Goal: Task Accomplishment & Management: Manage account settings

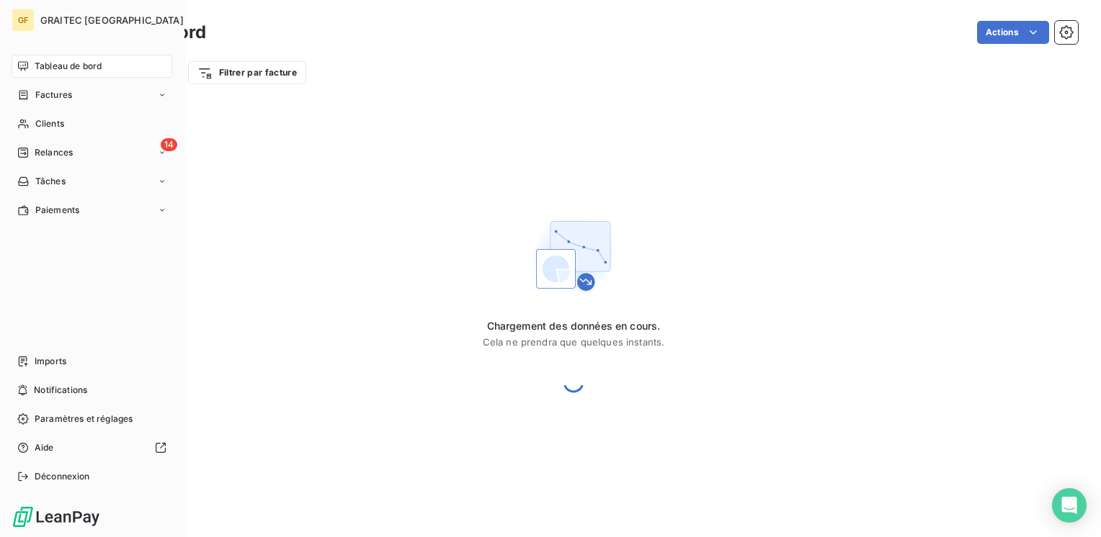
click at [50, 61] on span "Tableau de bord" at bounding box center [68, 66] width 67 height 13
click at [49, 151] on span "Relances" at bounding box center [54, 152] width 38 height 13
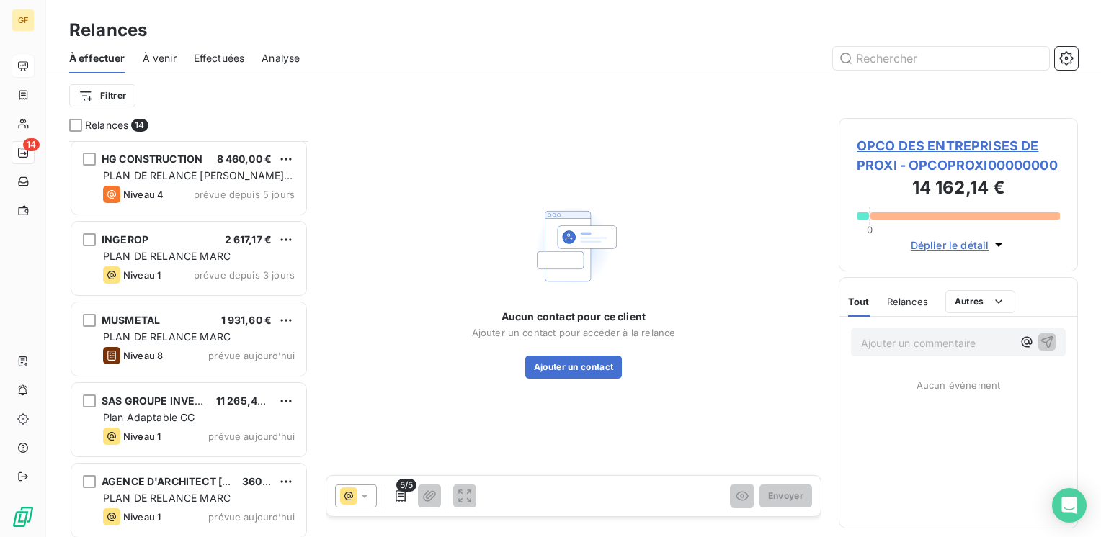
scroll to position [733, 0]
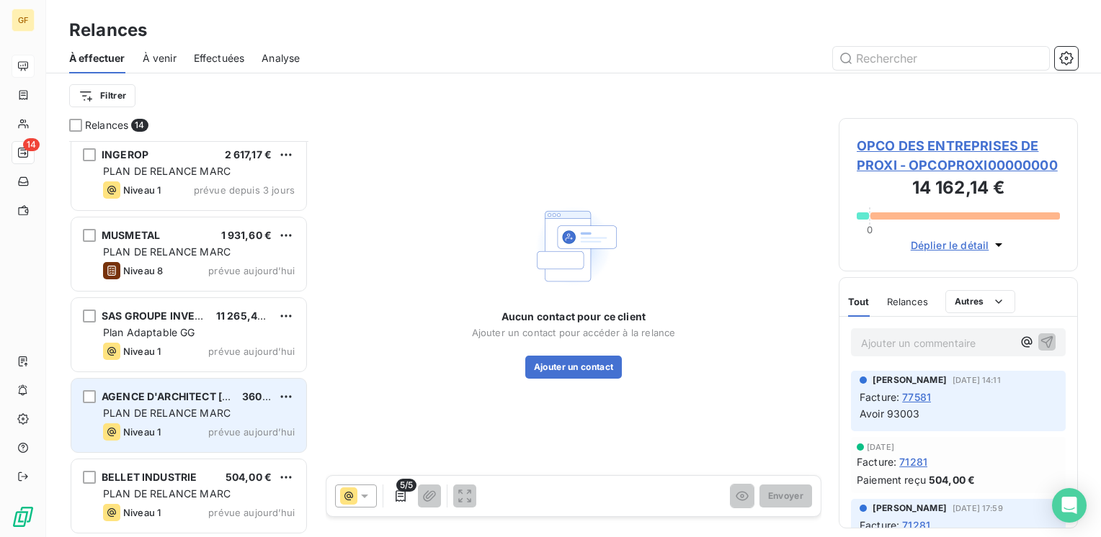
click at [176, 421] on div "AGENCE D'ARCHITECT [PERSON_NAME] 360,00 € PLAN DE RELANCE [PERSON_NAME] 1 prévu…" at bounding box center [188, 415] width 235 height 73
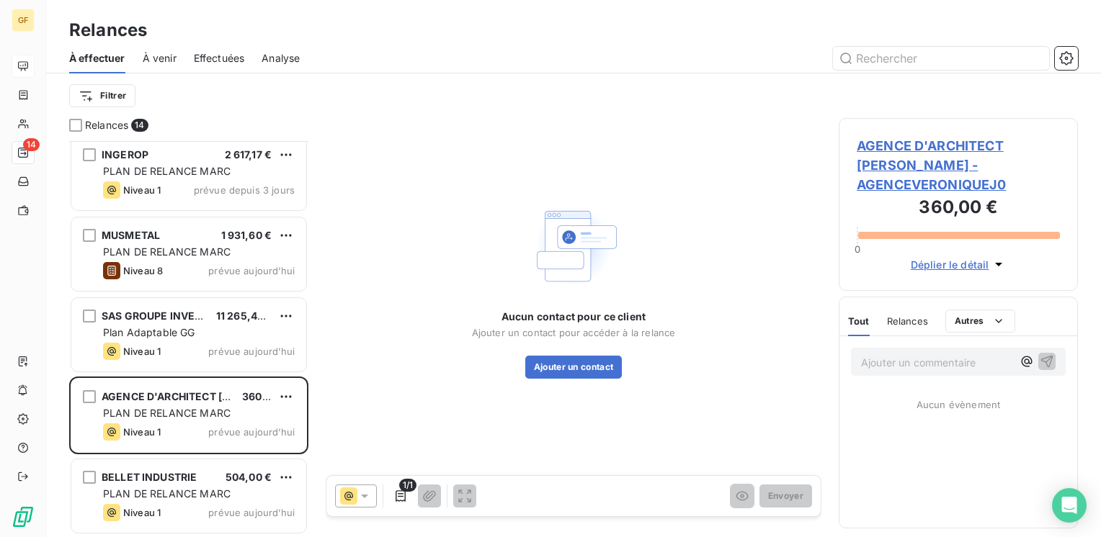
click at [887, 142] on span "AGENCE D'ARCHITECT [PERSON_NAME] - AGENCEVERONIQUEJ0" at bounding box center [958, 165] width 203 height 58
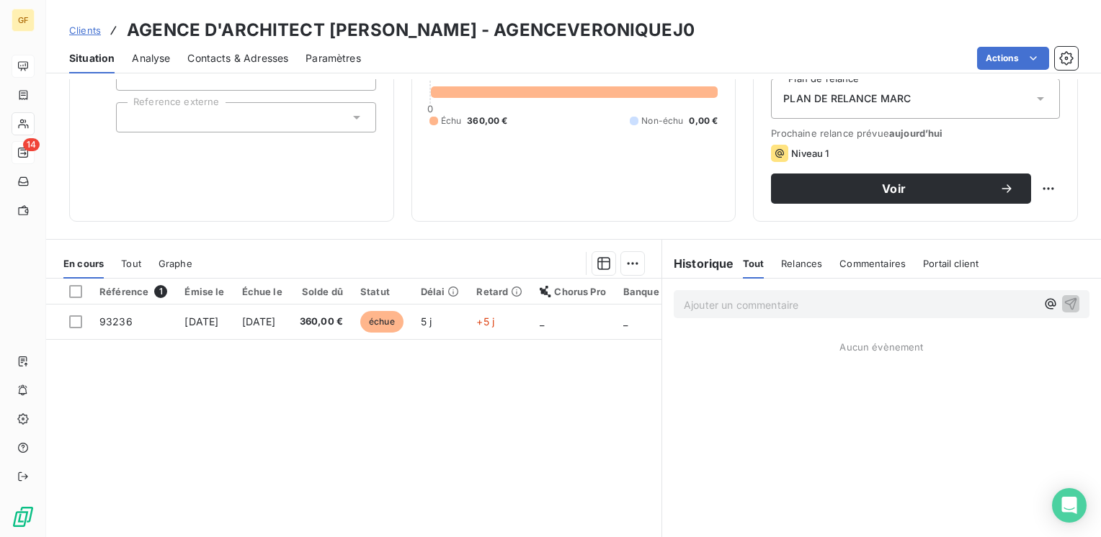
scroll to position [222, 0]
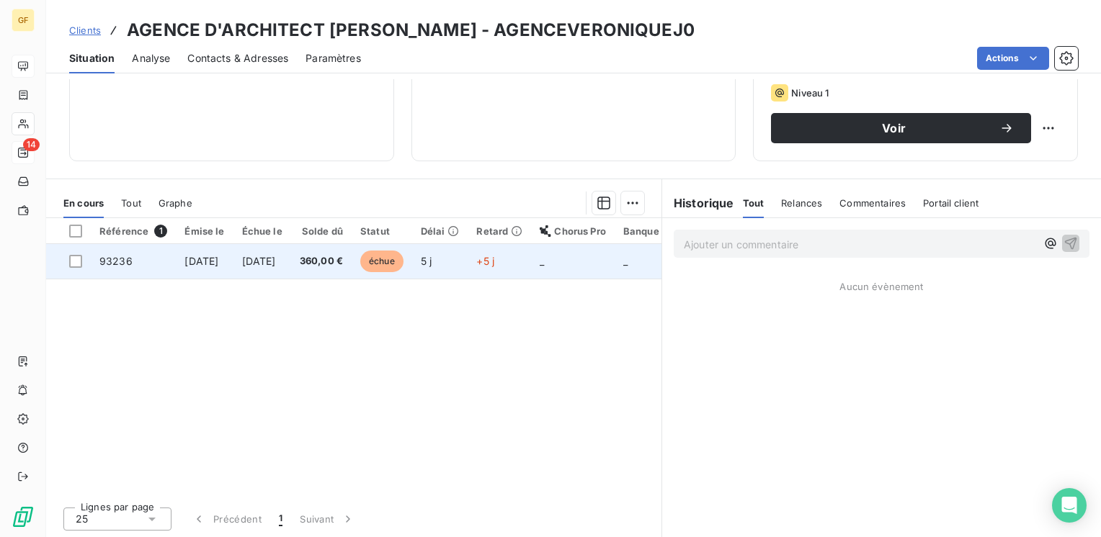
click at [343, 264] on span "360,00 €" at bounding box center [321, 261] width 43 height 14
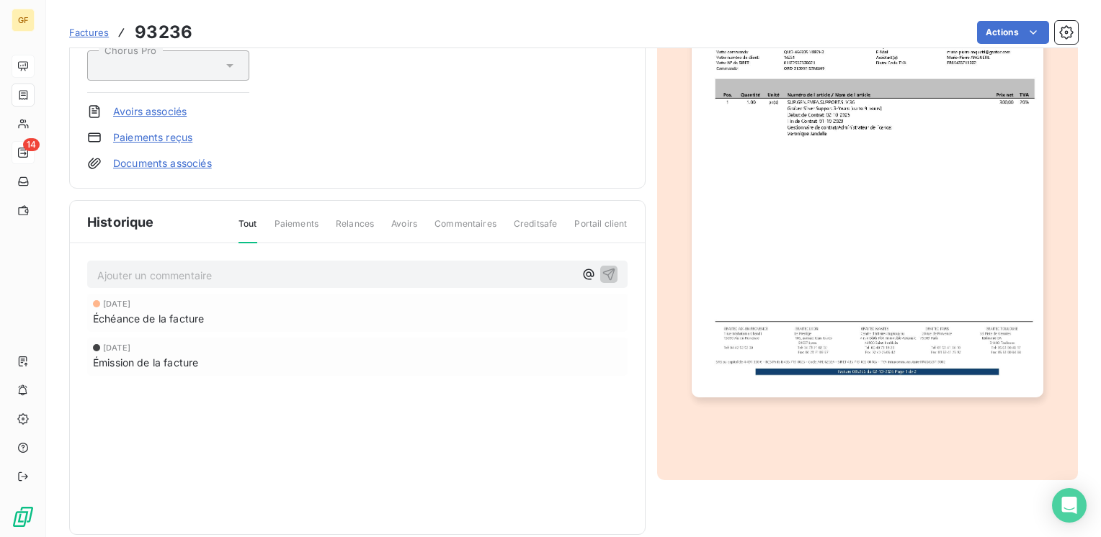
scroll to position [259, 0]
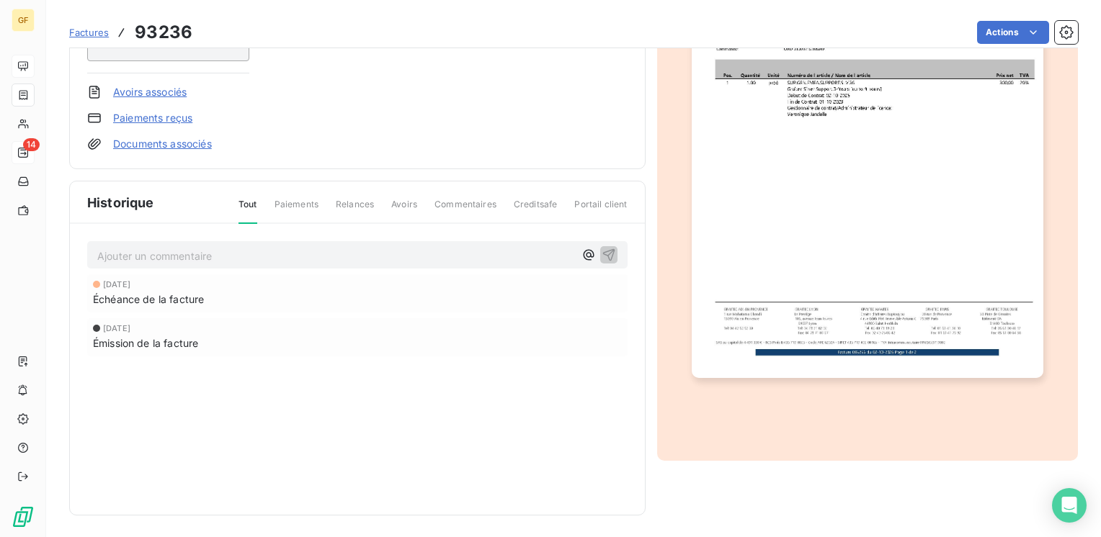
click at [854, 146] on img "button" at bounding box center [868, 129] width 352 height 496
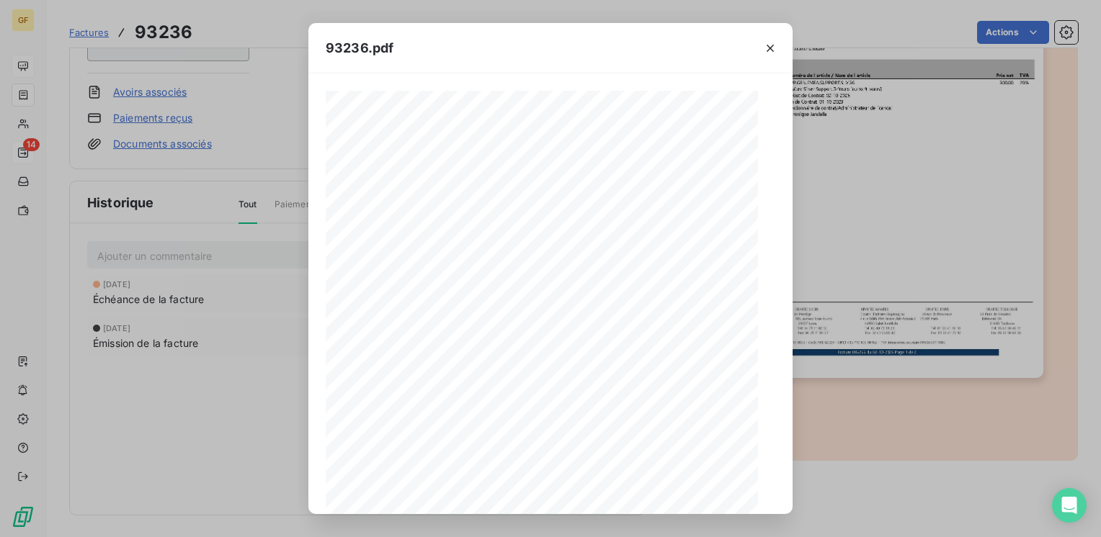
scroll to position [204, 0]
click at [581, 497] on icon "button" at bounding box center [581, 496] width 4 height 6
click at [769, 48] on icon "button" at bounding box center [770, 48] width 14 height 14
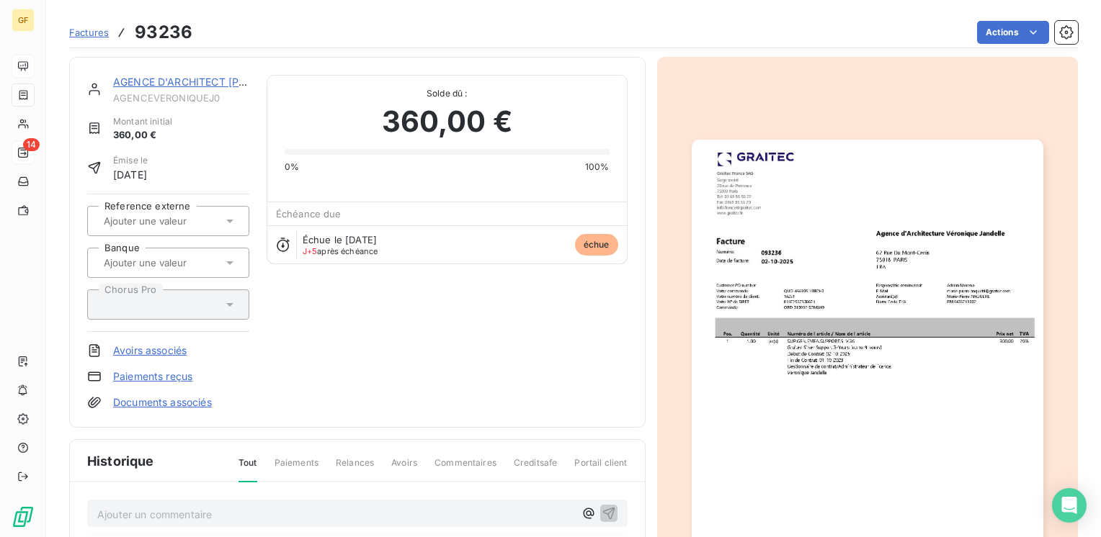
scroll to position [259, 0]
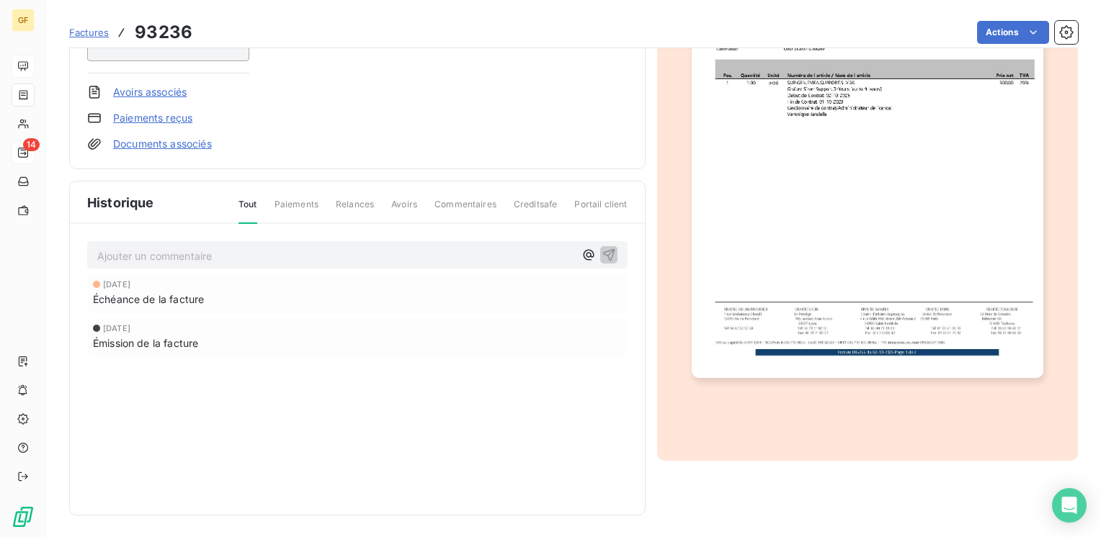
click at [145, 257] on p "Ajouter un commentaire ﻿" at bounding box center [335, 256] width 477 height 18
click at [604, 252] on icon "button" at bounding box center [609, 254] width 14 height 14
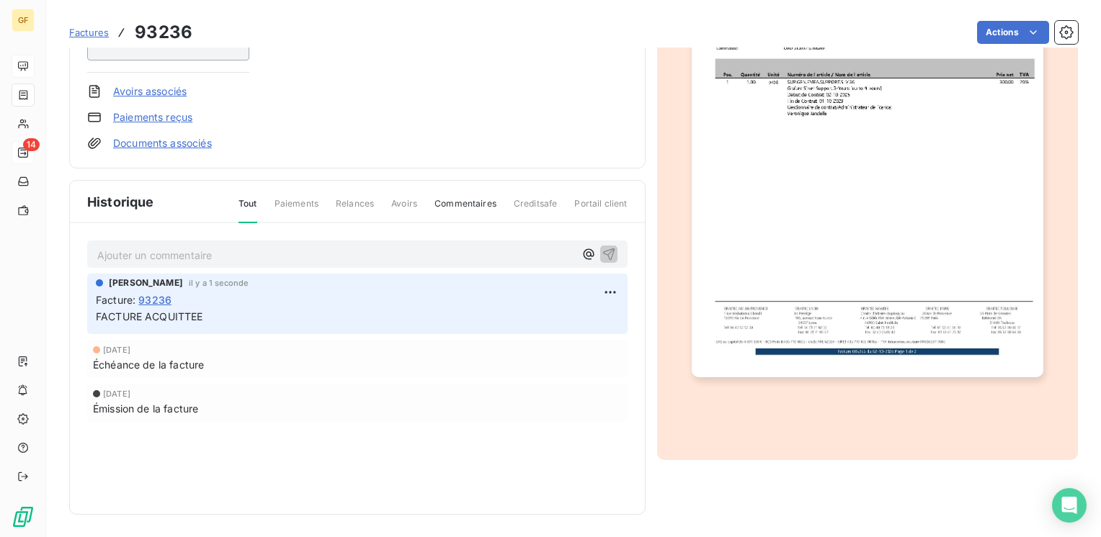
scroll to position [0, 0]
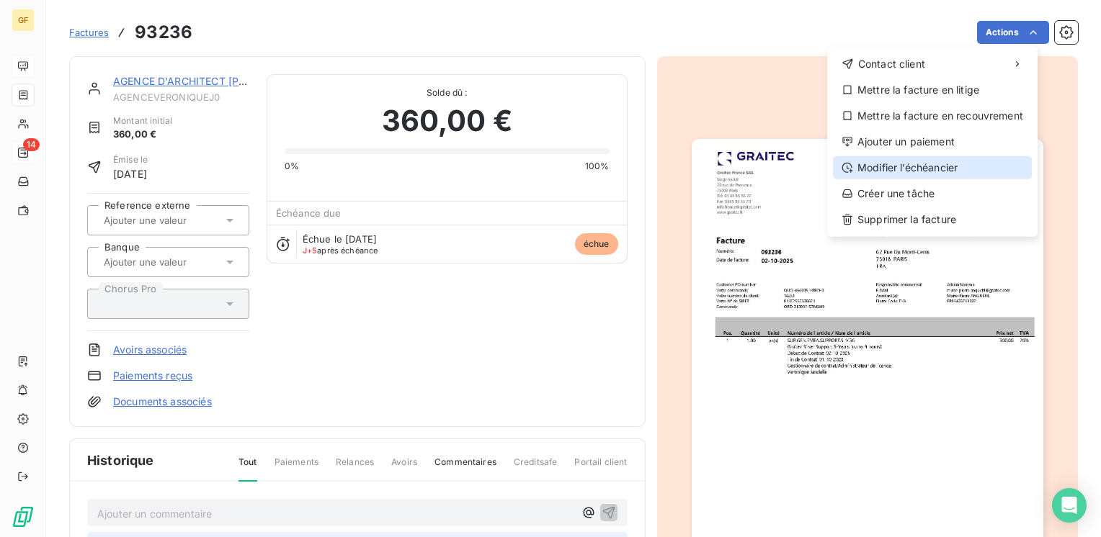
click at [918, 173] on div "Modifier l’échéancier" at bounding box center [932, 167] width 199 height 23
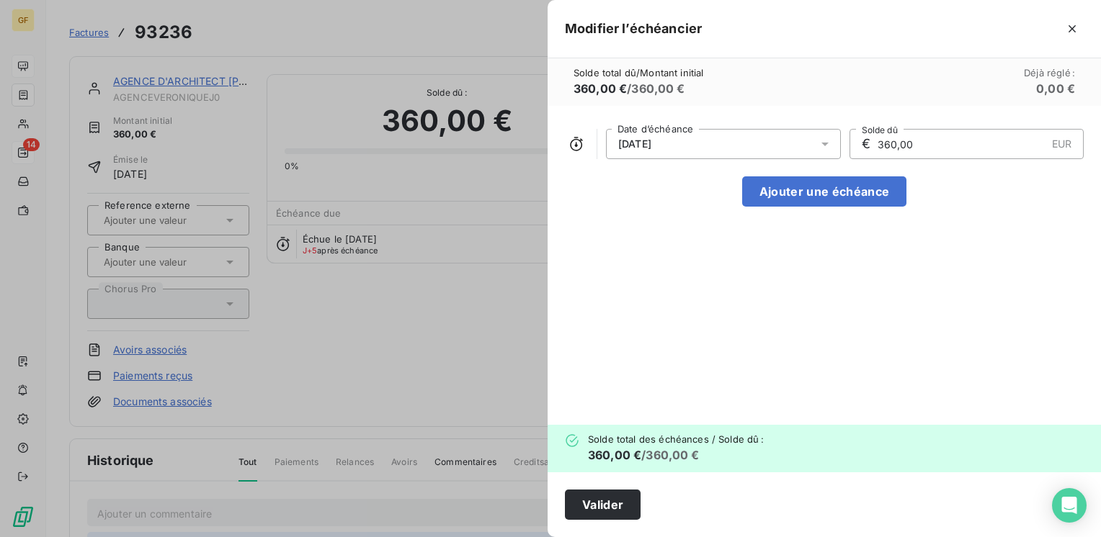
click at [823, 140] on icon at bounding box center [825, 144] width 14 height 14
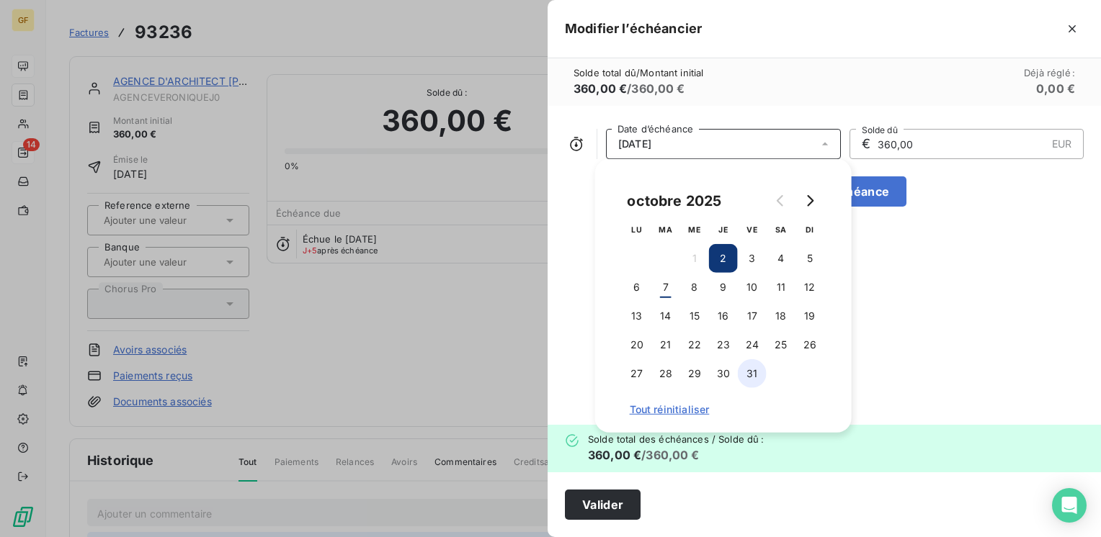
click at [757, 374] on button "31" at bounding box center [752, 373] width 29 height 29
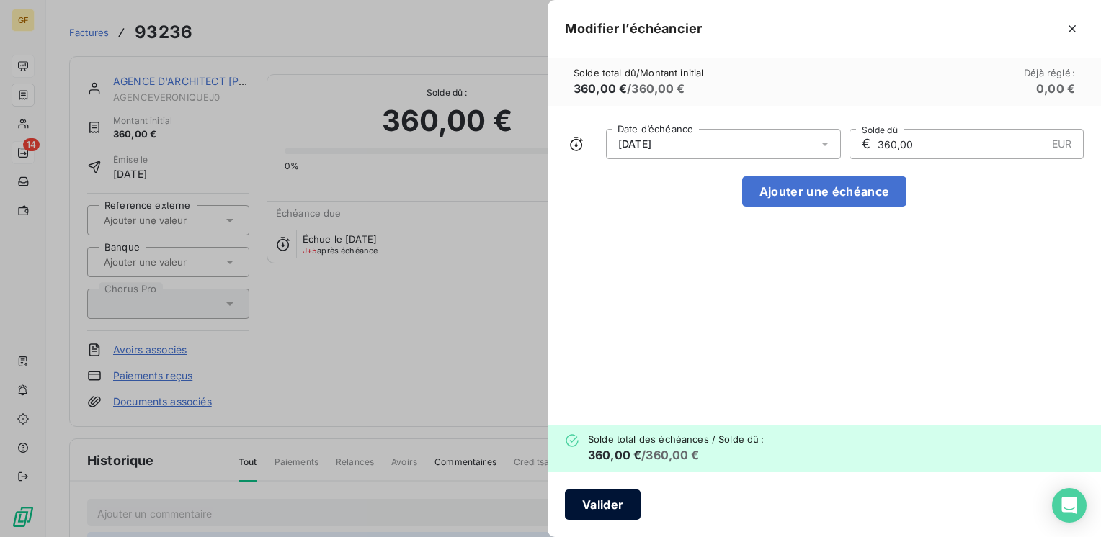
click at [597, 499] on button "Valider" at bounding box center [603, 505] width 76 height 30
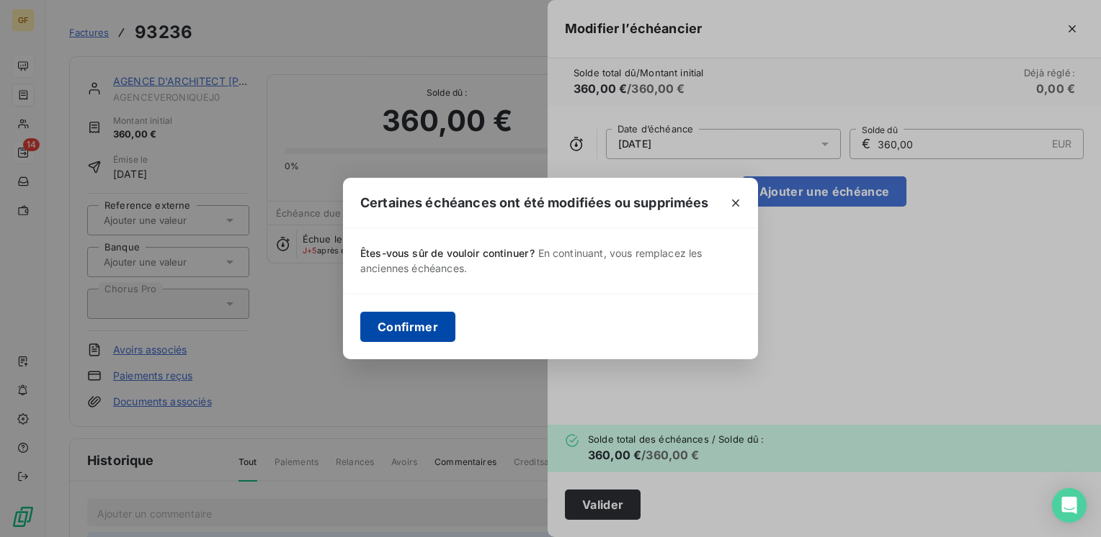
click at [421, 318] on button "Confirmer" at bounding box center [407, 327] width 95 height 30
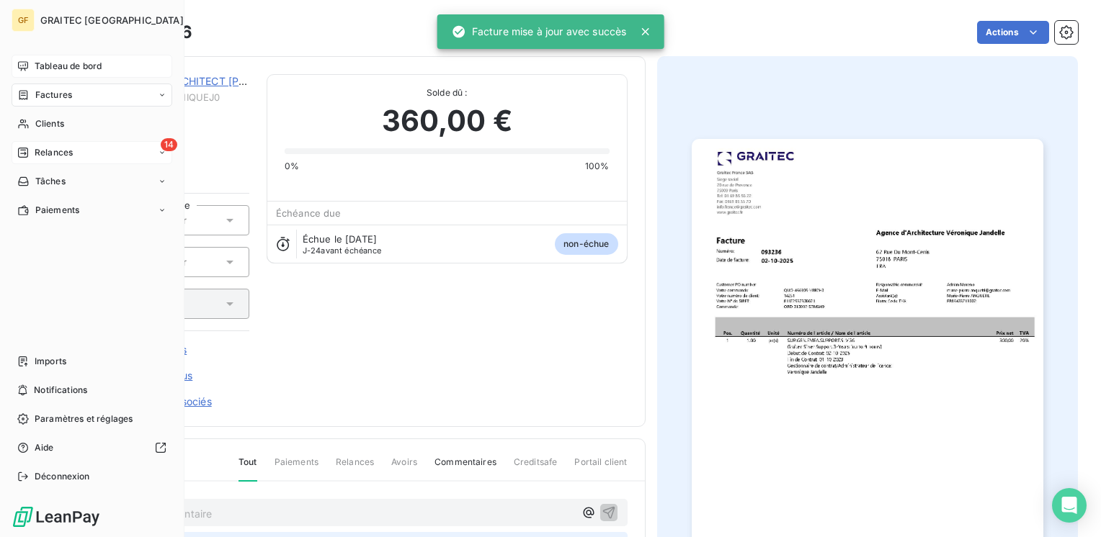
click at [56, 153] on span "Relances" at bounding box center [54, 152] width 38 height 13
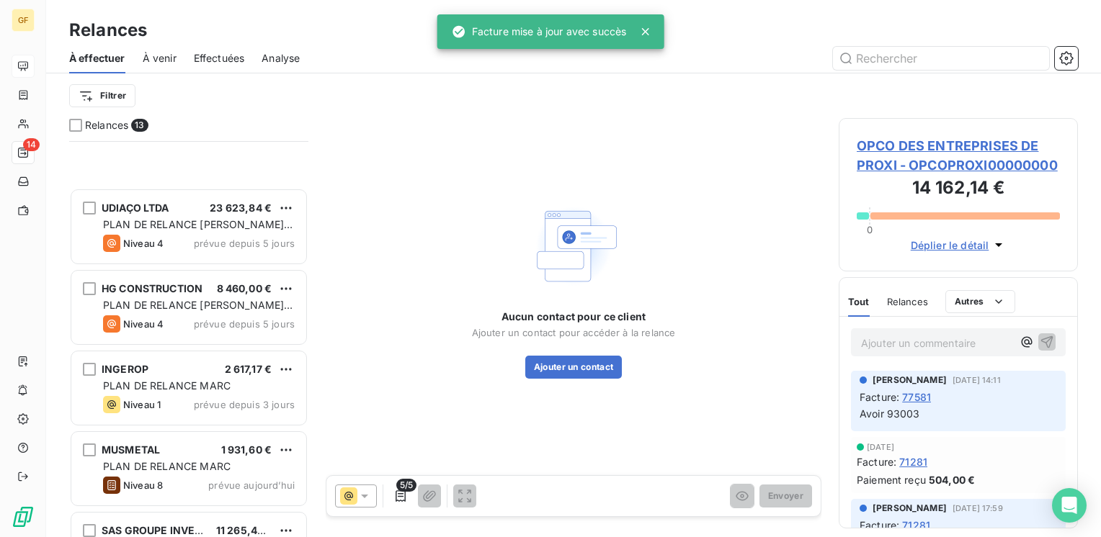
scroll to position [653, 0]
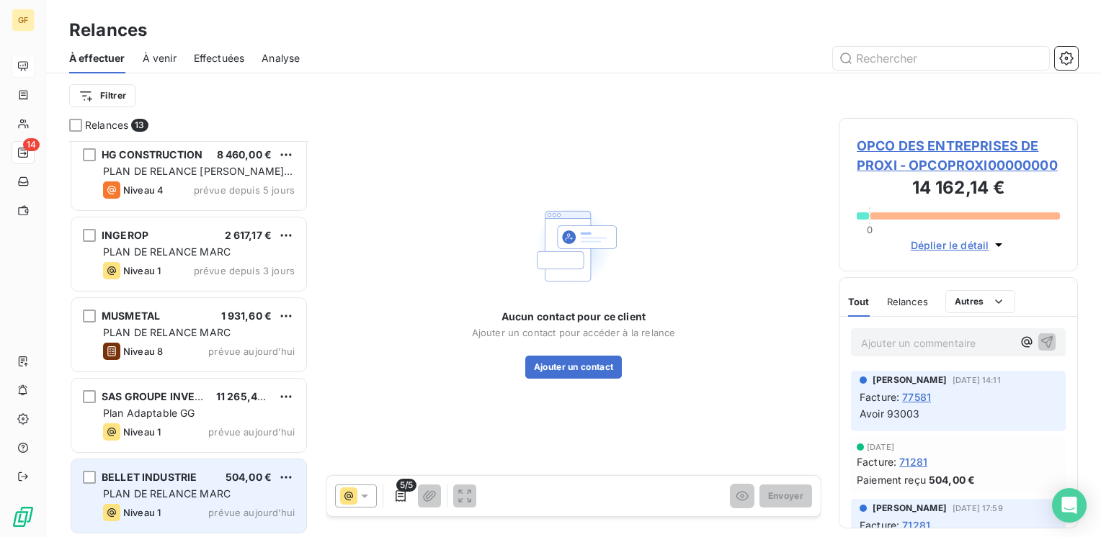
click at [174, 489] on span "PLAN DE RELANCE MARC" at bounding box center [167, 494] width 128 height 12
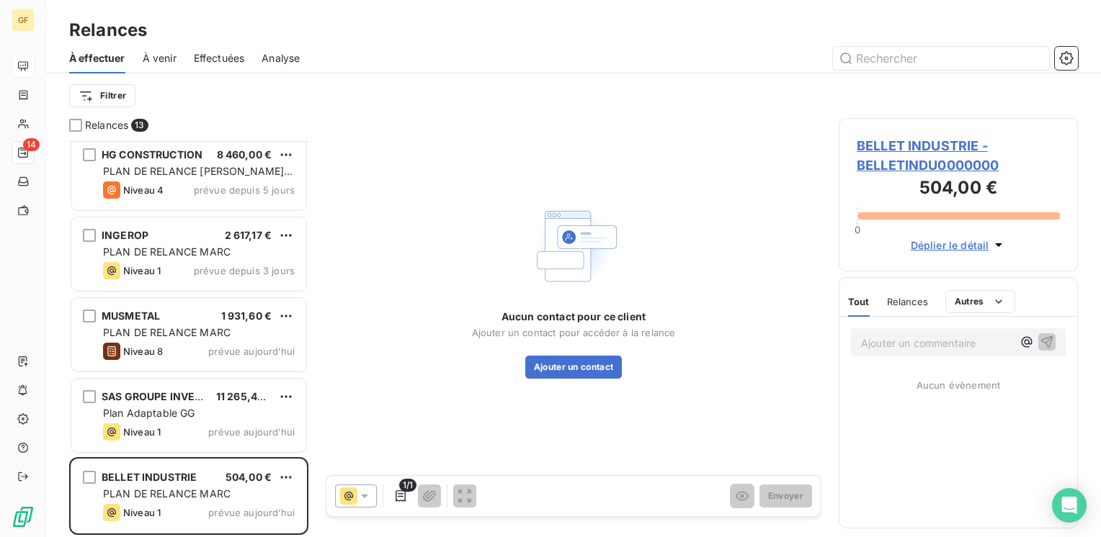
click at [905, 141] on span "BELLET INDUSTRIE - BELLETINDU0000000" at bounding box center [958, 155] width 203 height 39
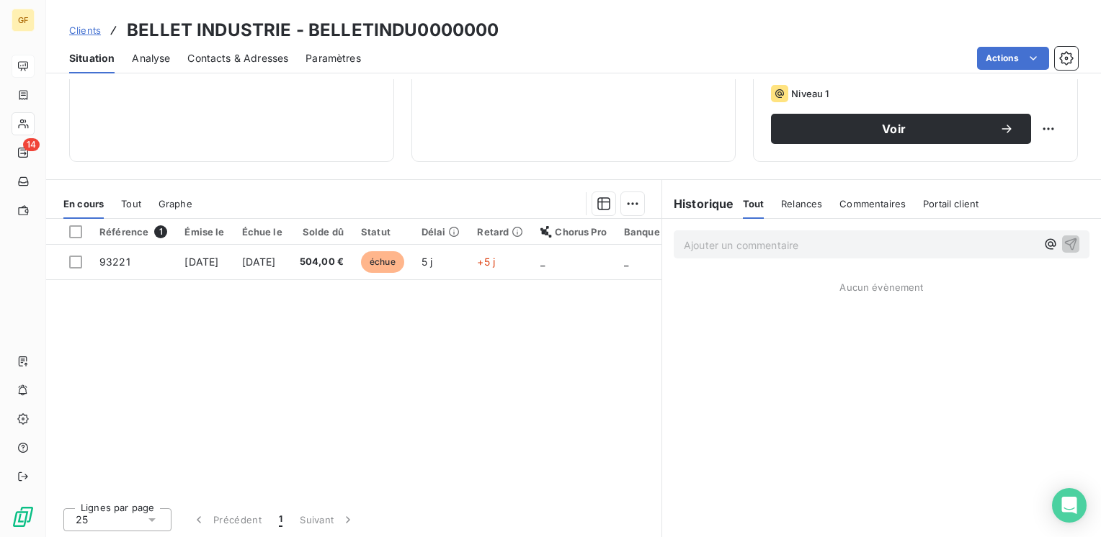
scroll to position [222, 0]
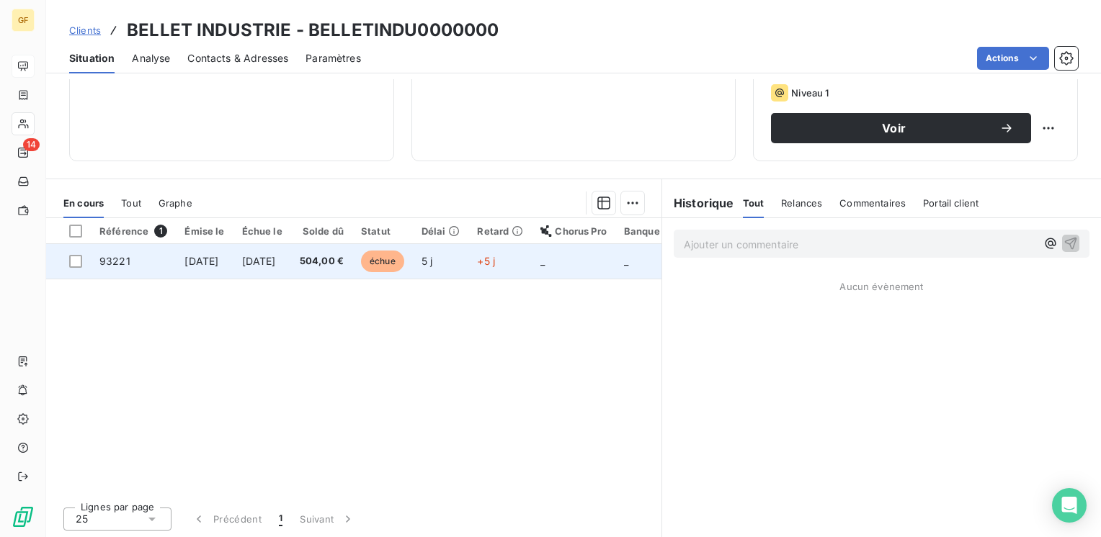
click at [339, 264] on span "504,00 €" at bounding box center [322, 261] width 44 height 14
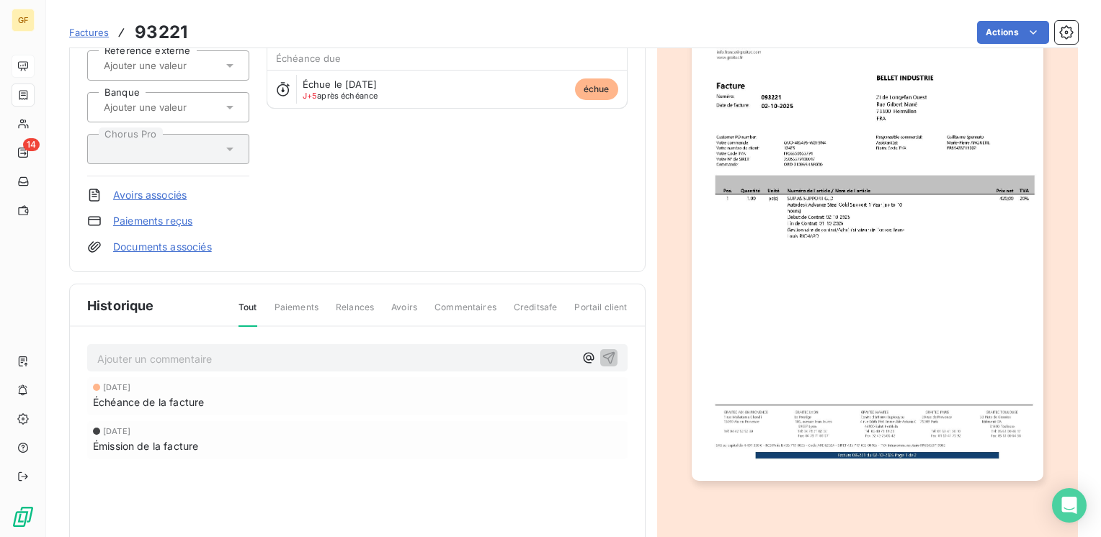
scroll to position [259, 0]
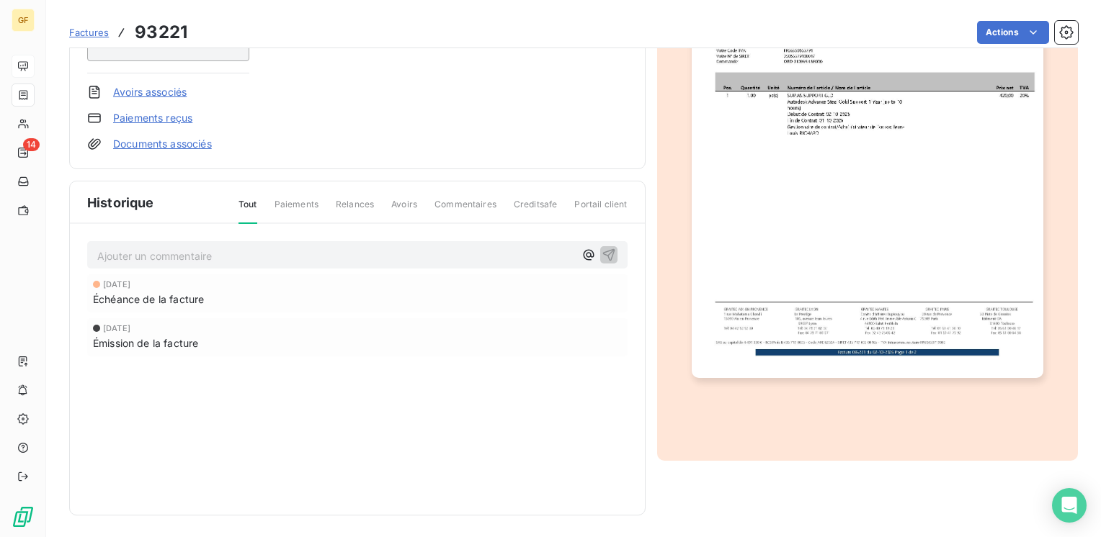
click at [759, 279] on img "button" at bounding box center [868, 129] width 352 height 496
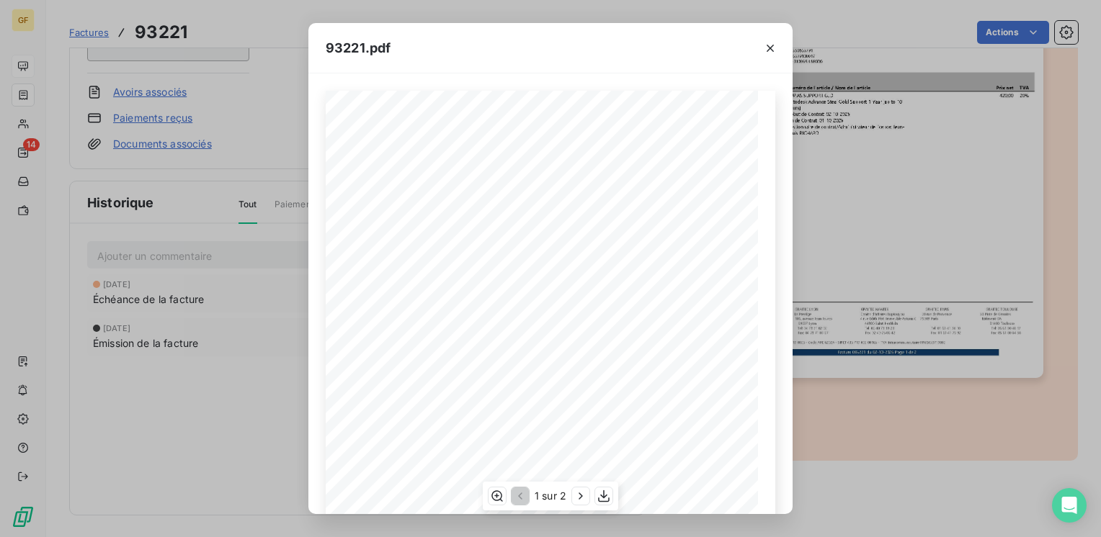
scroll to position [204, 0]
click at [576, 497] on icon "button" at bounding box center [580, 496] width 14 height 14
drag, startPoint x: 769, startPoint y: 46, endPoint x: 715, endPoint y: 68, distance: 58.9
click at [770, 46] on icon "button" at bounding box center [770, 48] width 14 height 14
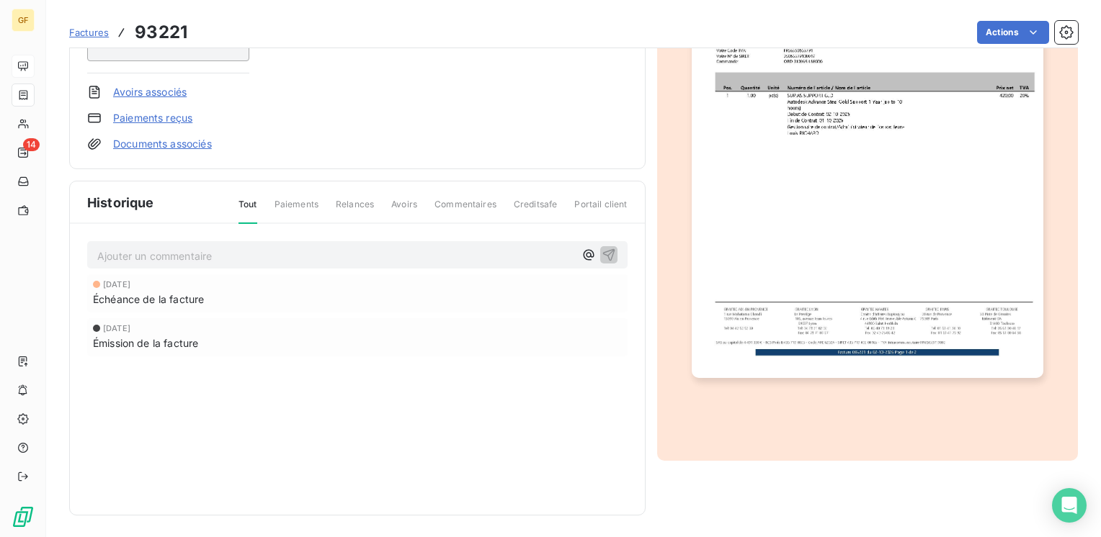
click at [128, 256] on p "Ajouter un commentaire ﻿" at bounding box center [335, 256] width 477 height 18
click at [602, 247] on icon "button" at bounding box center [609, 254] width 14 height 14
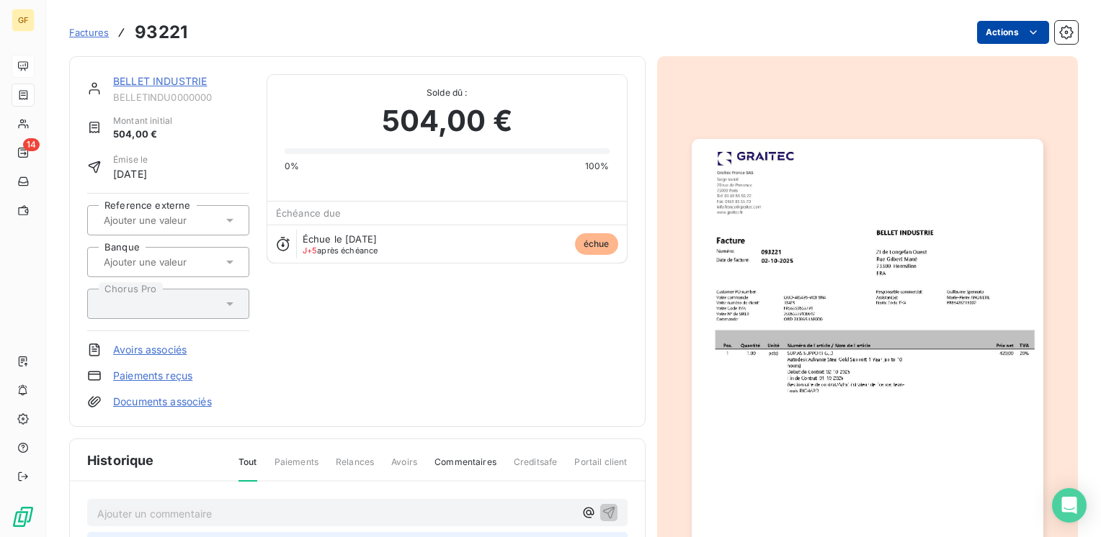
click at [993, 37] on html "GF 14 Factures 93221 Actions BELLET INDUSTRIE BELLETINDU0000000 Montant initial…" at bounding box center [550, 268] width 1101 height 537
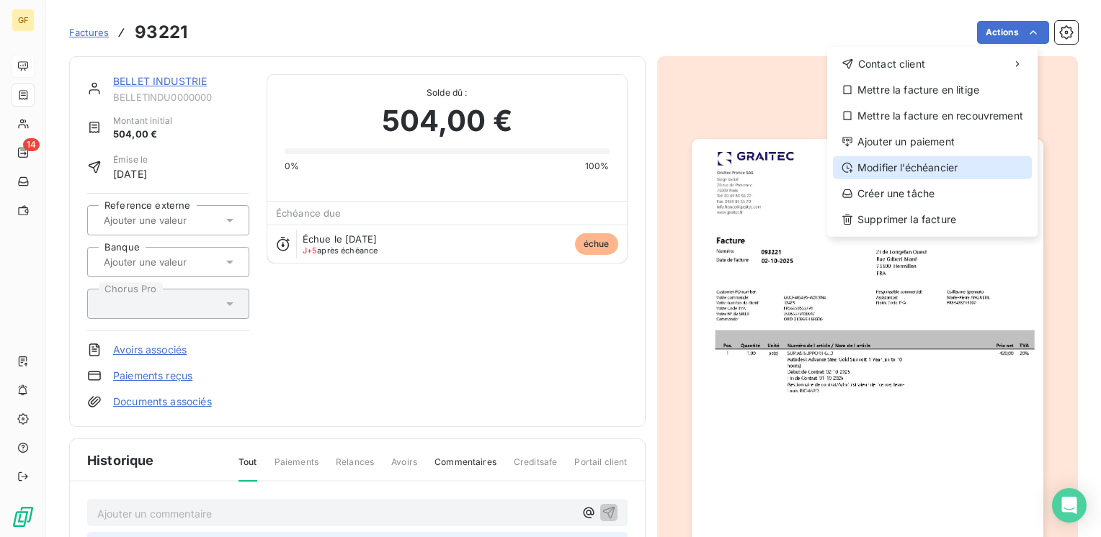
click at [907, 163] on div "Modifier l’échéancier" at bounding box center [932, 167] width 199 height 23
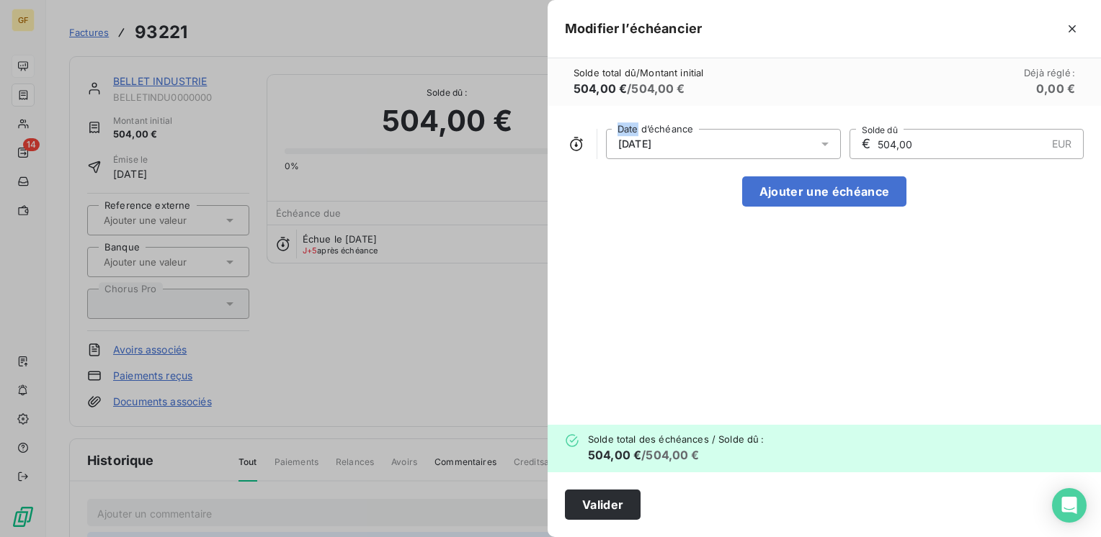
click at [824, 138] on icon at bounding box center [825, 144] width 14 height 14
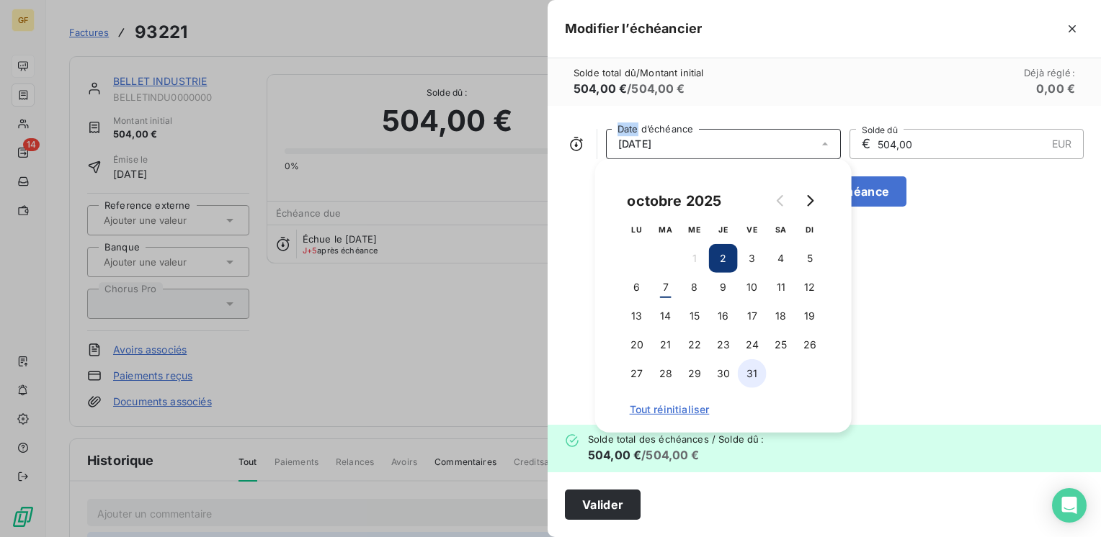
click at [745, 370] on button "31" at bounding box center [752, 373] width 29 height 29
click at [611, 501] on button "Valider" at bounding box center [603, 505] width 76 height 30
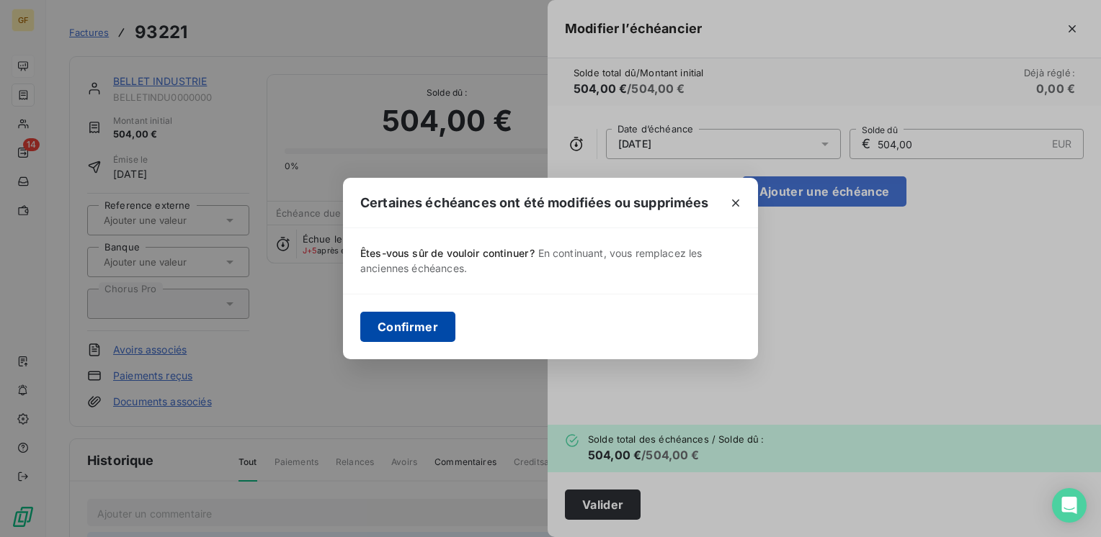
click at [421, 322] on button "Confirmer" at bounding box center [407, 327] width 95 height 30
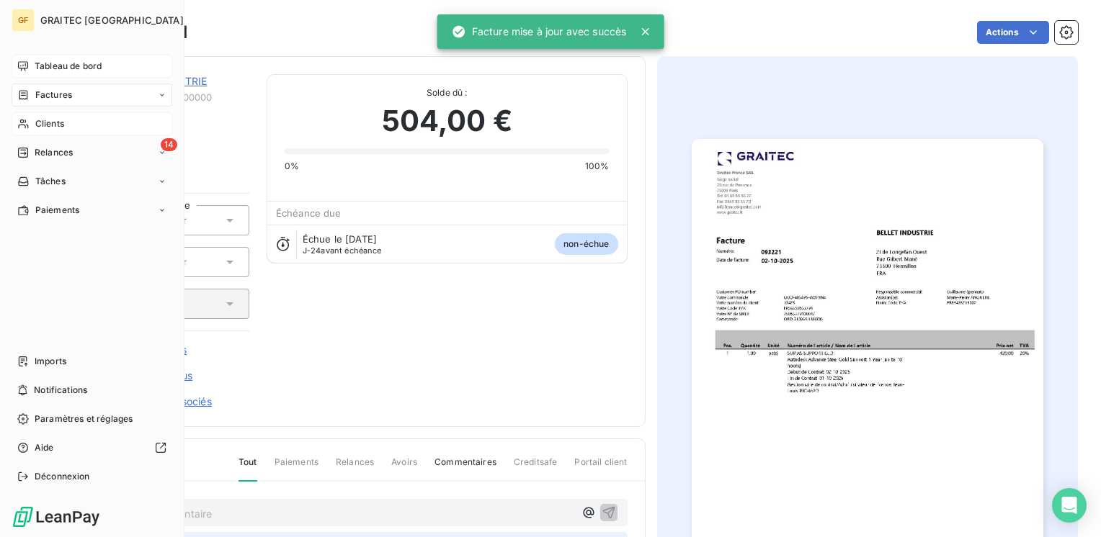
click at [46, 120] on span "Clients" at bounding box center [49, 123] width 29 height 13
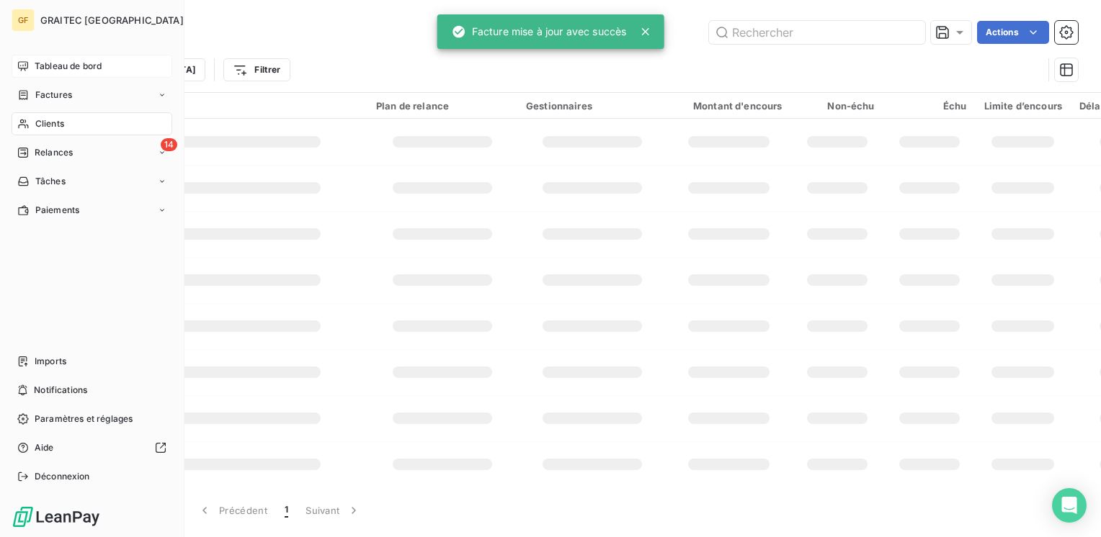
click at [77, 68] on span "Tableau de bord" at bounding box center [68, 66] width 67 height 13
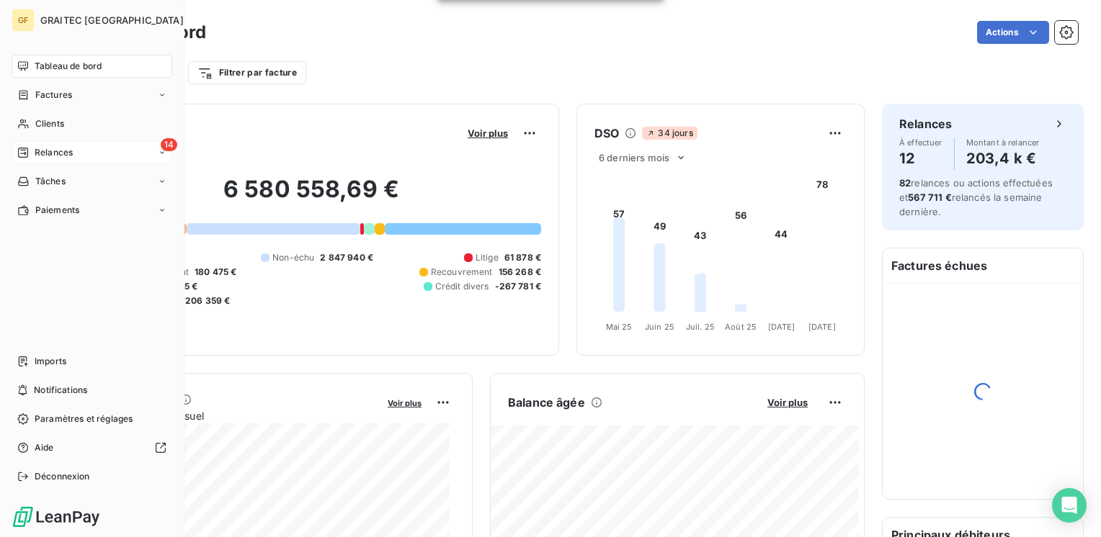
click at [44, 154] on span "Relances" at bounding box center [54, 152] width 38 height 13
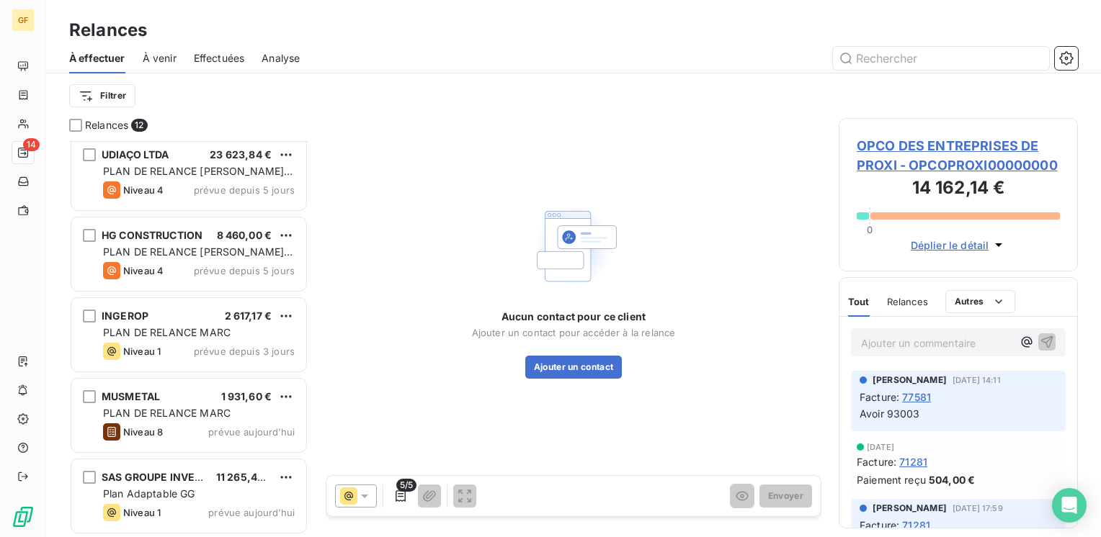
scroll to position [500, 0]
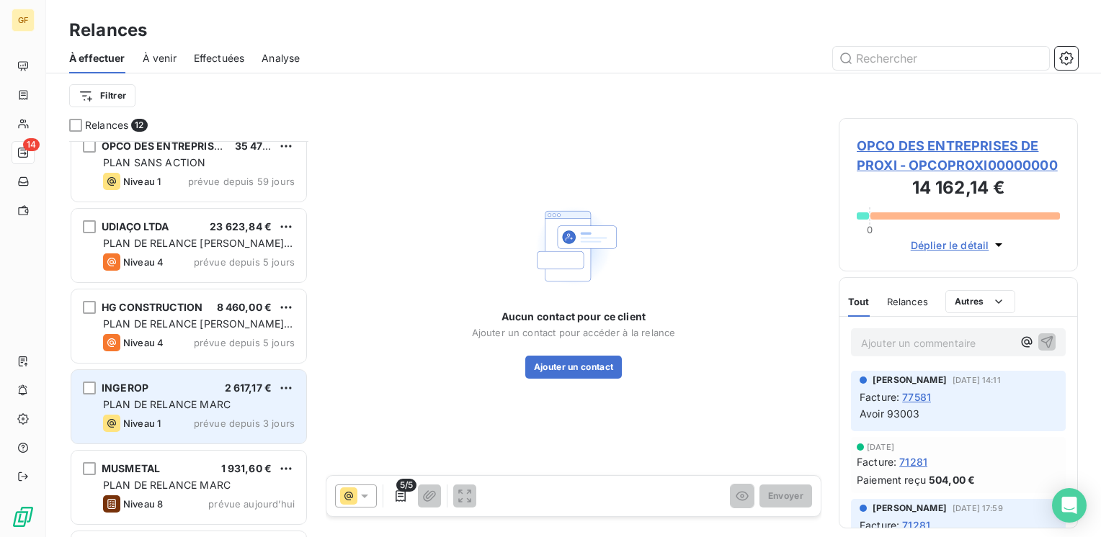
click at [190, 393] on div "INGEROP 2 617,17 €" at bounding box center [199, 388] width 192 height 13
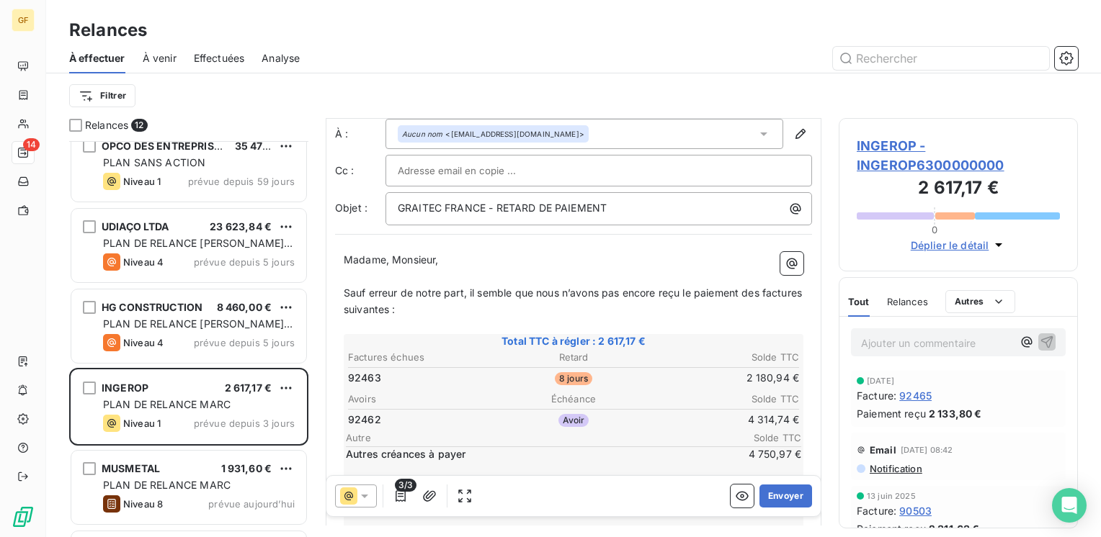
scroll to position [72, 0]
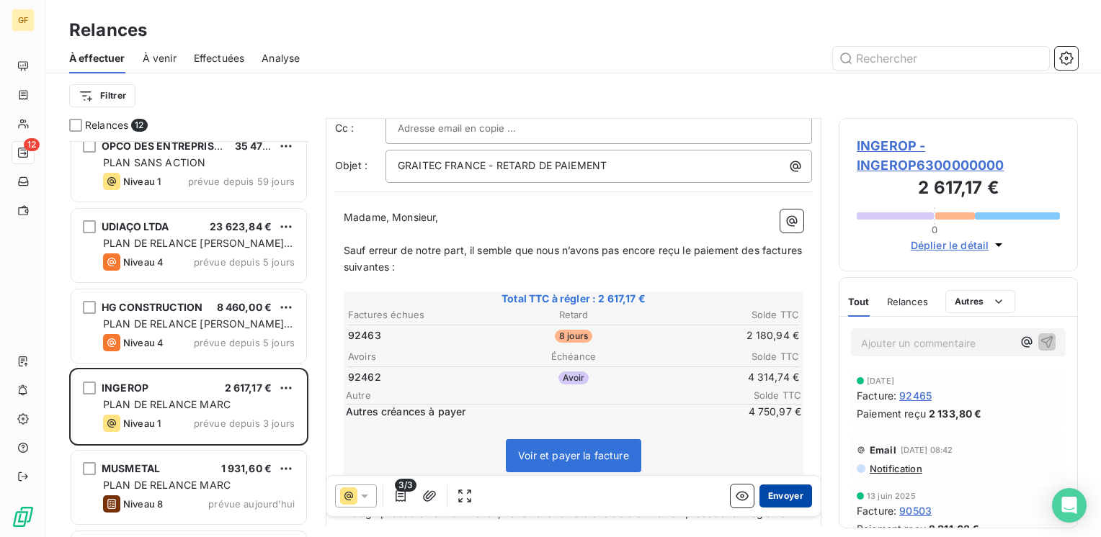
click at [774, 495] on button "Envoyer" at bounding box center [785, 496] width 53 height 23
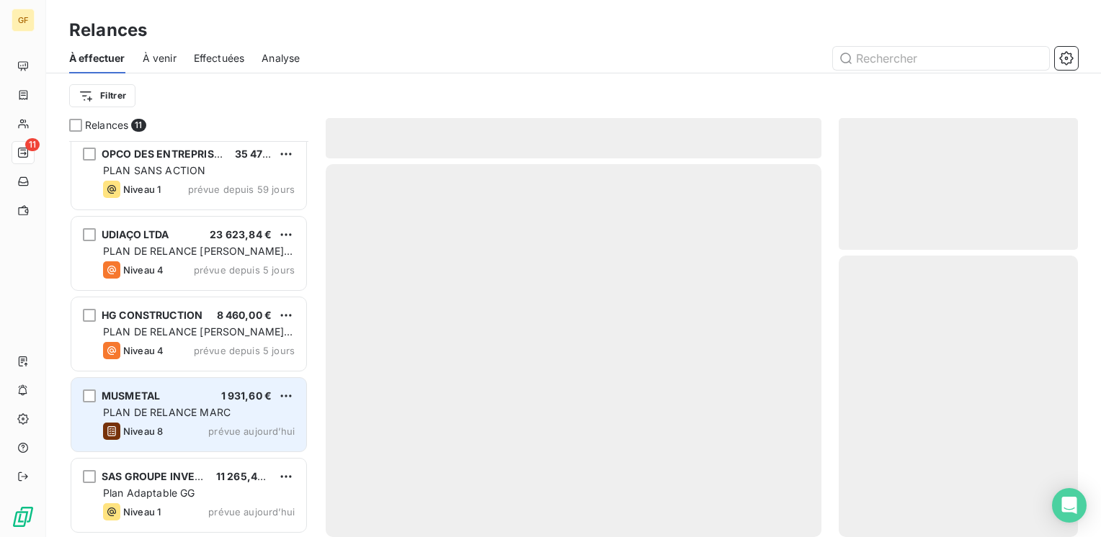
scroll to position [491, 0]
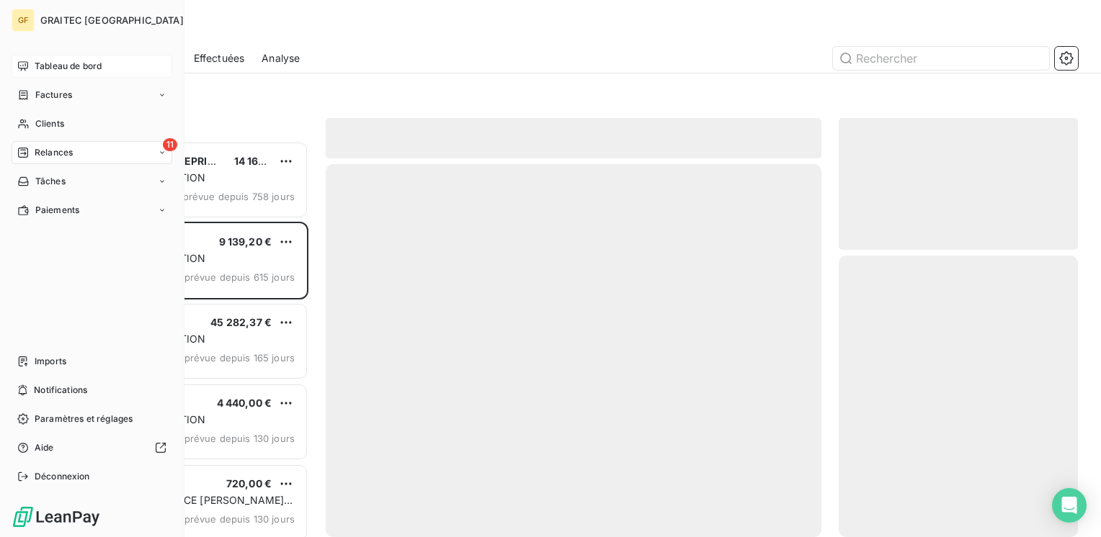
click at [40, 68] on span "Tableau de bord" at bounding box center [68, 66] width 67 height 13
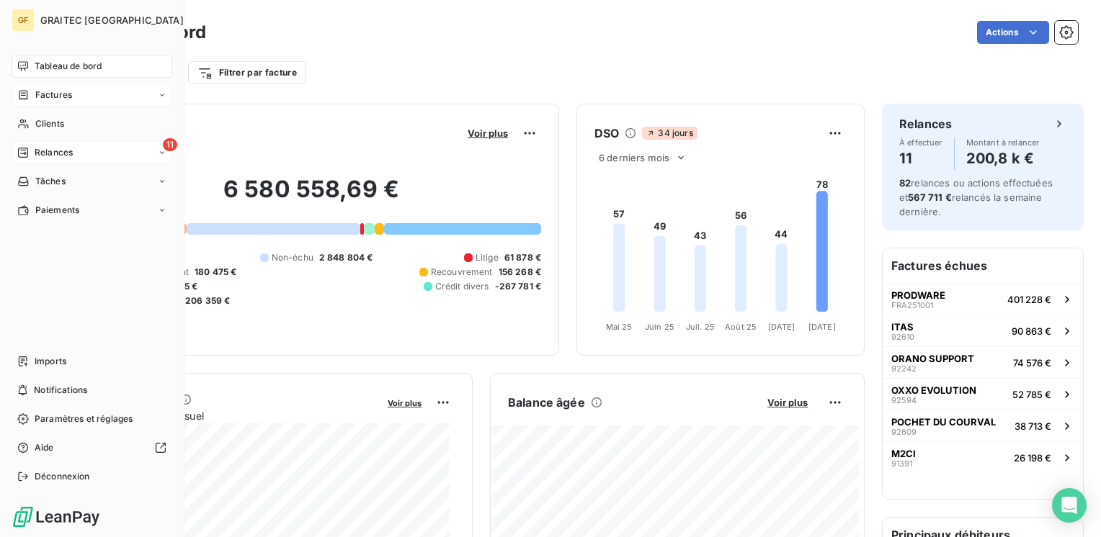
click at [58, 87] on div "Factures" at bounding box center [92, 95] width 161 height 23
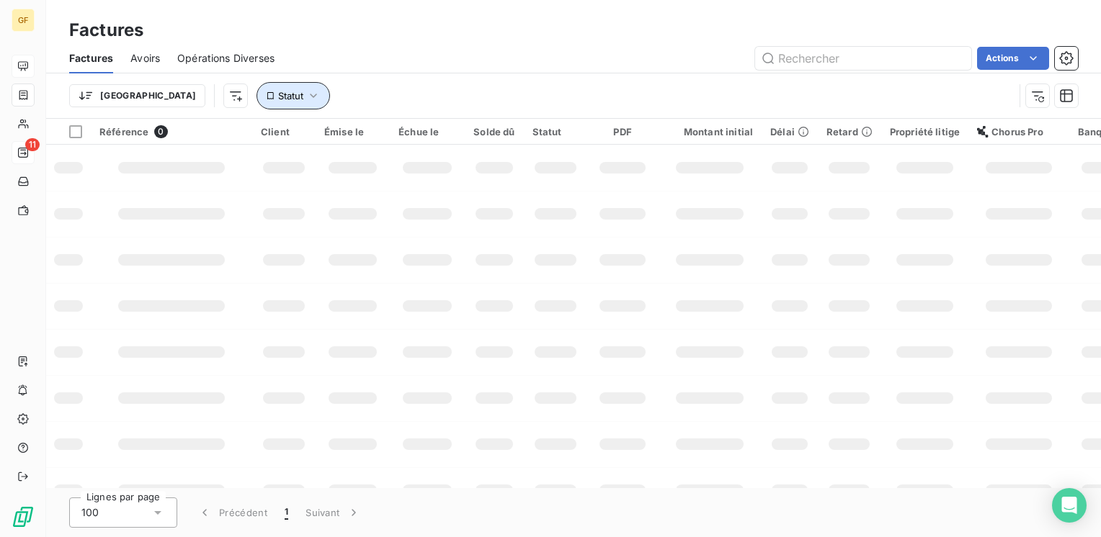
click at [306, 99] on icon "button" at bounding box center [313, 96] width 14 height 14
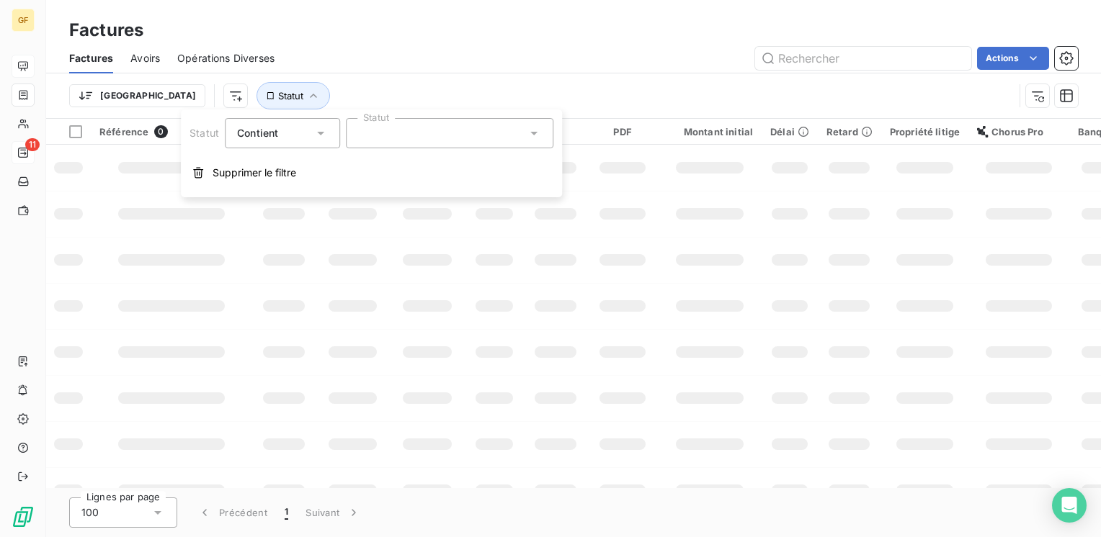
click at [404, 140] on div at bounding box center [449, 133] width 207 height 30
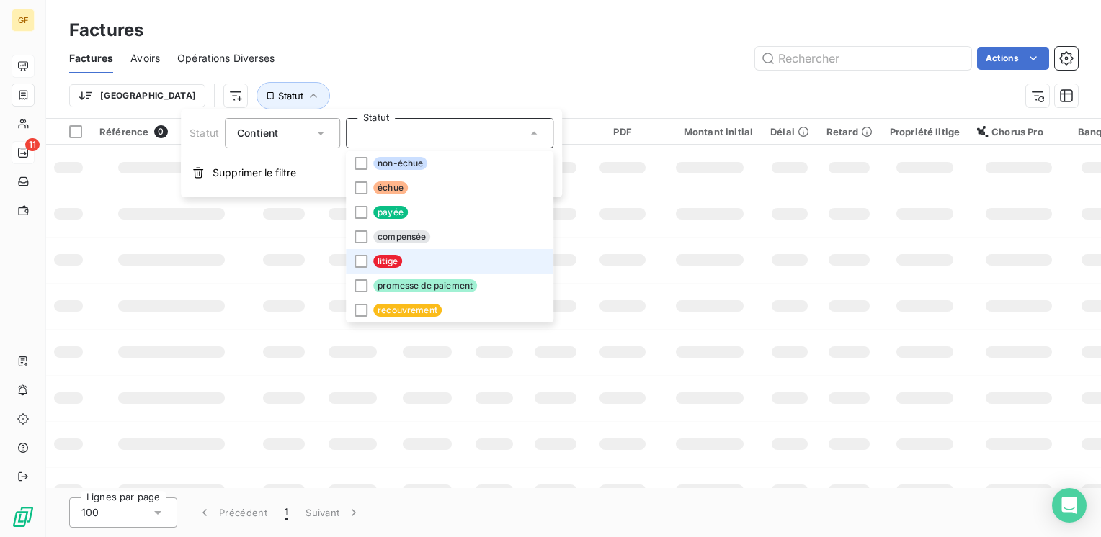
click at [370, 262] on li "litige" at bounding box center [449, 261] width 207 height 24
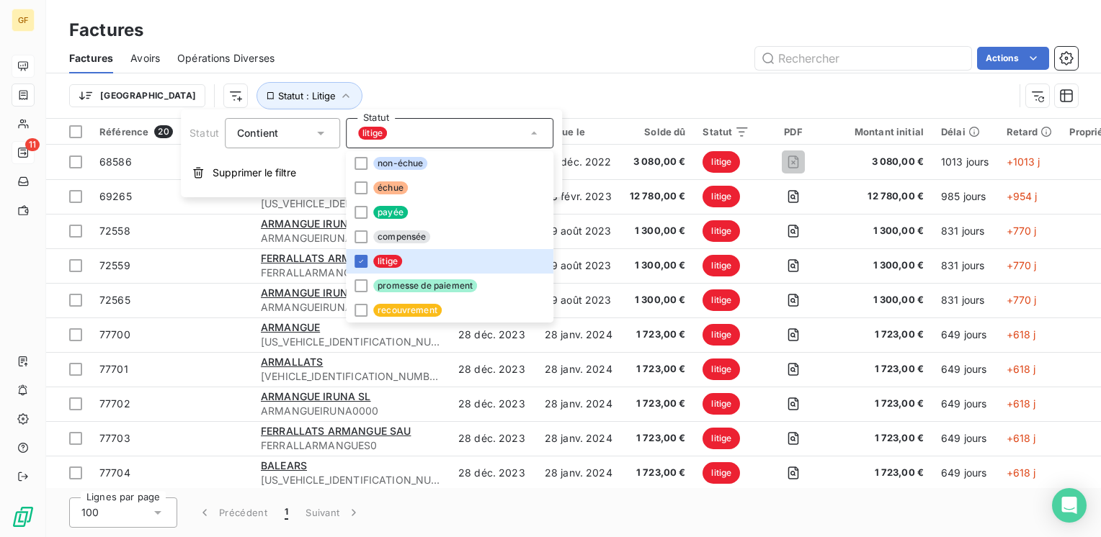
click at [454, 45] on div "Factures Avoirs Opérations Diverses Actions" at bounding box center [573, 58] width 1055 height 30
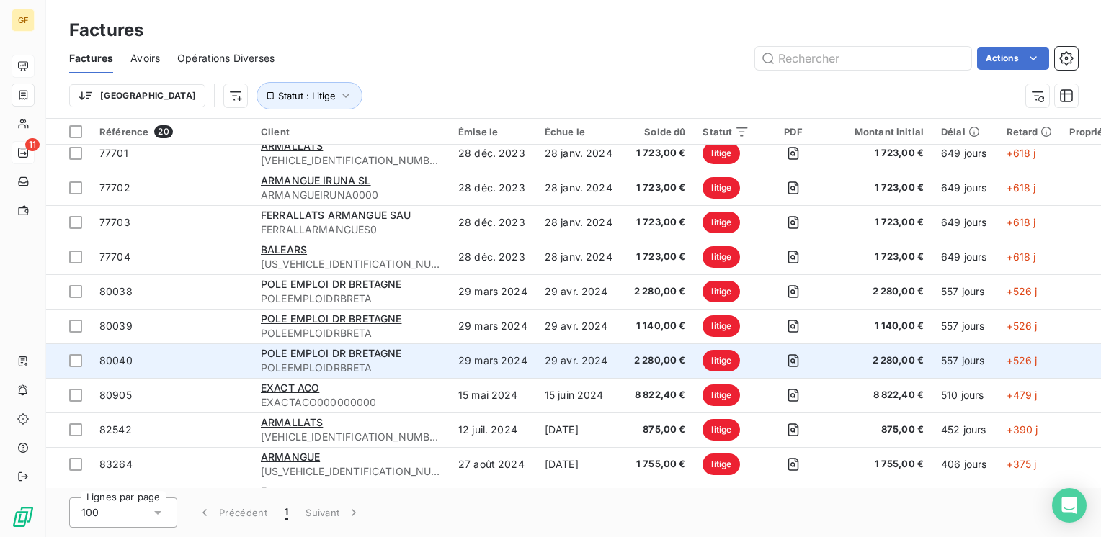
scroll to position [354, 0]
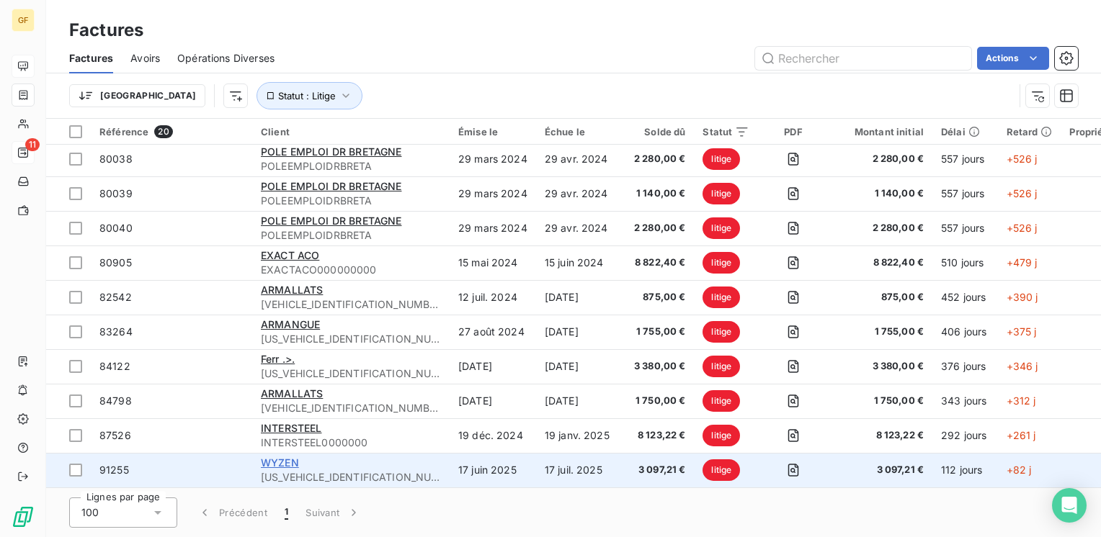
click at [281, 457] on span "WYZEN" at bounding box center [280, 463] width 38 height 12
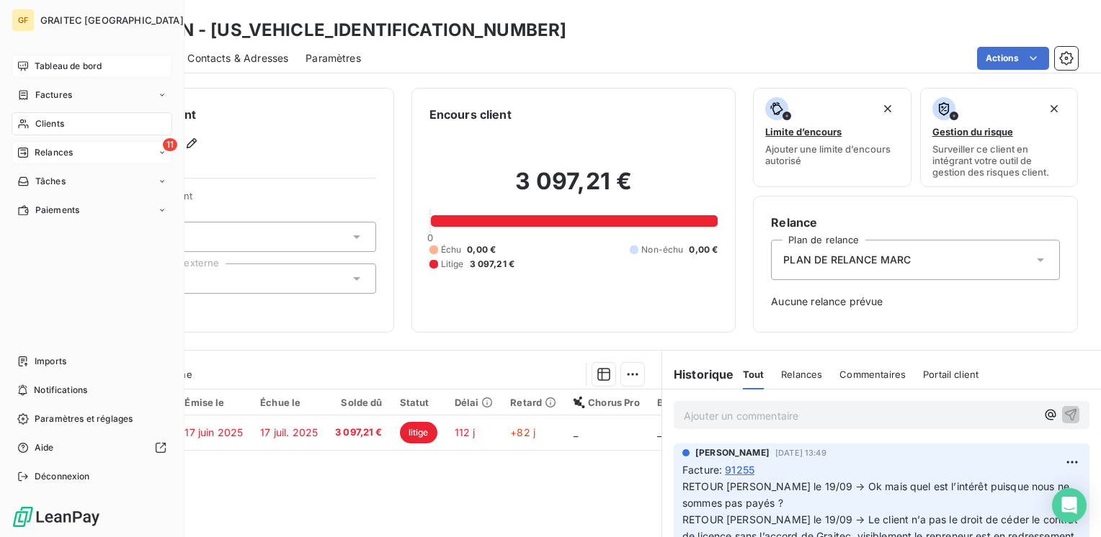
click at [52, 68] on span "Tableau de bord" at bounding box center [68, 66] width 67 height 13
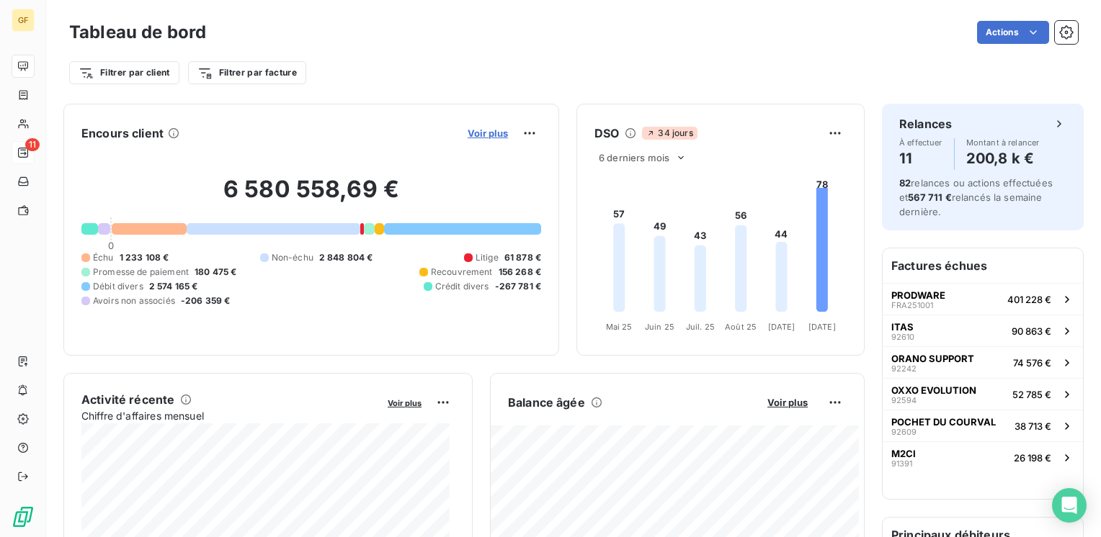
click at [489, 133] on span "Voir plus" at bounding box center [488, 134] width 40 height 12
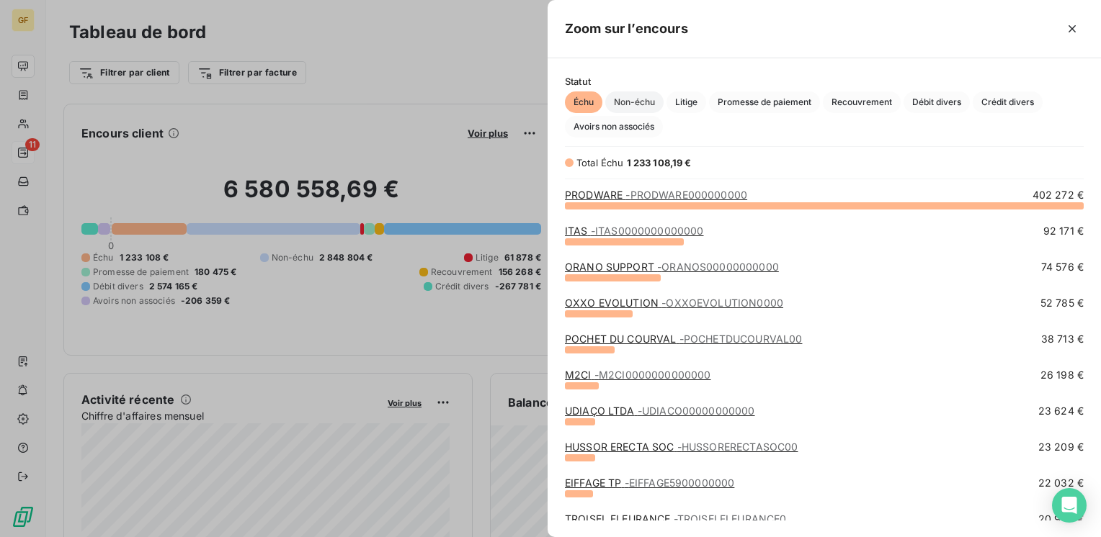
scroll to position [321, 542]
click at [643, 232] on span "- ITAS0000000000000" at bounding box center [647, 231] width 113 height 12
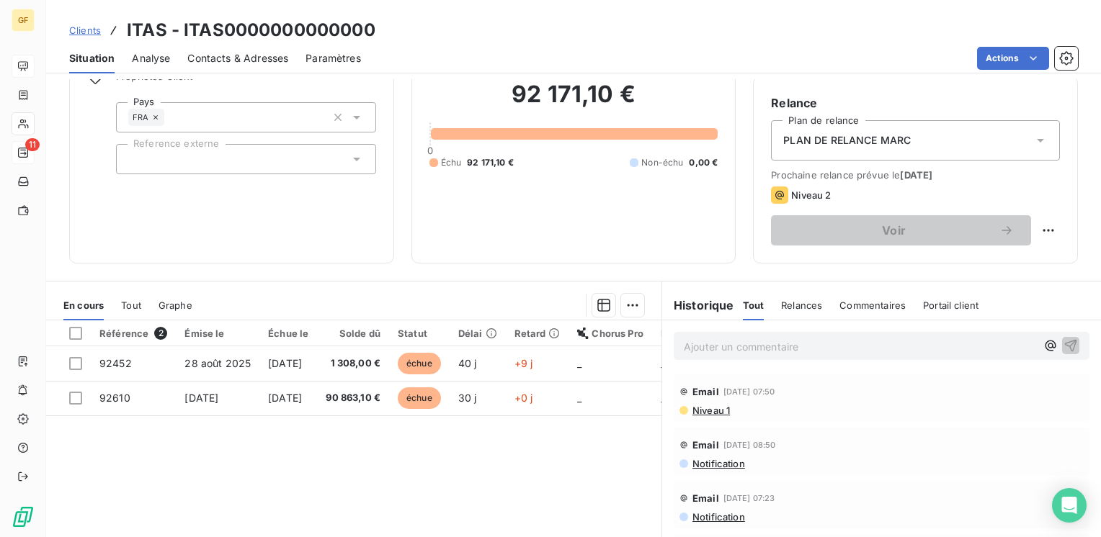
scroll to position [144, 0]
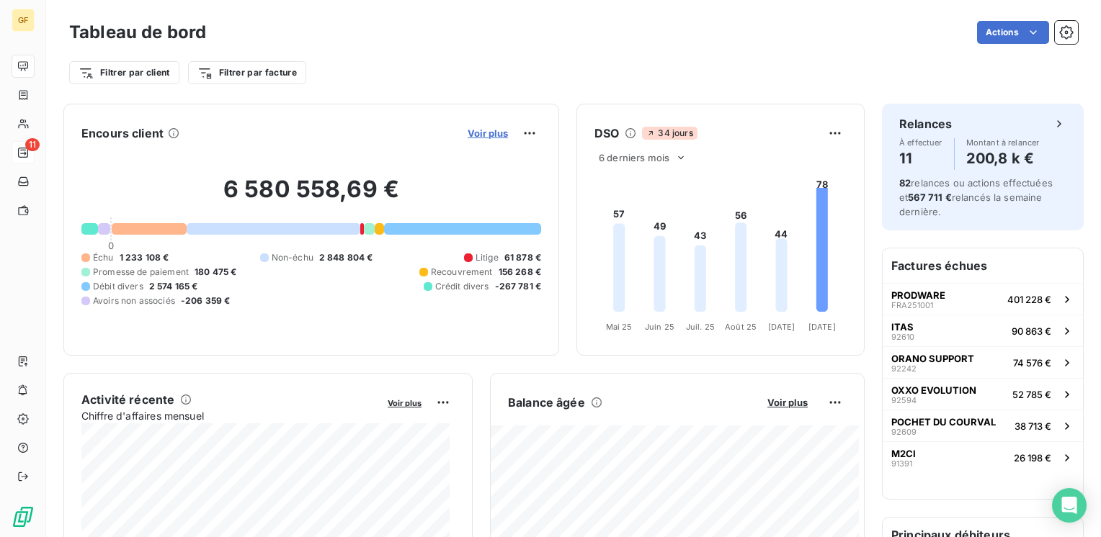
click at [478, 133] on span "Voir plus" at bounding box center [488, 134] width 40 height 12
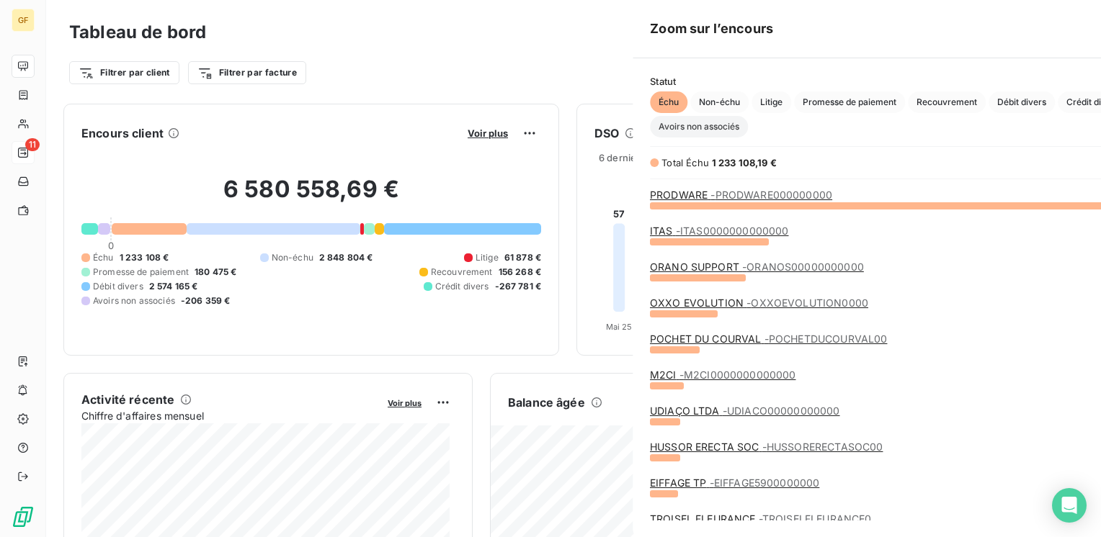
scroll to position [527, 542]
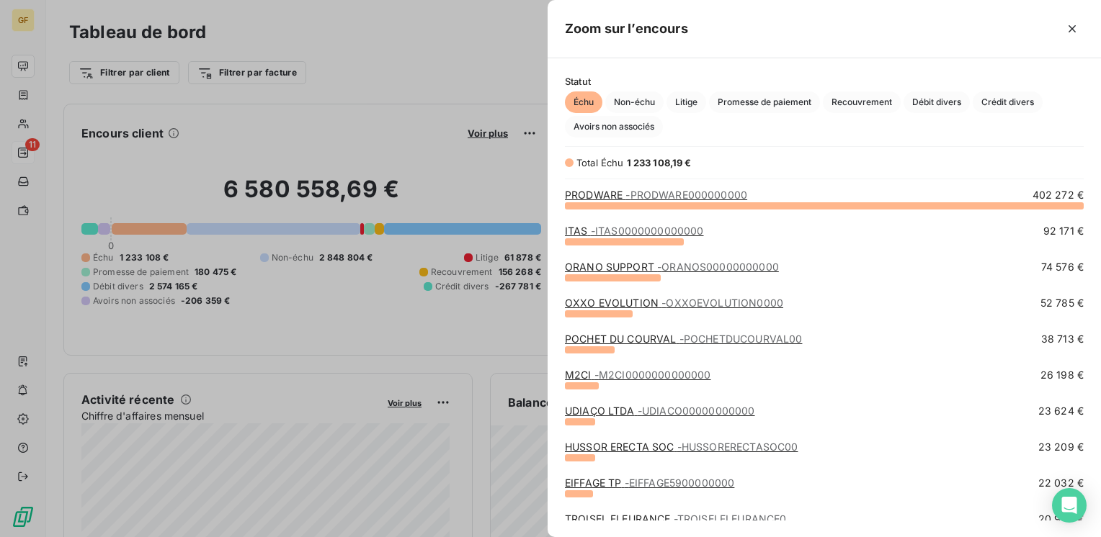
click at [622, 270] on link "ORANO SUPPORT - ORANOS00000000000" at bounding box center [672, 267] width 214 height 12
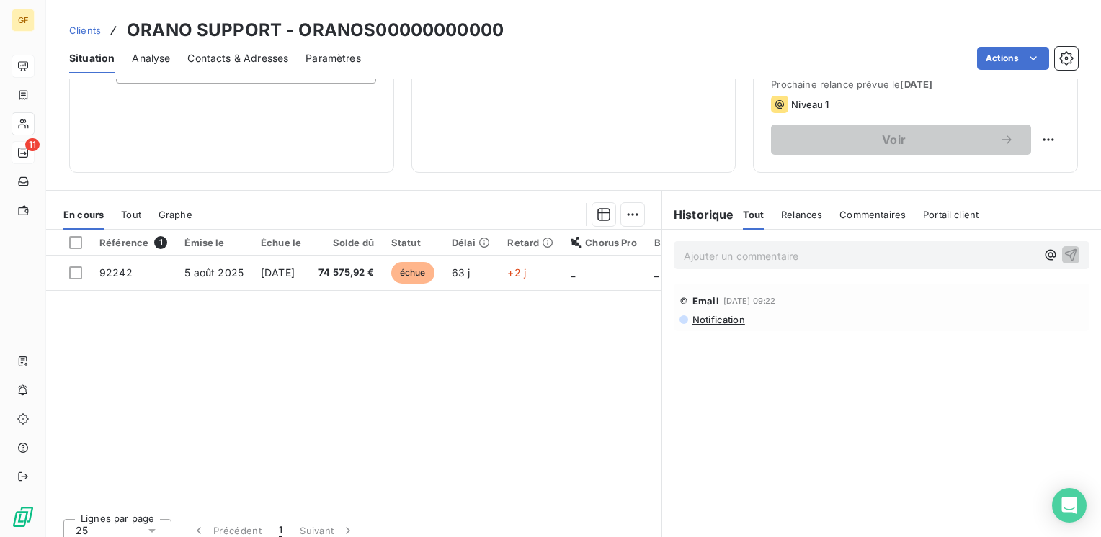
scroll to position [216, 0]
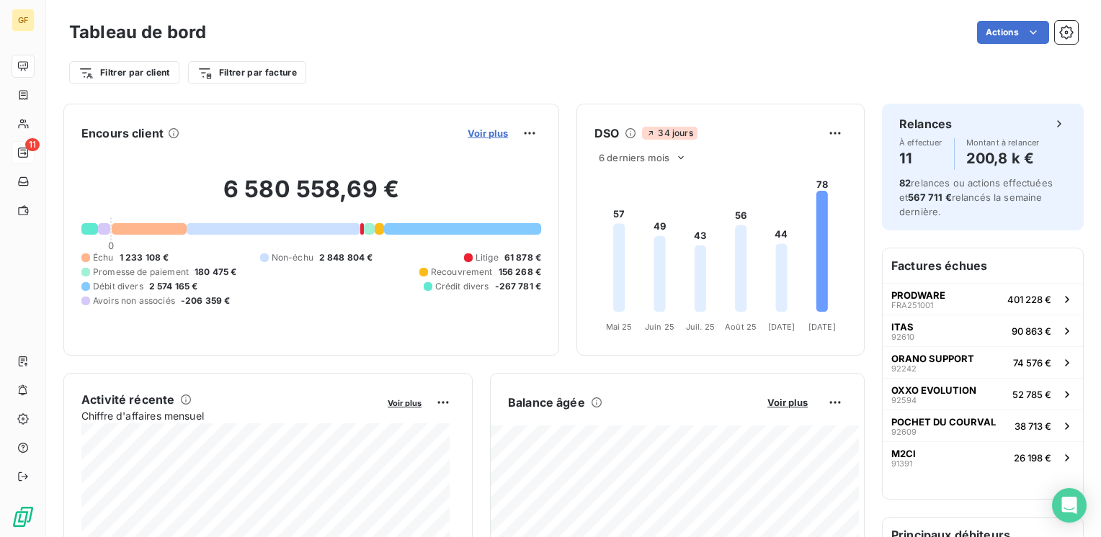
click at [478, 132] on span "Voir plus" at bounding box center [488, 134] width 40 height 12
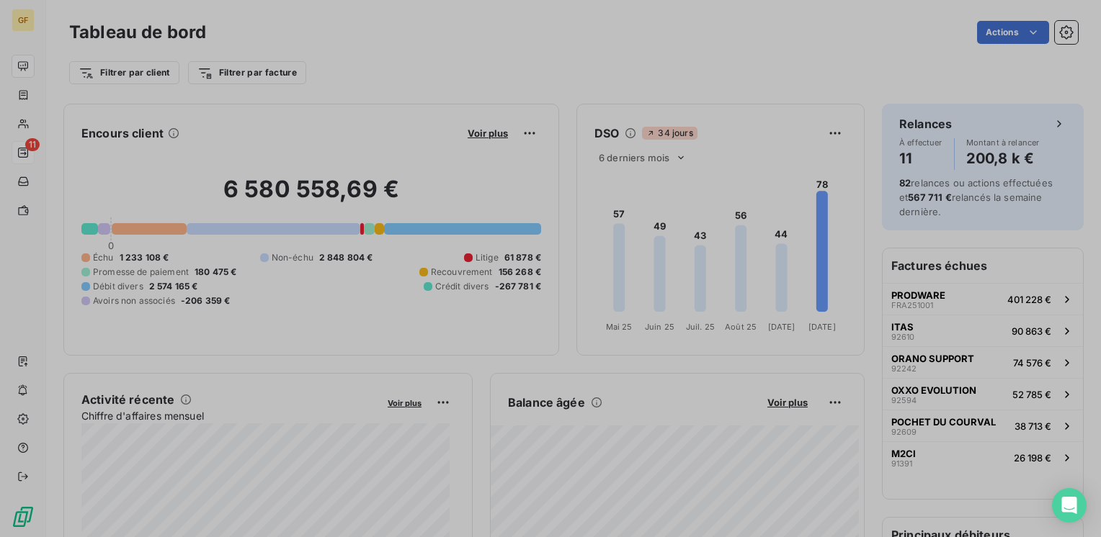
scroll to position [527, 542]
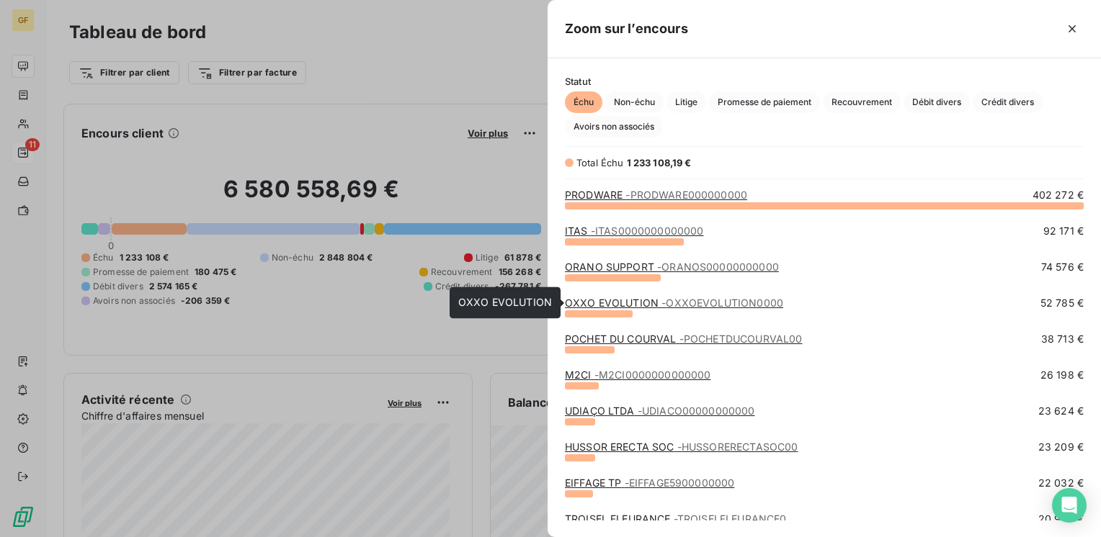
click at [594, 301] on link "OXXO EVOLUTION - OXXOEVOLUTION0000" at bounding box center [674, 303] width 218 height 12
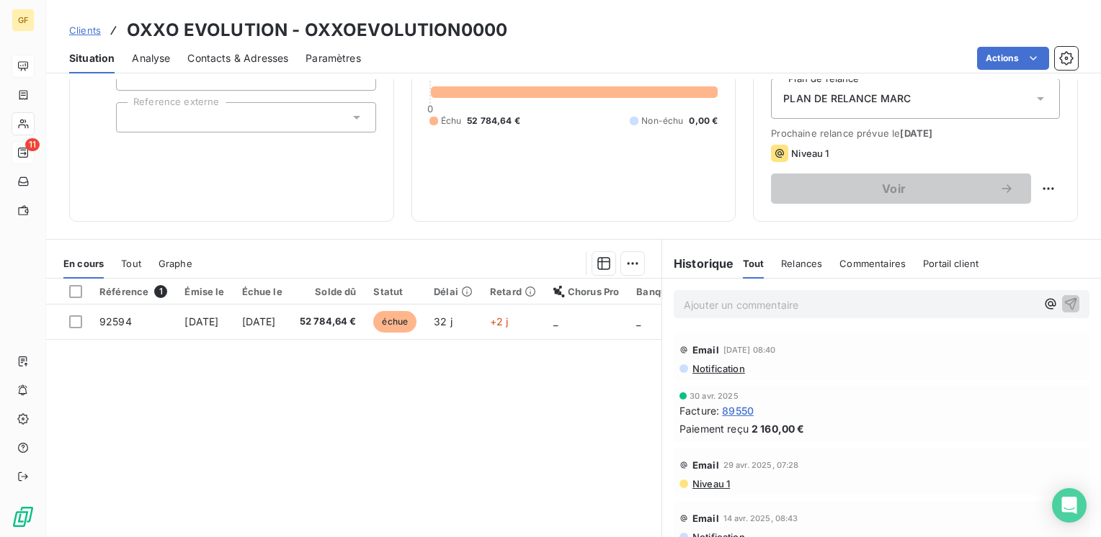
scroll to position [216, 0]
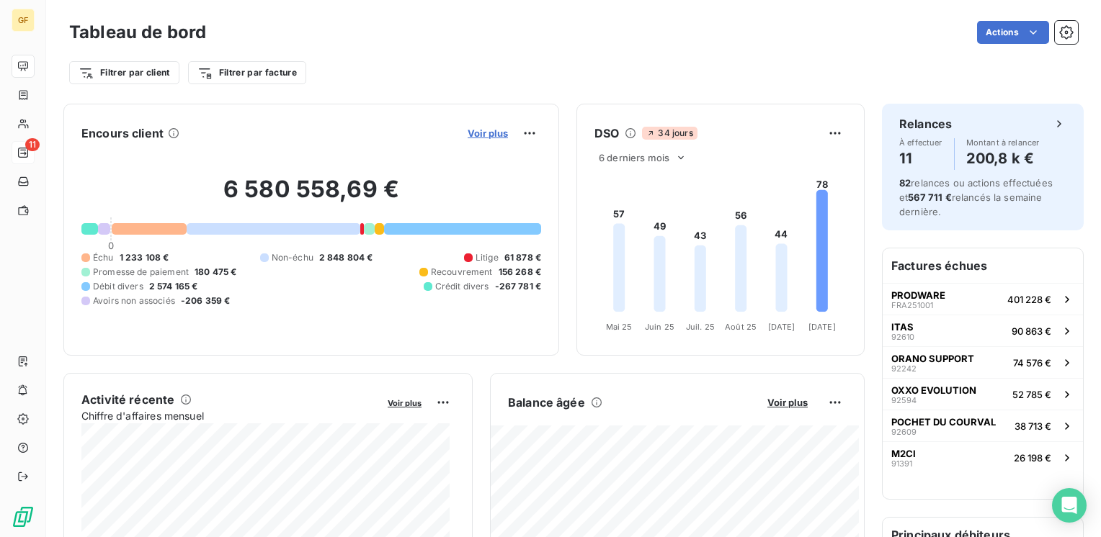
click at [468, 133] on span "Voir plus" at bounding box center [488, 134] width 40 height 12
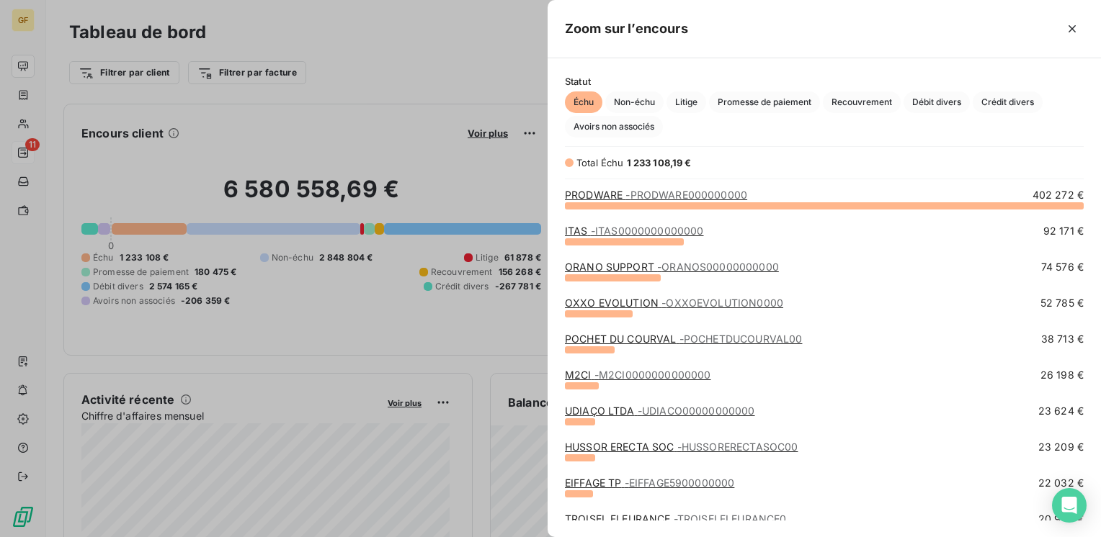
scroll to position [72, 0]
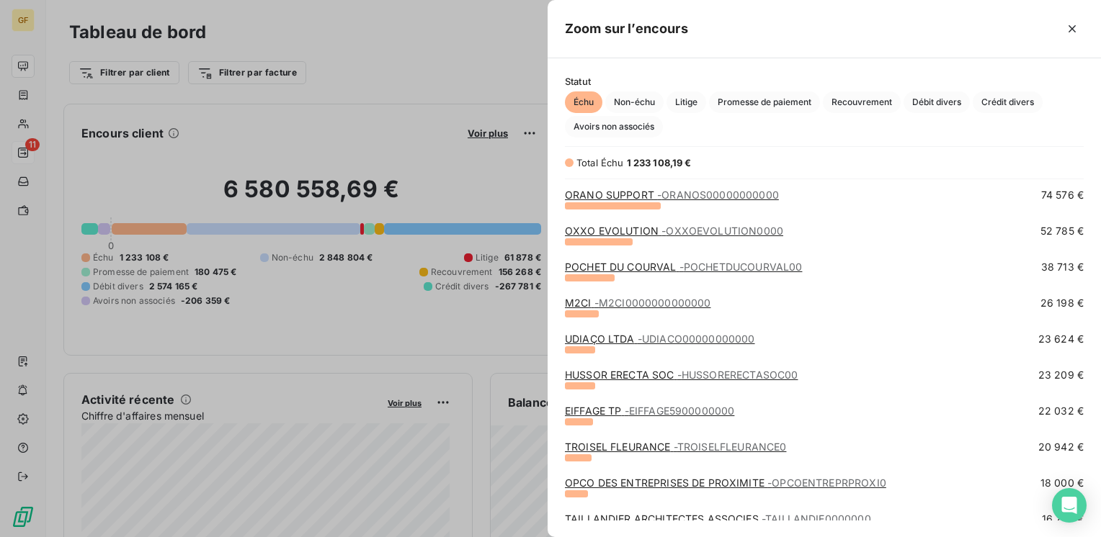
click at [622, 264] on link "POCHET DU COURVAL - POCHETDUCOURVAL00" at bounding box center [683, 267] width 237 height 12
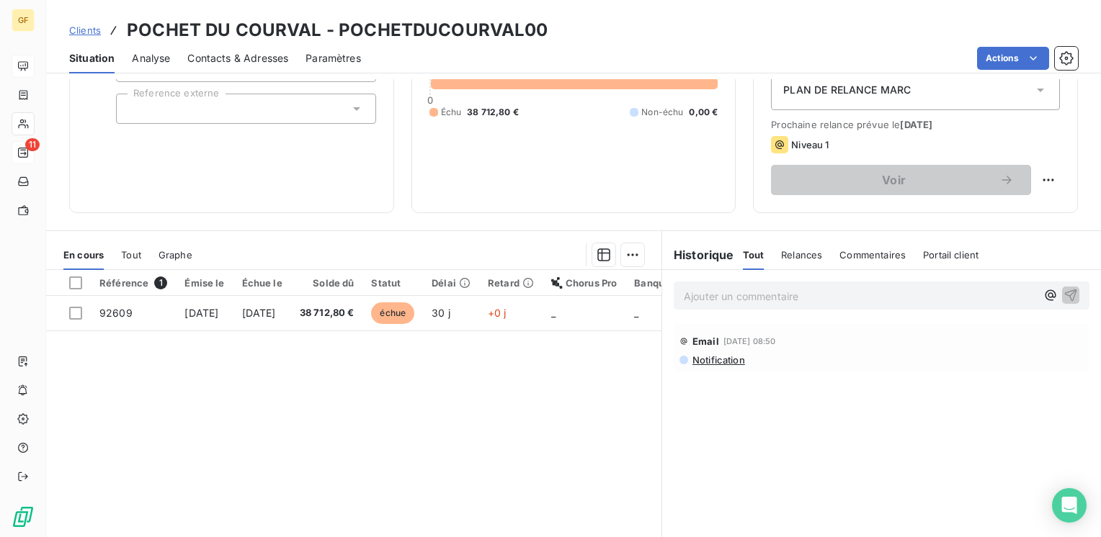
scroll to position [216, 0]
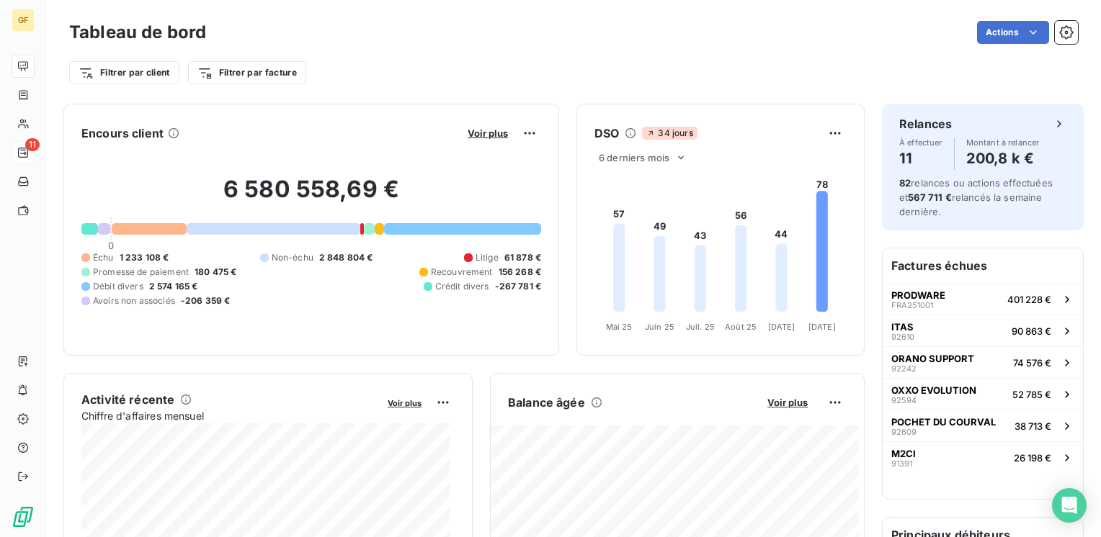
click at [614, 169] on foreignobject at bounding box center [720, 251] width 287 height 171
click at [481, 135] on span "Voir plus" at bounding box center [488, 134] width 40 height 12
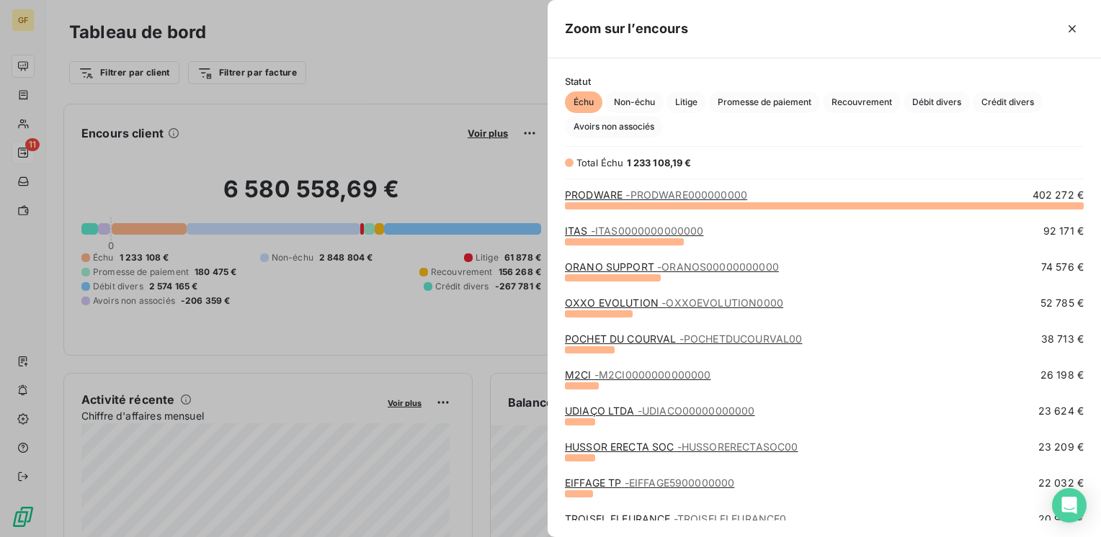
scroll to position [72, 0]
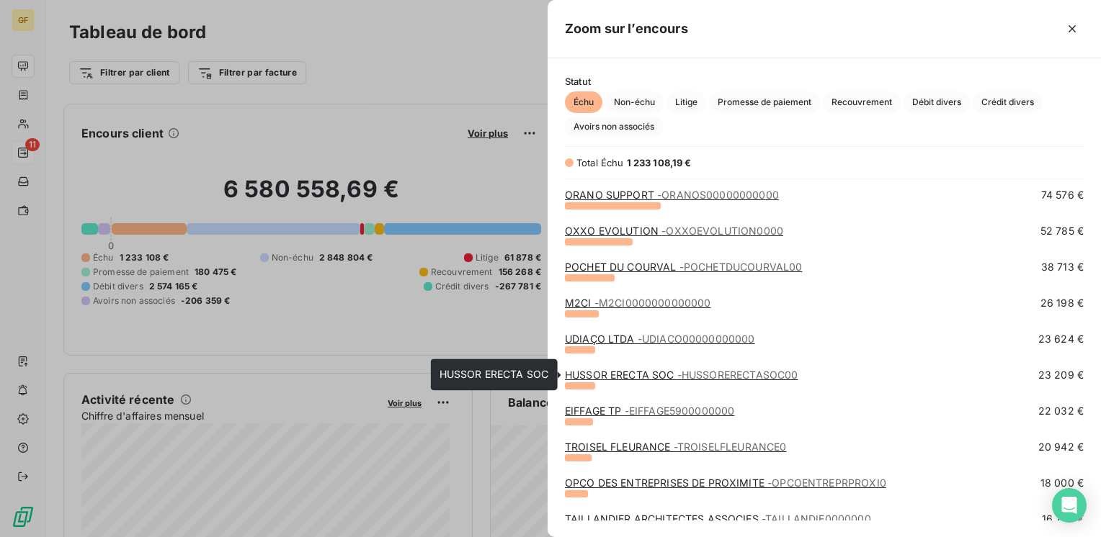
click at [609, 376] on link "HUSSOR ERECTA SOC - HUSSORERECTASOC00" at bounding box center [681, 375] width 233 height 12
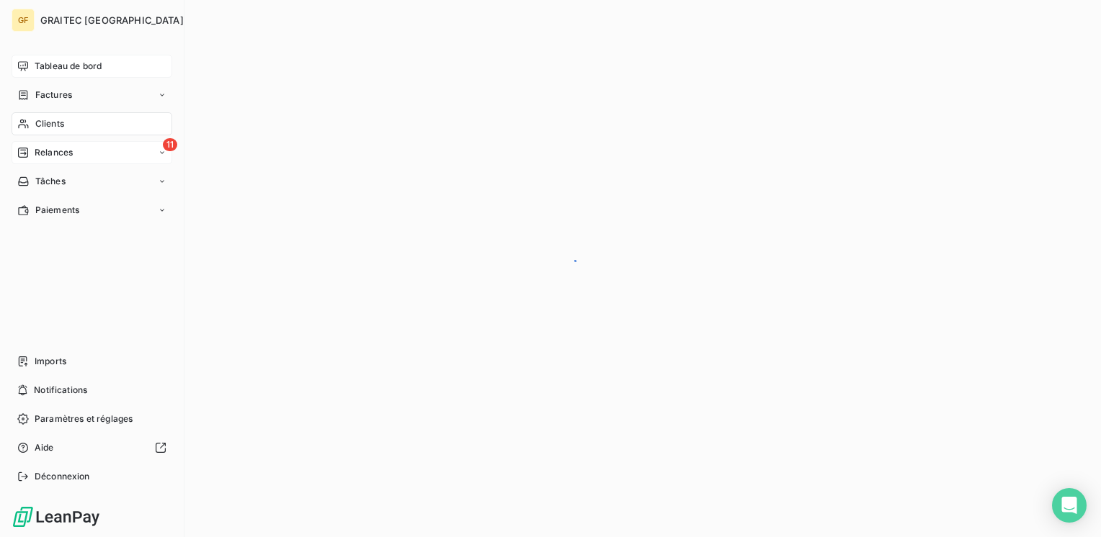
click at [82, 65] on span "Tableau de bord" at bounding box center [68, 66] width 67 height 13
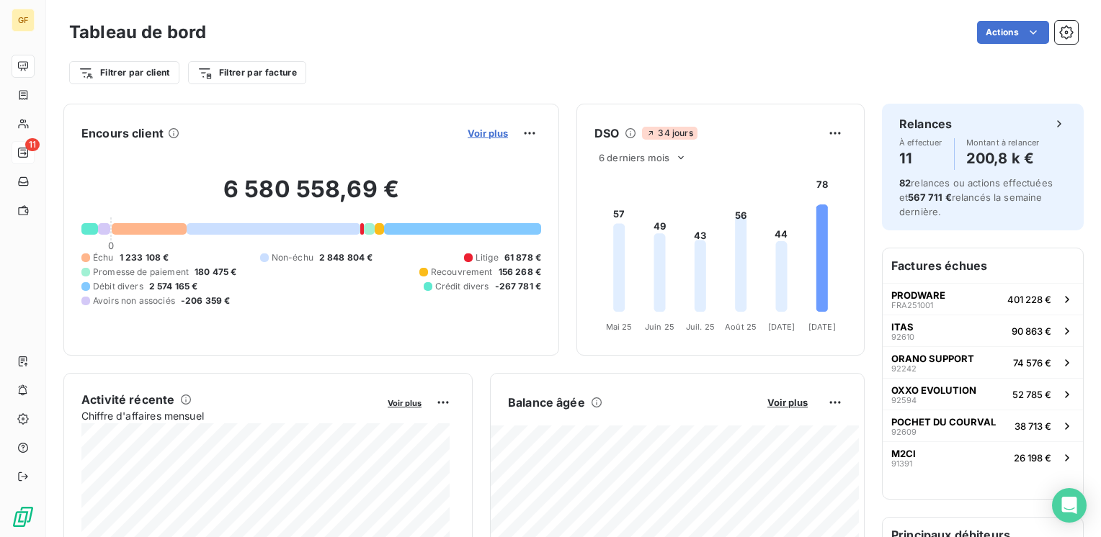
click at [468, 131] on span "Voir plus" at bounding box center [488, 134] width 40 height 12
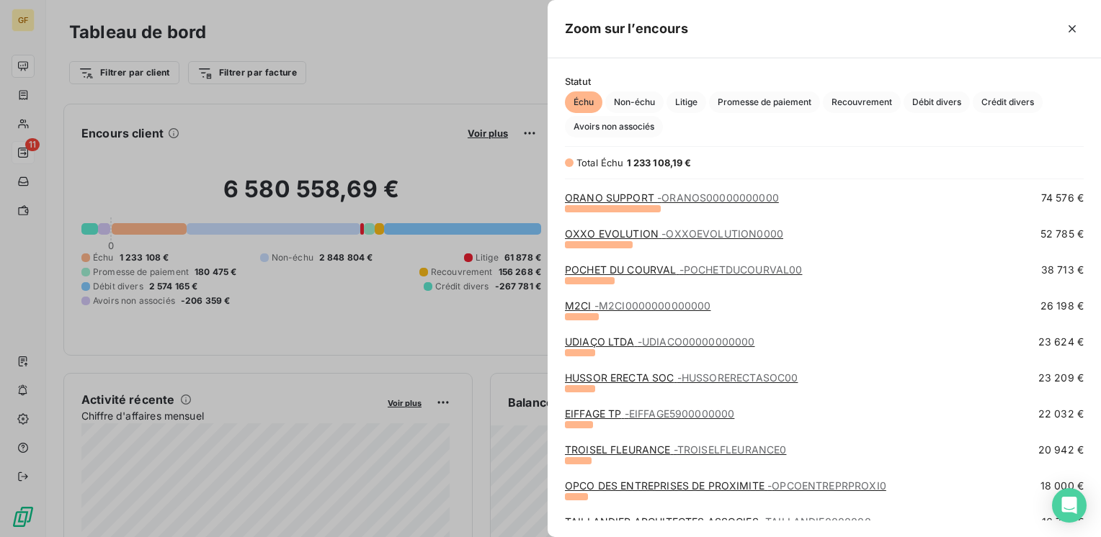
scroll to position [72, 0]
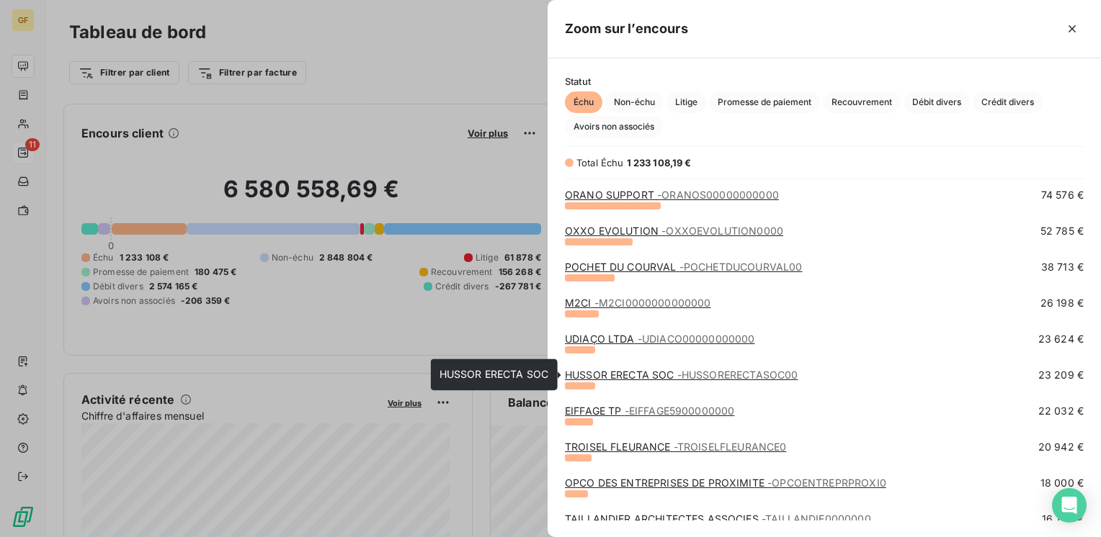
click at [597, 373] on link "HUSSOR ERECTA SOC - HUSSORERECTASOC00" at bounding box center [681, 375] width 233 height 12
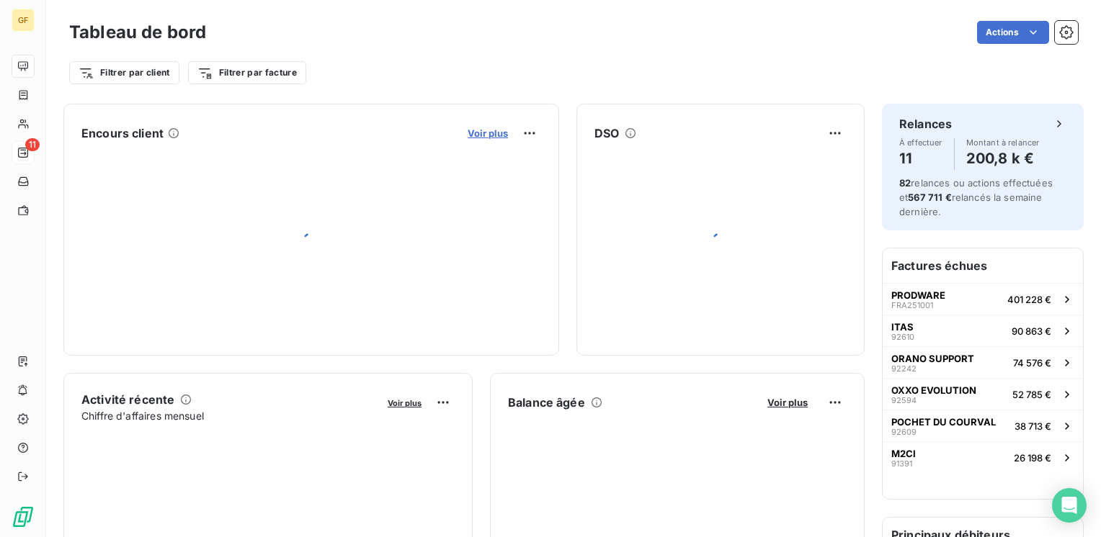
click at [490, 136] on span "Voir plus" at bounding box center [488, 134] width 40 height 12
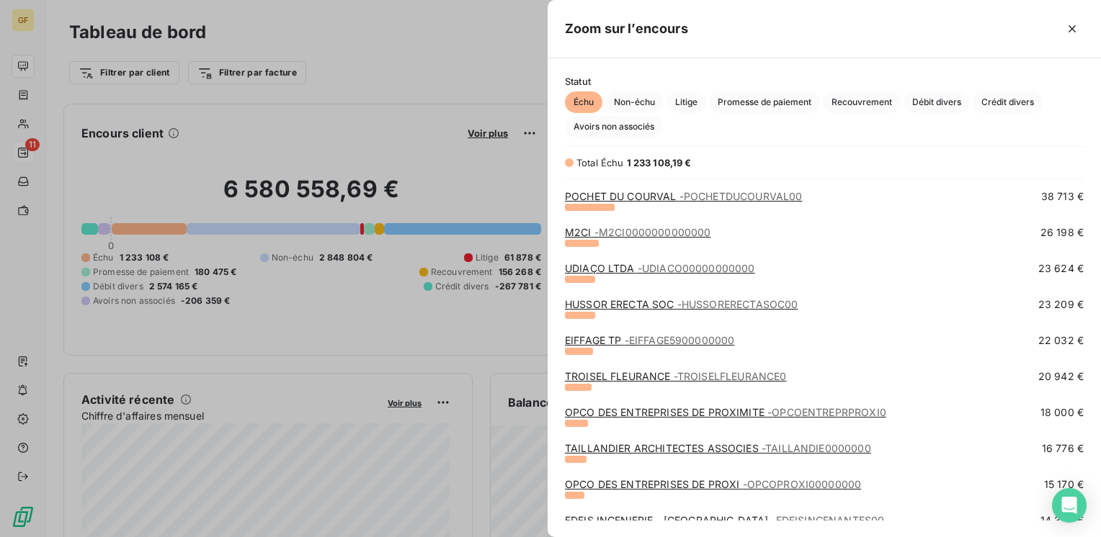
scroll to position [144, 0]
click at [656, 375] on link "TROISEL FLEURANCE - TROISELFLEURANCE0" at bounding box center [675, 375] width 221 height 12
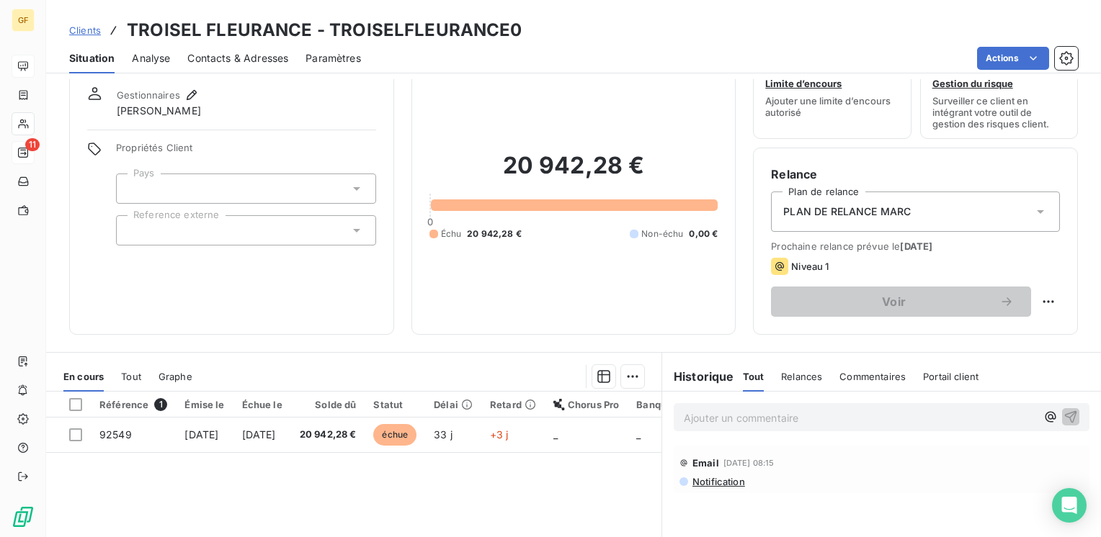
scroll to position [72, 0]
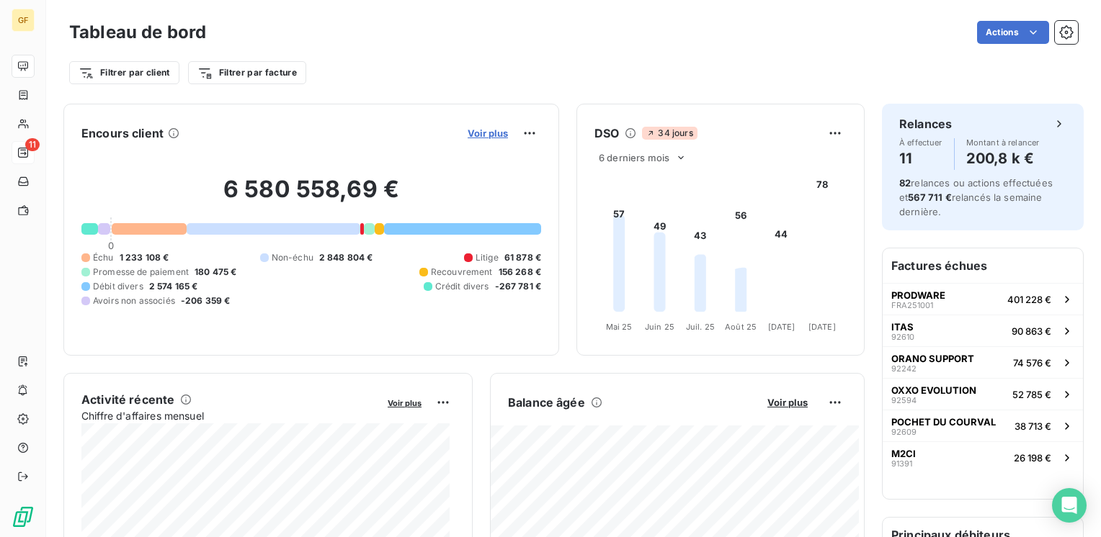
click at [473, 128] on span "Voir plus" at bounding box center [488, 134] width 40 height 12
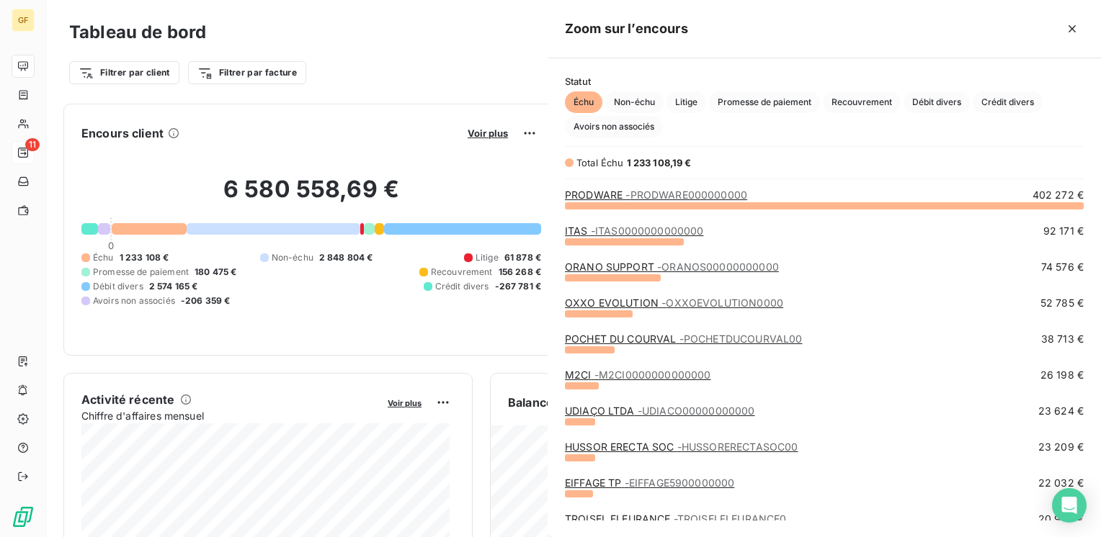
scroll to position [12, 12]
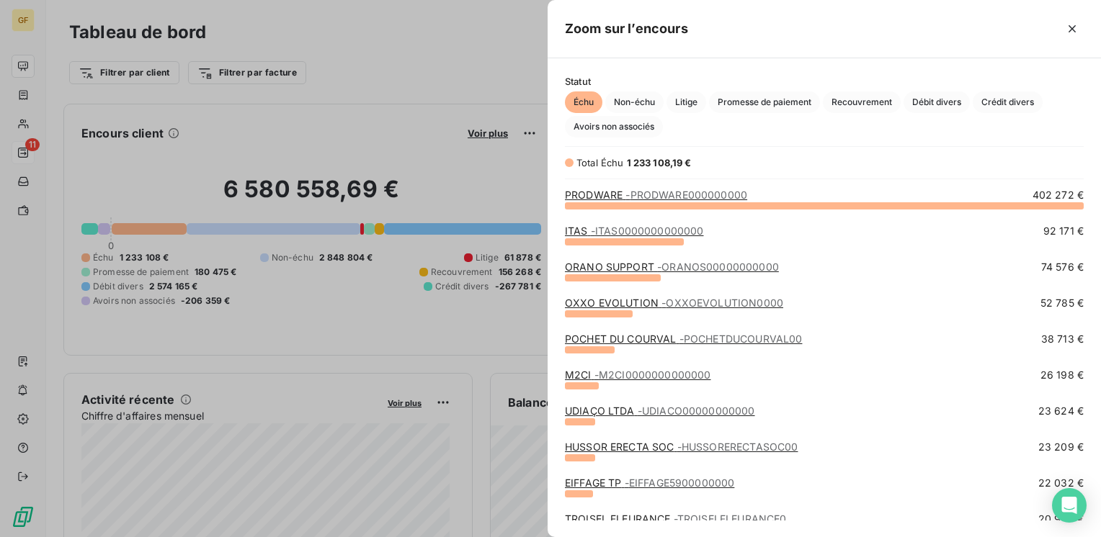
click at [604, 449] on link "HUSSOR ERECTA SOC - HUSSORERECTASOC00" at bounding box center [681, 447] width 233 height 12
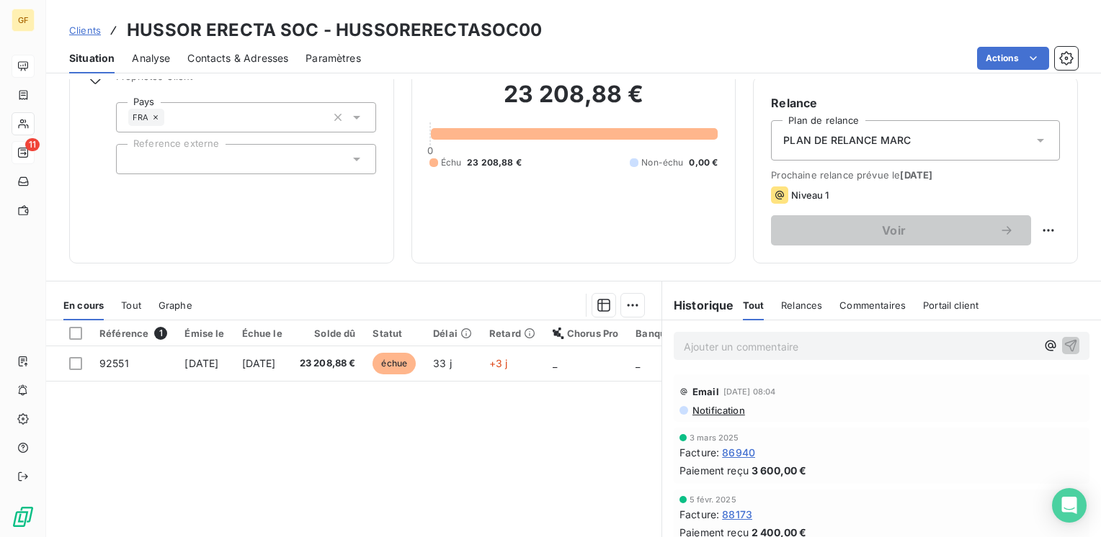
scroll to position [144, 0]
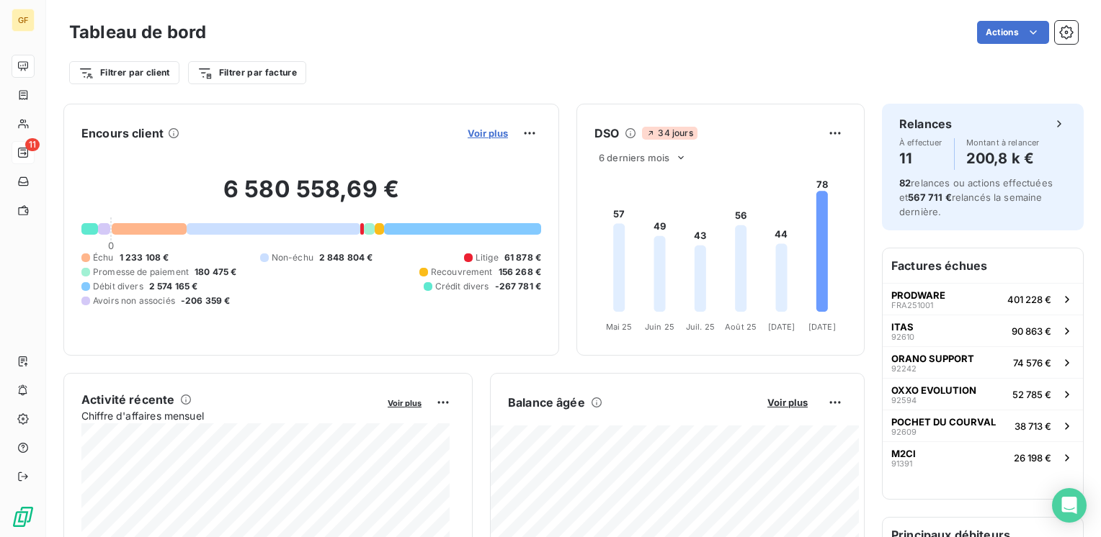
click at [468, 132] on span "Voir plus" at bounding box center [488, 134] width 40 height 12
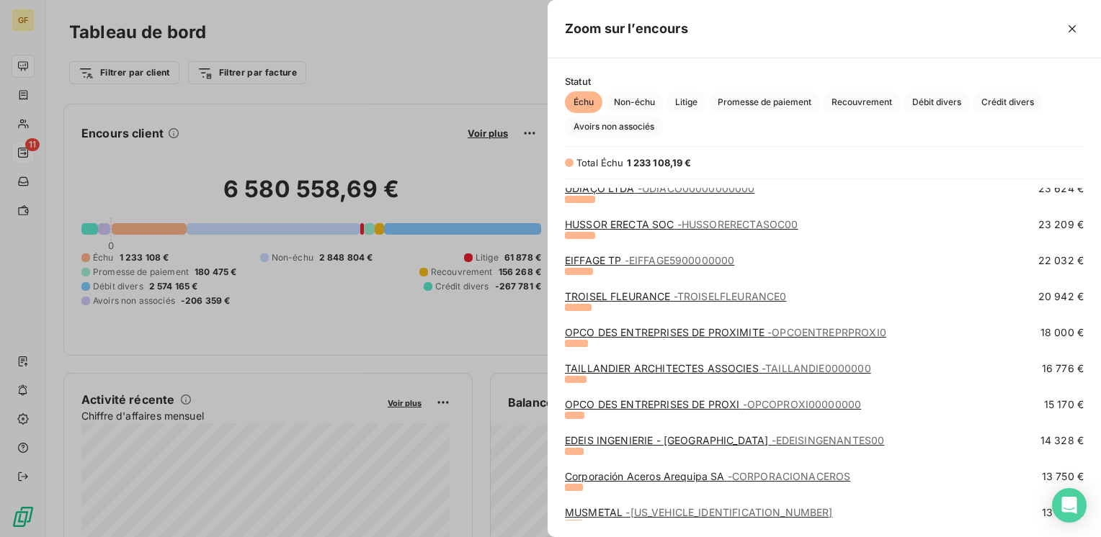
scroll to position [288, 0]
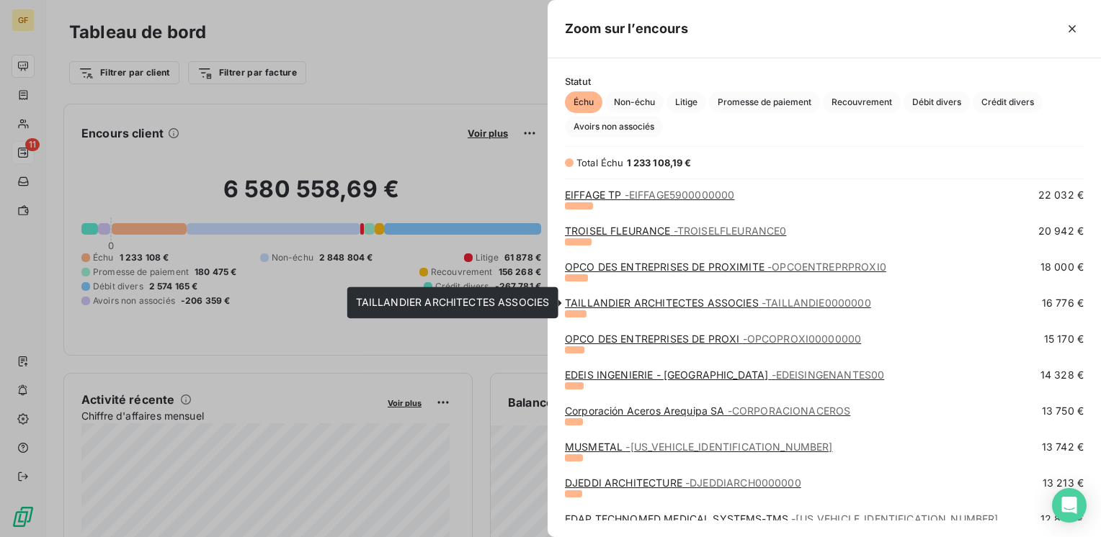
click at [651, 304] on link "TAILLANDIER ARCHITECTES ASSOCIES - TAILLANDIE0000000" at bounding box center [718, 303] width 306 height 12
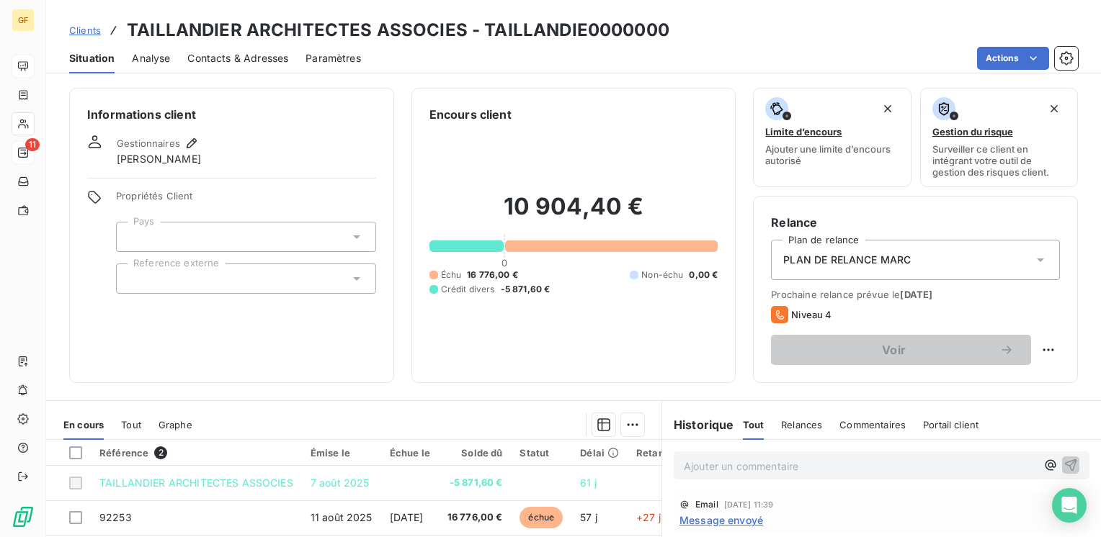
click at [238, 57] on span "Contacts & Adresses" at bounding box center [237, 58] width 101 height 14
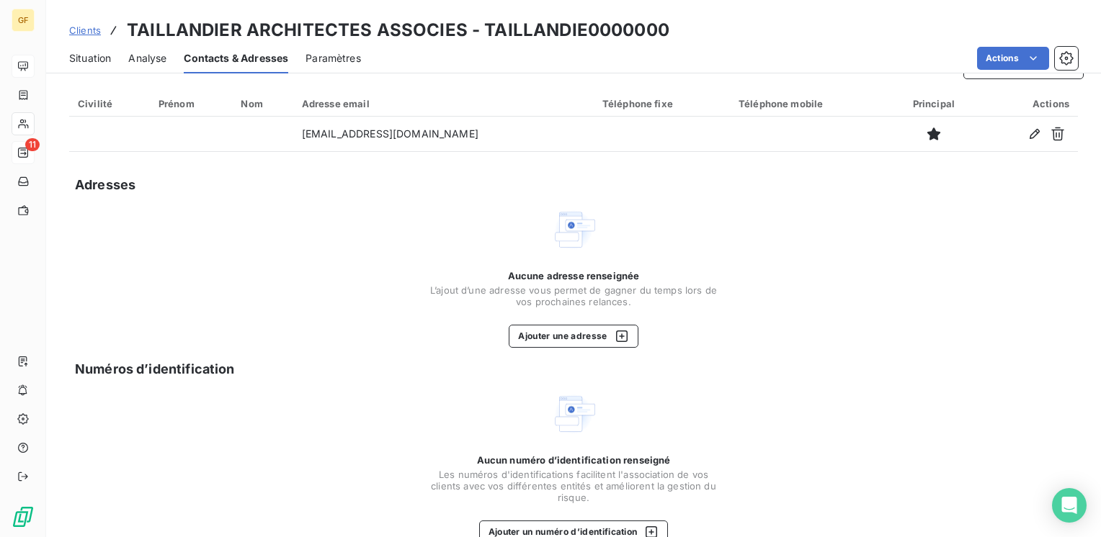
scroll to position [61, 0]
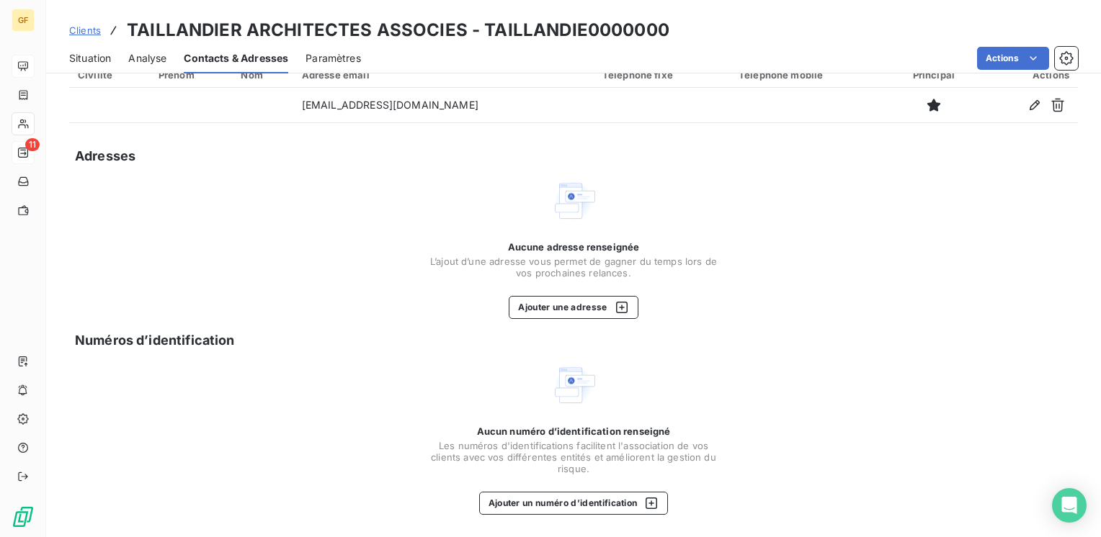
click at [94, 63] on span "Situation" at bounding box center [90, 58] width 42 height 14
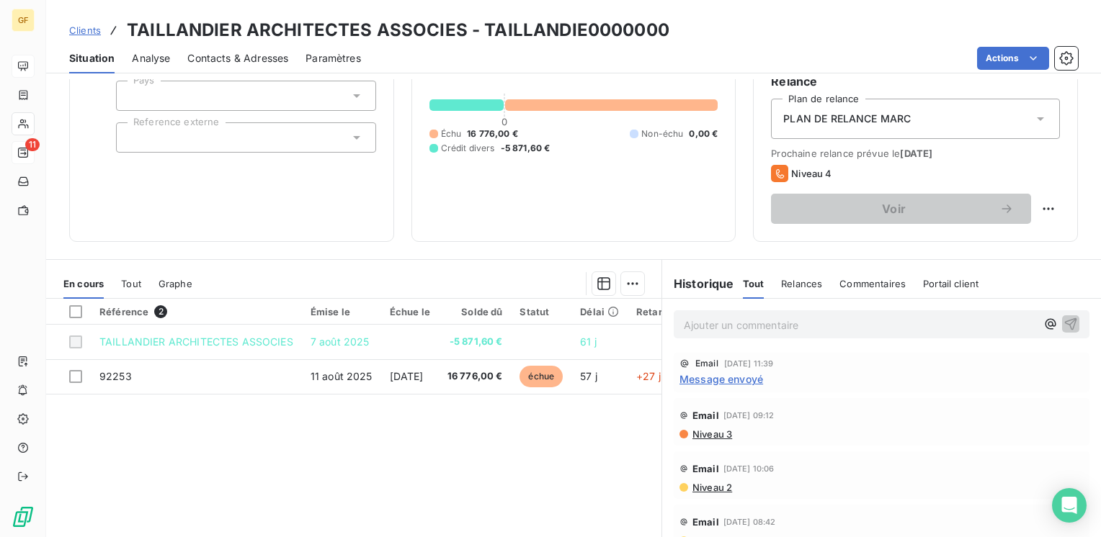
scroll to position [144, 0]
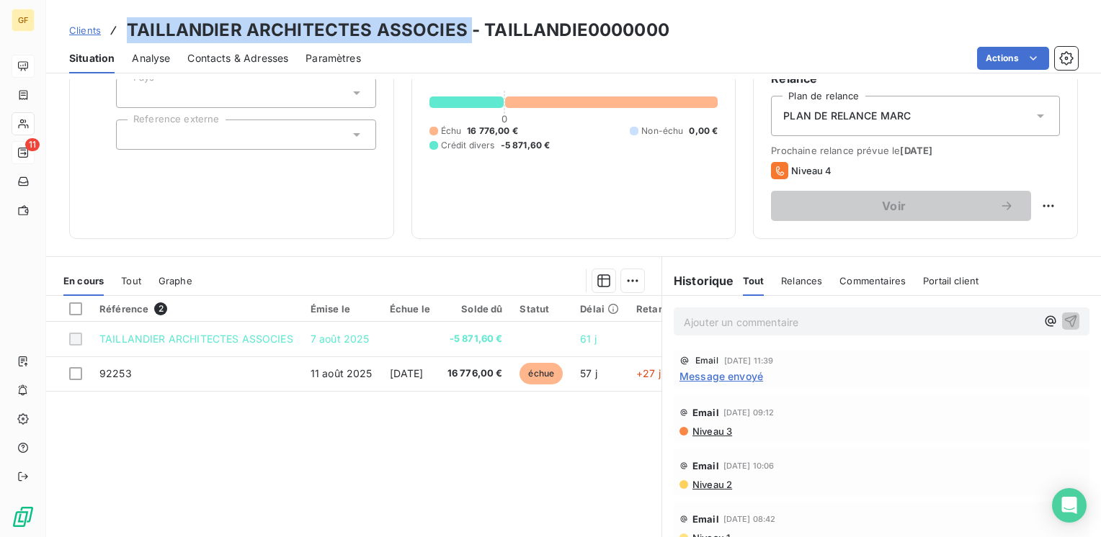
drag, startPoint x: 464, startPoint y: 27, endPoint x: 124, endPoint y: 4, distance: 340.8
click at [124, 4] on div "Clients TAILLANDIER ARCHITECTES ASSOCIES - TAILLANDIE0000000 Situation Analyse …" at bounding box center [573, 36] width 1055 height 73
copy h3 "TAILLANDIER ARCHITECTES ASSOCIES"
click at [267, 60] on span "Contacts & Adresses" at bounding box center [237, 58] width 101 height 14
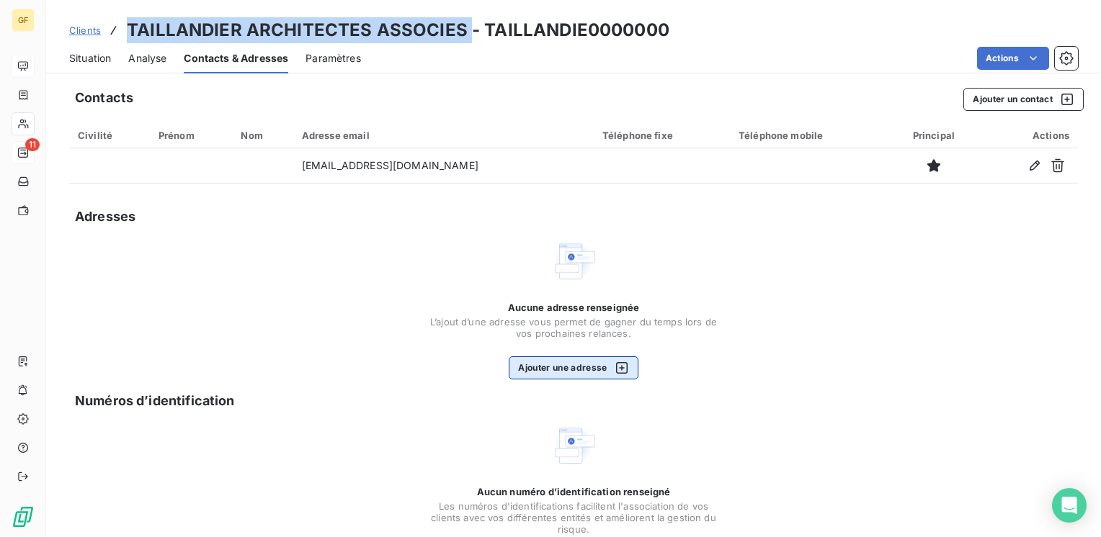
click at [540, 372] on button "Ajouter une adresse" at bounding box center [573, 368] width 129 height 23
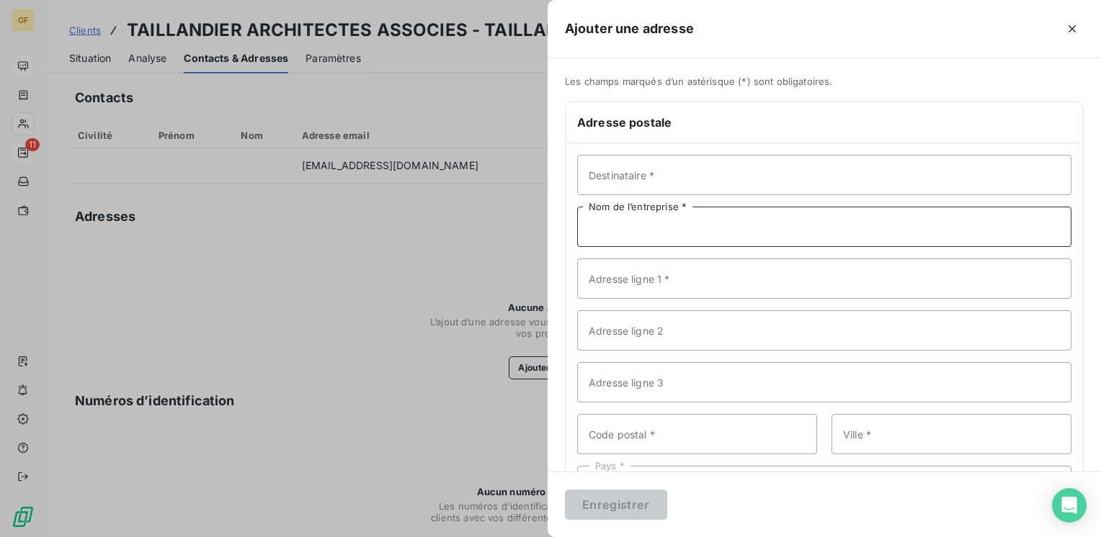
click at [604, 240] on input "Nom de l’entreprise *" at bounding box center [824, 227] width 494 height 40
paste input "TAILLANDIER ARCHITECTES ASSOCIES"
type input "TAILLANDIER ARCHITECTES ASSOCIES"
click at [609, 272] on input "Adresse ligne 1 *" at bounding box center [824, 279] width 494 height 40
click at [686, 271] on input "[STREET_ADDRESS]" at bounding box center [824, 279] width 494 height 40
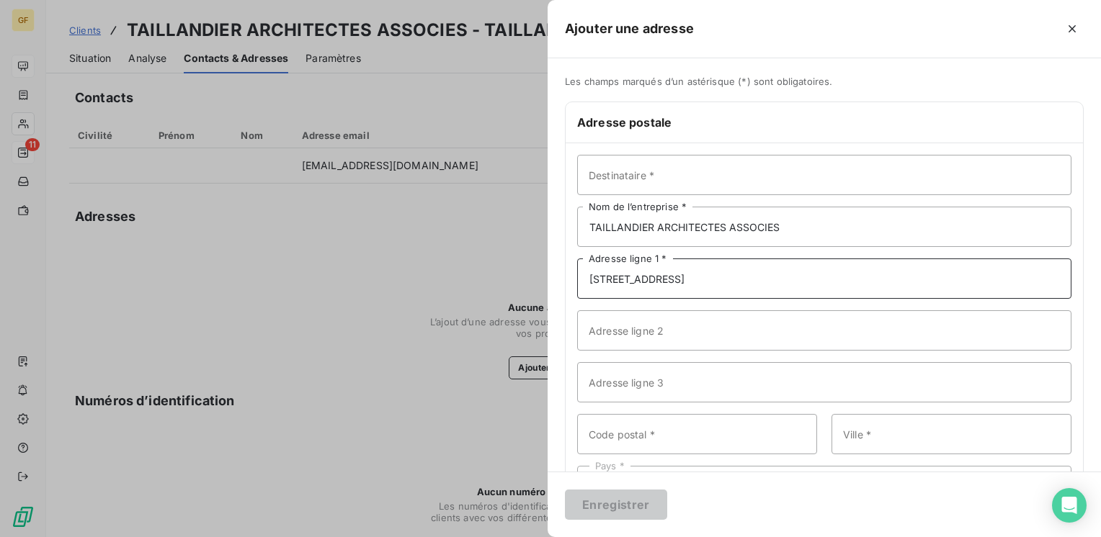
drag, startPoint x: 684, startPoint y: 275, endPoint x: 694, endPoint y: 279, distance: 10.7
click at [685, 275] on input "[STREET_ADDRESS]" at bounding box center [824, 279] width 494 height 40
click at [706, 307] on div "Destinataire * TAILLANDIER ARCHITECTES ASSOCIES Nom de l’entreprise * [STREET_A…" at bounding box center [824, 330] width 517 height 375
click at [684, 277] on input "[STREET_ADDRESS]" at bounding box center [824, 279] width 494 height 40
type input "[STREET_ADDRESS]"
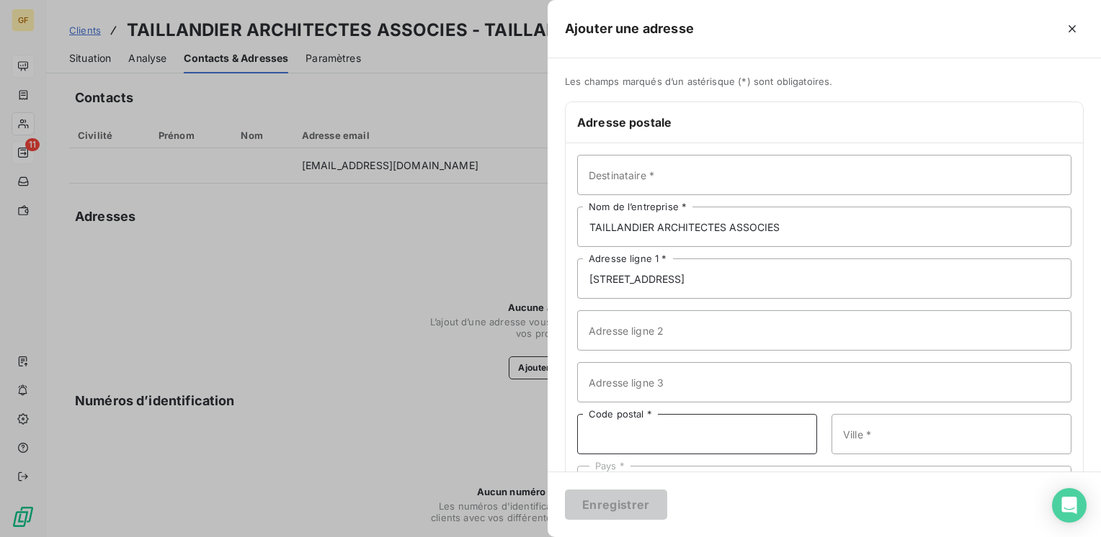
click at [623, 442] on input "Code postal *" at bounding box center [697, 434] width 240 height 40
type input "34000"
click at [901, 442] on input "Ville *" at bounding box center [951, 434] width 240 height 40
type input "[GEOGRAPHIC_DATA]"
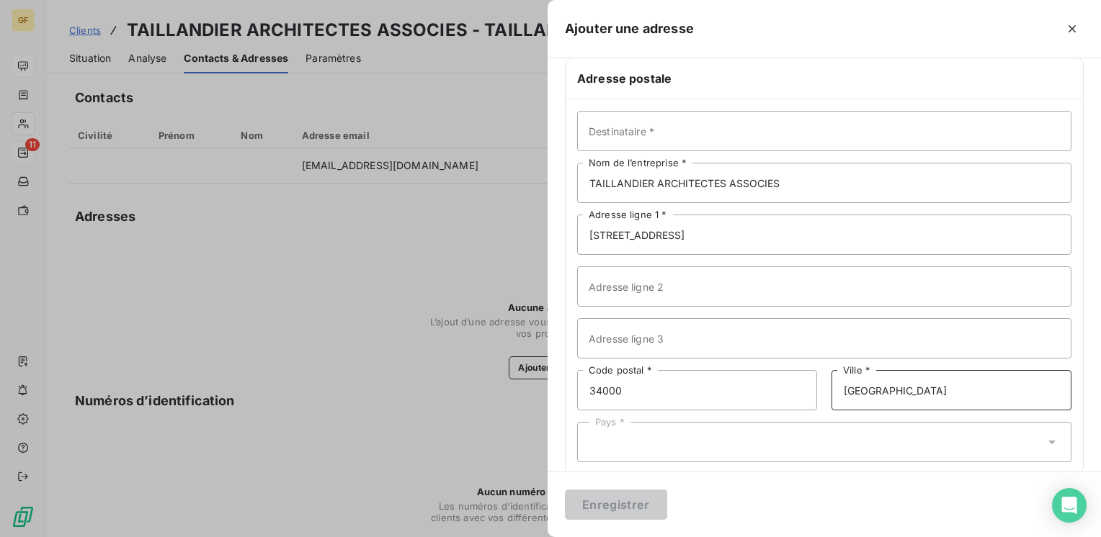
scroll to position [63, 0]
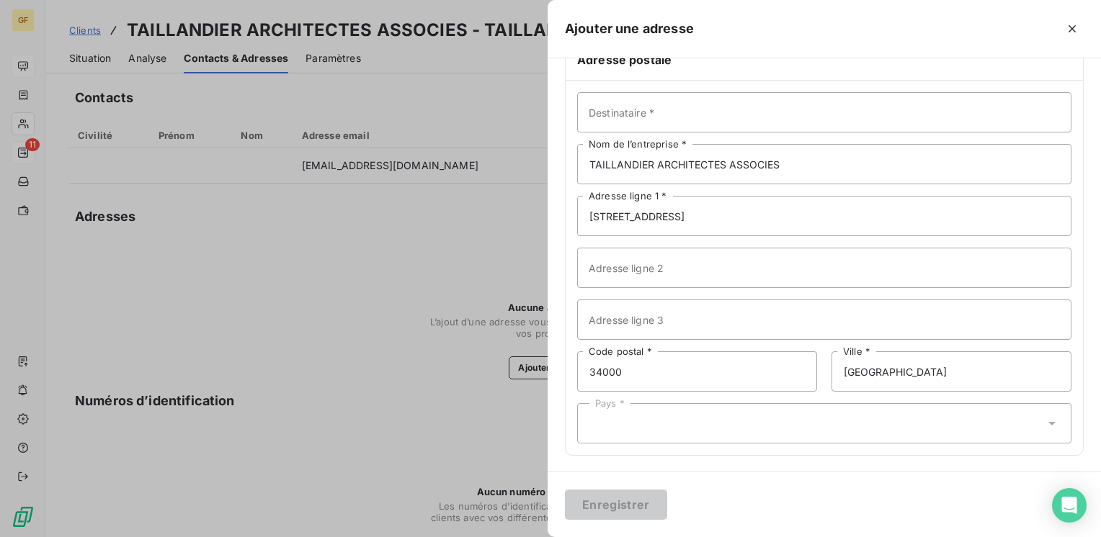
click at [694, 416] on div "Pays *" at bounding box center [824, 423] width 494 height 40
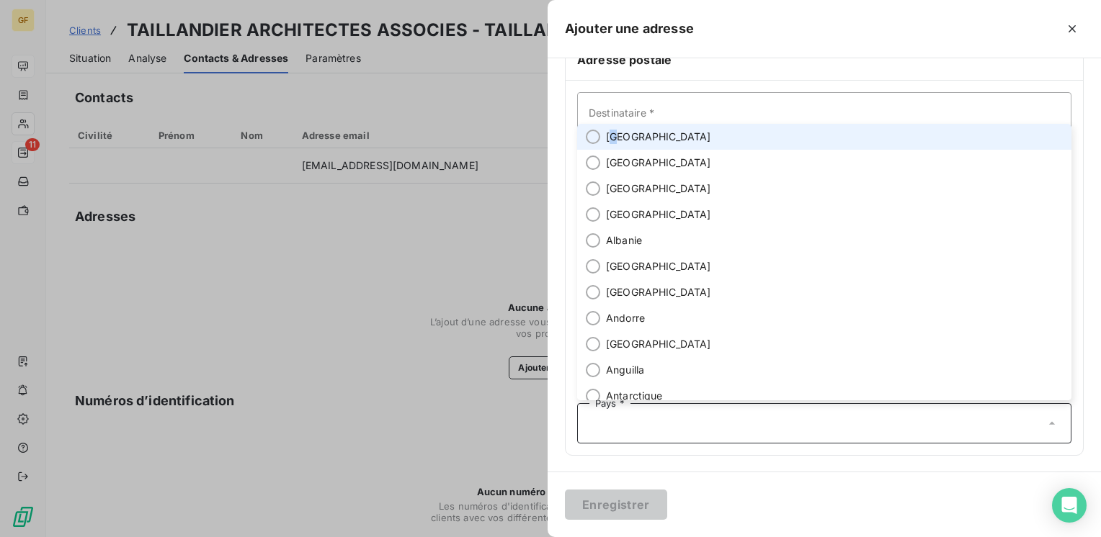
click at [614, 135] on span "[GEOGRAPHIC_DATA]" at bounding box center [658, 137] width 105 height 14
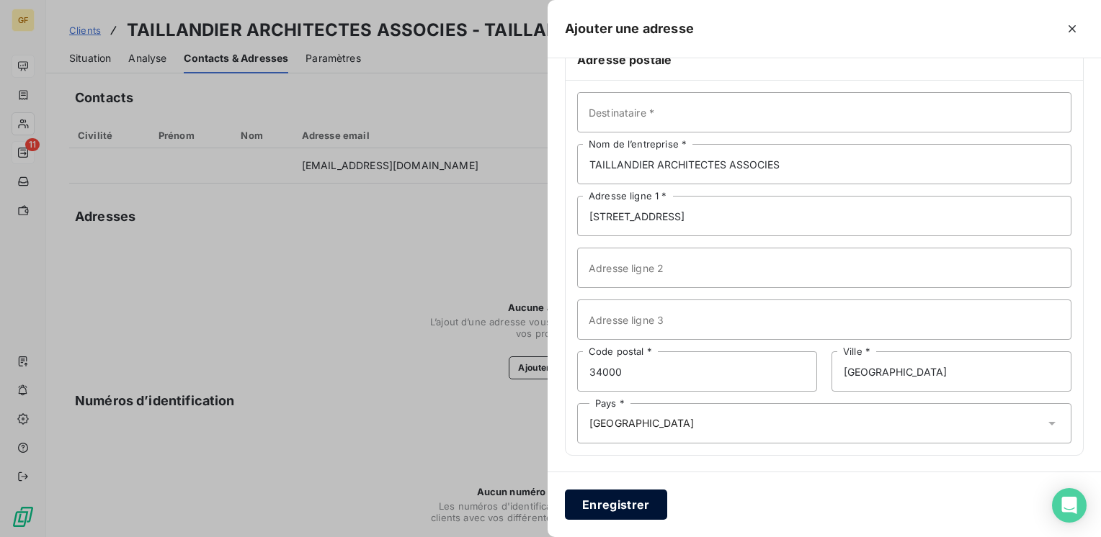
click at [635, 512] on button "Enregistrer" at bounding box center [616, 505] width 102 height 30
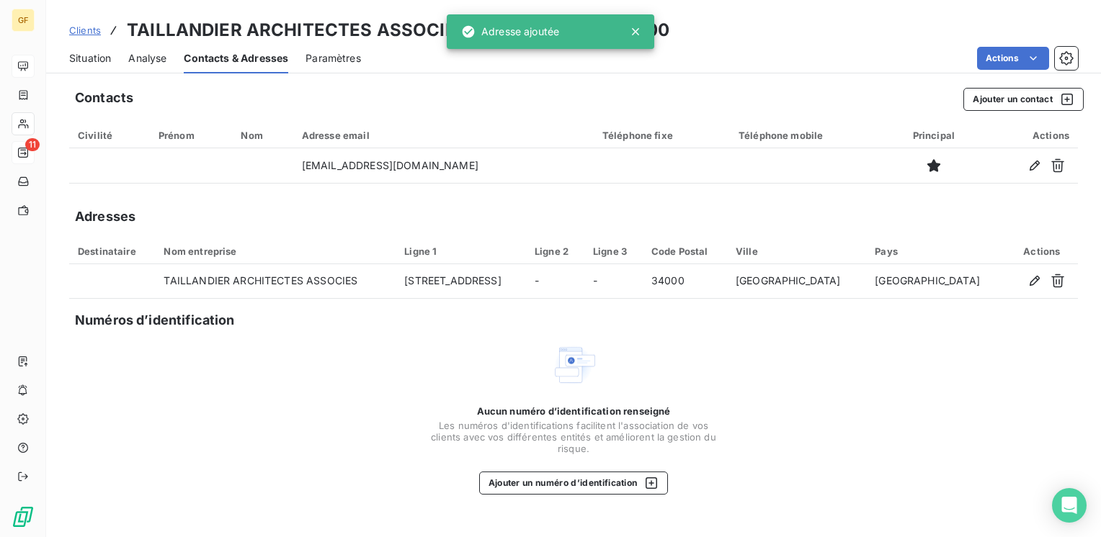
click at [102, 59] on span "Situation" at bounding box center [90, 58] width 42 height 14
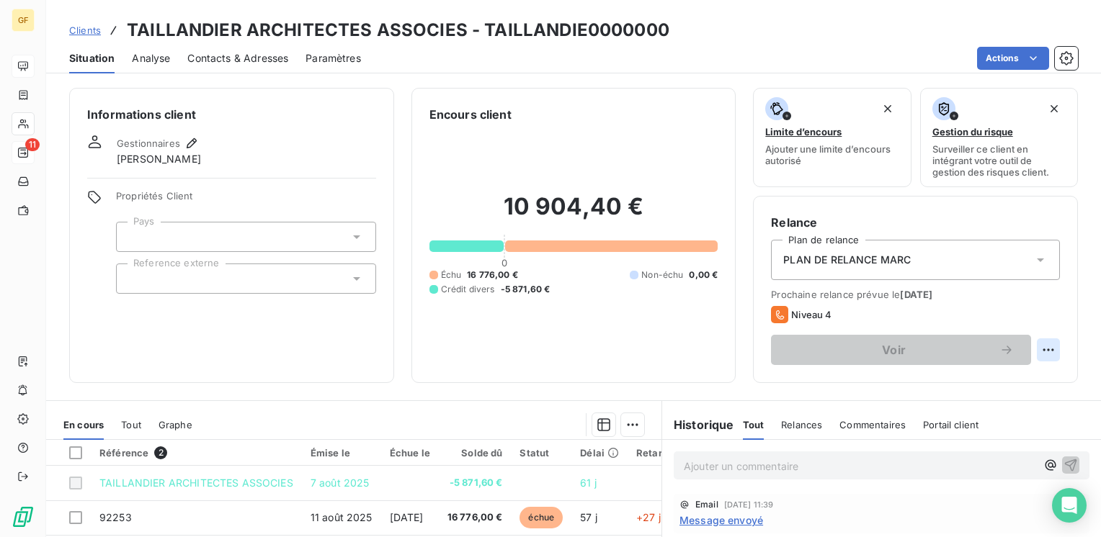
click at [1035, 348] on html "GF 11 Clients TAILLANDIER ARCHITECTES ASSOCIES - TAILLANDIE0000000 Situation An…" at bounding box center [550, 268] width 1101 height 537
click at [977, 377] on div "Replanifier cette action" at bounding box center [978, 381] width 129 height 23
select select "9"
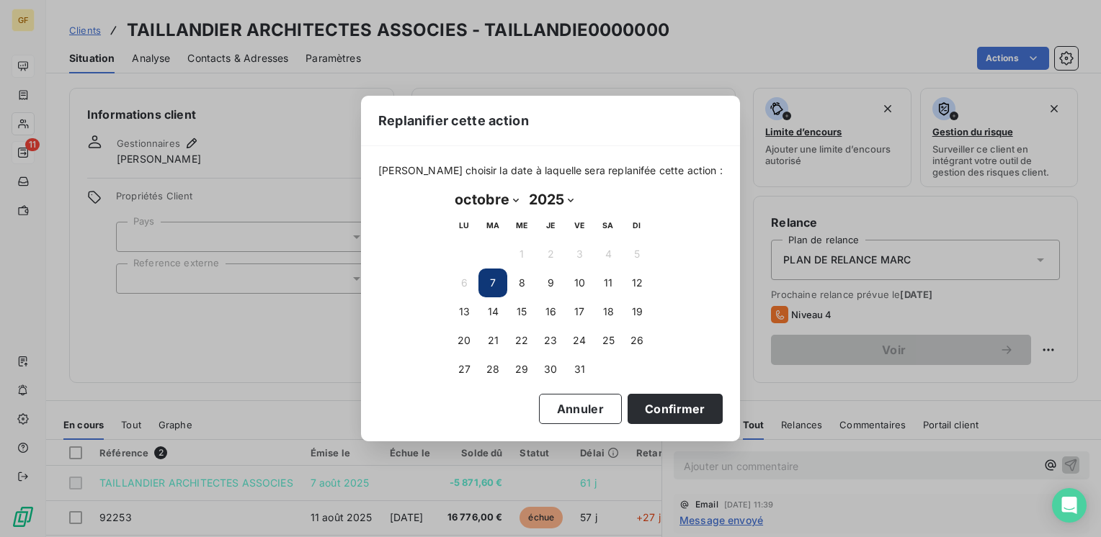
click at [493, 275] on button "7" at bounding box center [492, 283] width 29 height 29
click at [493, 278] on button "7" at bounding box center [492, 283] width 29 height 29
click at [646, 415] on button "Confirmer" at bounding box center [674, 409] width 95 height 30
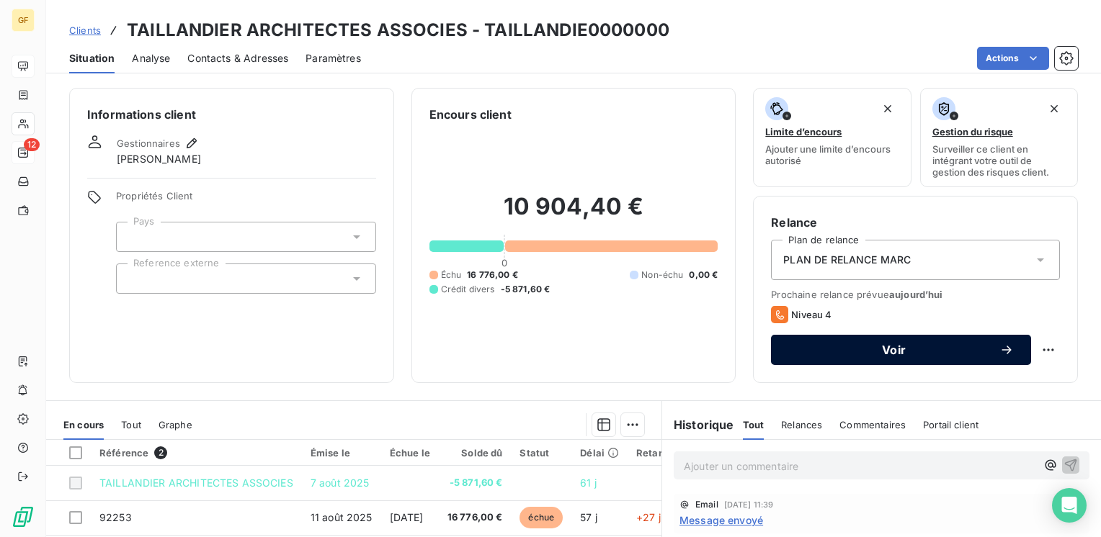
click at [926, 347] on span "Voir" at bounding box center [893, 350] width 211 height 12
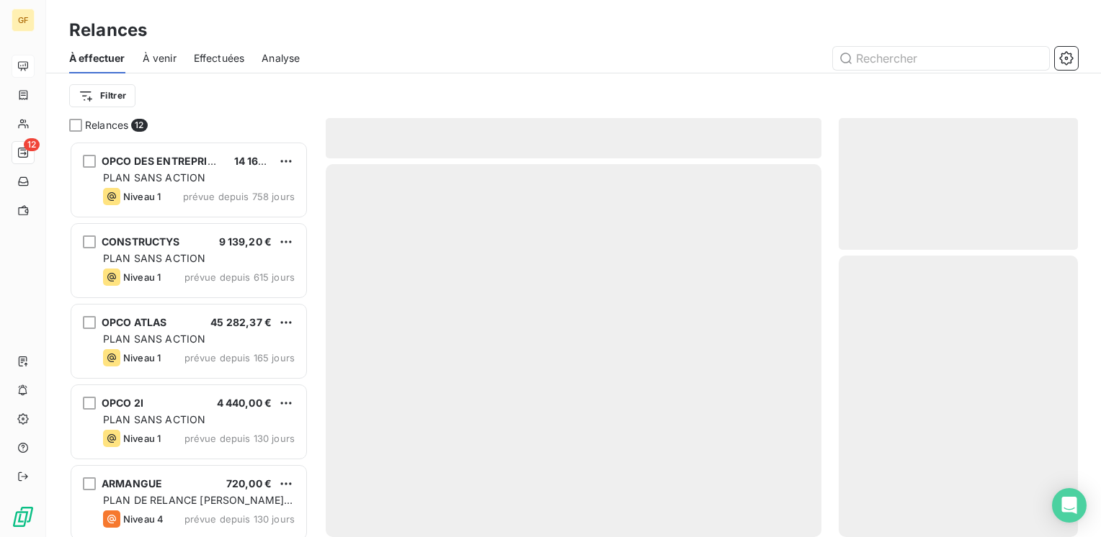
scroll to position [385, 228]
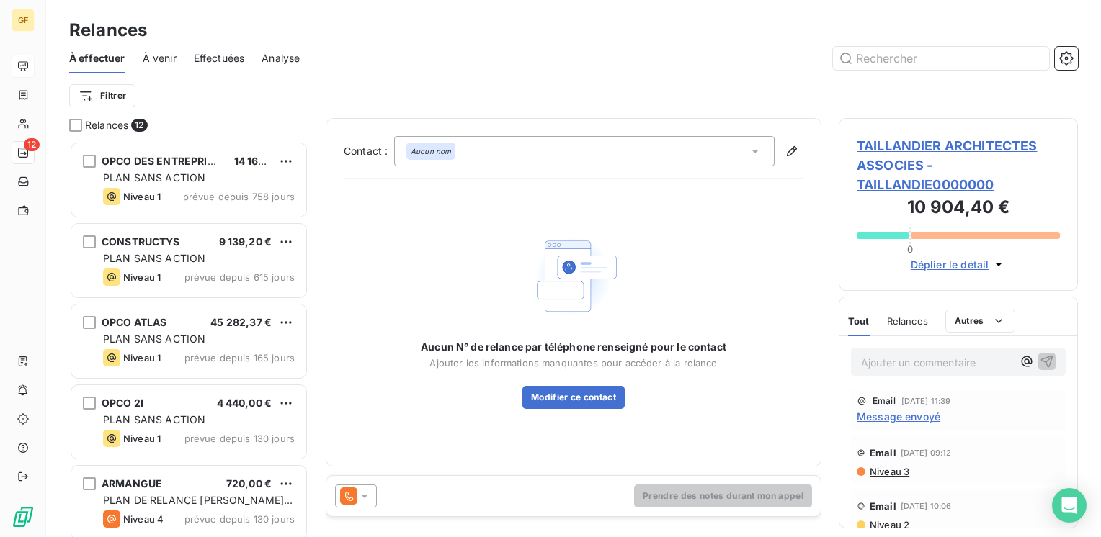
click at [365, 506] on div at bounding box center [356, 496] width 42 height 23
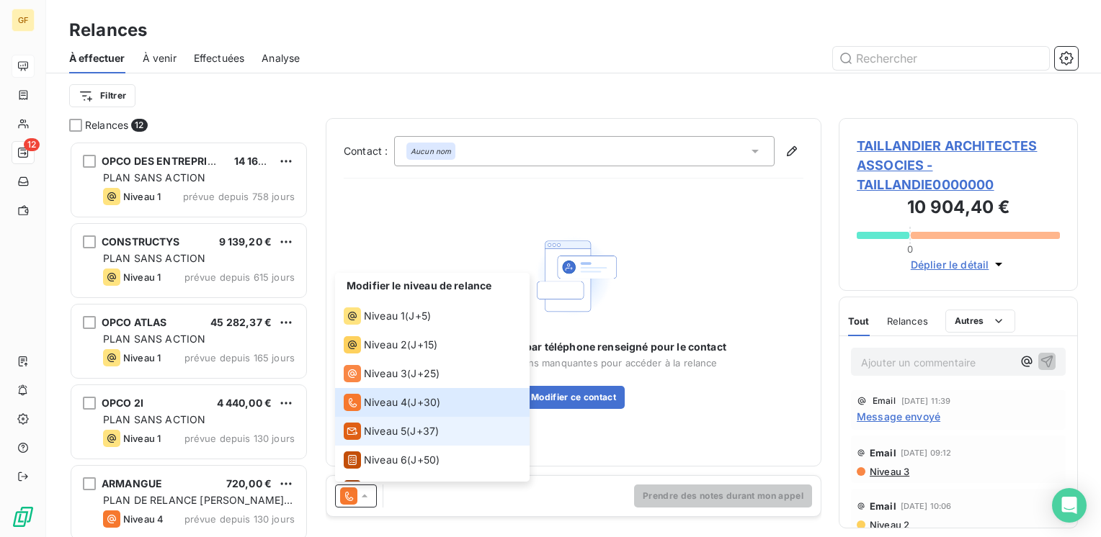
click at [377, 425] on span "Niveau 5" at bounding box center [385, 431] width 43 height 14
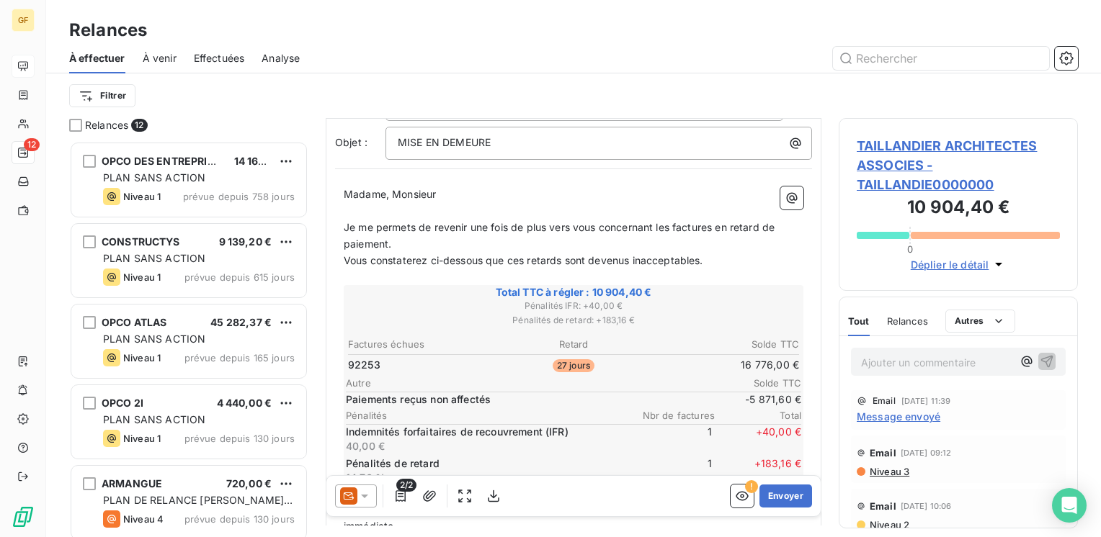
scroll to position [0, 0]
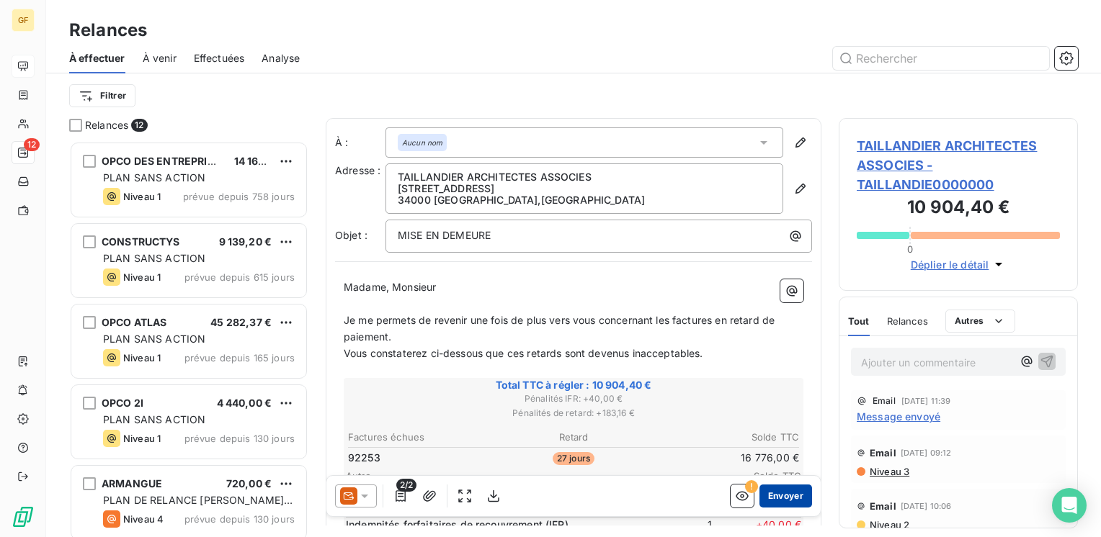
click at [777, 499] on button "Envoyer" at bounding box center [785, 496] width 53 height 23
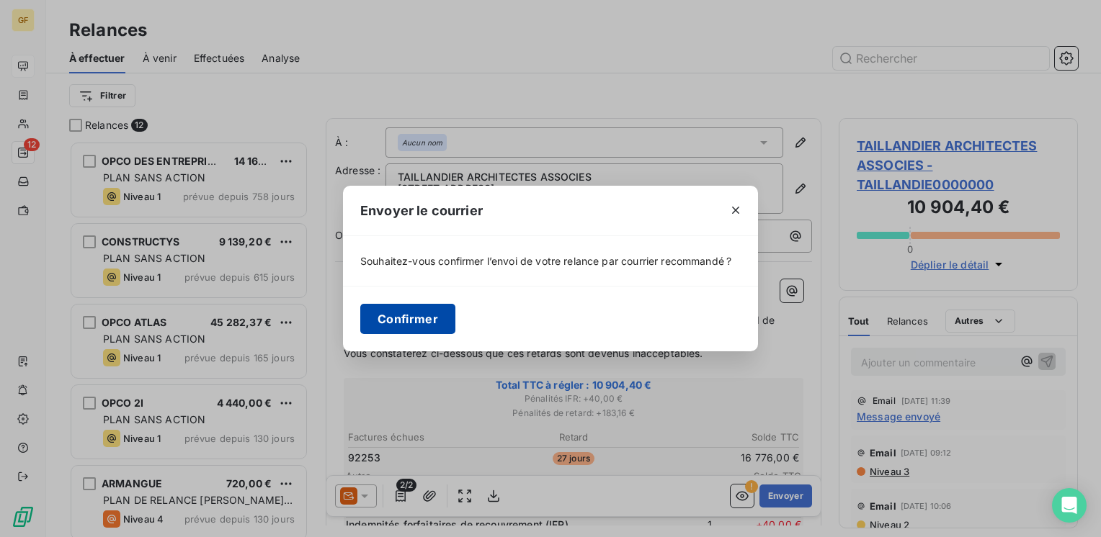
click at [392, 310] on button "Confirmer" at bounding box center [407, 319] width 95 height 30
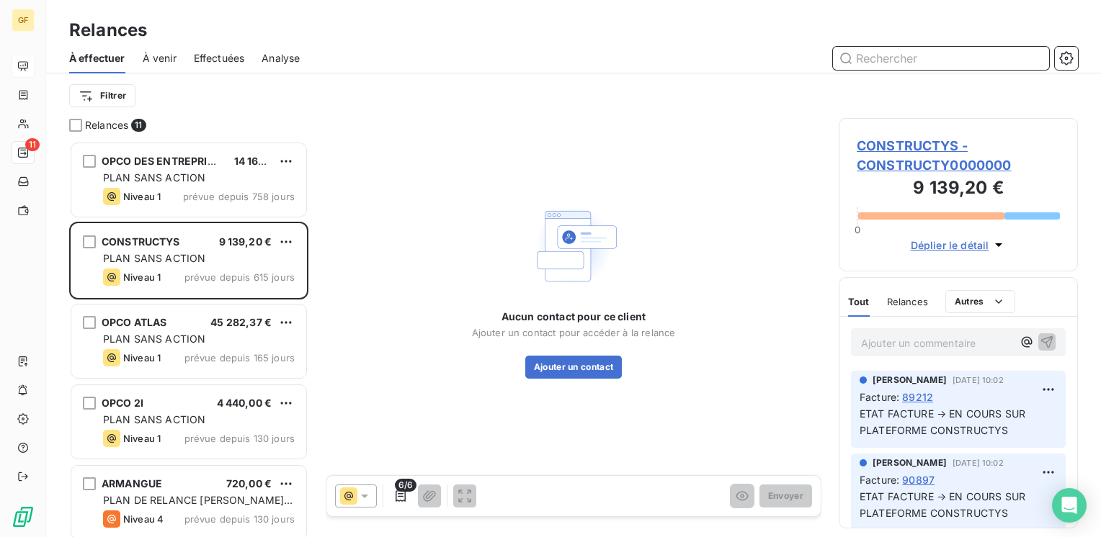
click at [205, 55] on span "Effectuées" at bounding box center [219, 58] width 51 height 14
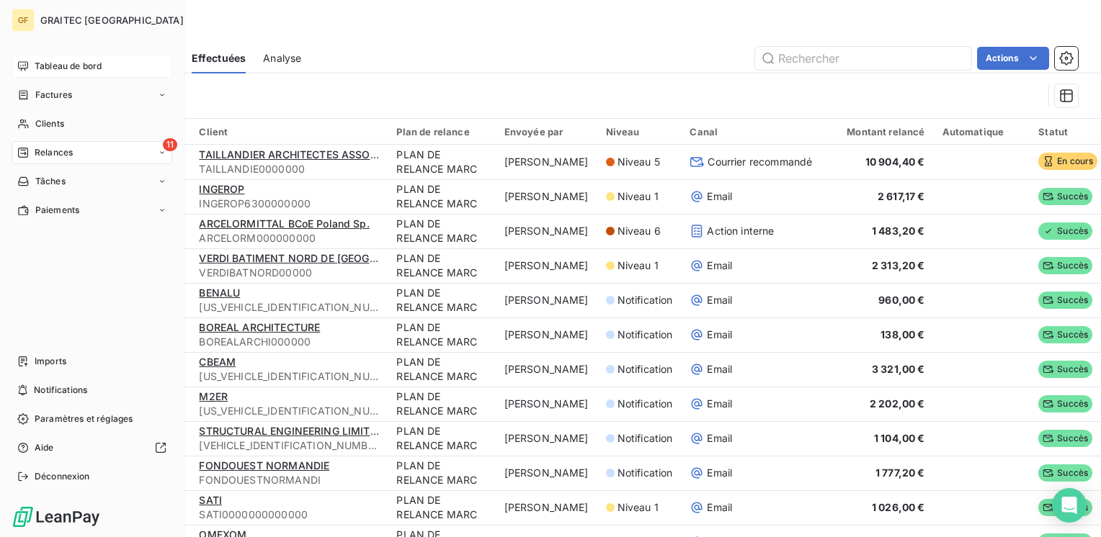
click at [44, 64] on span "Tableau de bord" at bounding box center [68, 66] width 67 height 13
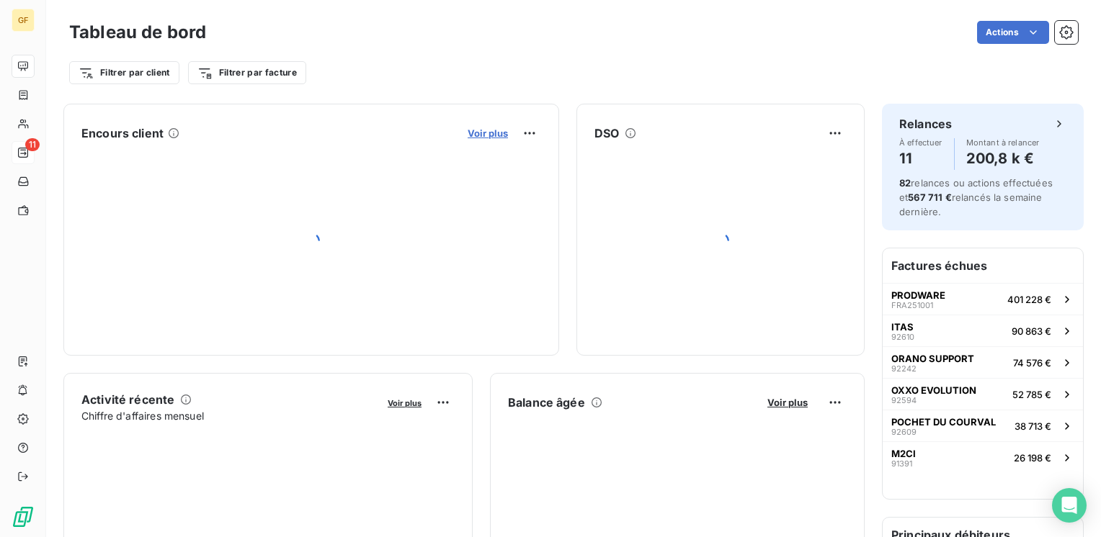
click at [470, 135] on span "Voir plus" at bounding box center [488, 134] width 40 height 12
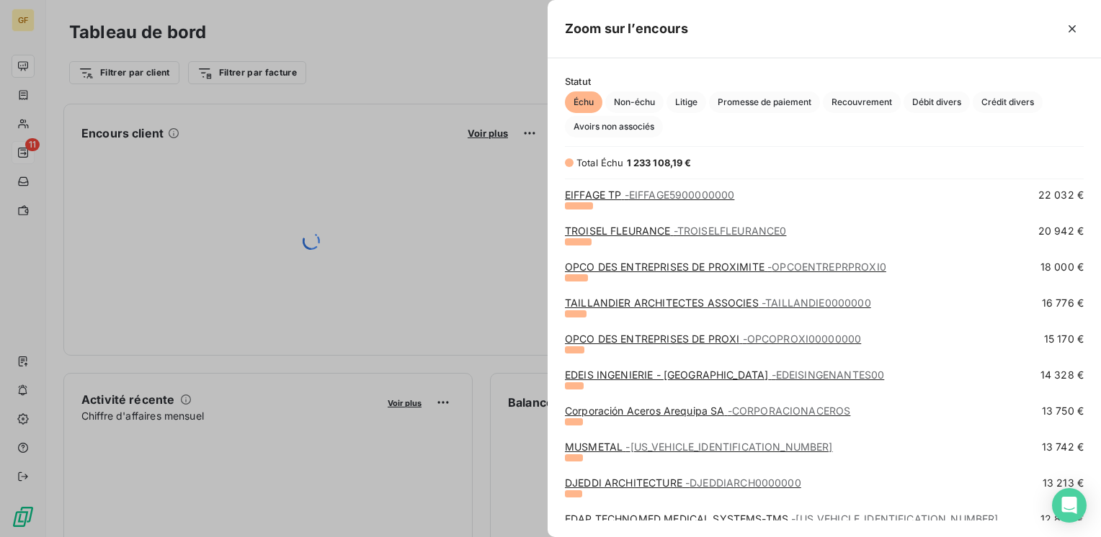
scroll to position [360, 0]
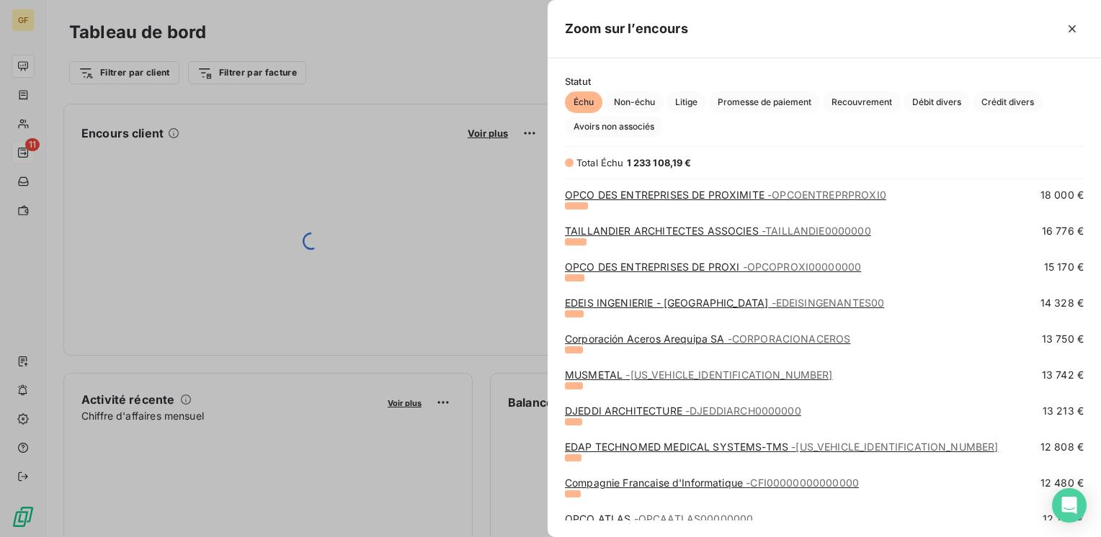
click at [671, 302] on link "EDEIS INGENIERIE - [GEOGRAPHIC_DATA] - EDEISINGENANTES00" at bounding box center [724, 303] width 319 height 12
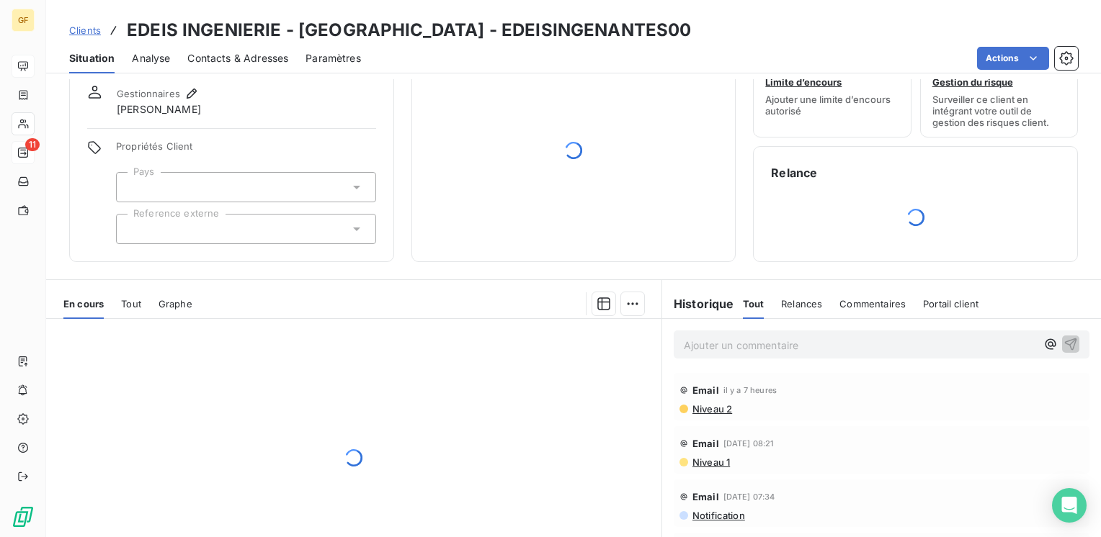
scroll to position [144, 0]
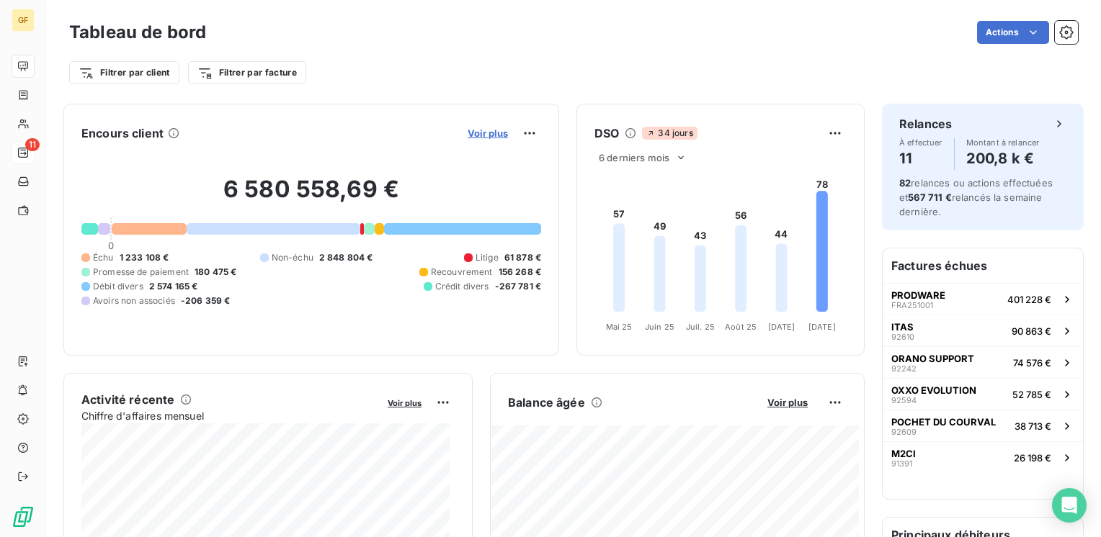
click at [485, 133] on span "Voir plus" at bounding box center [488, 134] width 40 height 12
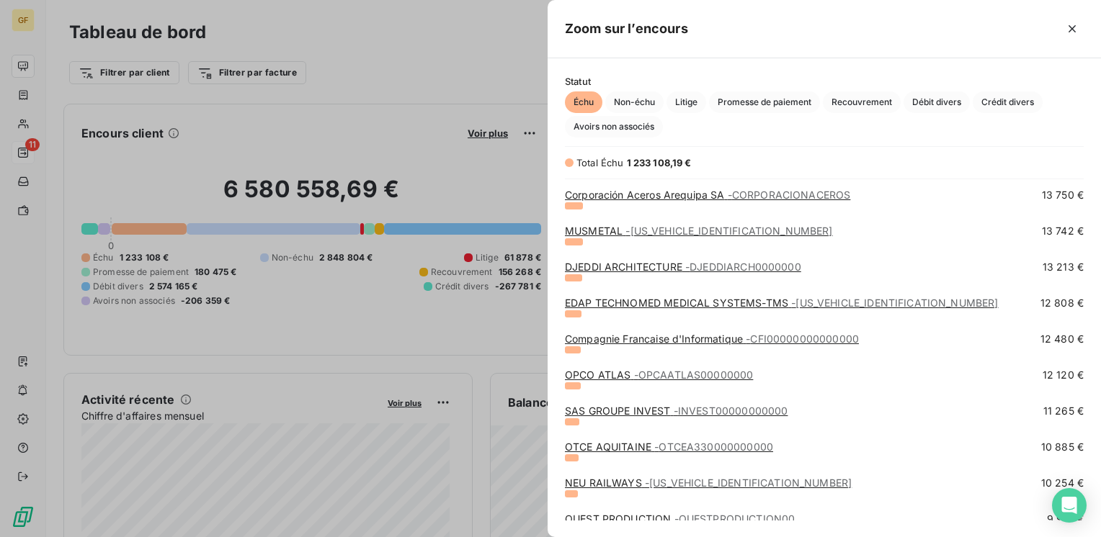
scroll to position [576, 0]
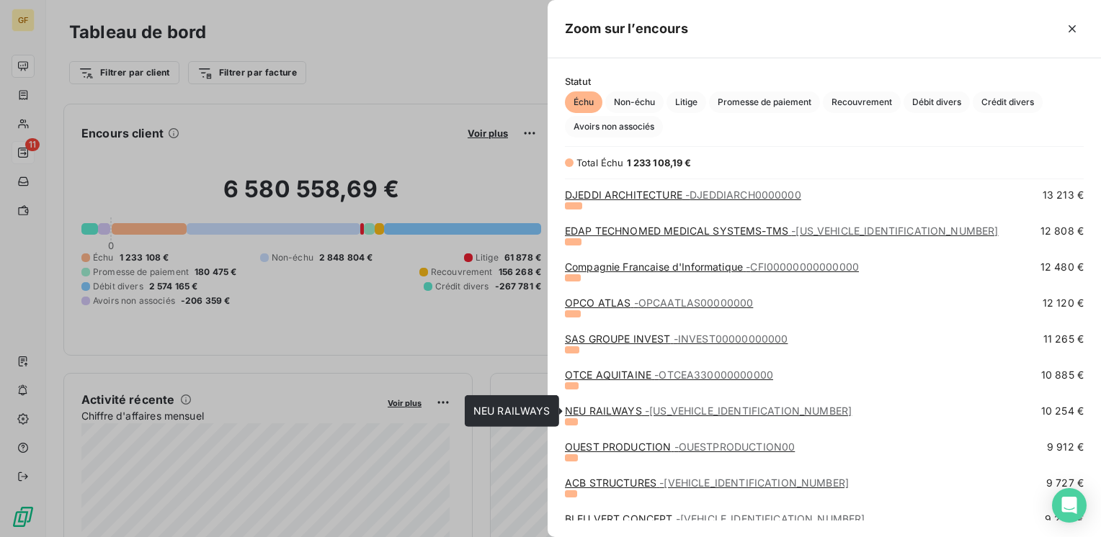
click at [609, 414] on link "NEU RAILWAYS - [US_VEHICLE_IDENTIFICATION_NUMBER]" at bounding box center [708, 411] width 287 height 12
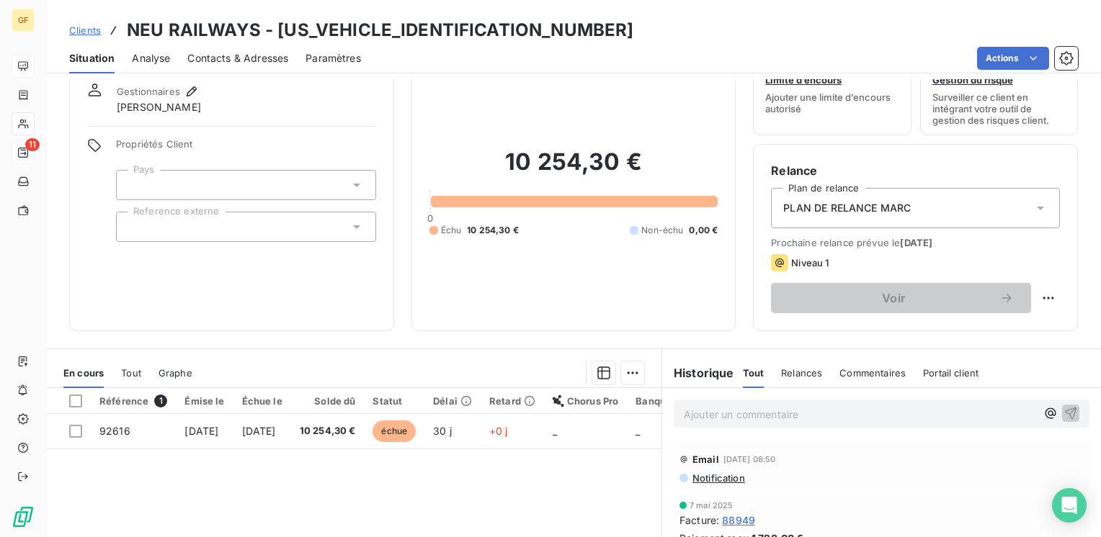
scroll to position [72, 0]
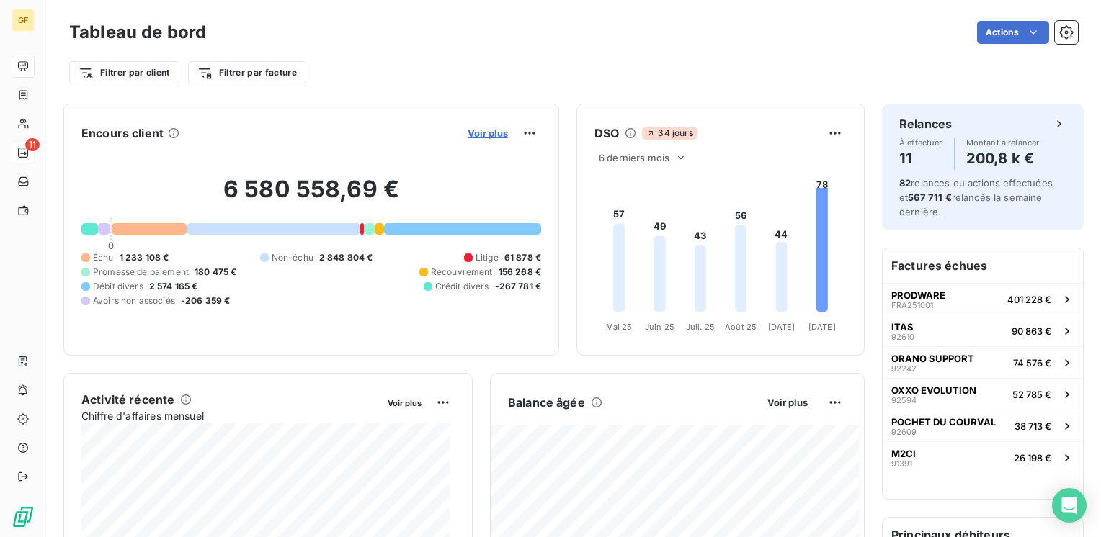
click at [487, 132] on span "Voir plus" at bounding box center [488, 134] width 40 height 12
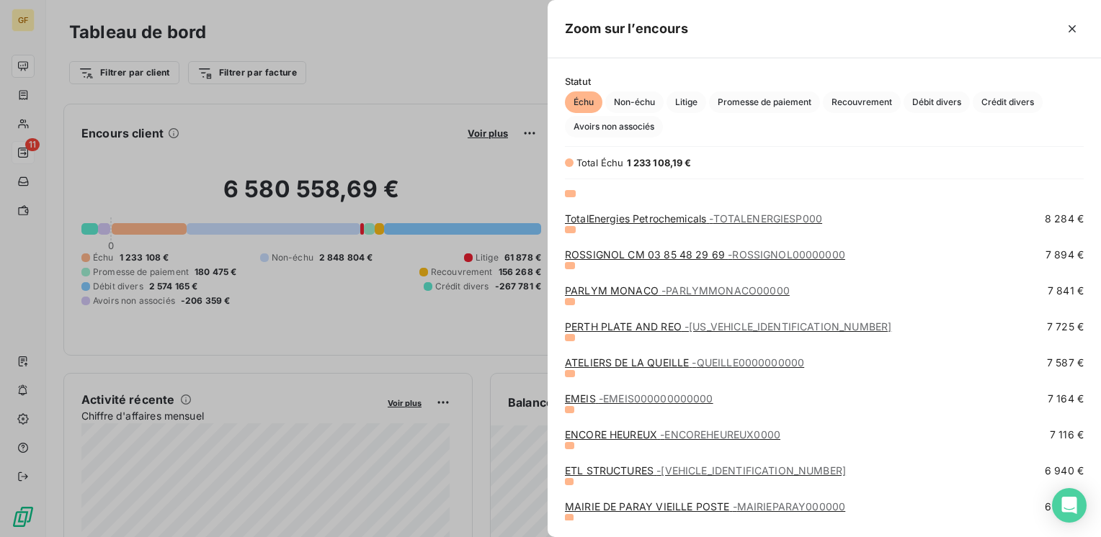
scroll to position [1009, 0]
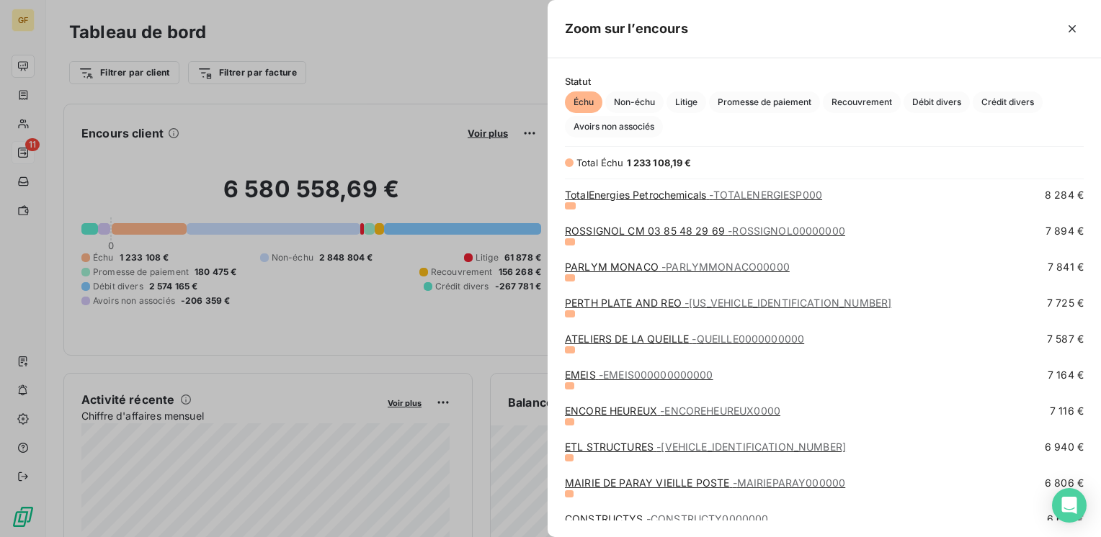
click at [657, 334] on link "ATELIERS DE LA QUEILLE - QUEILLE0000000000" at bounding box center [684, 339] width 239 height 12
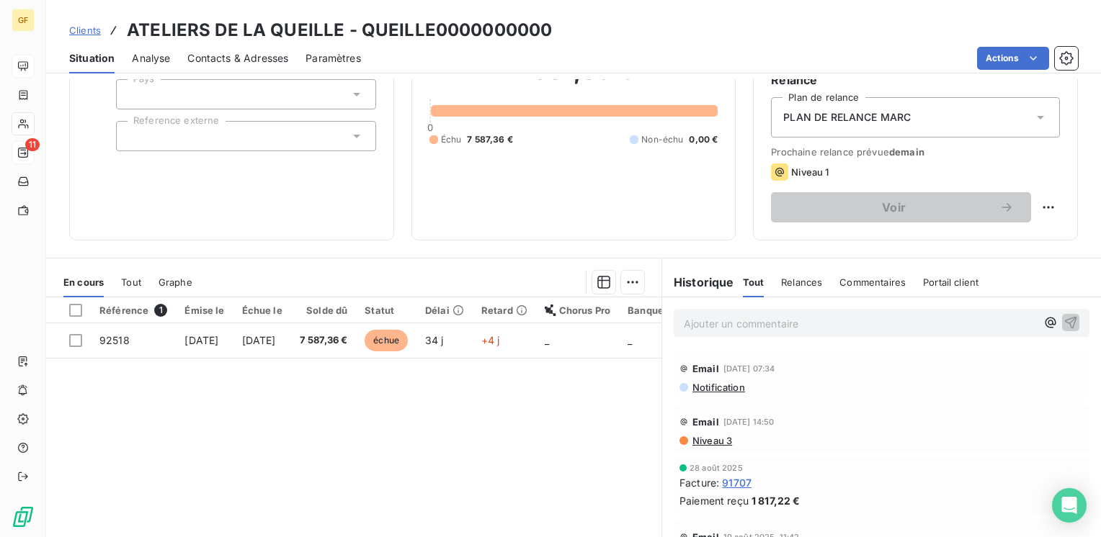
scroll to position [144, 0]
click at [1030, 206] on html "GF 11 Clients ATELIERS DE LA QUEILLE - QUEILLE0000000000 Situation Analyse Cont…" at bounding box center [550, 268] width 1101 height 537
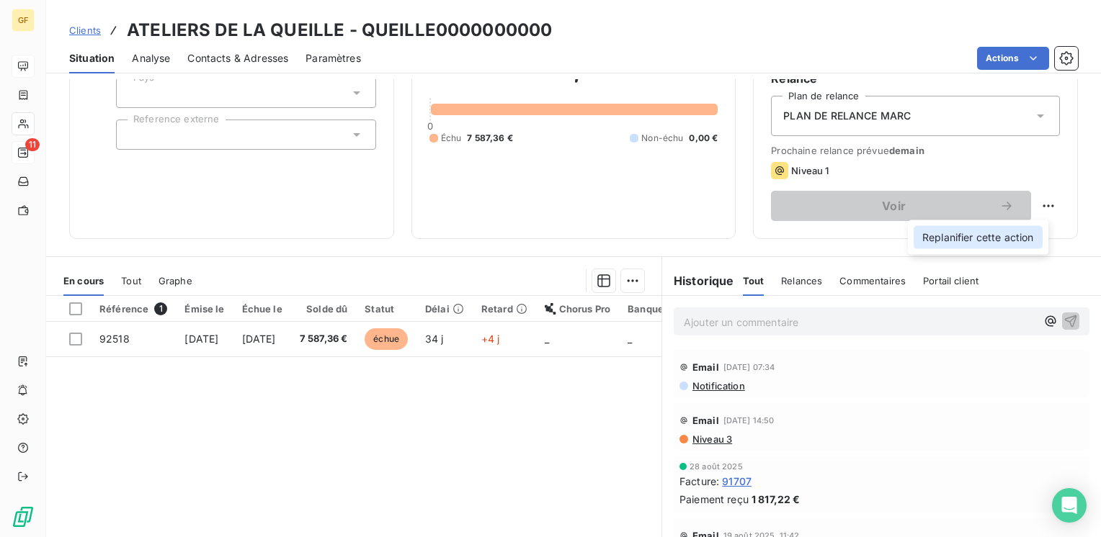
click at [976, 244] on div "Replanifier cette action" at bounding box center [978, 237] width 129 height 23
select select "9"
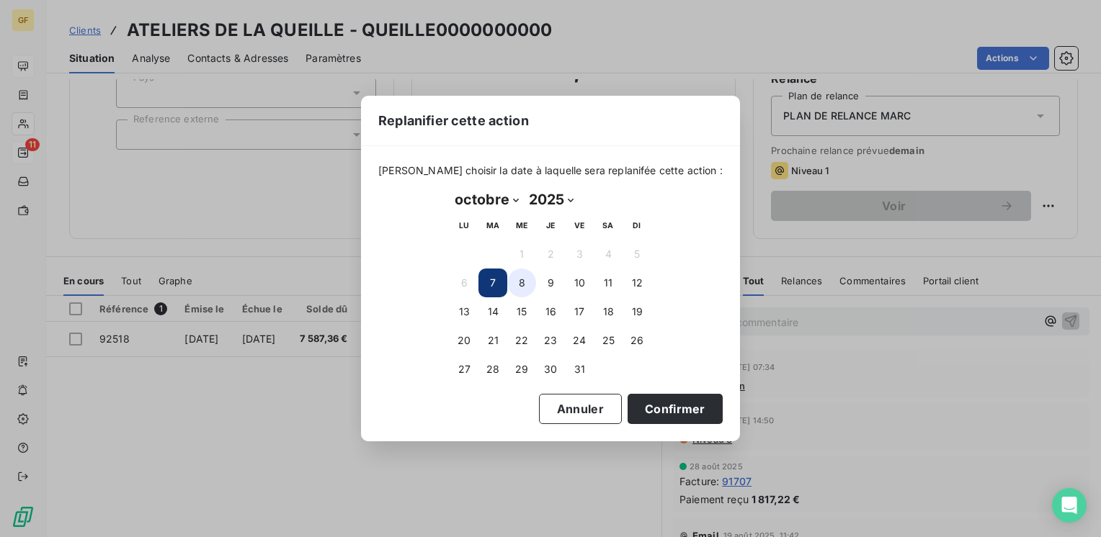
click at [510, 285] on button "8" at bounding box center [521, 283] width 29 height 29
click at [499, 285] on button "7" at bounding box center [492, 283] width 29 height 29
click at [640, 397] on button "Confirmer" at bounding box center [674, 409] width 95 height 30
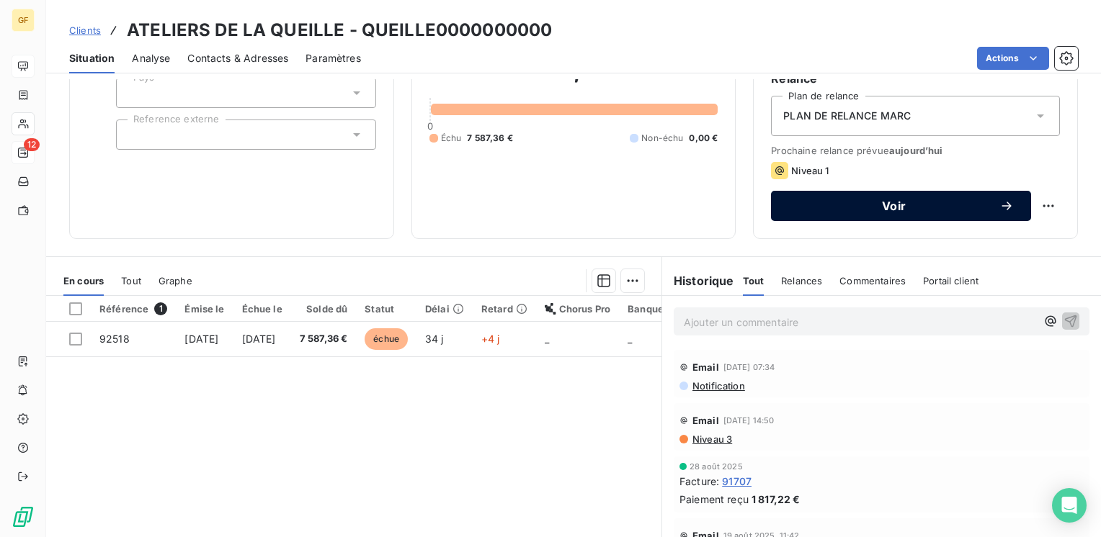
click at [852, 212] on div "Voir" at bounding box center [900, 206] width 225 height 14
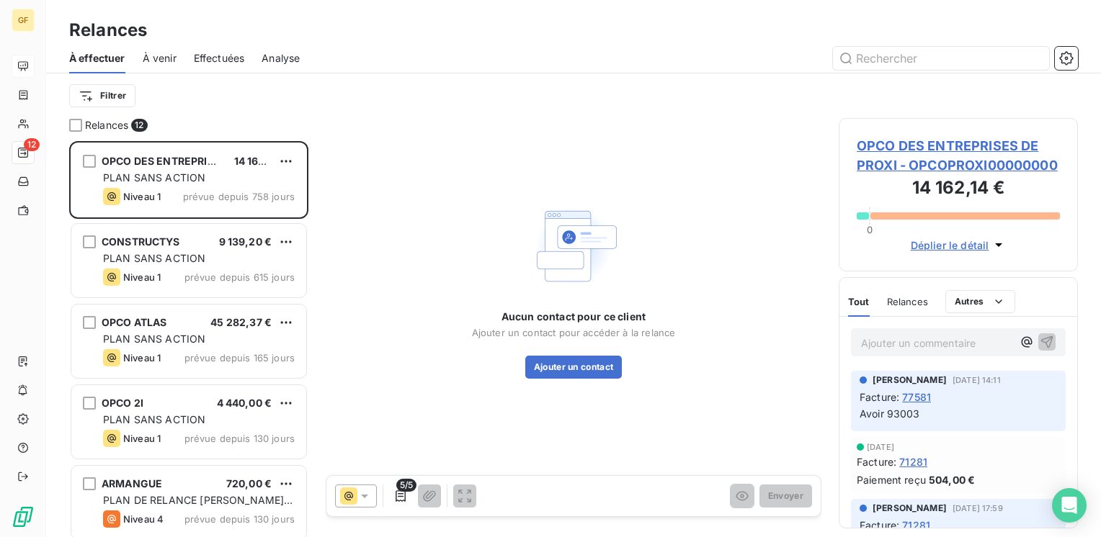
scroll to position [385, 228]
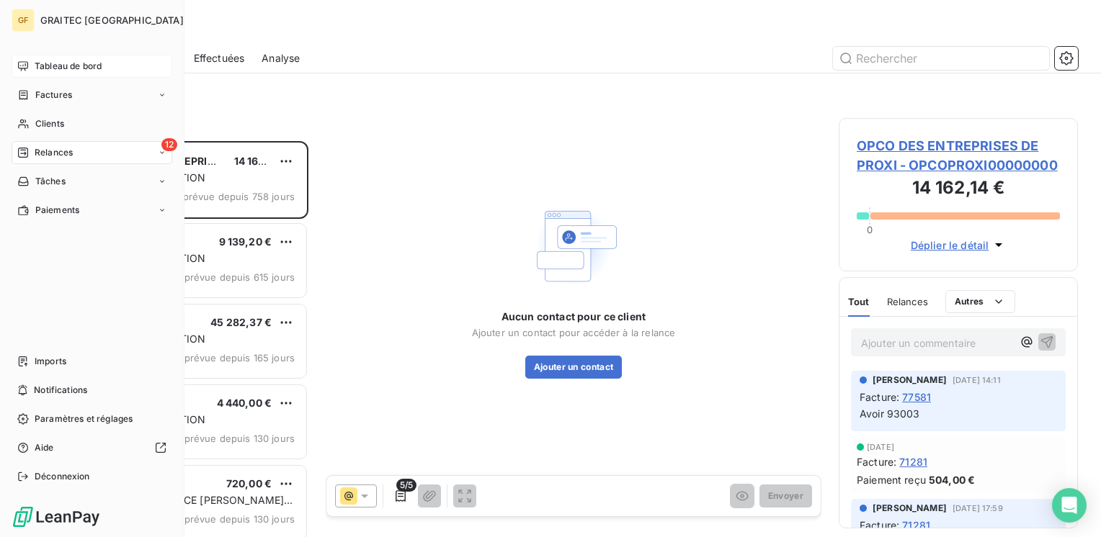
click at [56, 153] on span "Relances" at bounding box center [54, 152] width 38 height 13
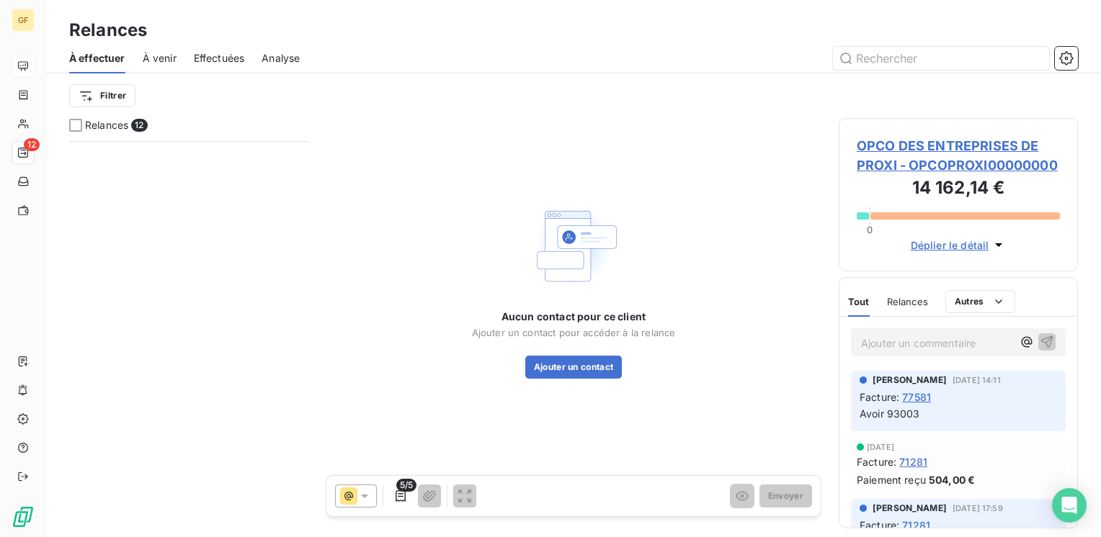
scroll to position [572, 0]
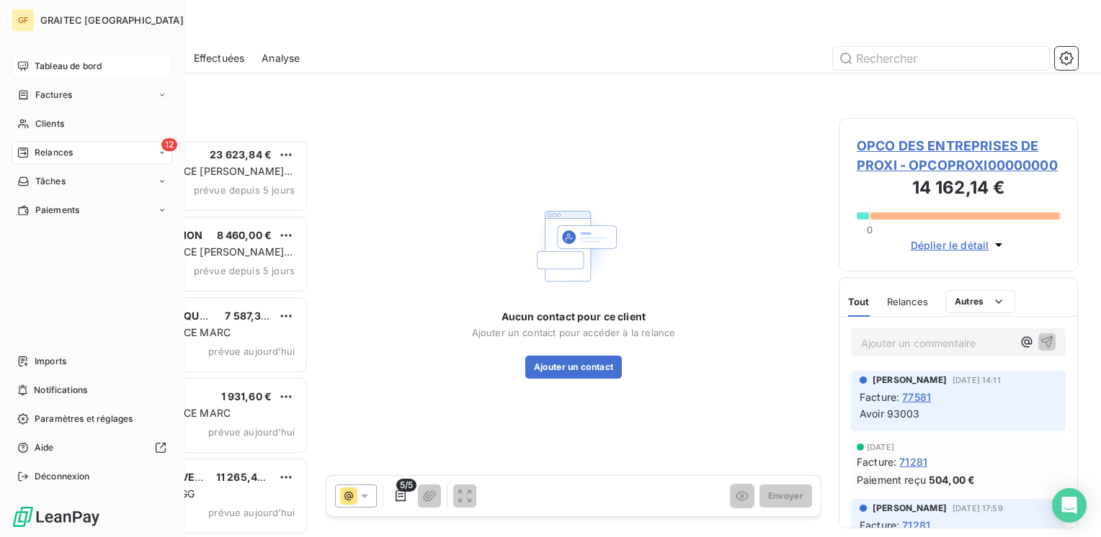
click at [40, 61] on span "Tableau de bord" at bounding box center [68, 66] width 67 height 13
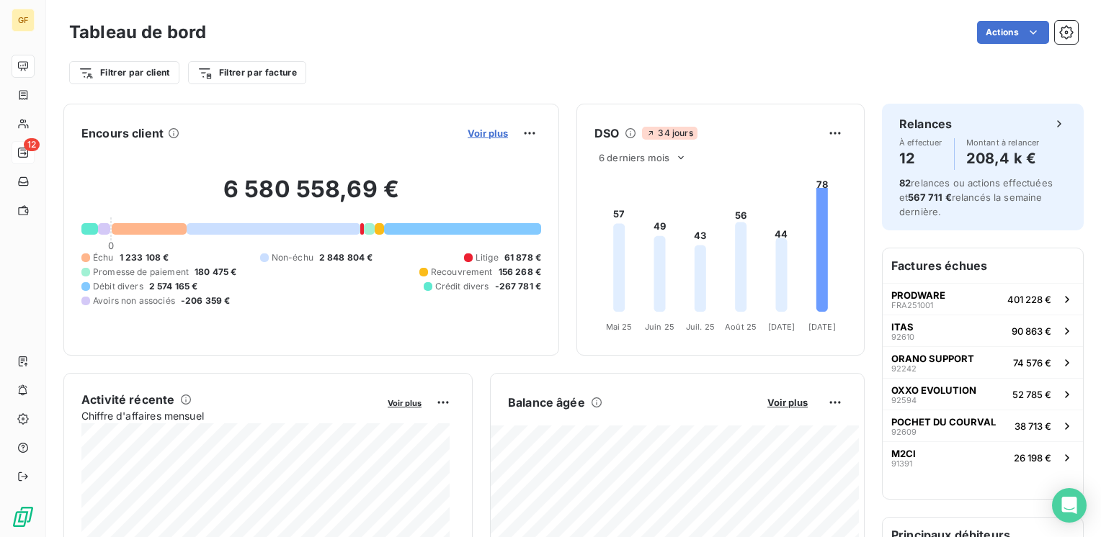
click at [473, 134] on span "Voir plus" at bounding box center [488, 134] width 40 height 12
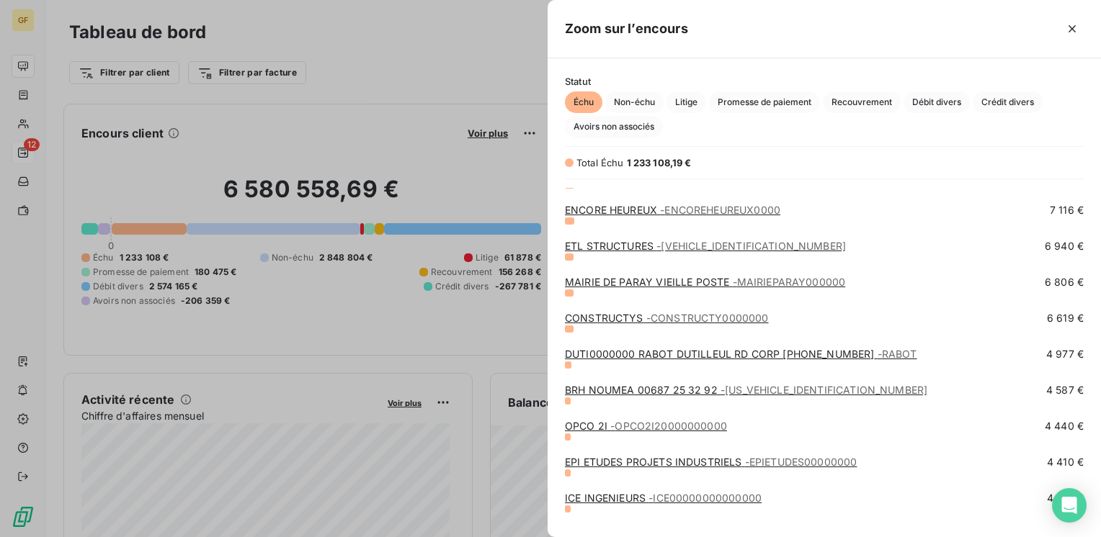
scroll to position [1225, 0]
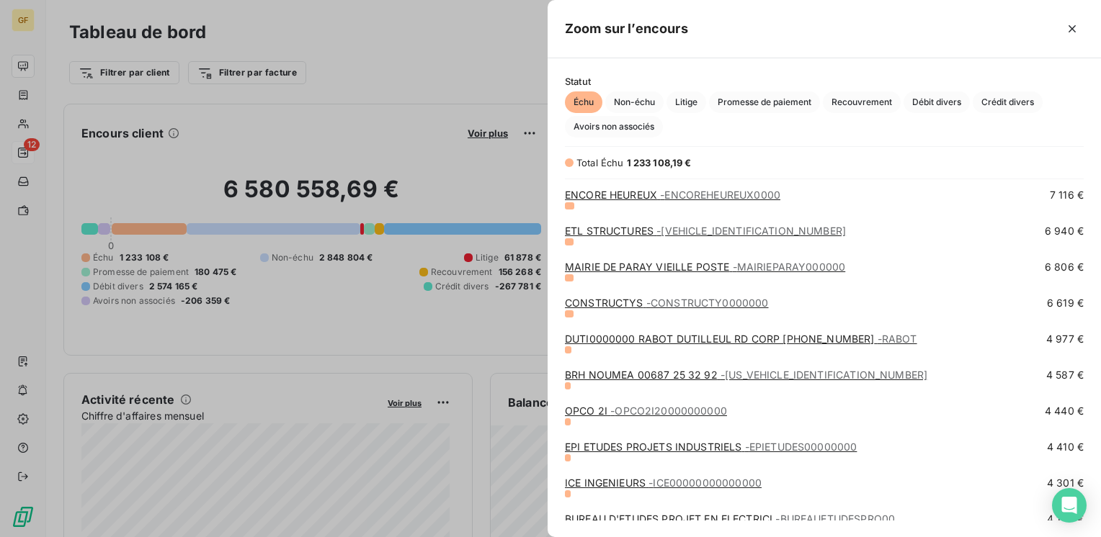
click at [651, 449] on link "EPI ETUDES PROJETS INDUSTRIELS - EPIETUDES00000000" at bounding box center [711, 447] width 292 height 12
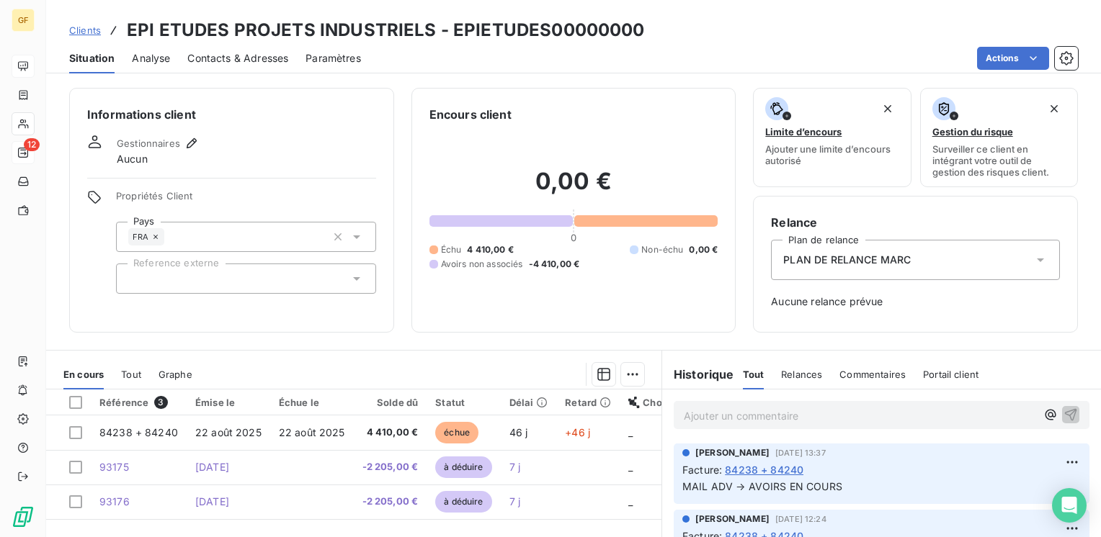
scroll to position [72, 0]
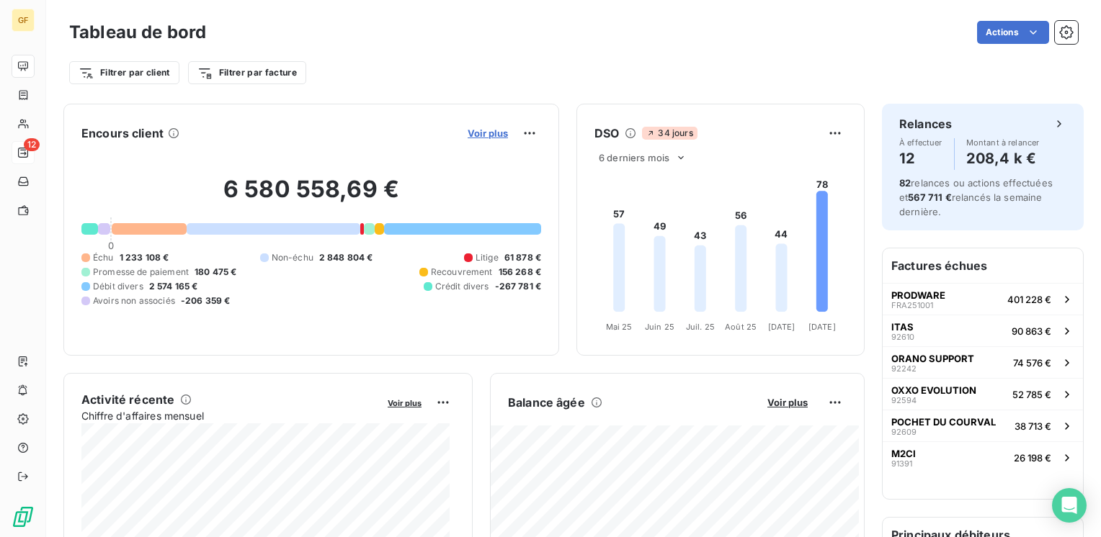
click at [474, 133] on span "Voir plus" at bounding box center [488, 134] width 40 height 12
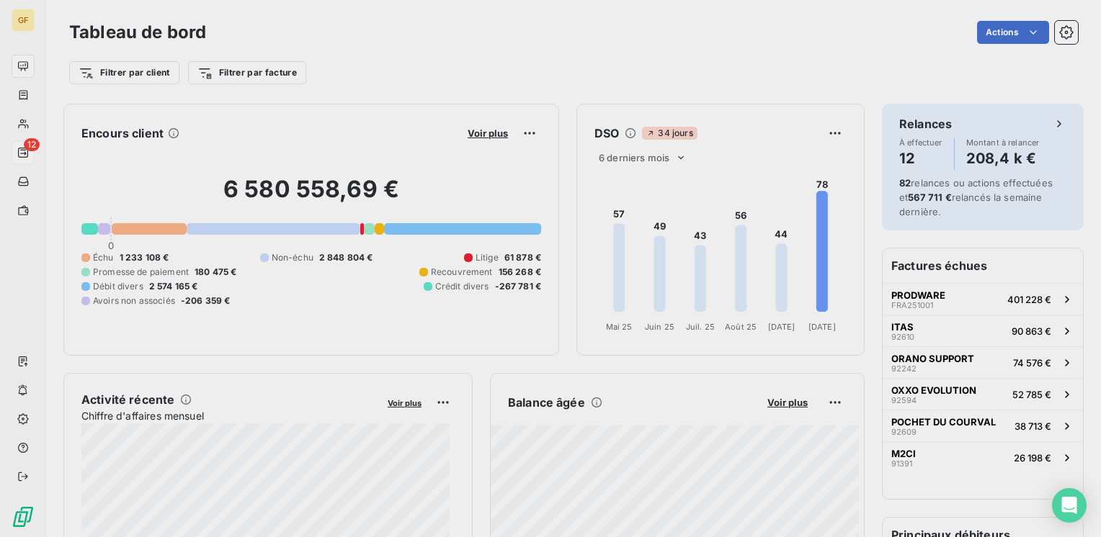
scroll to position [527, 542]
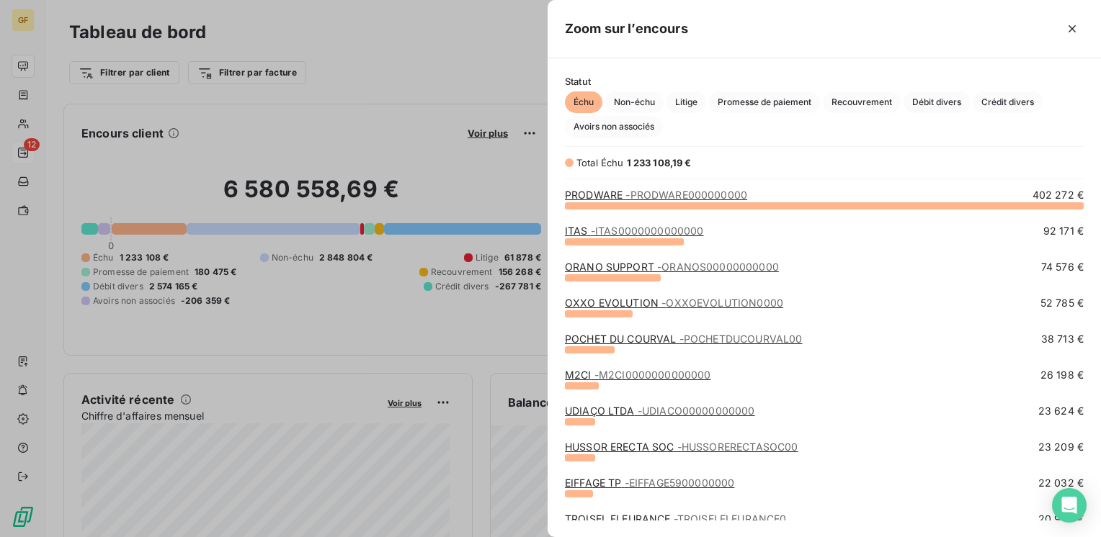
click at [24, 149] on div at bounding box center [550, 268] width 1101 height 537
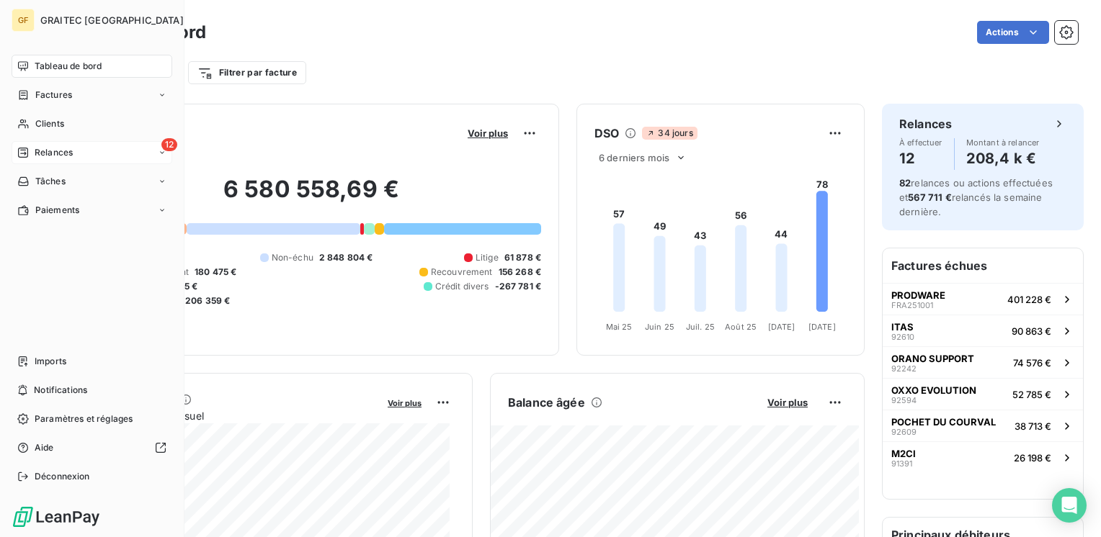
click at [35, 153] on span "Relances" at bounding box center [54, 152] width 38 height 13
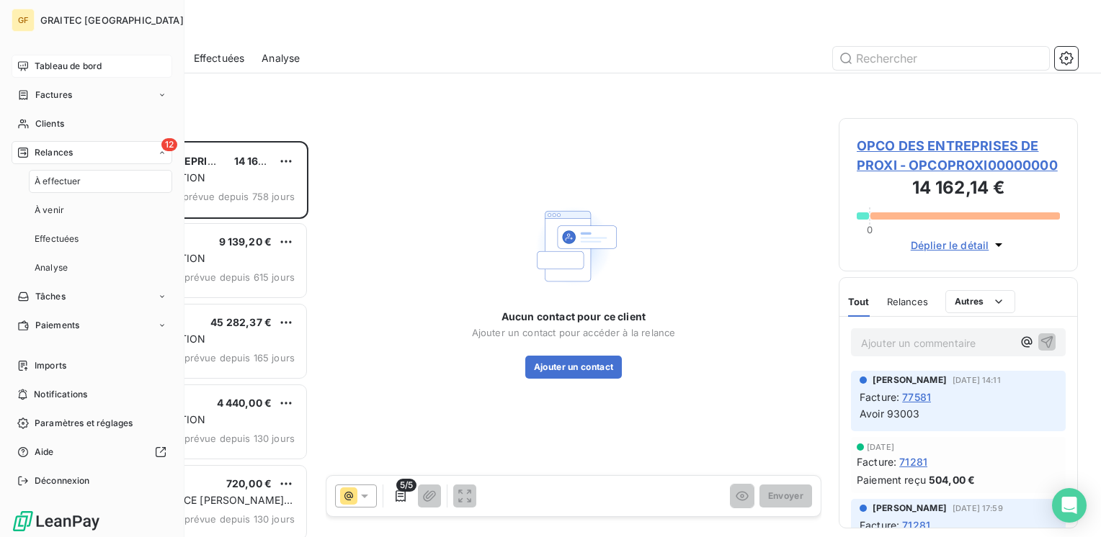
scroll to position [385, 228]
click at [71, 178] on span "À effectuer" at bounding box center [58, 181] width 47 height 13
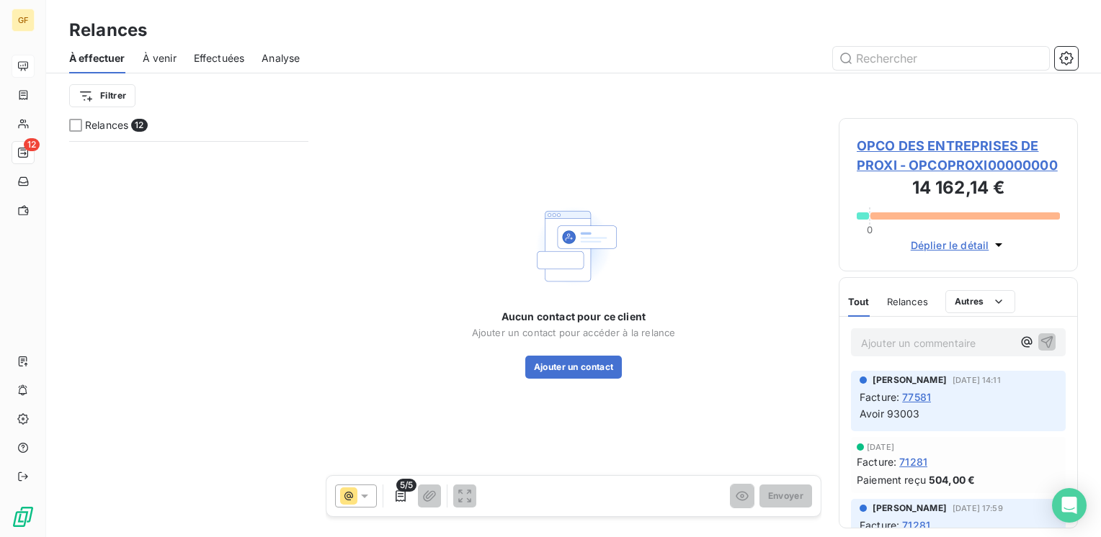
scroll to position [572, 0]
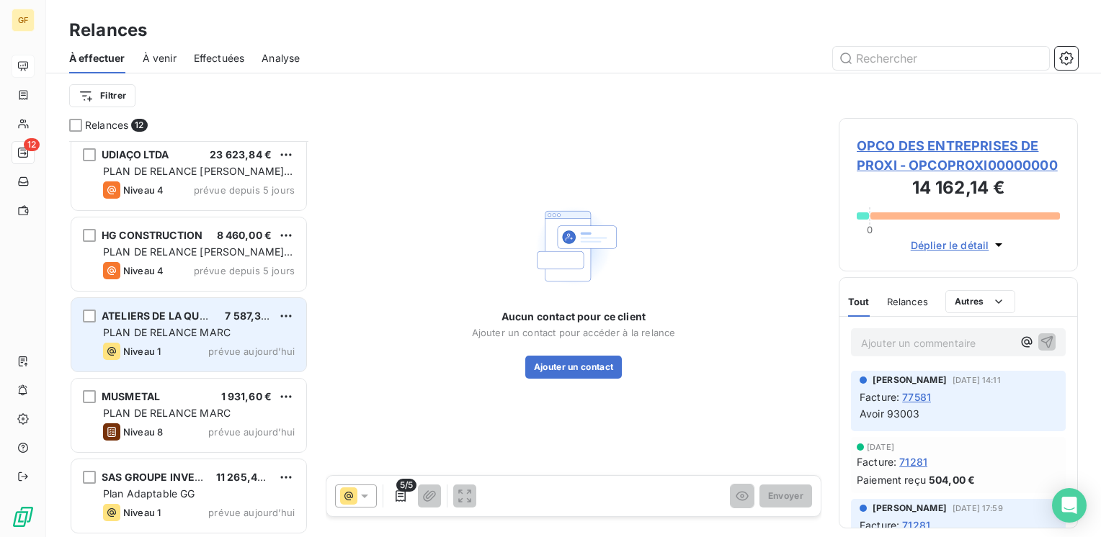
click at [221, 347] on span "prévue aujourd’hui" at bounding box center [251, 352] width 86 height 12
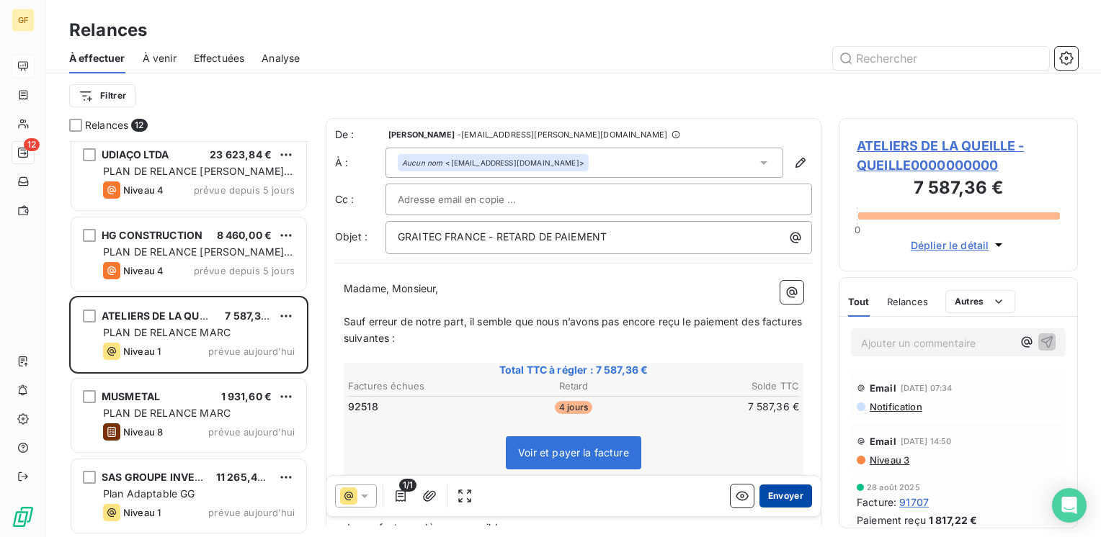
click at [782, 491] on button "Envoyer" at bounding box center [785, 496] width 53 height 23
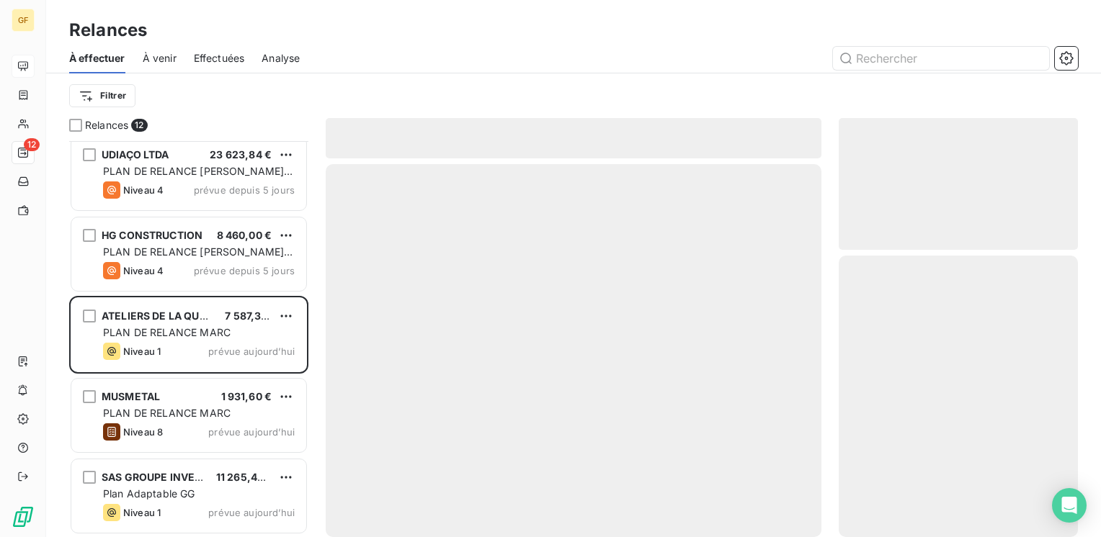
scroll to position [491, 0]
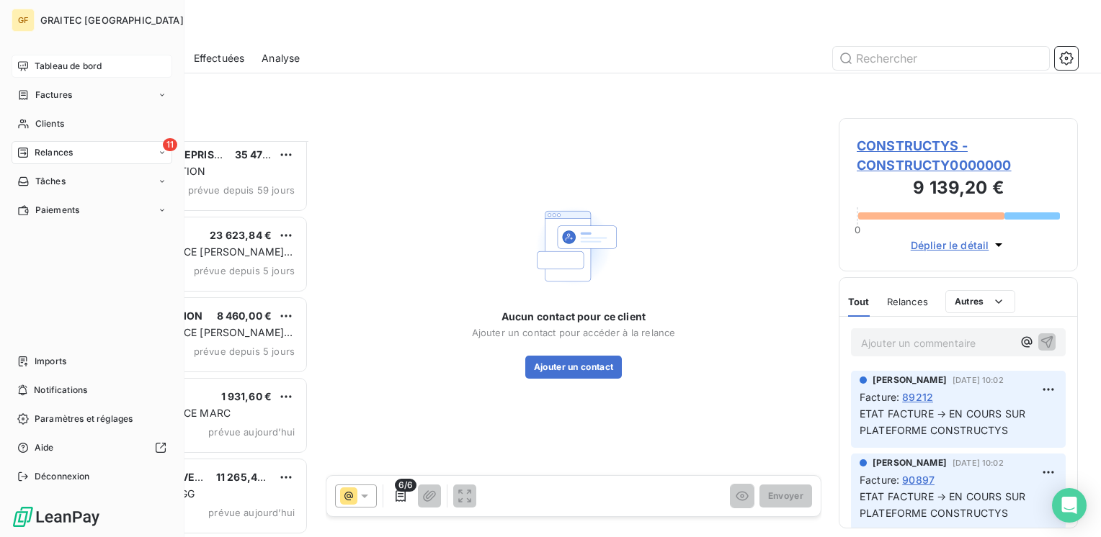
click at [49, 64] on span "Tableau de bord" at bounding box center [68, 66] width 67 height 13
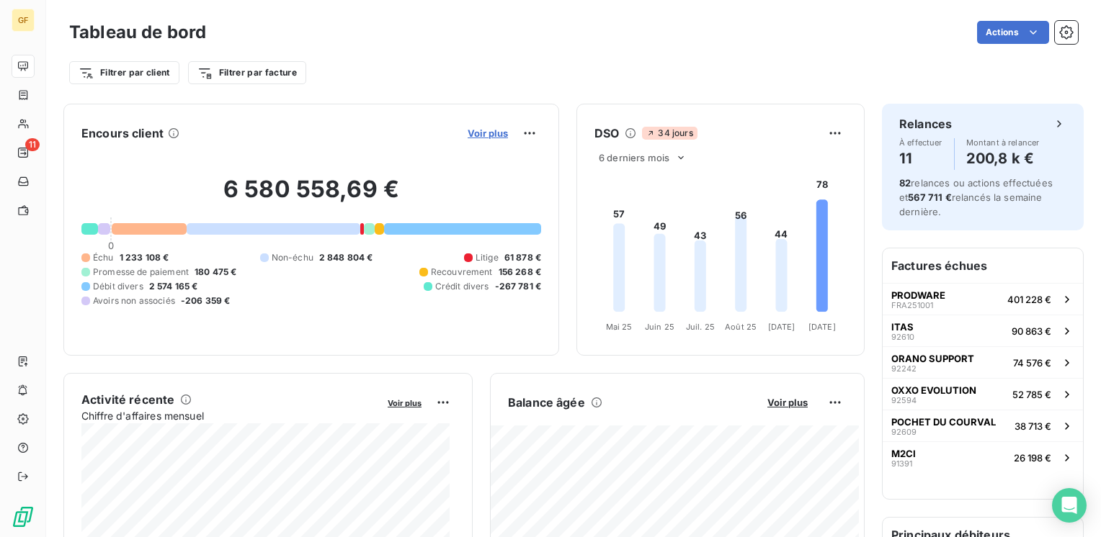
click at [487, 135] on span "Voir plus" at bounding box center [488, 134] width 40 height 12
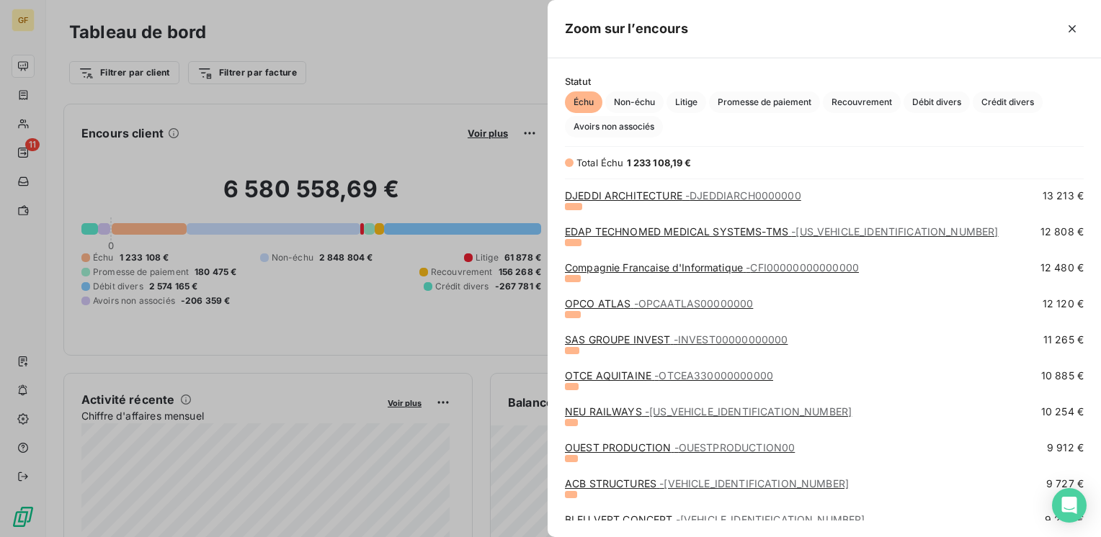
scroll to position [576, 0]
click at [617, 377] on link "OTCE AQUITAINE - OTCEA330000000000" at bounding box center [669, 375] width 208 height 12
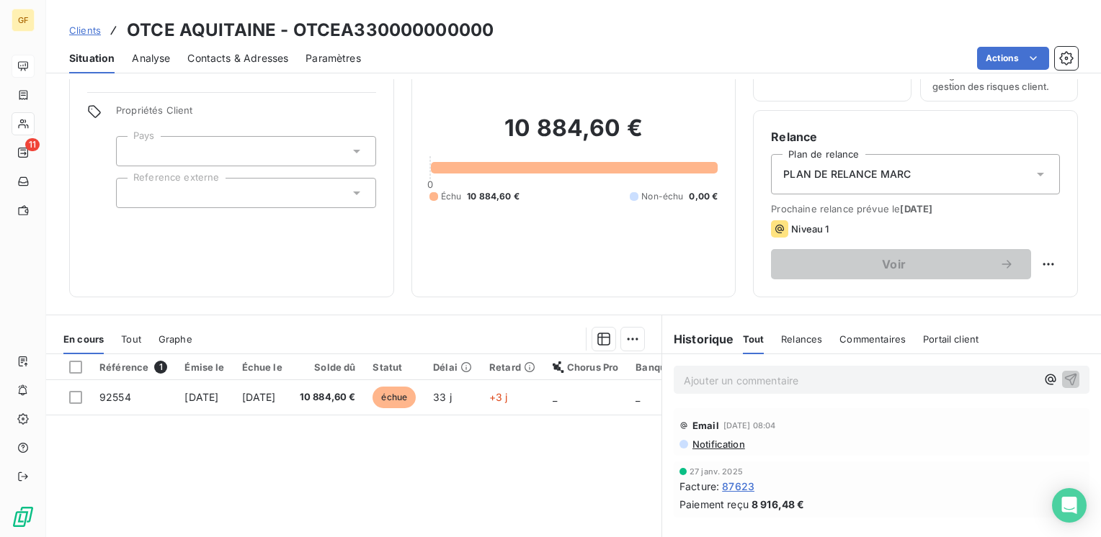
scroll to position [72, 0]
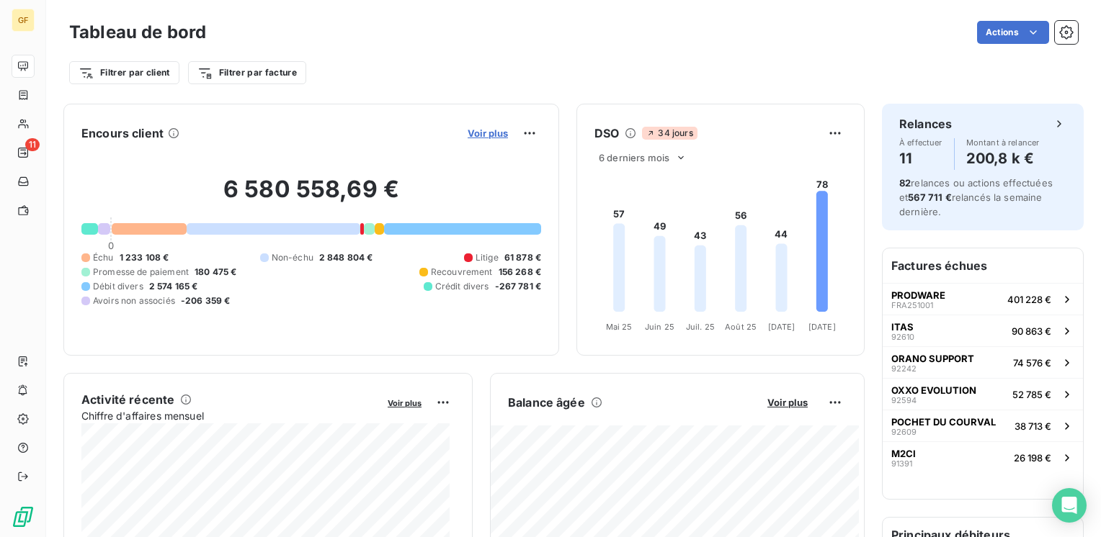
click at [468, 131] on span "Voir plus" at bounding box center [488, 134] width 40 height 12
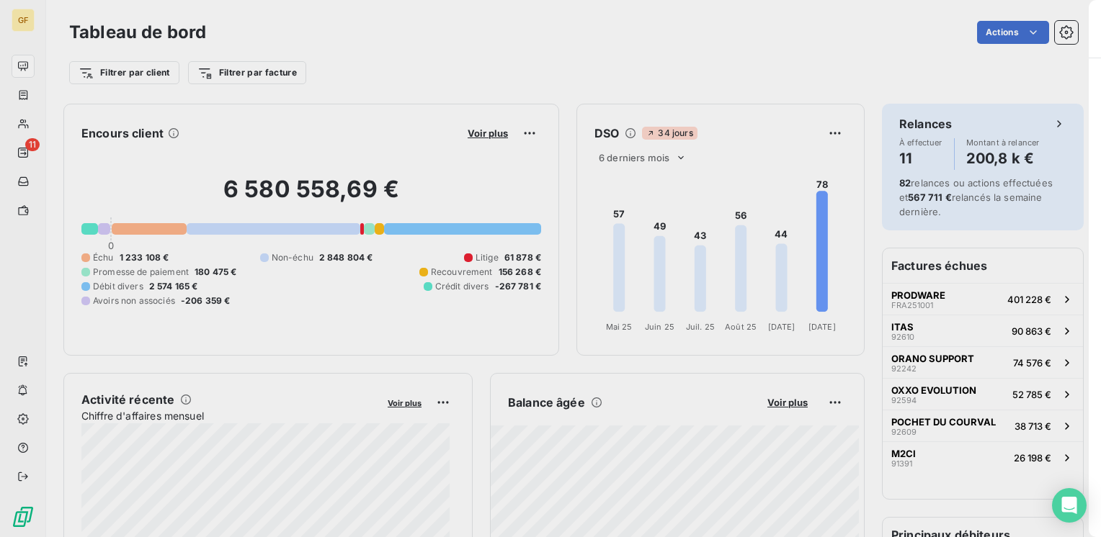
scroll to position [527, 542]
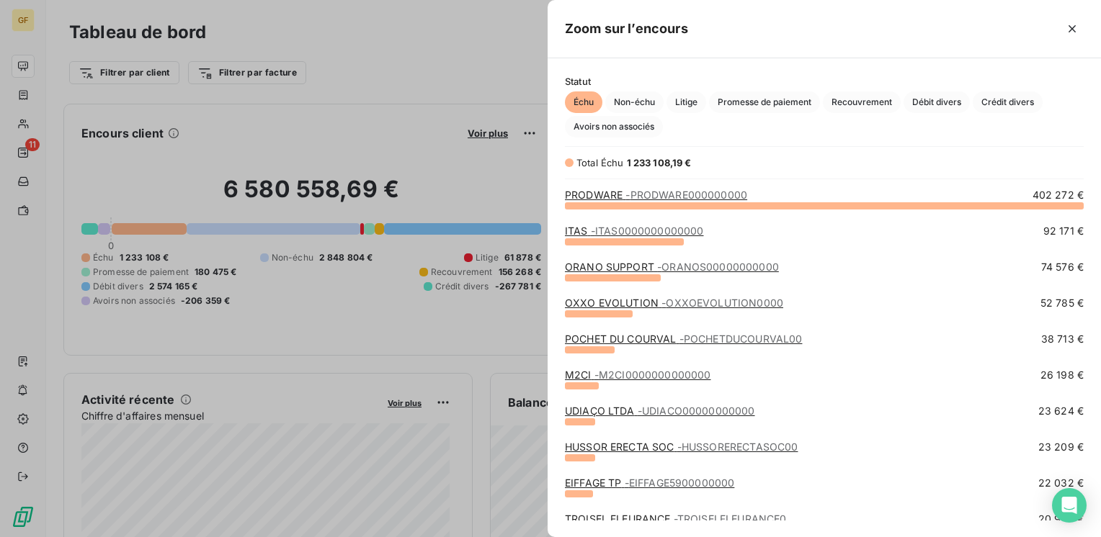
click at [397, 146] on div at bounding box center [550, 268] width 1101 height 537
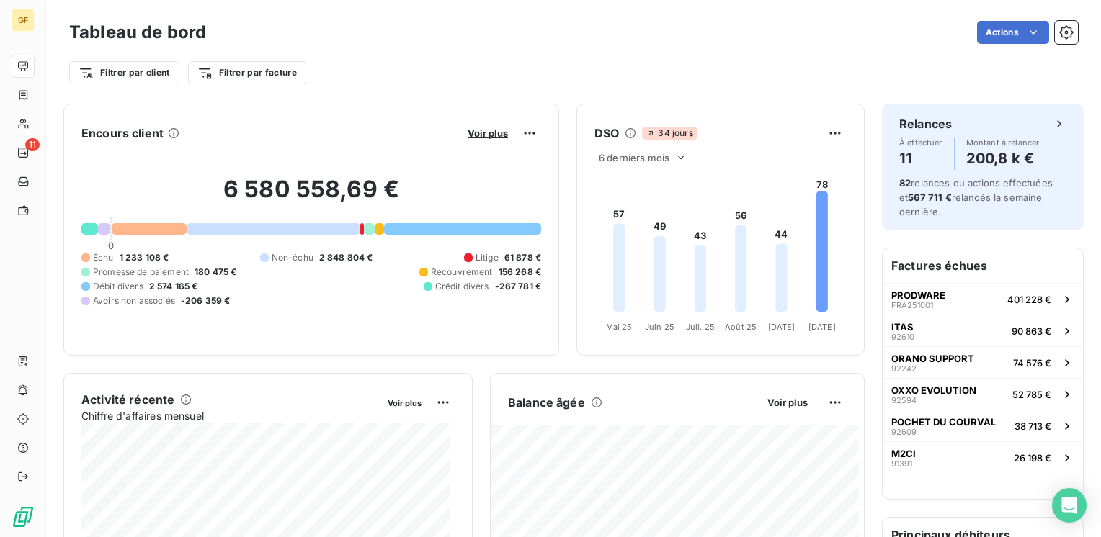
click at [326, 151] on div "6 580 558,69 € 0 Échu 1 233 108 € Non-échu 2 848 804 € Litige 61 878 € Promesse…" at bounding box center [311, 241] width 460 height 193
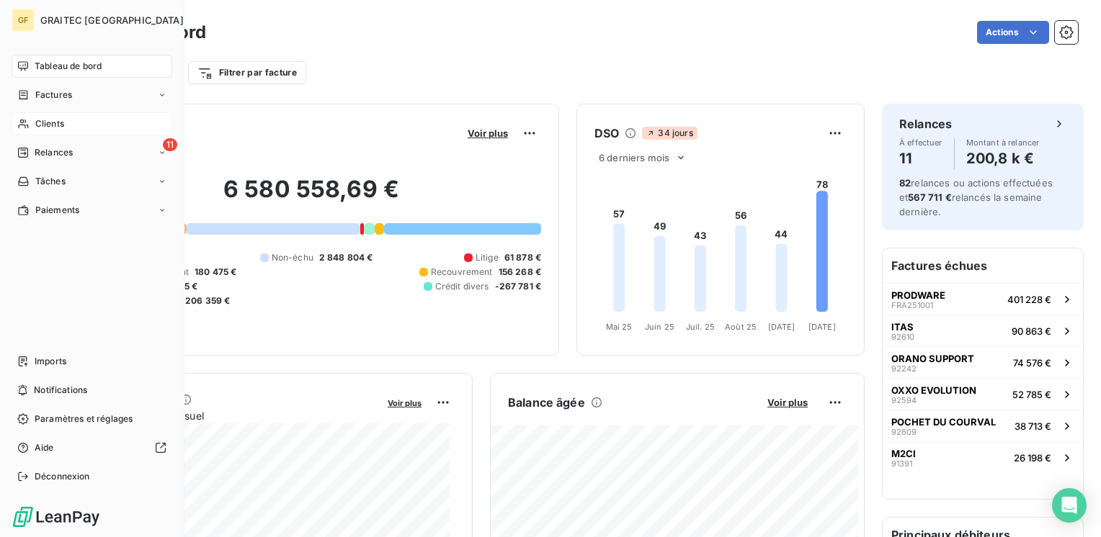
click at [50, 122] on span "Clients" at bounding box center [49, 123] width 29 height 13
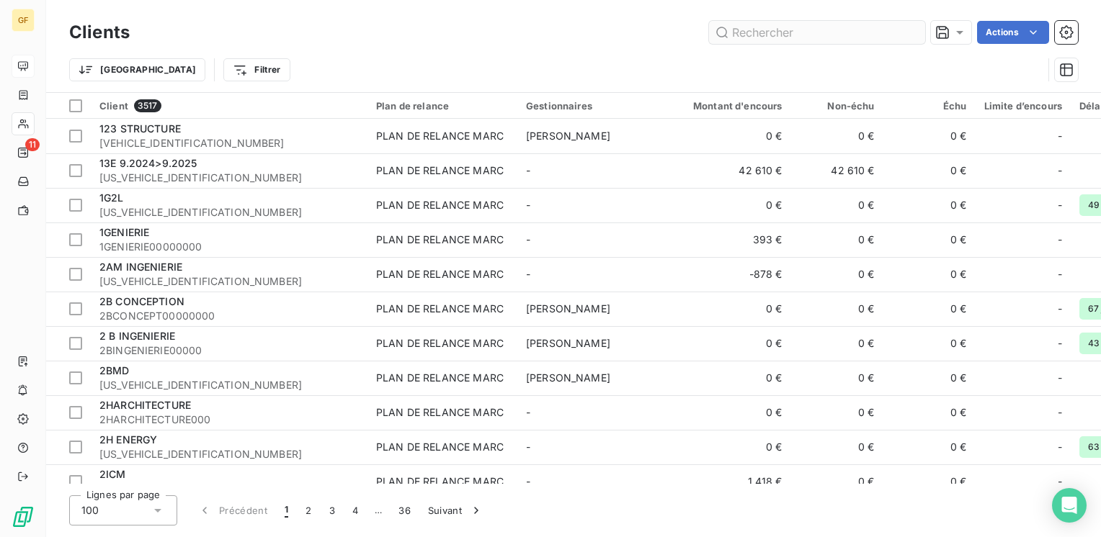
drag, startPoint x: 722, startPoint y: 68, endPoint x: 769, endPoint y: 31, distance: 60.0
click at [769, 31] on input "text" at bounding box center [817, 32] width 216 height 23
click at [766, 31] on input "text" at bounding box center [817, 32] width 216 height 23
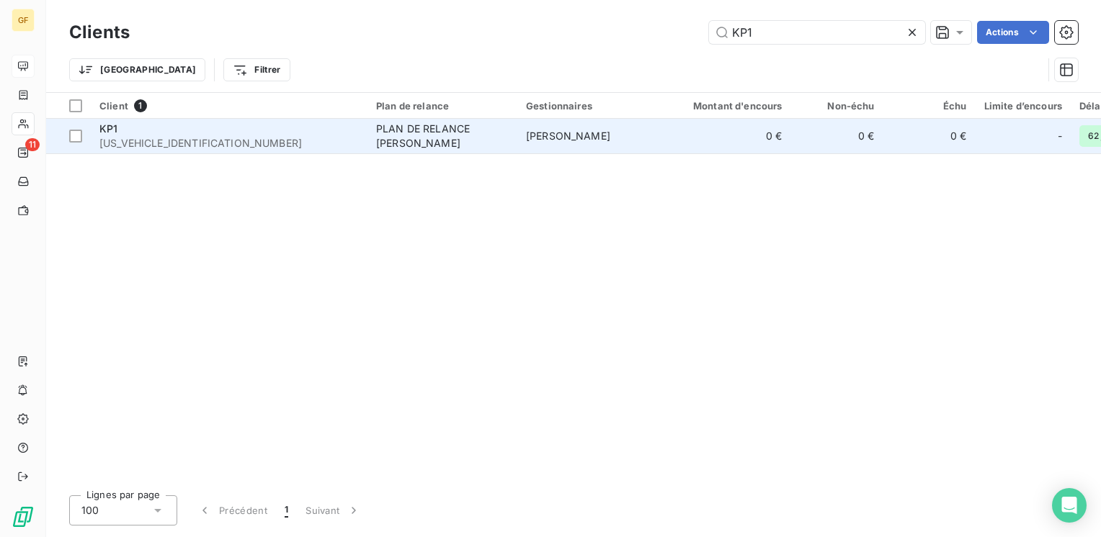
type input "KP1"
click at [300, 128] on div "KP1" at bounding box center [228, 129] width 259 height 14
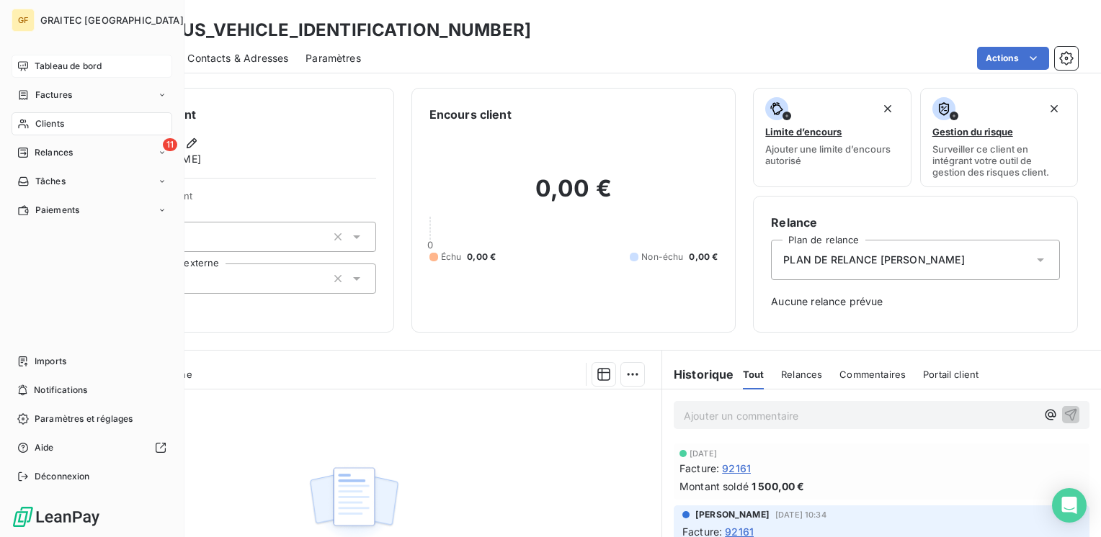
click at [37, 68] on span "Tableau de bord" at bounding box center [68, 66] width 67 height 13
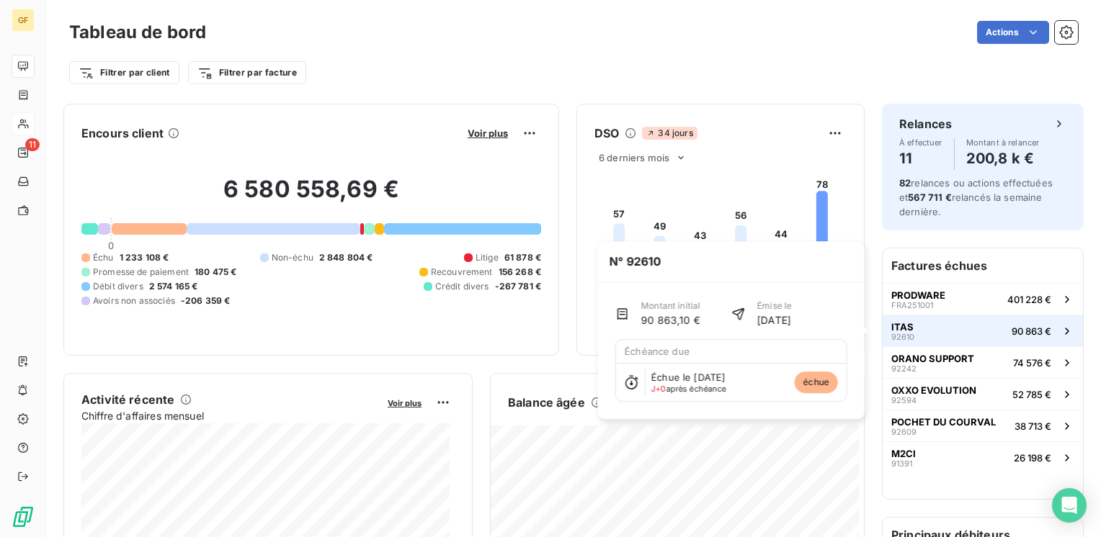
click at [891, 323] on span "ITAS" at bounding box center [902, 327] width 22 height 12
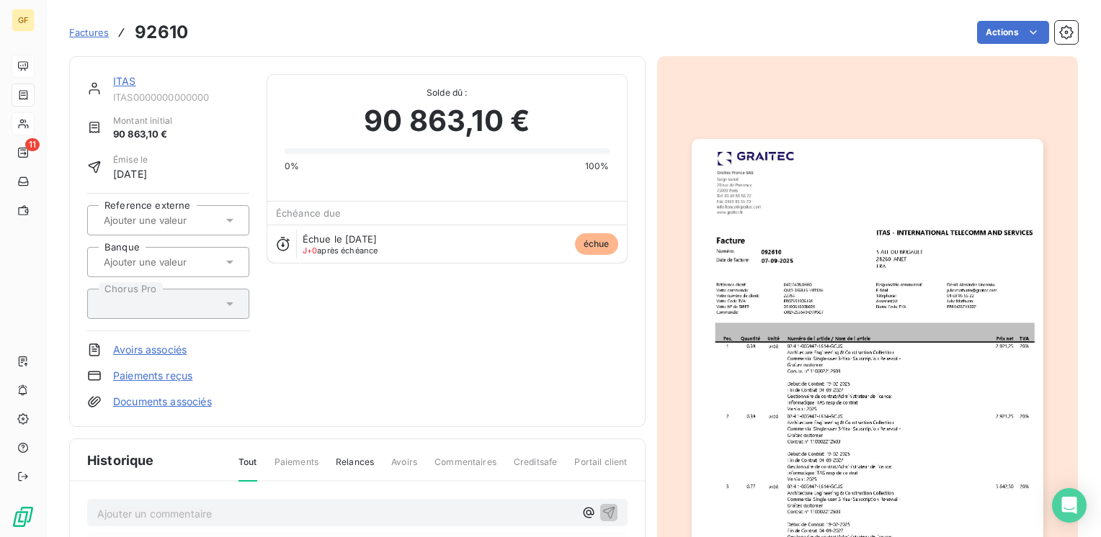
click at [130, 81] on link "ITAS" at bounding box center [124, 81] width 23 height 12
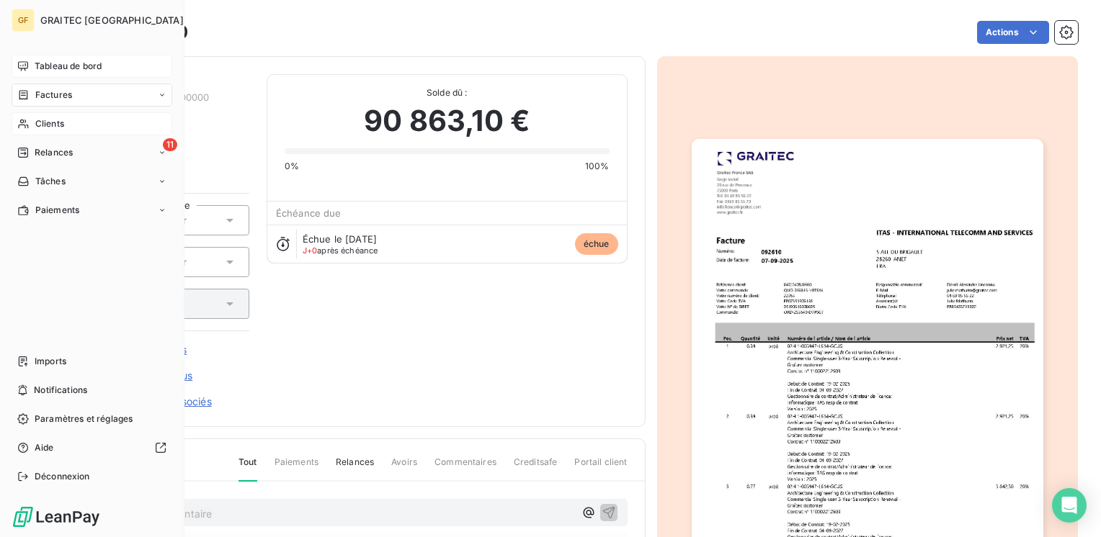
click at [59, 58] on div "Tableau de bord" at bounding box center [92, 66] width 161 height 23
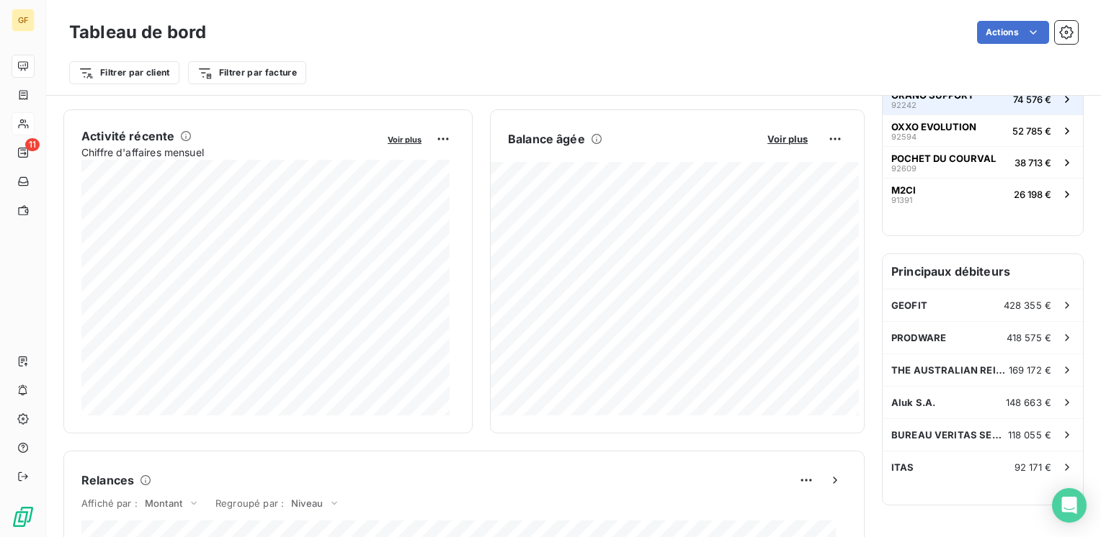
scroll to position [288, 0]
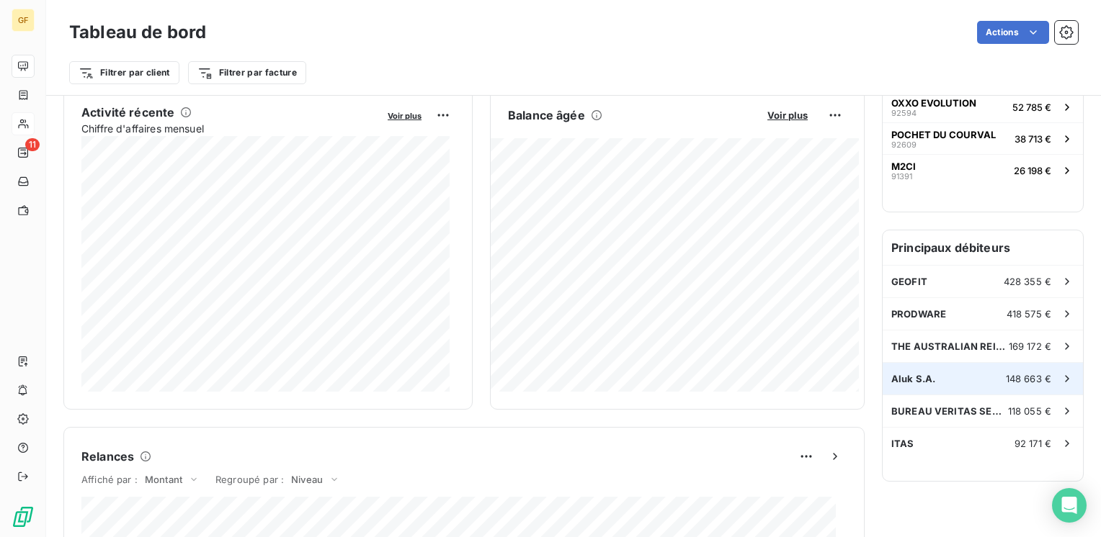
click at [912, 376] on span "Aluk S.A." at bounding box center [913, 379] width 44 height 12
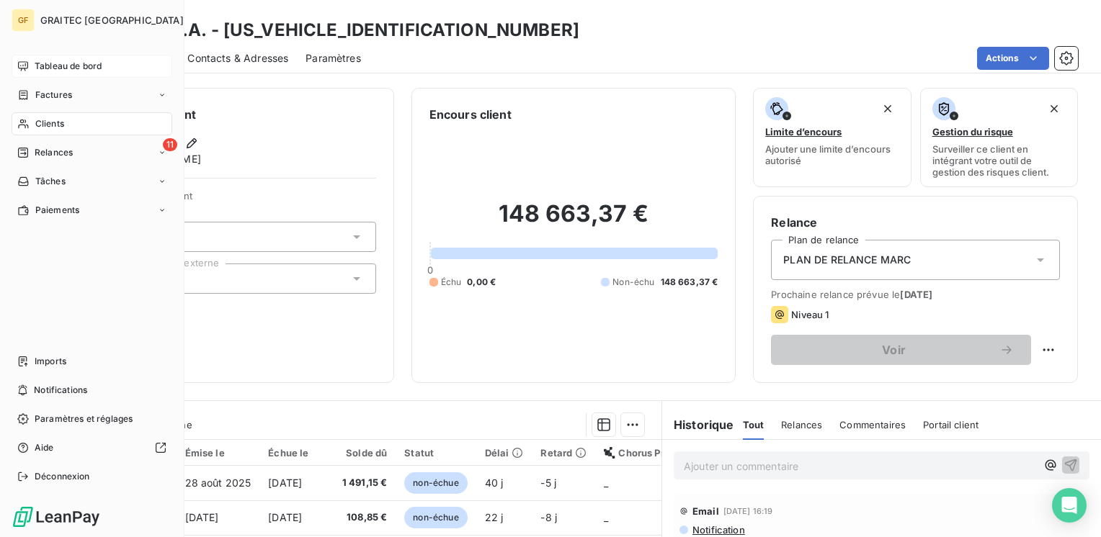
click at [48, 61] on span "Tableau de bord" at bounding box center [68, 66] width 67 height 13
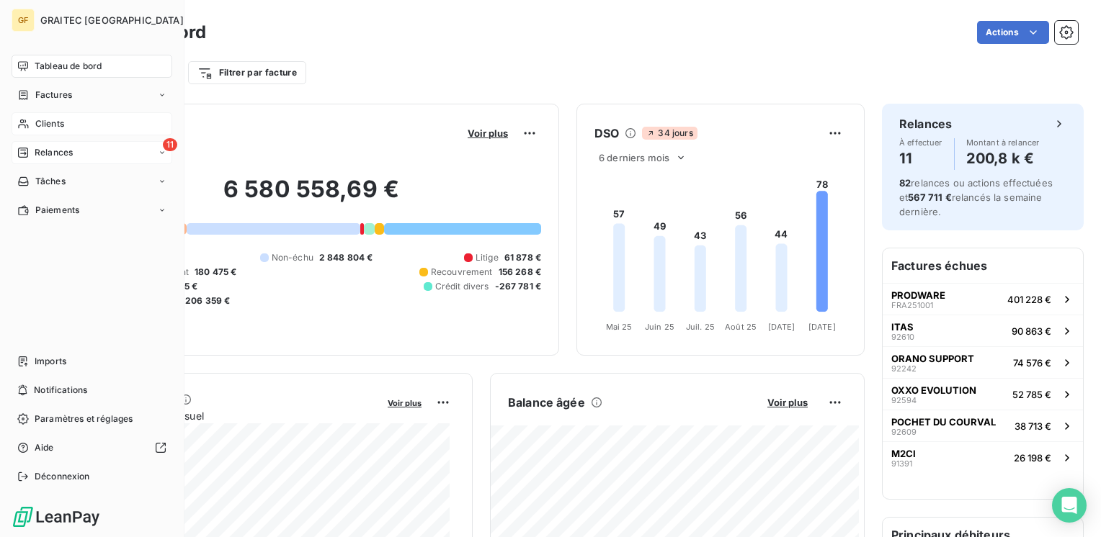
click at [58, 151] on span "Relances" at bounding box center [54, 152] width 38 height 13
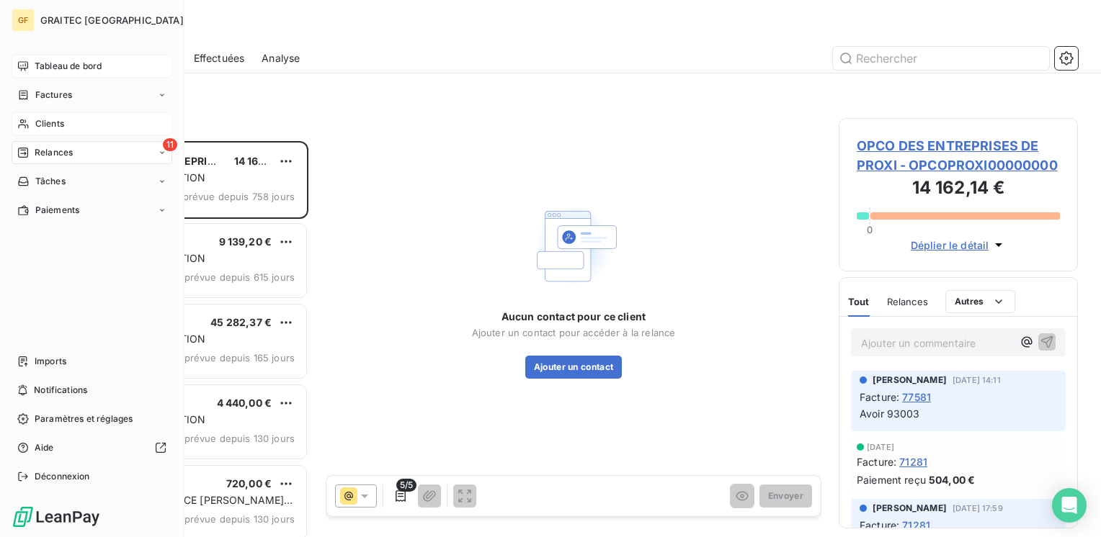
click at [61, 63] on span "Tableau de bord" at bounding box center [68, 66] width 67 height 13
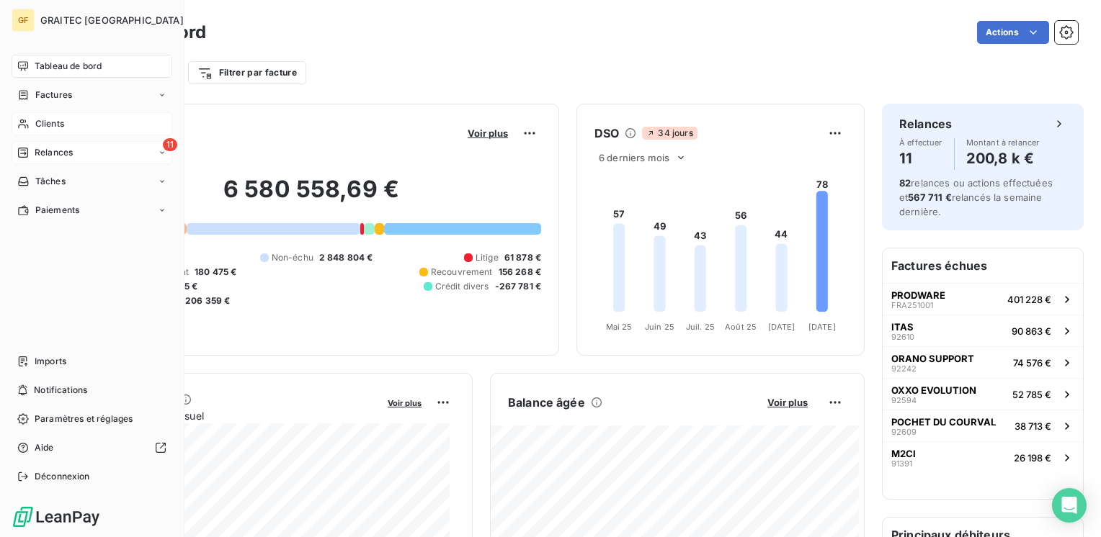
click at [37, 59] on div "Tableau de bord" at bounding box center [92, 66] width 161 height 23
click at [48, 206] on span "Paiements" at bounding box center [57, 210] width 44 height 13
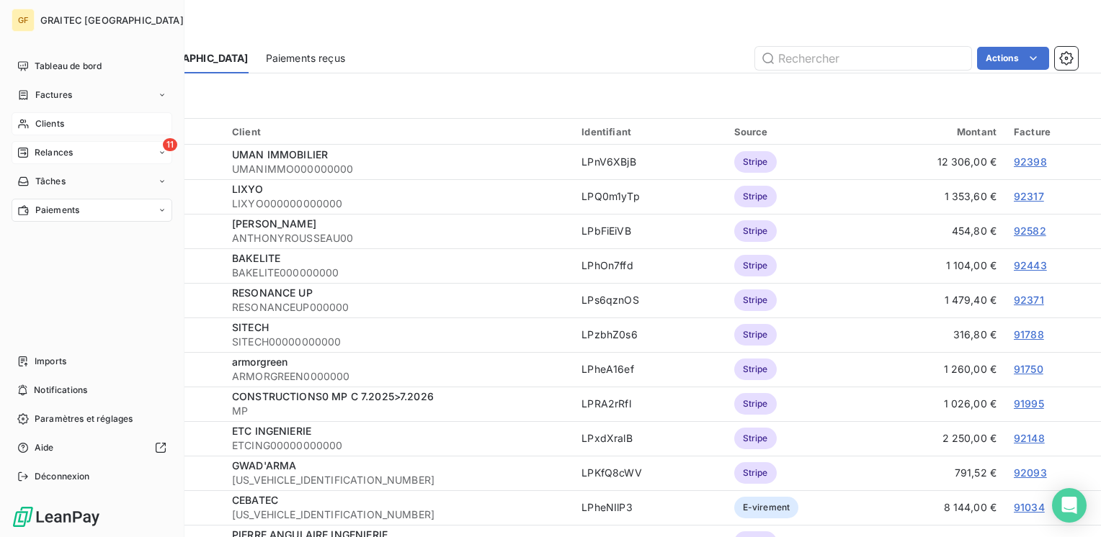
click at [49, 204] on span "Paiements" at bounding box center [57, 210] width 44 height 13
click at [79, 237] on span "Paiements reçus" at bounding box center [70, 239] width 70 height 13
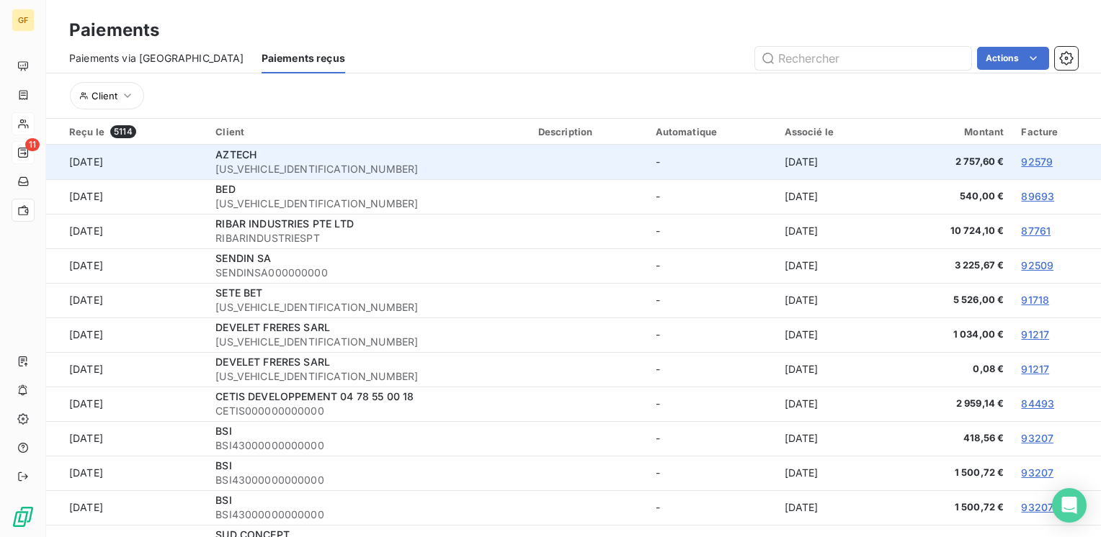
click at [1027, 156] on link "92579" at bounding box center [1037, 162] width 32 height 12
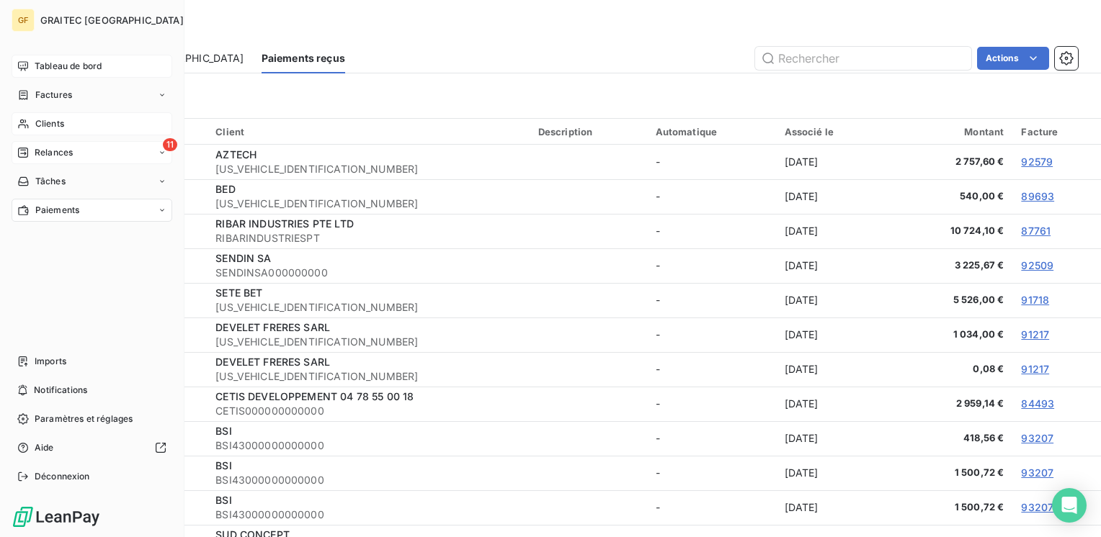
click at [58, 63] on span "Tableau de bord" at bounding box center [68, 66] width 67 height 13
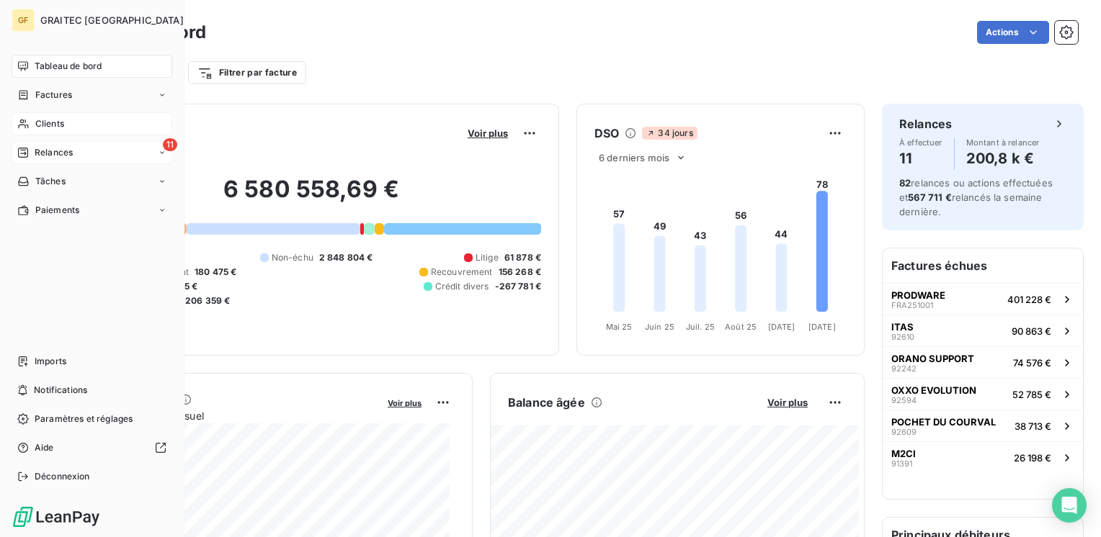
click at [70, 149] on span "Relances" at bounding box center [54, 152] width 38 height 13
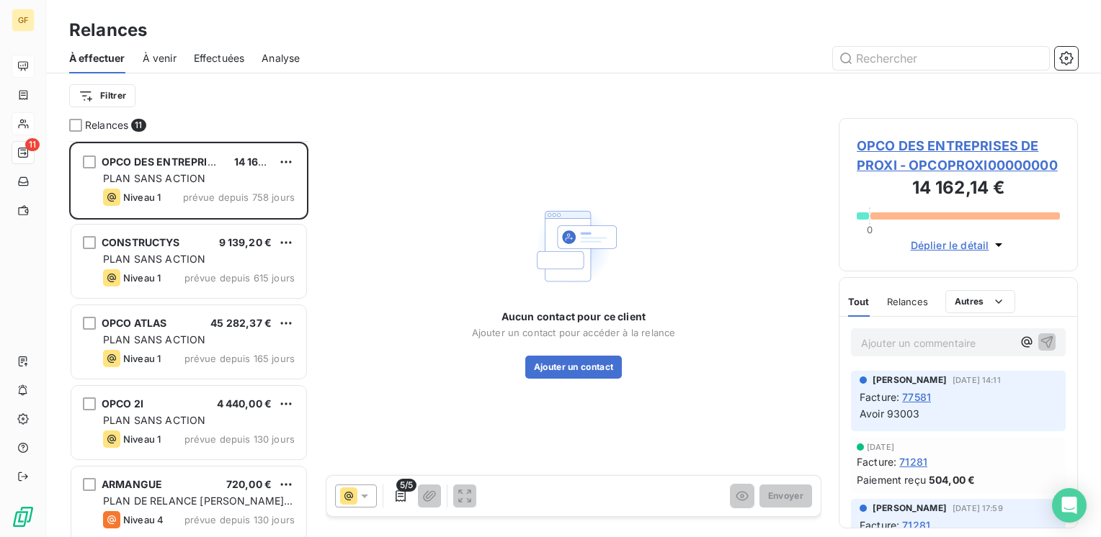
click at [157, 55] on span "À venir" at bounding box center [160, 58] width 34 height 14
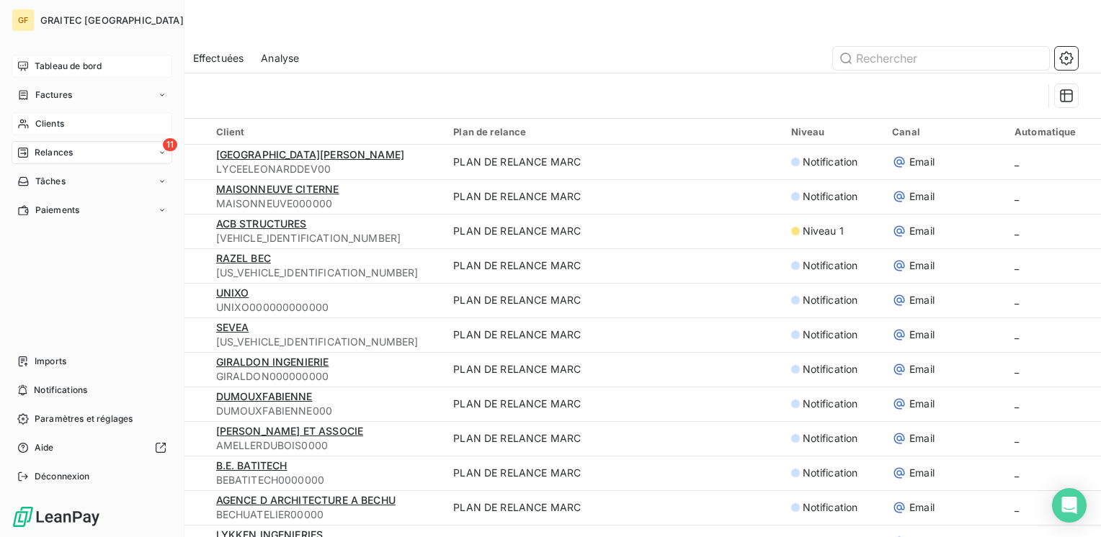
click at [76, 63] on span "Tableau de bord" at bounding box center [68, 66] width 67 height 13
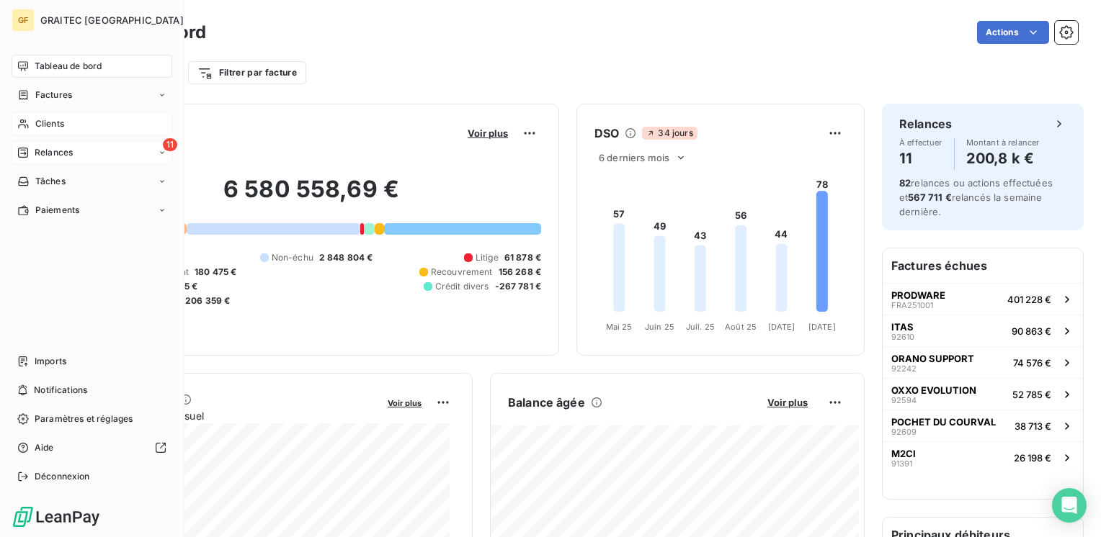
click at [44, 154] on span "Relances" at bounding box center [54, 152] width 38 height 13
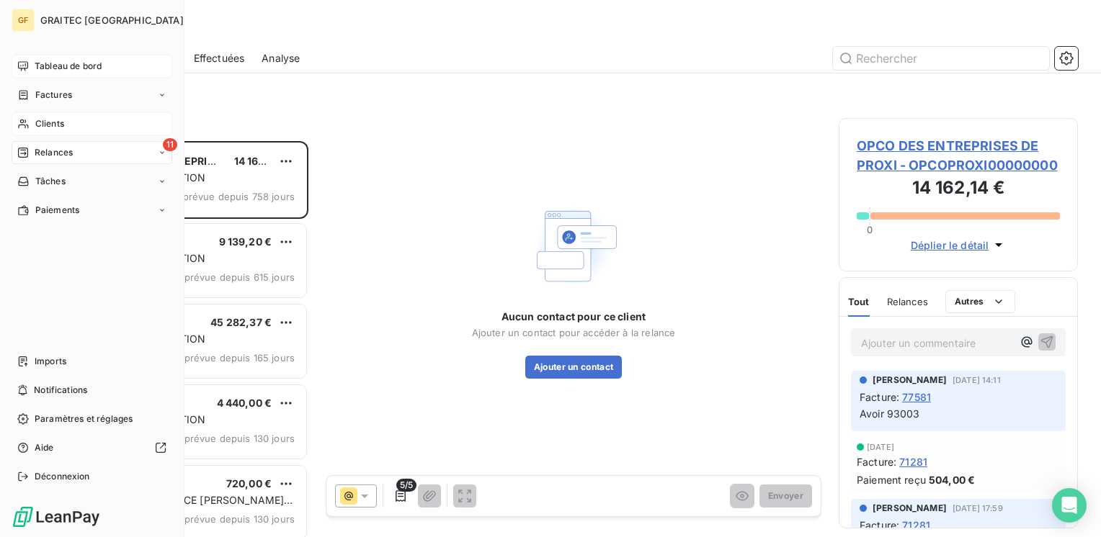
click at [42, 61] on span "Tableau de bord" at bounding box center [68, 66] width 67 height 13
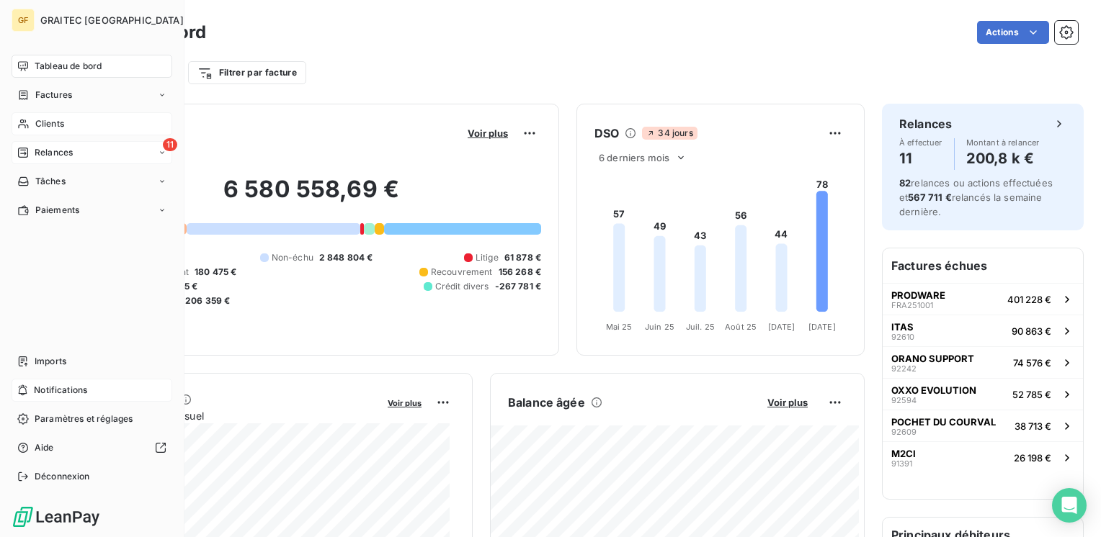
click at [49, 392] on span "Notifications" at bounding box center [60, 390] width 53 height 13
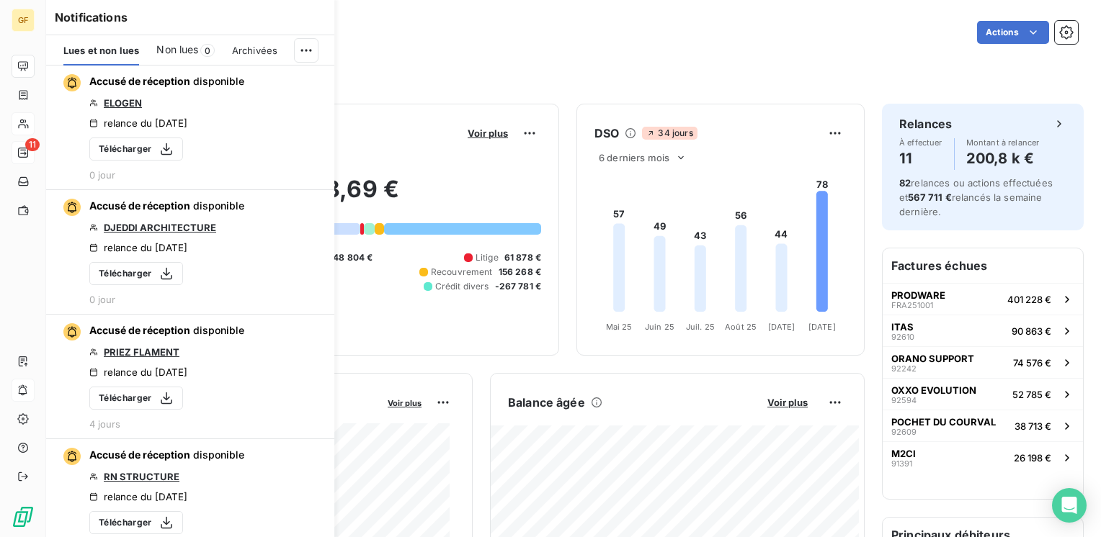
click at [189, 47] on span "Non lues" at bounding box center [177, 50] width 42 height 14
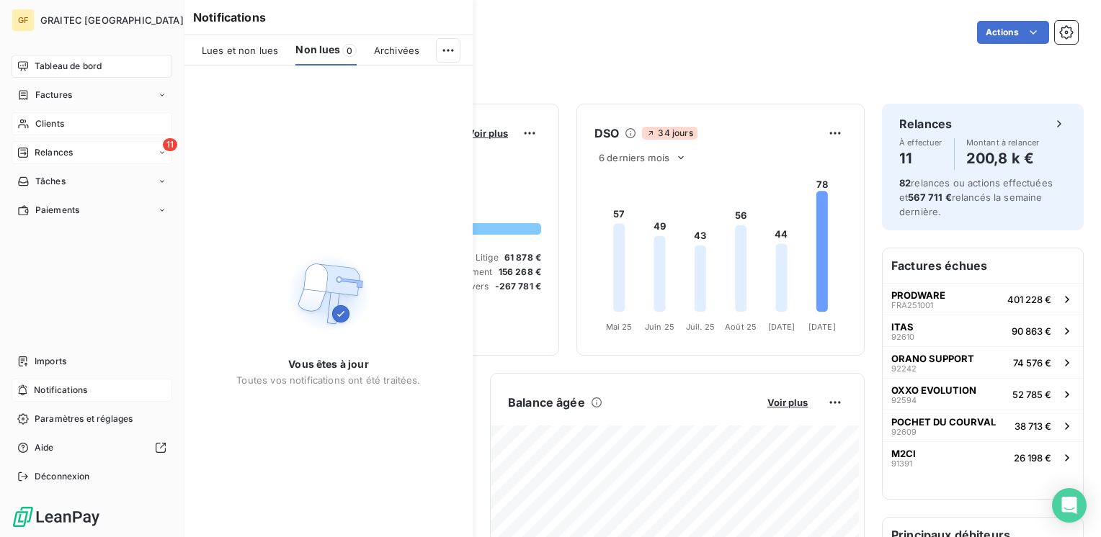
click at [43, 62] on span "Tableau de bord" at bounding box center [68, 66] width 67 height 13
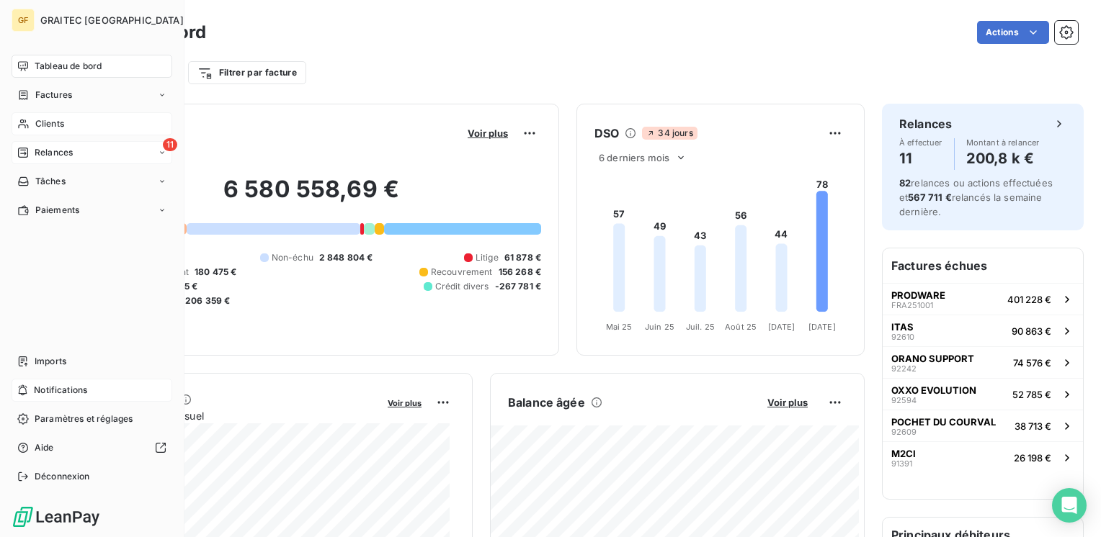
click at [45, 148] on span "Relances" at bounding box center [54, 152] width 38 height 13
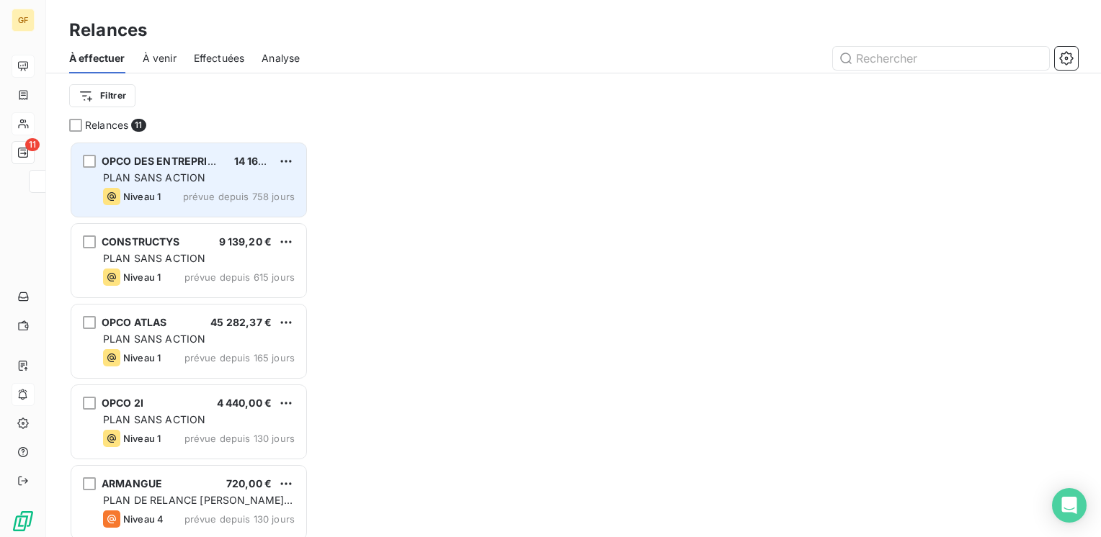
scroll to position [385, 228]
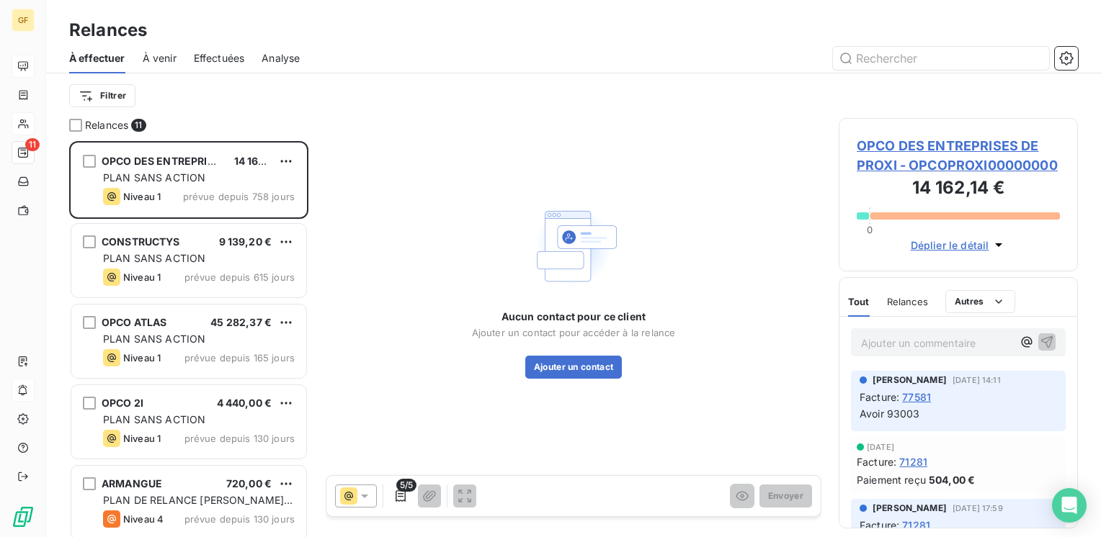
click at [164, 58] on span "À venir" at bounding box center [160, 58] width 34 height 14
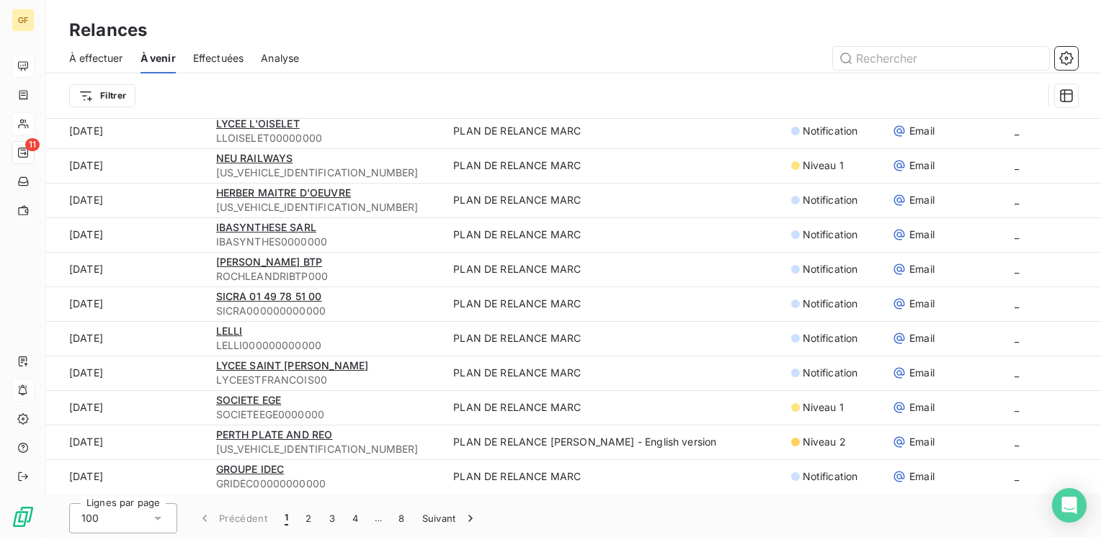
scroll to position [49, 0]
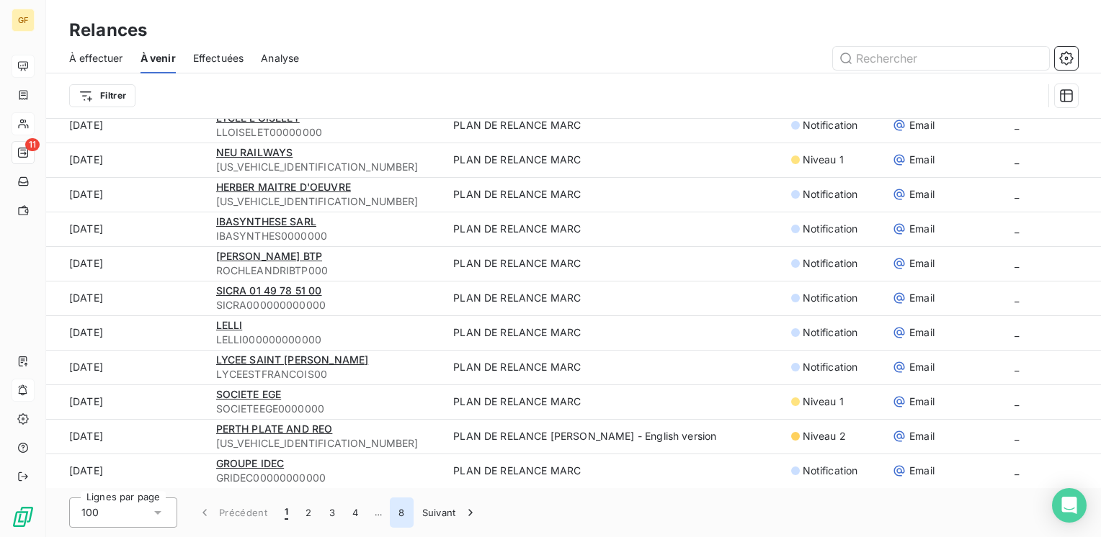
click at [398, 512] on button "8" at bounding box center [401, 513] width 23 height 30
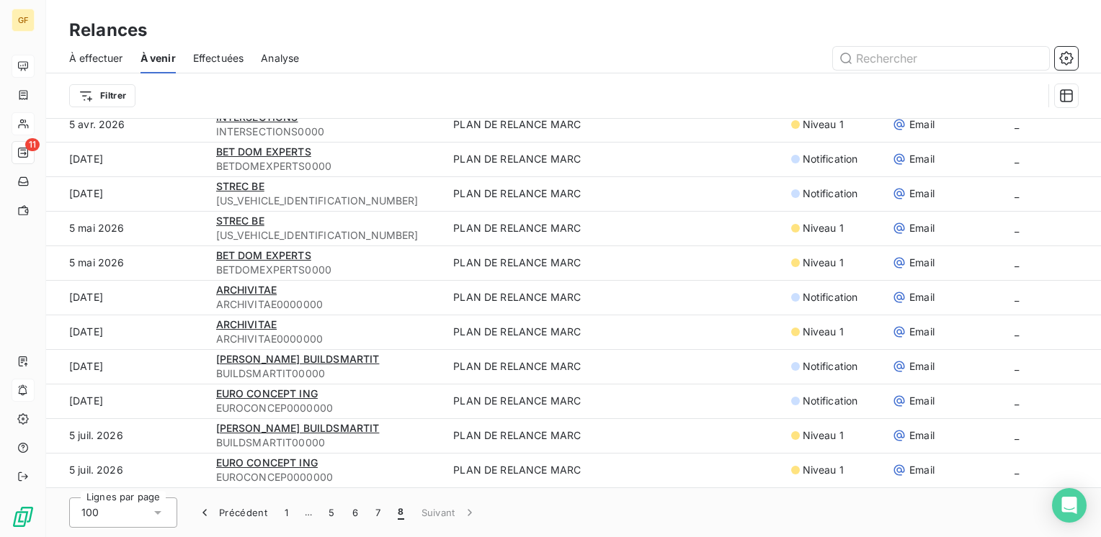
scroll to position [2754, 0]
click at [378, 514] on button "7" at bounding box center [378, 513] width 22 height 30
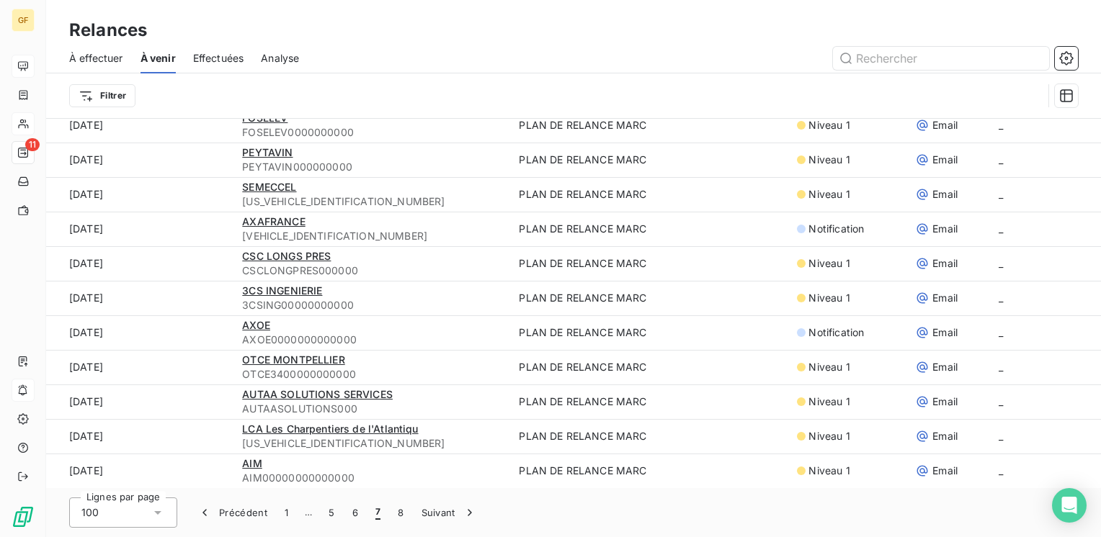
scroll to position [3065, 0]
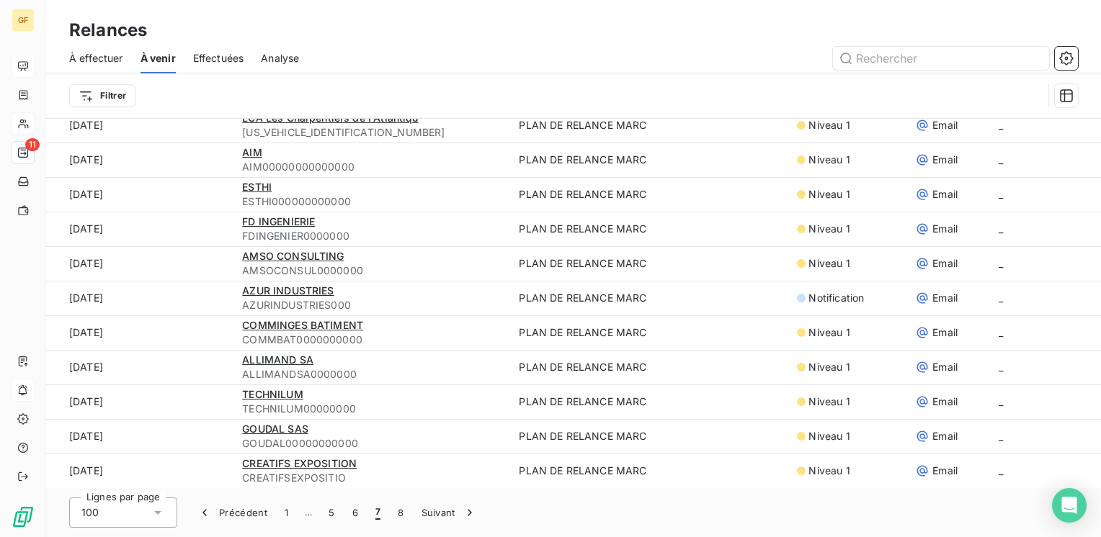
click at [378, 514] on span "7" at bounding box center [377, 513] width 5 height 14
click at [355, 517] on button "6" at bounding box center [355, 513] width 23 height 30
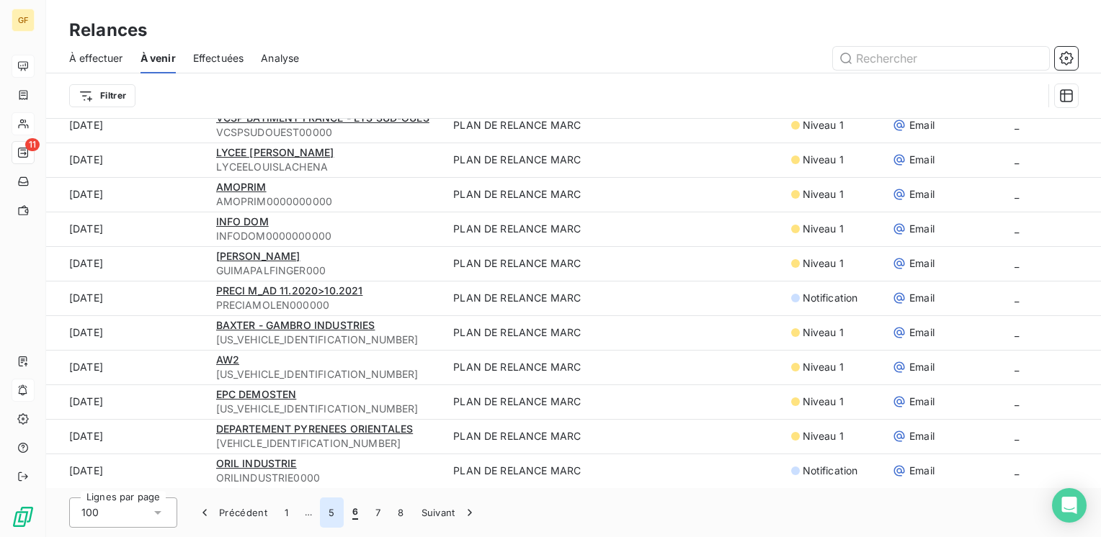
click at [329, 514] on button "5" at bounding box center [331, 513] width 23 height 30
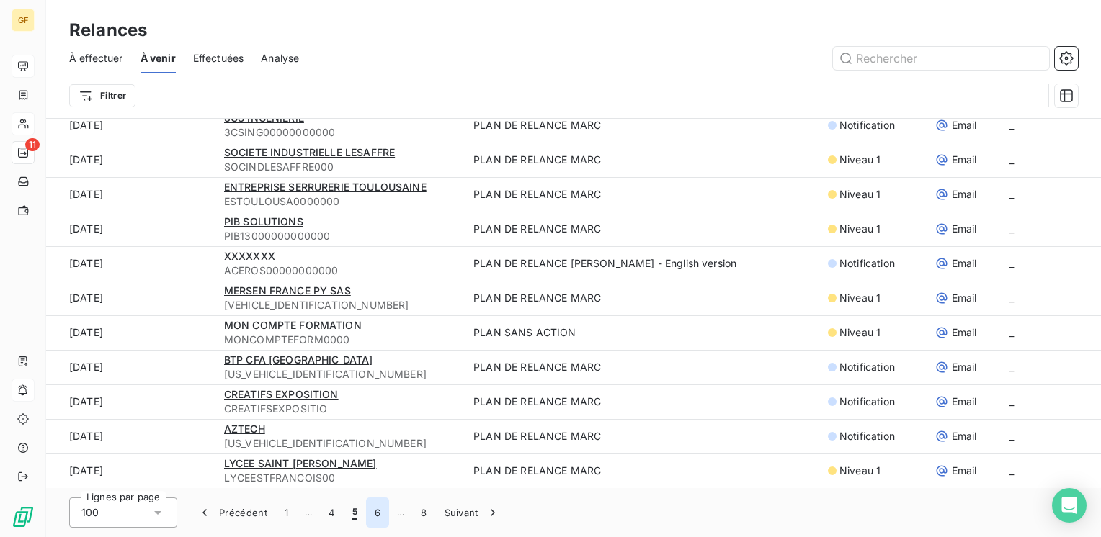
click at [373, 514] on button "6" at bounding box center [377, 513] width 23 height 30
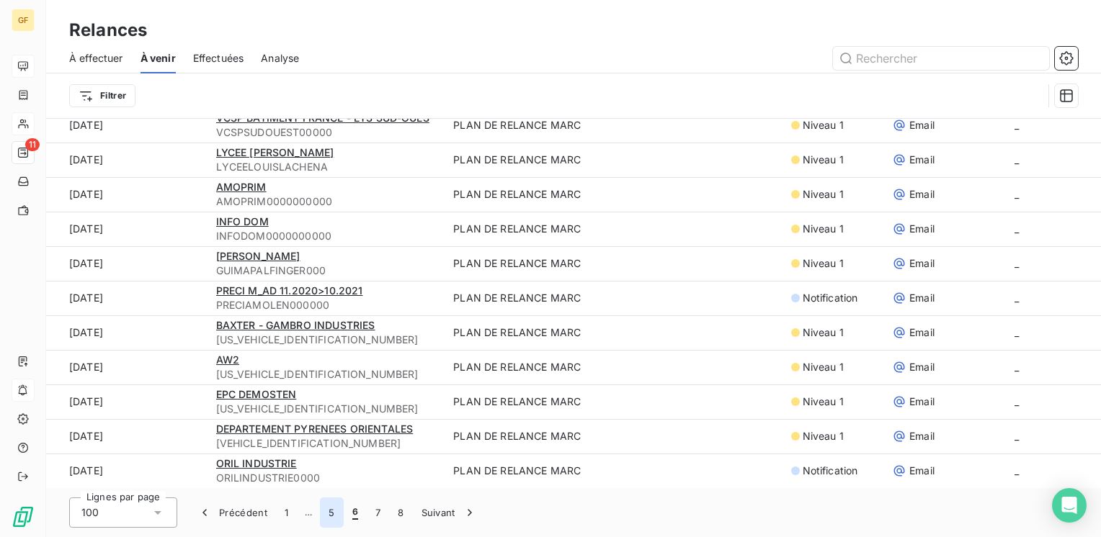
click at [334, 512] on button "5" at bounding box center [331, 513] width 23 height 30
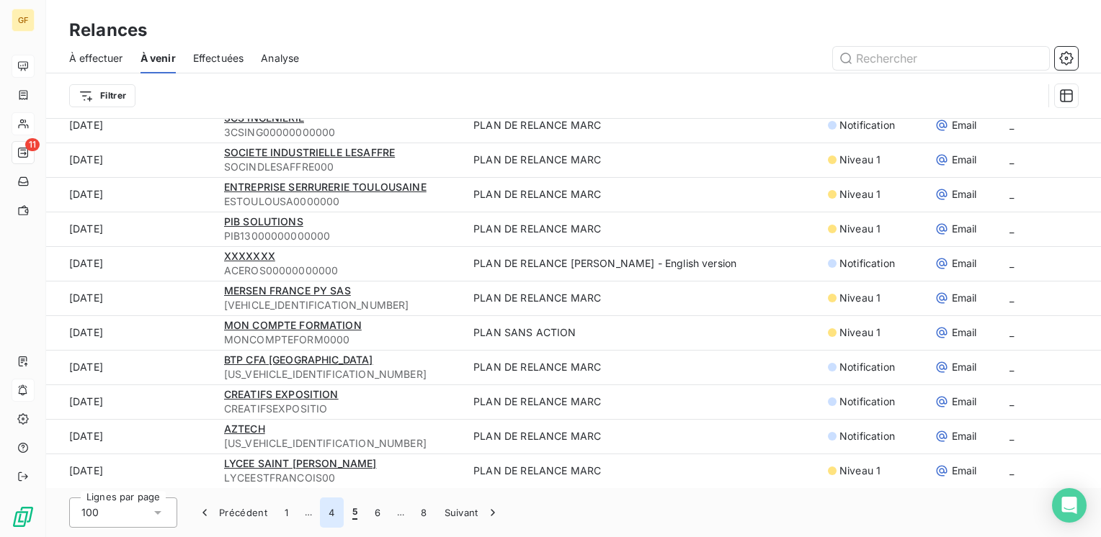
click at [329, 512] on button "4" at bounding box center [331, 513] width 23 height 30
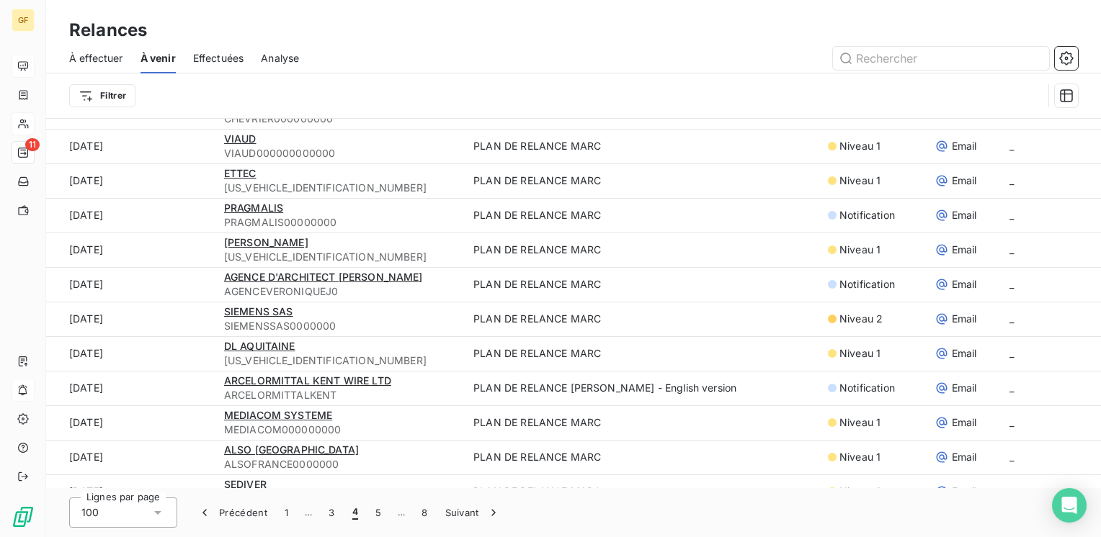
scroll to position [504, 0]
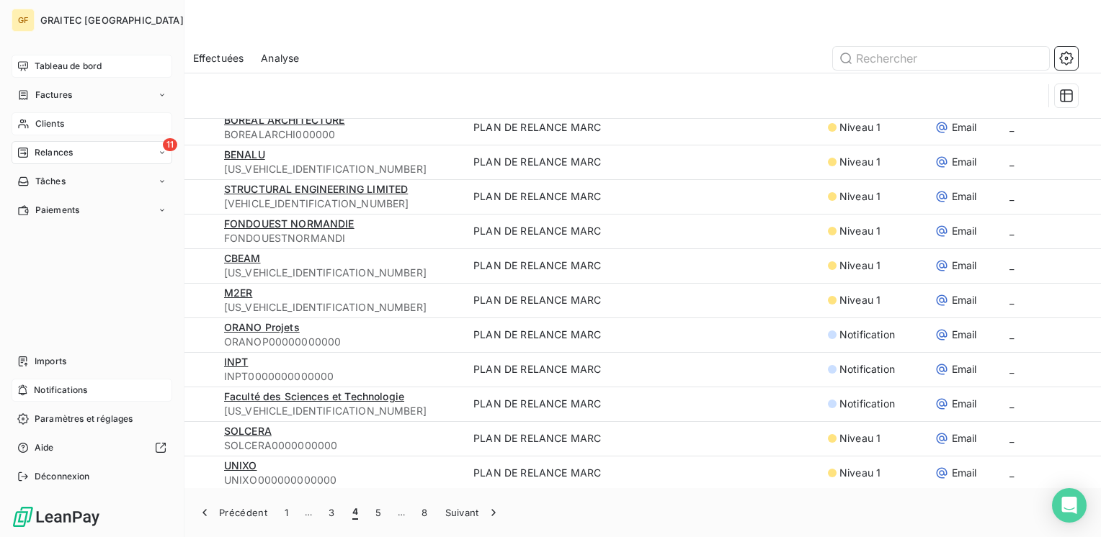
click at [55, 61] on span "Tableau de bord" at bounding box center [68, 66] width 67 height 13
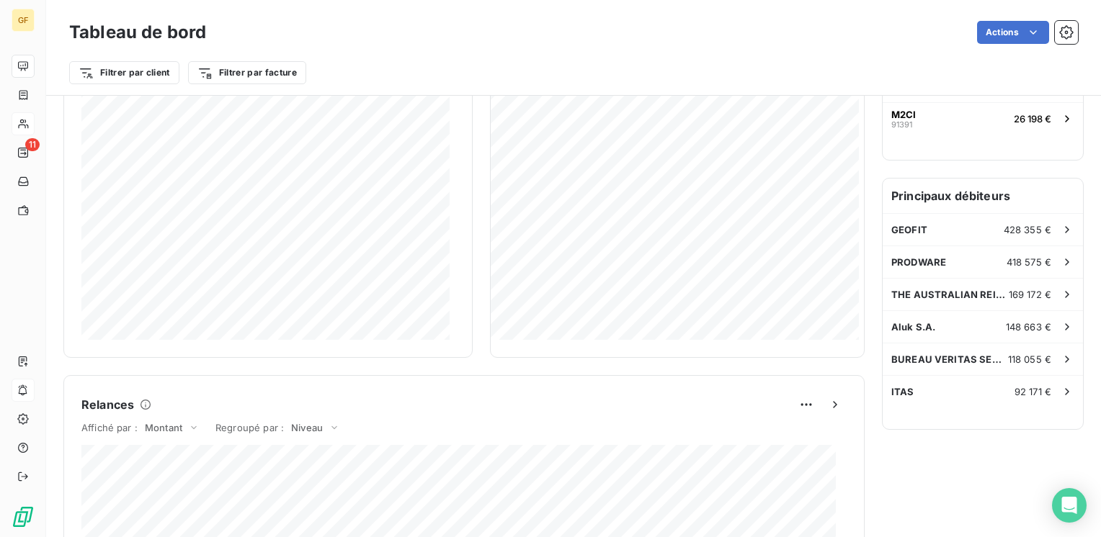
scroll to position [218, 0]
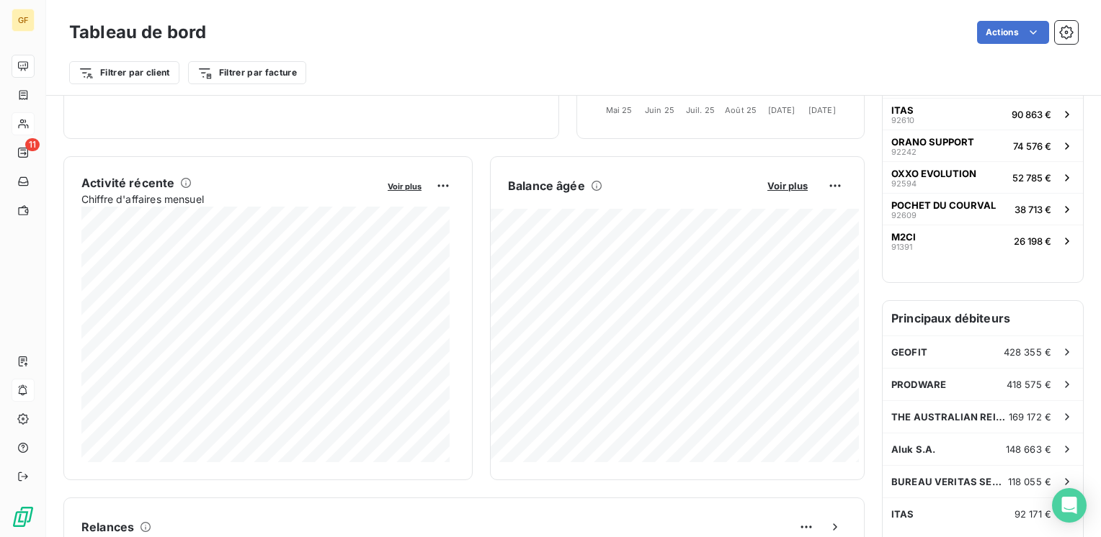
click at [432, 21] on div "Actions" at bounding box center [650, 32] width 854 height 23
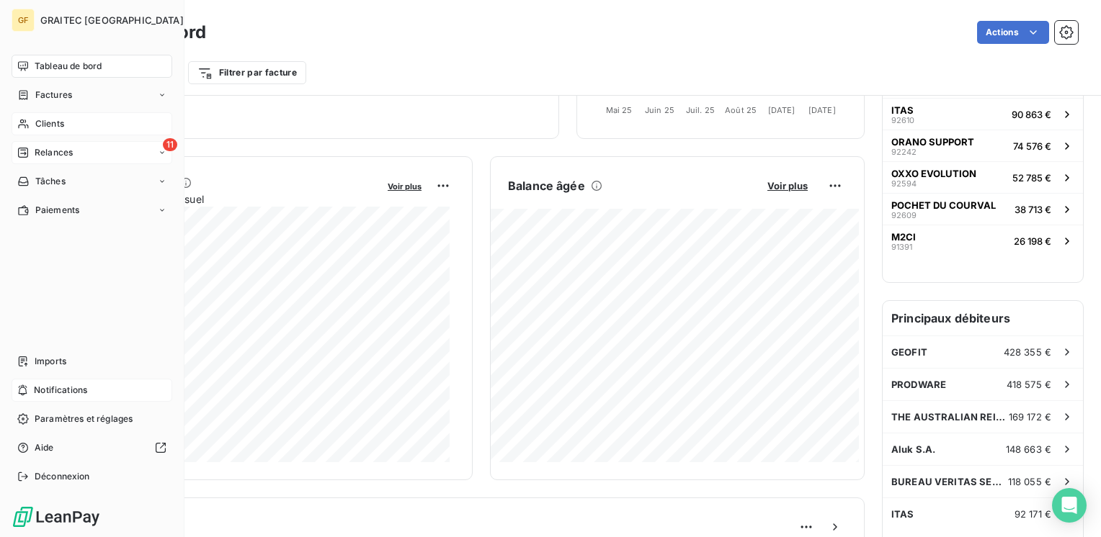
click at [58, 150] on span "Relances" at bounding box center [54, 152] width 38 height 13
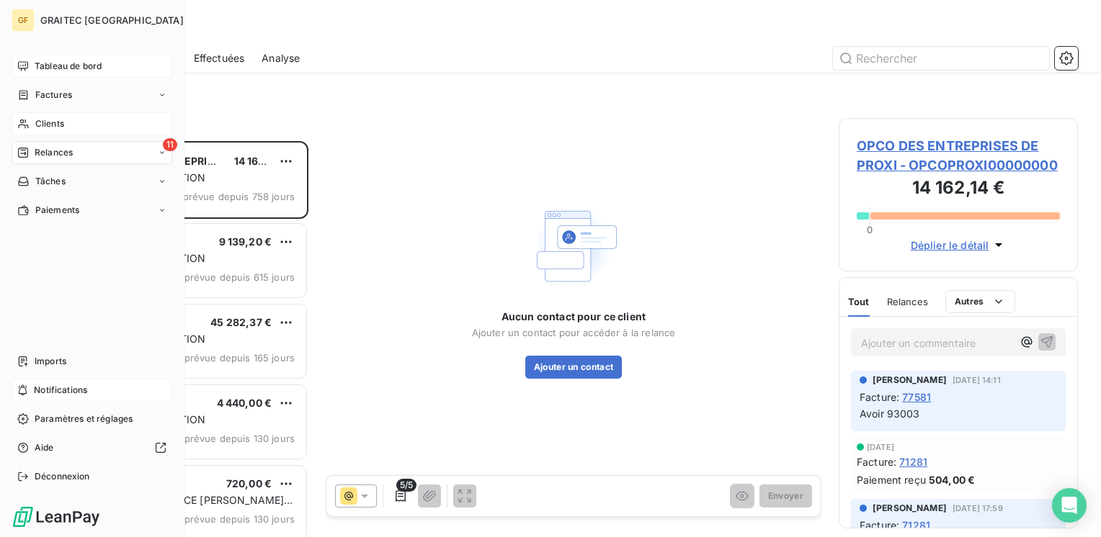
click at [41, 65] on span "Tableau de bord" at bounding box center [68, 66] width 67 height 13
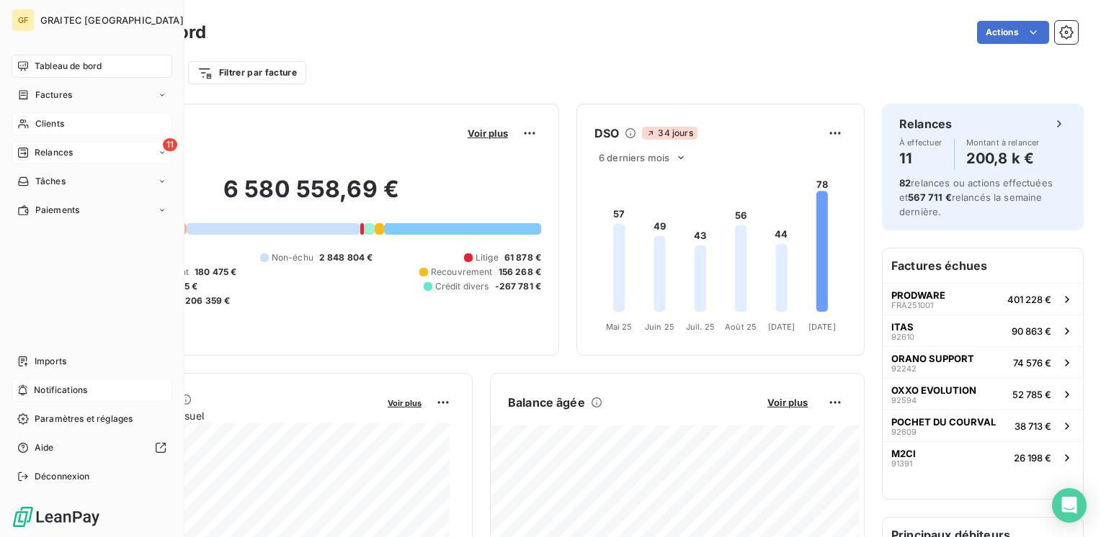
click at [50, 151] on span "Relances" at bounding box center [54, 152] width 38 height 13
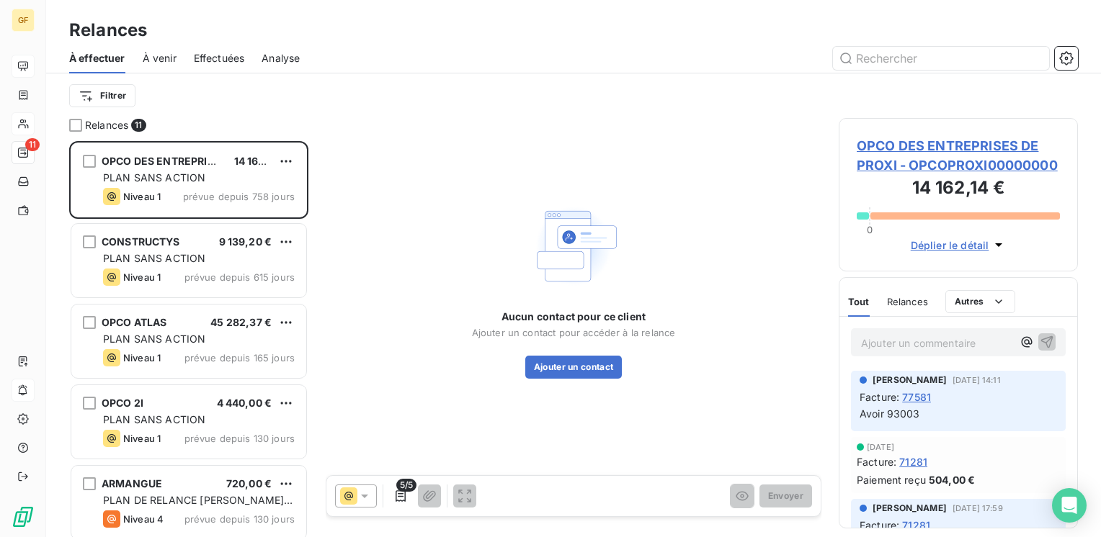
click at [171, 53] on span "À venir" at bounding box center [160, 58] width 34 height 14
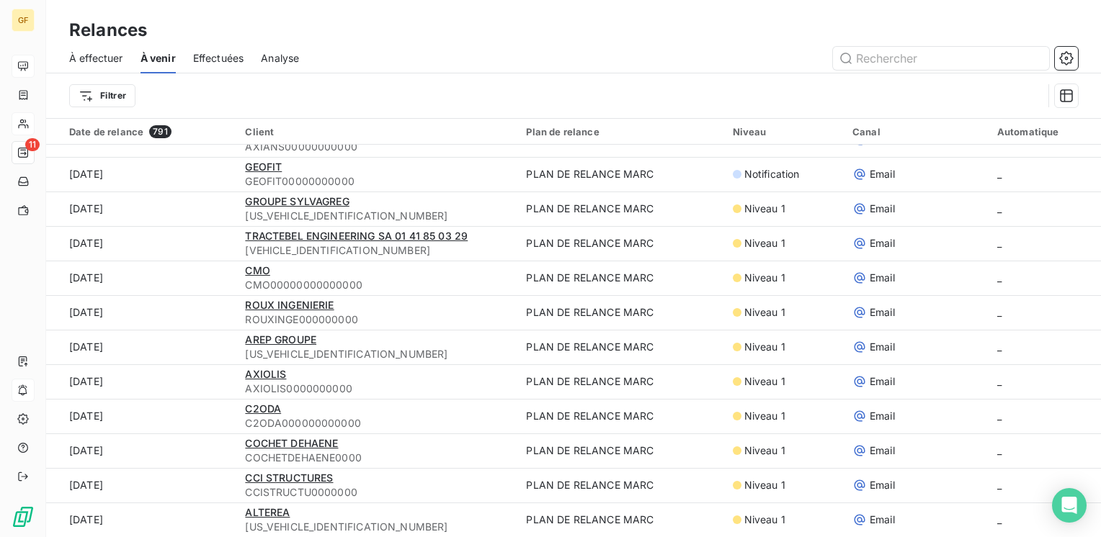
scroll to position [49, 0]
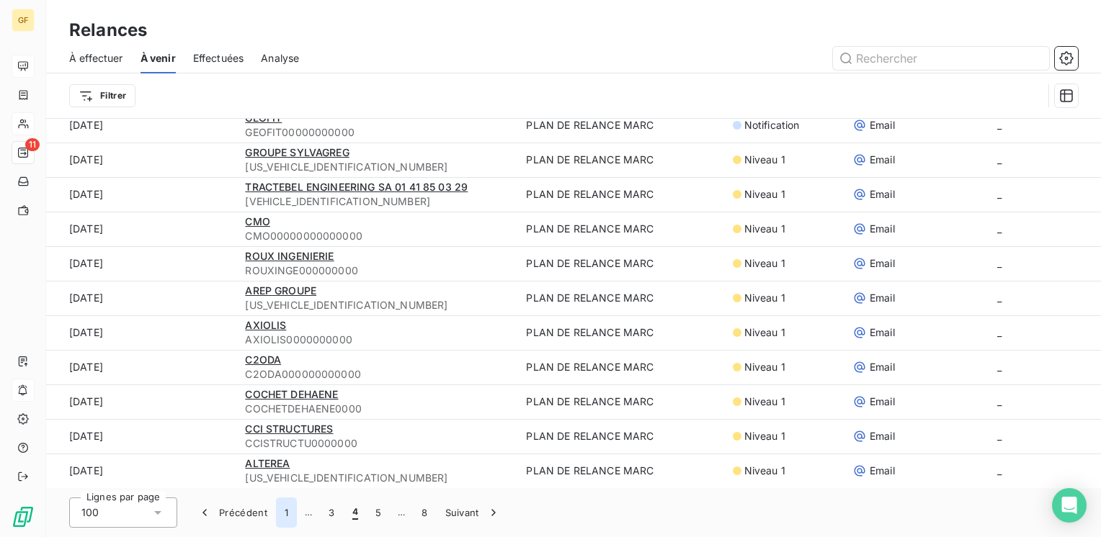
click at [288, 512] on button "1" at bounding box center [286, 513] width 21 height 30
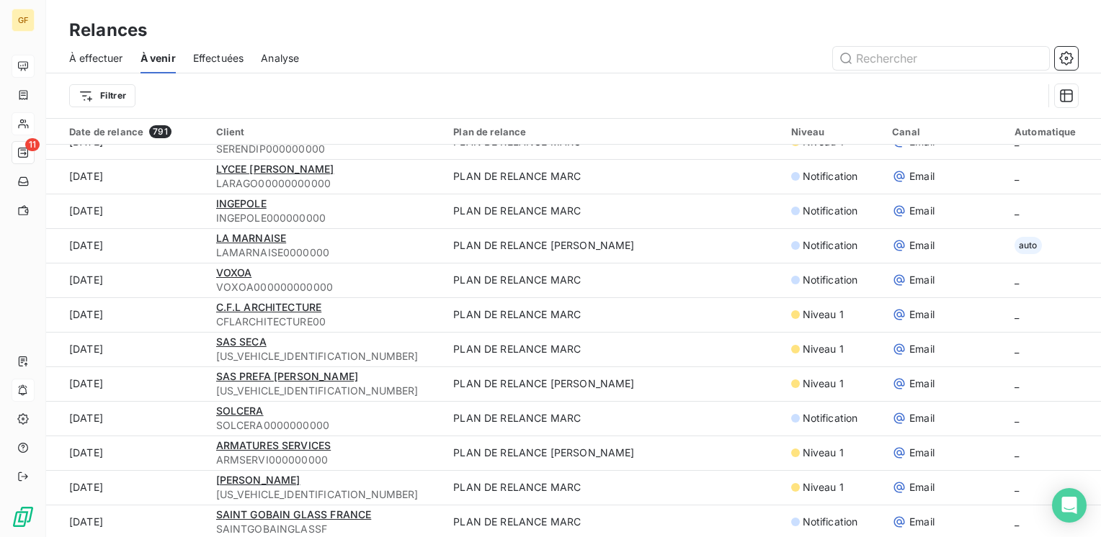
scroll to position [0, 0]
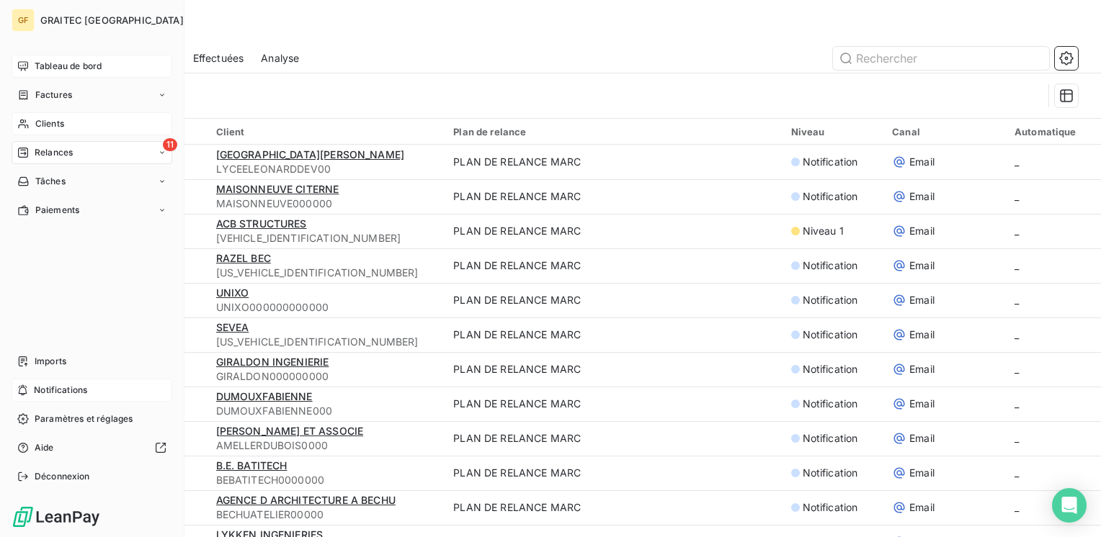
click at [37, 62] on span "Tableau de bord" at bounding box center [68, 66] width 67 height 13
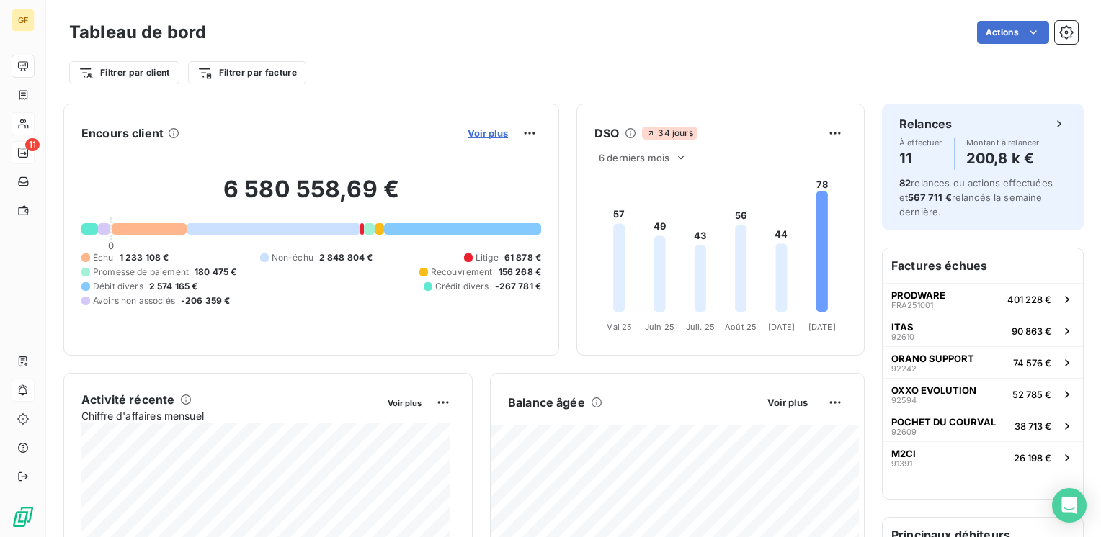
click at [480, 133] on span "Voir plus" at bounding box center [488, 134] width 40 height 12
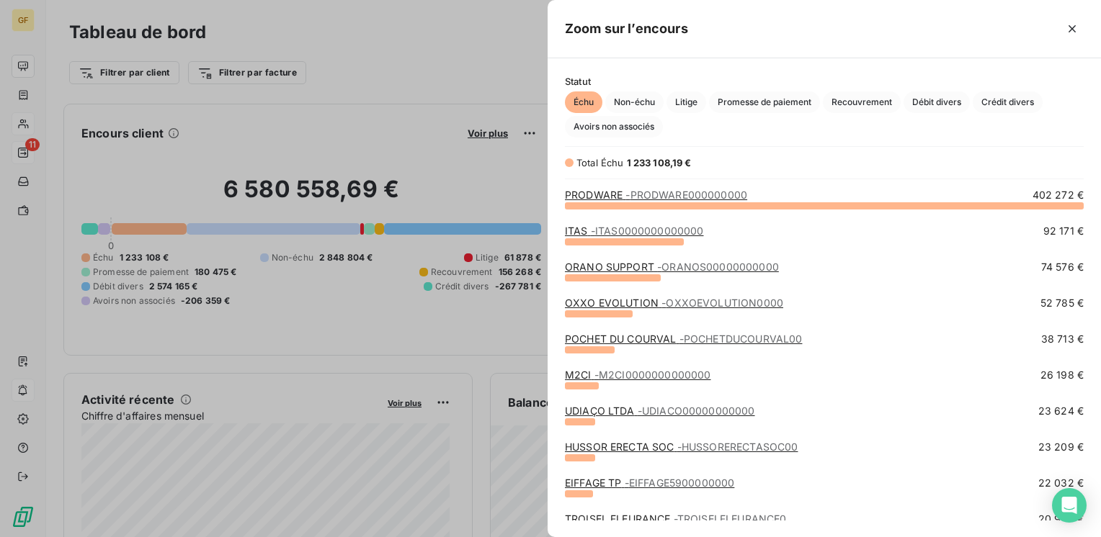
scroll to position [321, 542]
click at [646, 99] on span "Non-échu" at bounding box center [634, 102] width 58 height 22
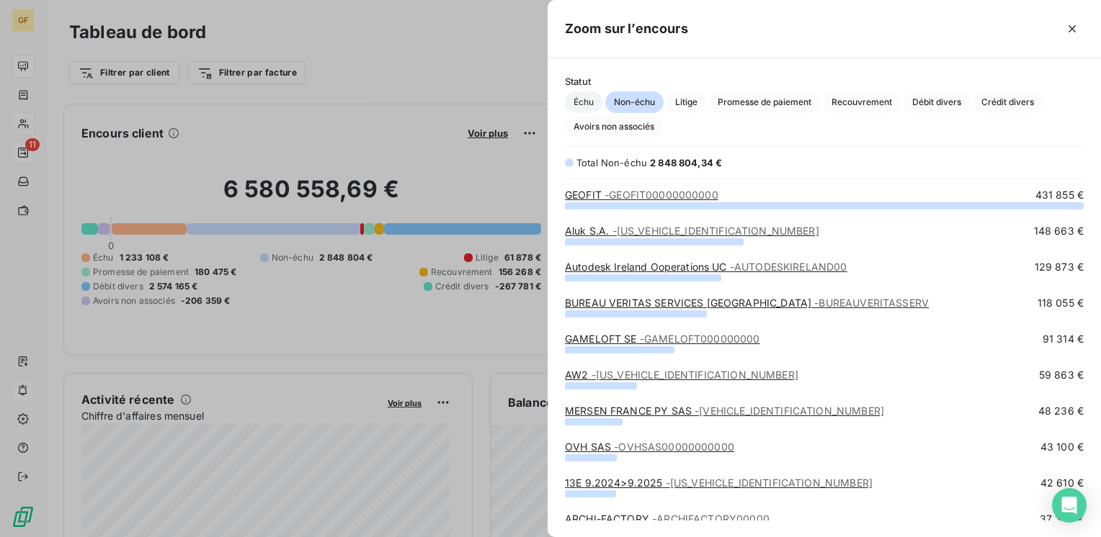
click at [580, 99] on span "Échu" at bounding box center [583, 102] width 37 height 22
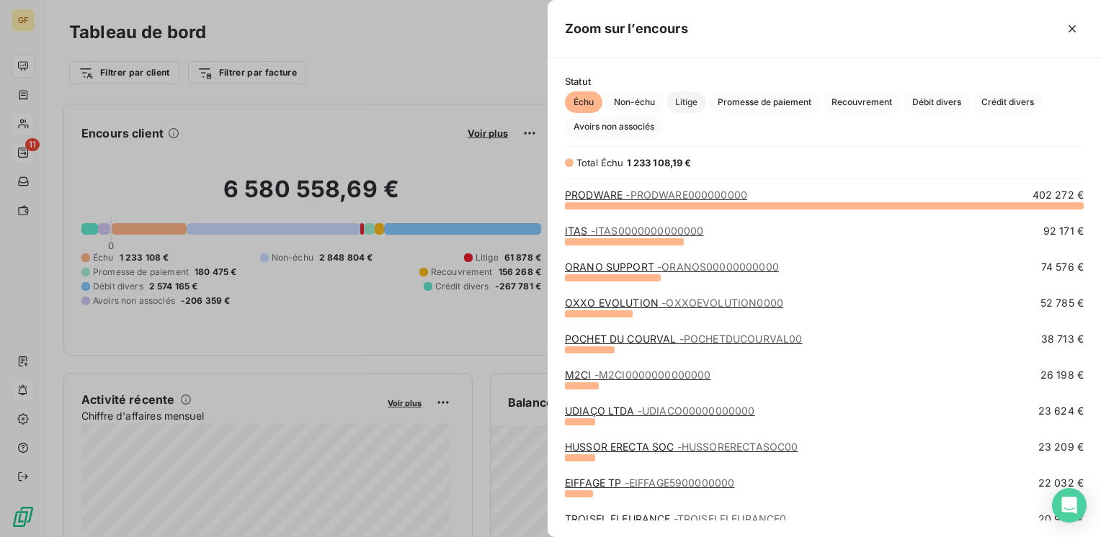
click at [705, 100] on span "Litige" at bounding box center [686, 102] width 40 height 22
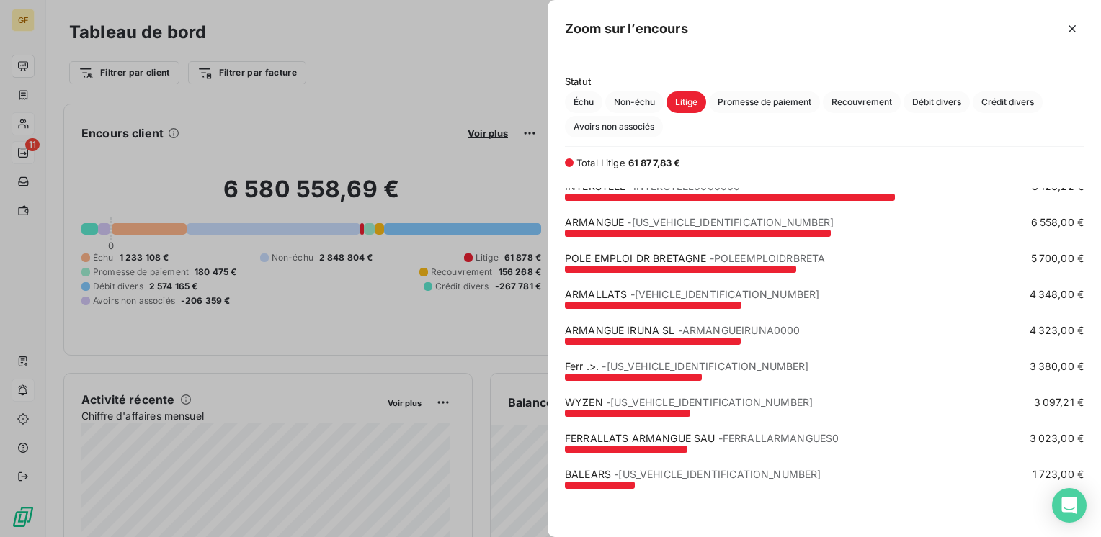
scroll to position [0, 0]
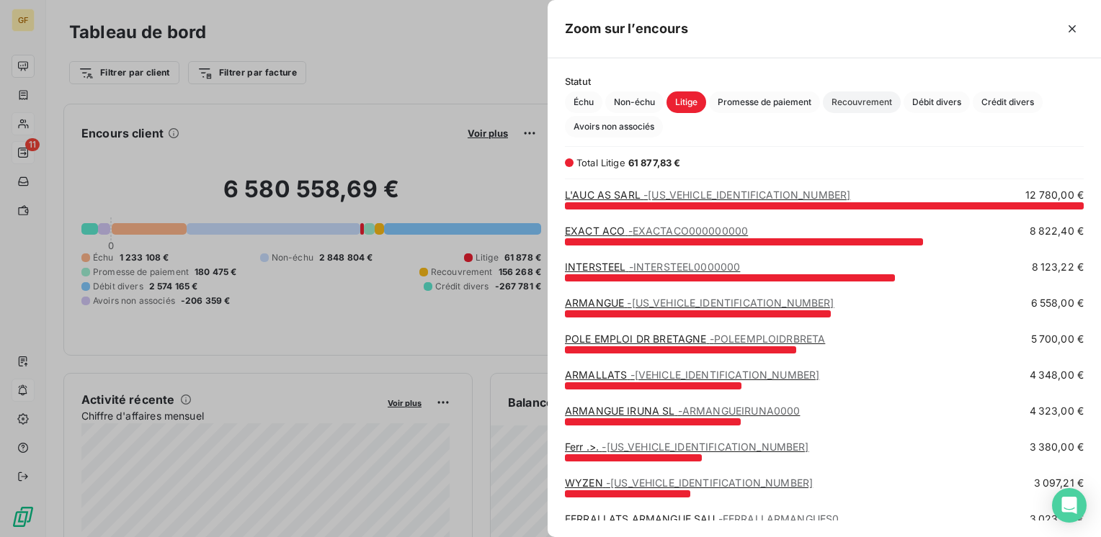
click at [879, 105] on span "Recouvrement" at bounding box center [862, 102] width 78 height 22
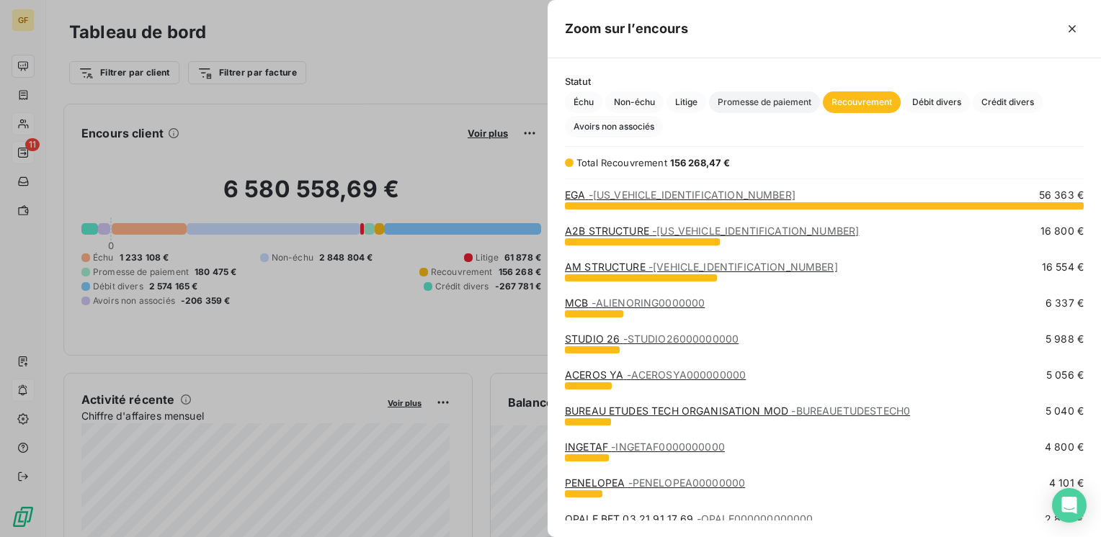
click at [779, 99] on span "Promesse de paiement" at bounding box center [764, 102] width 111 height 22
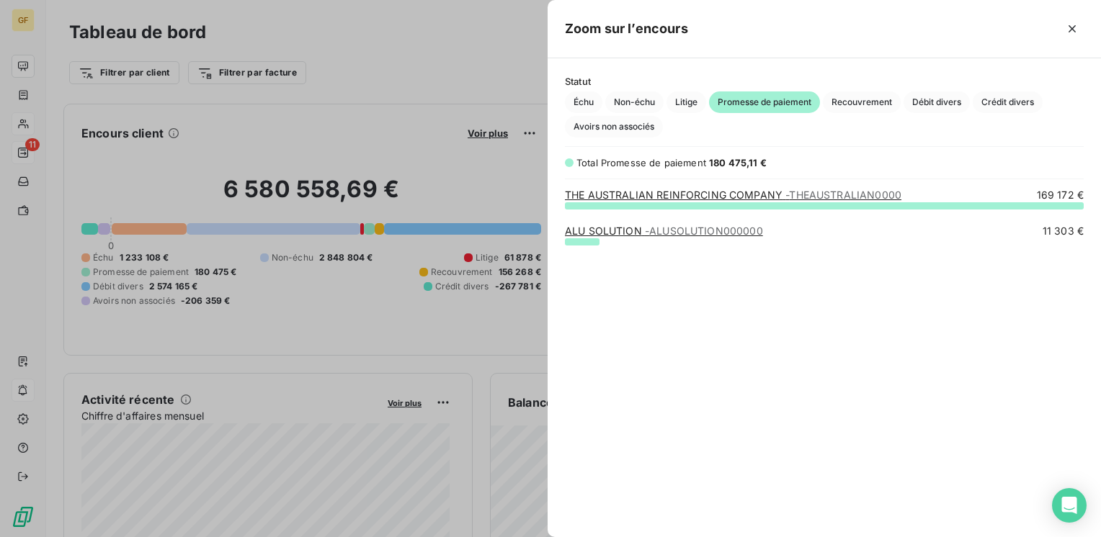
scroll to position [321, 542]
click at [677, 102] on span "Litige" at bounding box center [686, 102] width 40 height 22
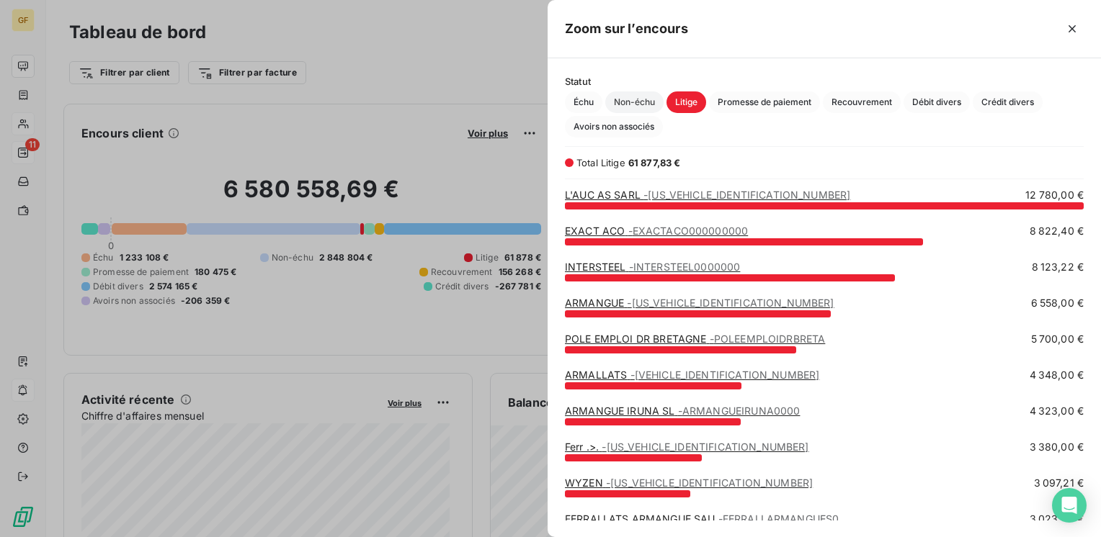
click at [629, 102] on span "Non-échu" at bounding box center [634, 102] width 58 height 22
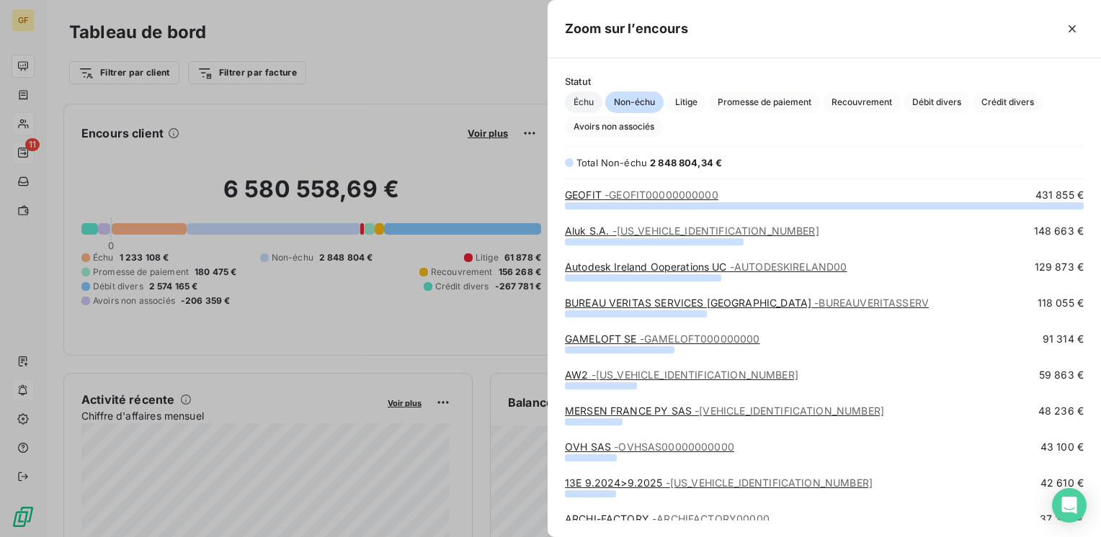
click at [570, 99] on span "Échu" at bounding box center [583, 102] width 37 height 22
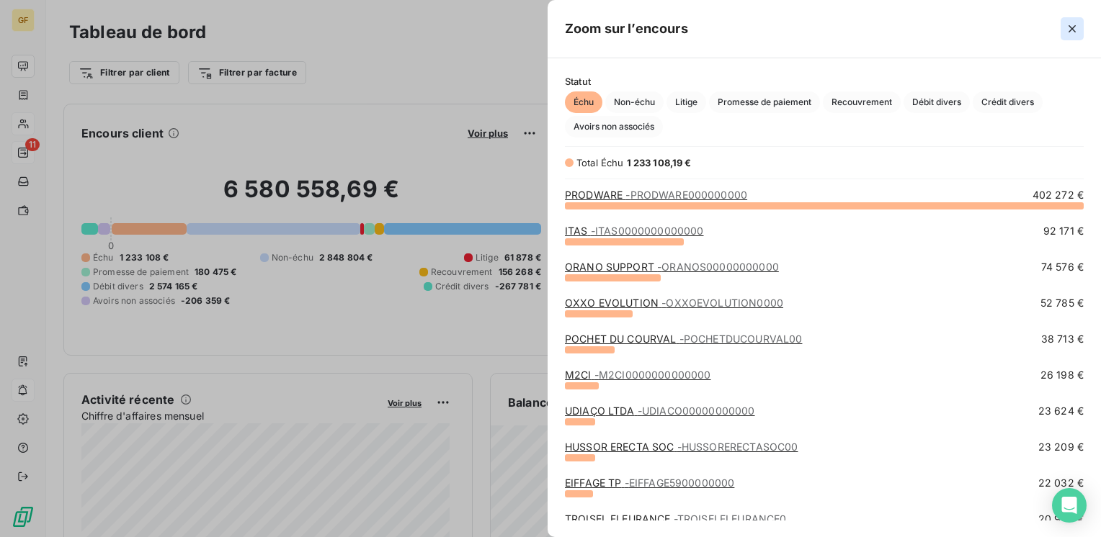
click at [1072, 25] on icon "button" at bounding box center [1072, 29] width 14 height 14
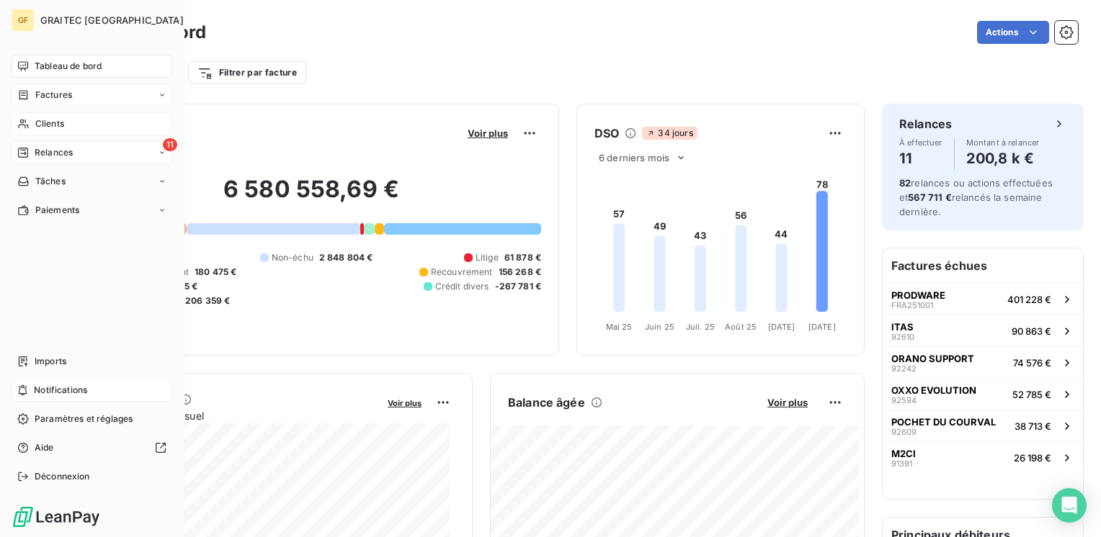
click at [50, 94] on span "Factures" at bounding box center [53, 95] width 37 height 13
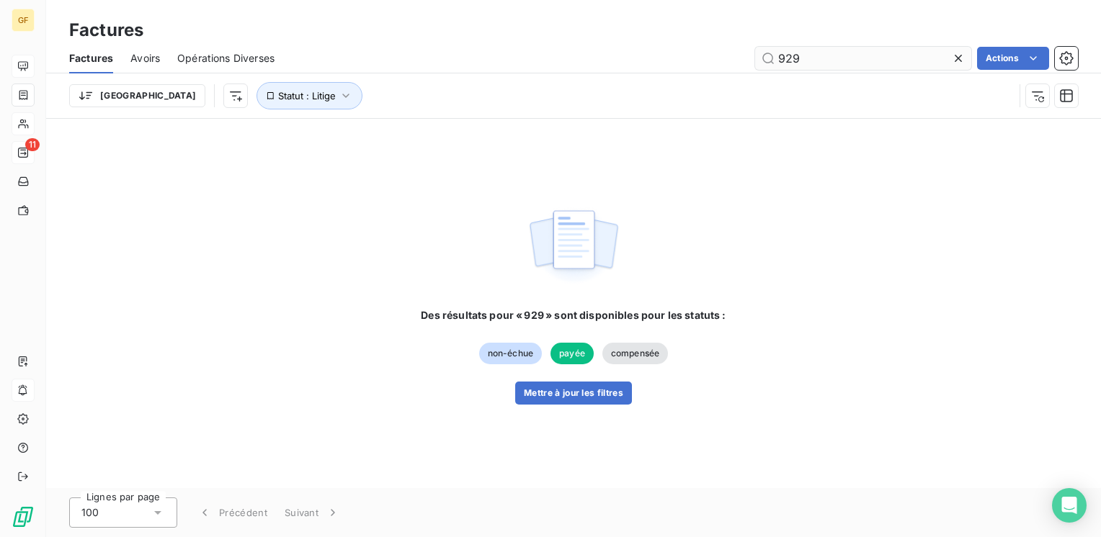
drag, startPoint x: 793, startPoint y: 53, endPoint x: 828, endPoint y: 58, distance: 34.9
click at [828, 58] on input "929" at bounding box center [863, 58] width 216 height 23
type input "92391"
drag, startPoint x: 263, startPoint y: 93, endPoint x: 270, endPoint y: 91, distance: 7.3
click at [339, 91] on icon "button" at bounding box center [346, 96] width 14 height 14
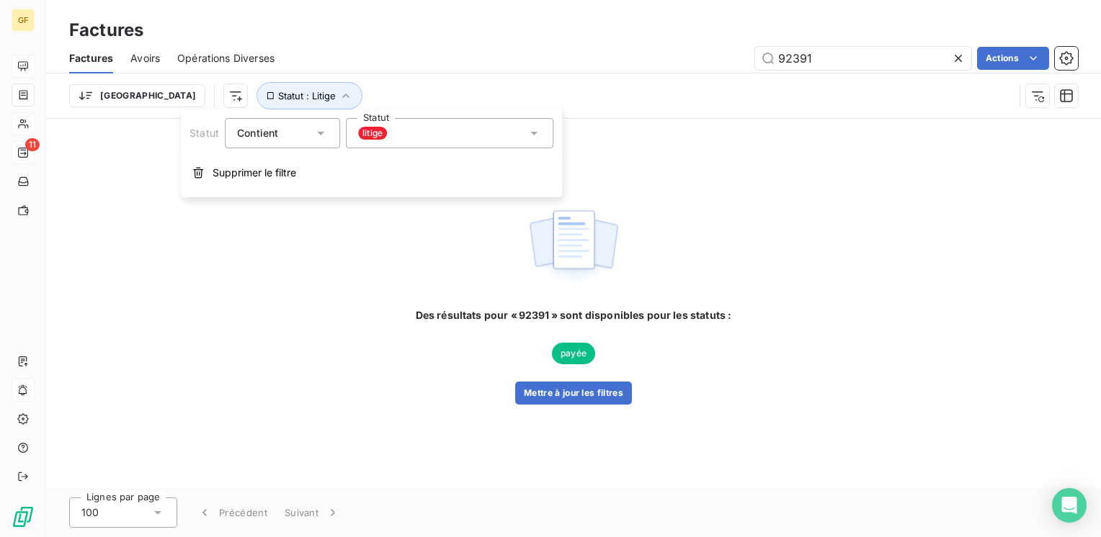
click at [409, 133] on div "litige" at bounding box center [449, 133] width 207 height 30
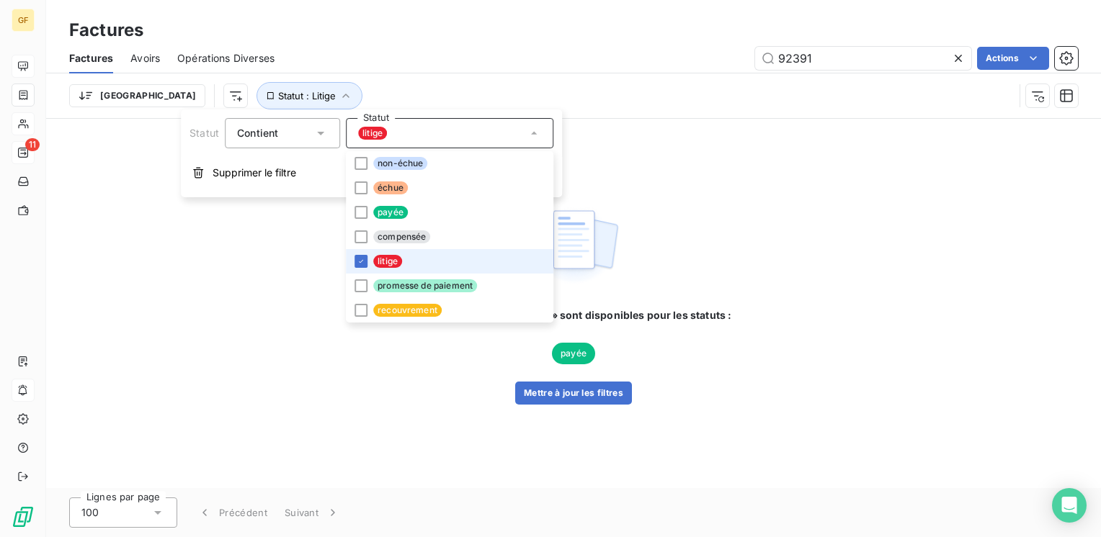
click at [385, 259] on span "litige" at bounding box center [387, 261] width 29 height 13
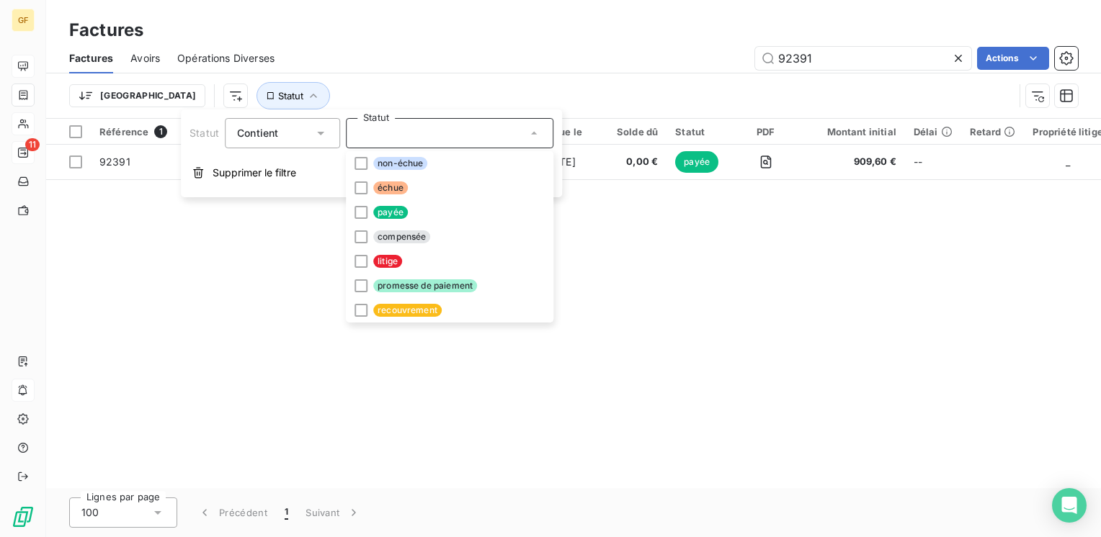
click at [140, 354] on div "Référence 1 Client Émise le Échue le Solde dû Statut PDF Montant initial Délai …" at bounding box center [573, 304] width 1055 height 370
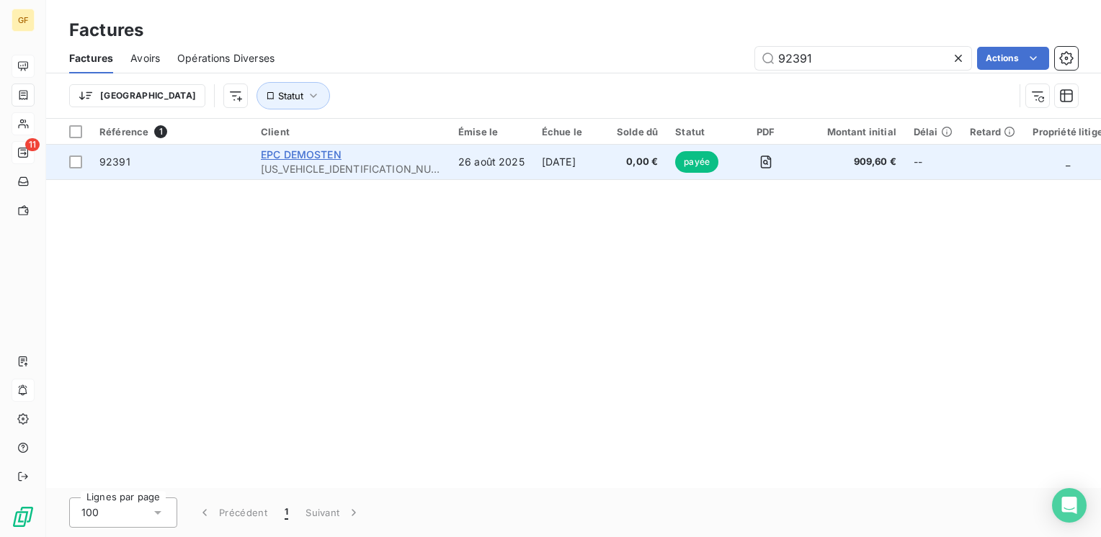
click at [312, 160] on span "EPC DEMOSTEN" at bounding box center [301, 154] width 81 height 12
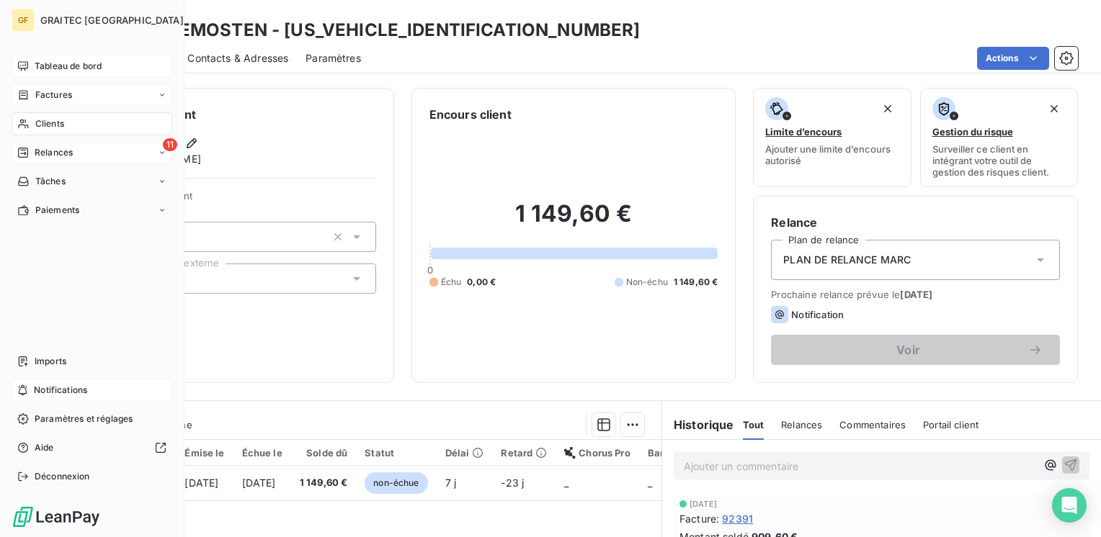
click at [51, 58] on div "Tableau de bord" at bounding box center [92, 66] width 161 height 23
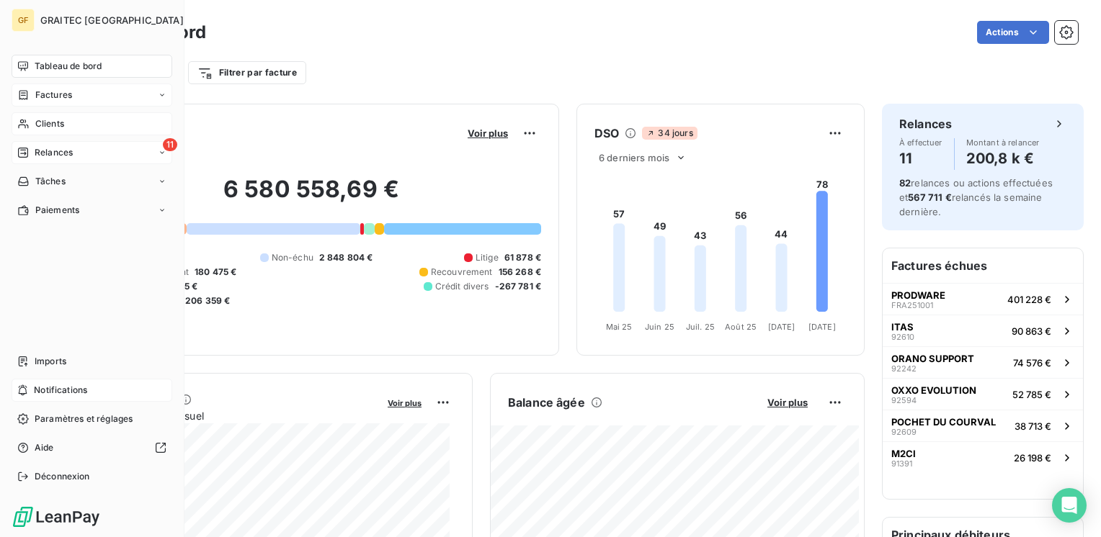
click at [49, 120] on span "Clients" at bounding box center [49, 123] width 29 height 13
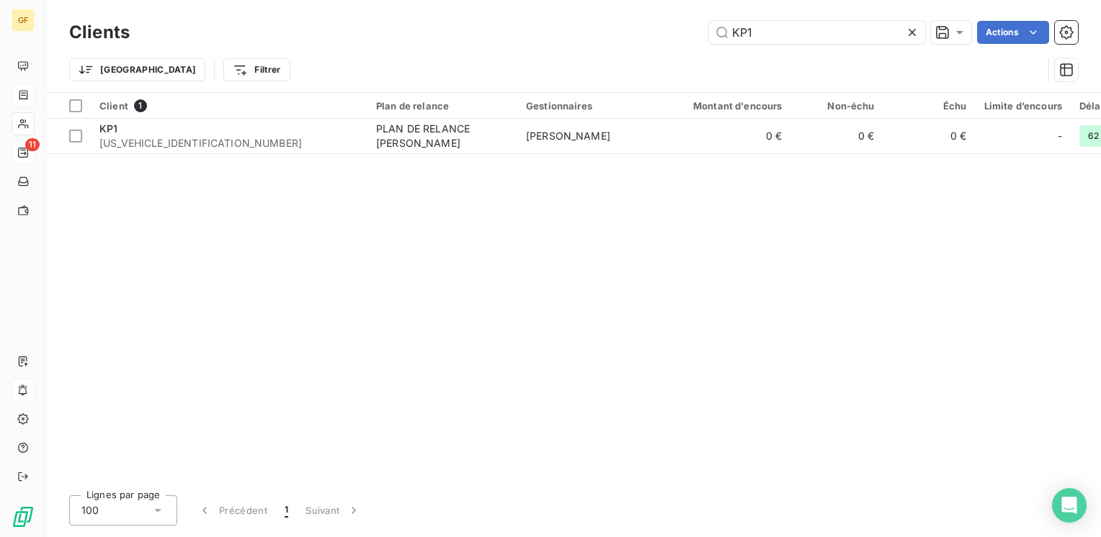
click at [914, 30] on icon at bounding box center [911, 32] width 7 height 7
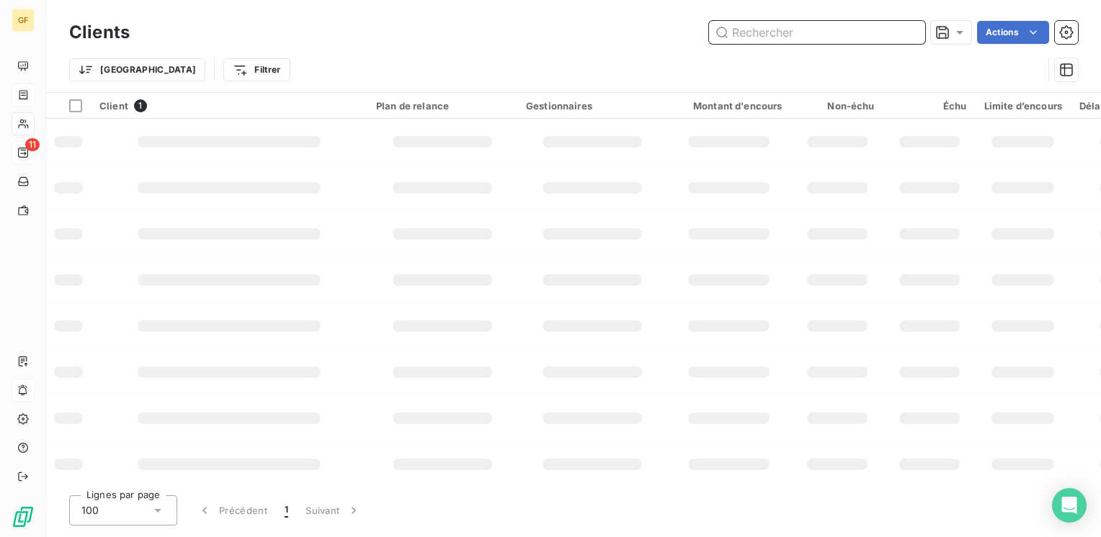
click at [898, 33] on input "text" at bounding box center [817, 32] width 216 height 23
type input "kp1"
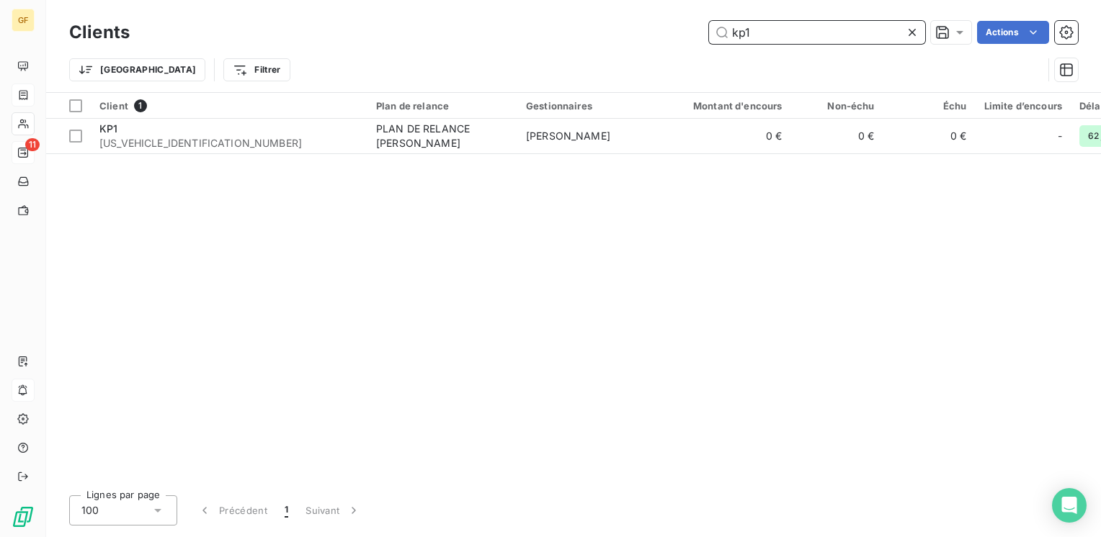
drag, startPoint x: 796, startPoint y: 34, endPoint x: 648, endPoint y: 39, distance: 147.8
click at [648, 39] on div "kp1 Actions" at bounding box center [612, 32] width 931 height 23
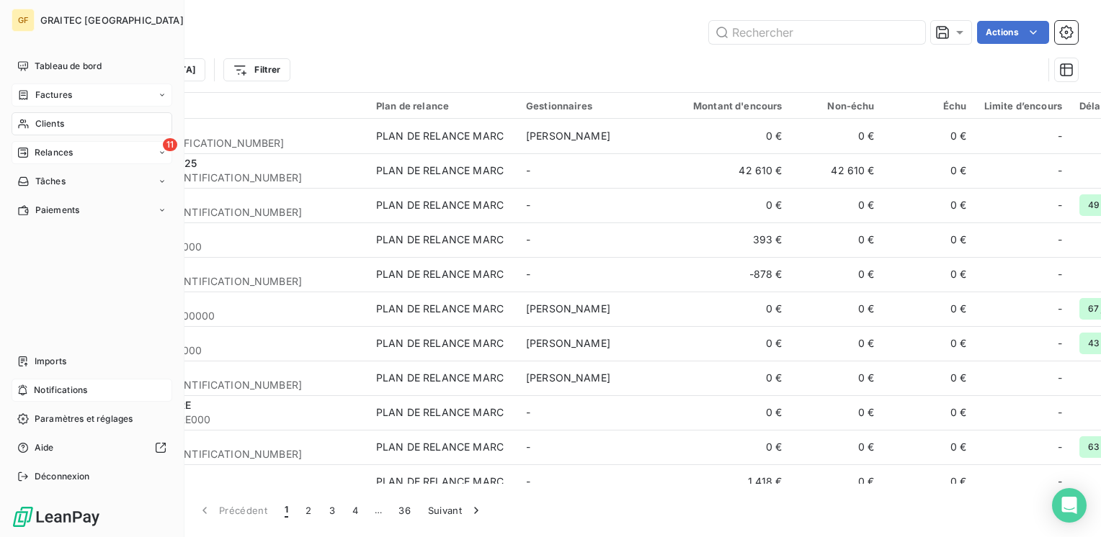
click at [61, 97] on span "Factures" at bounding box center [53, 95] width 37 height 13
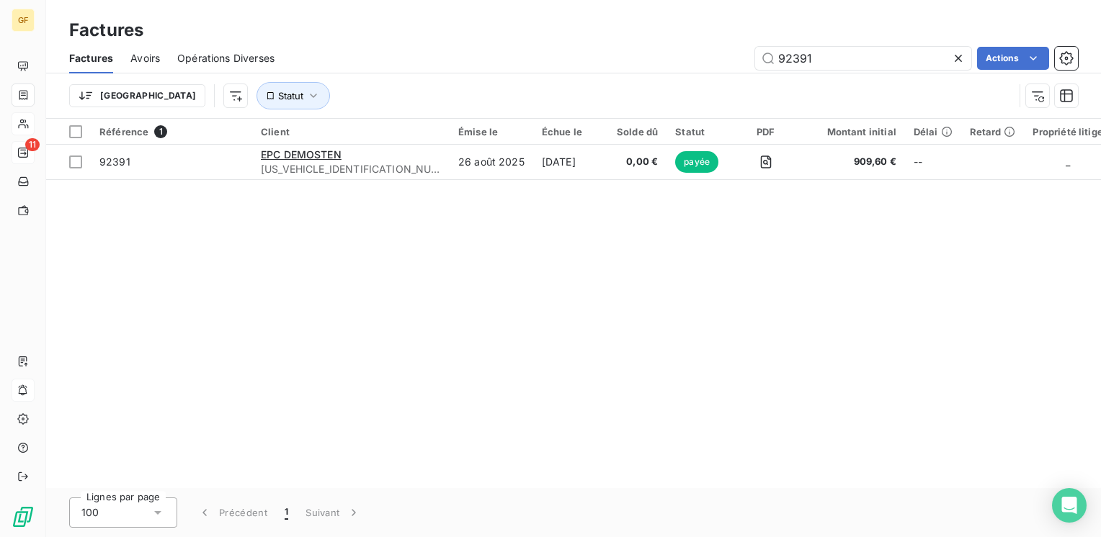
click at [960, 55] on icon at bounding box center [958, 58] width 7 height 7
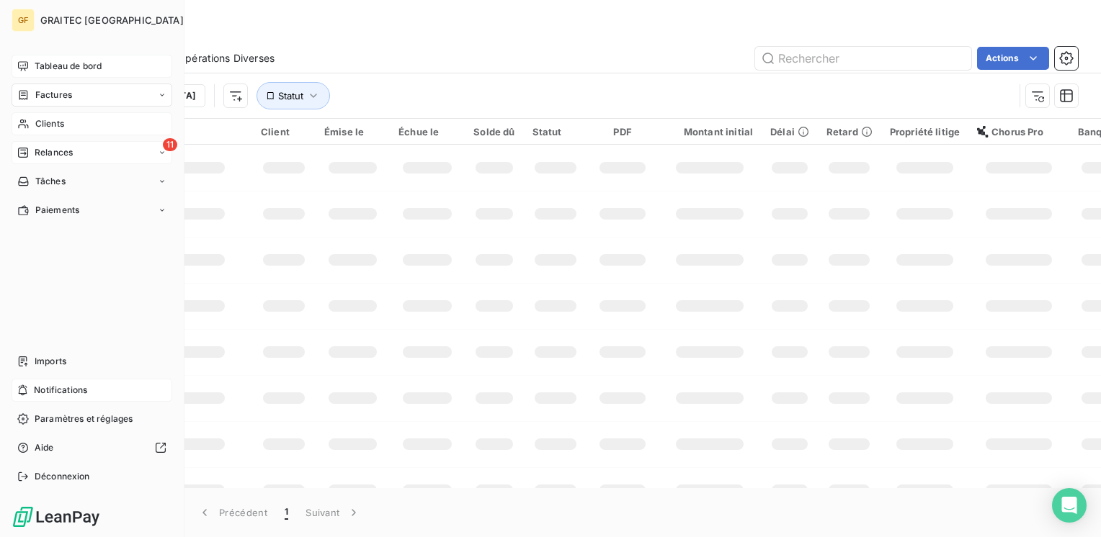
click at [43, 63] on span "Tableau de bord" at bounding box center [68, 66] width 67 height 13
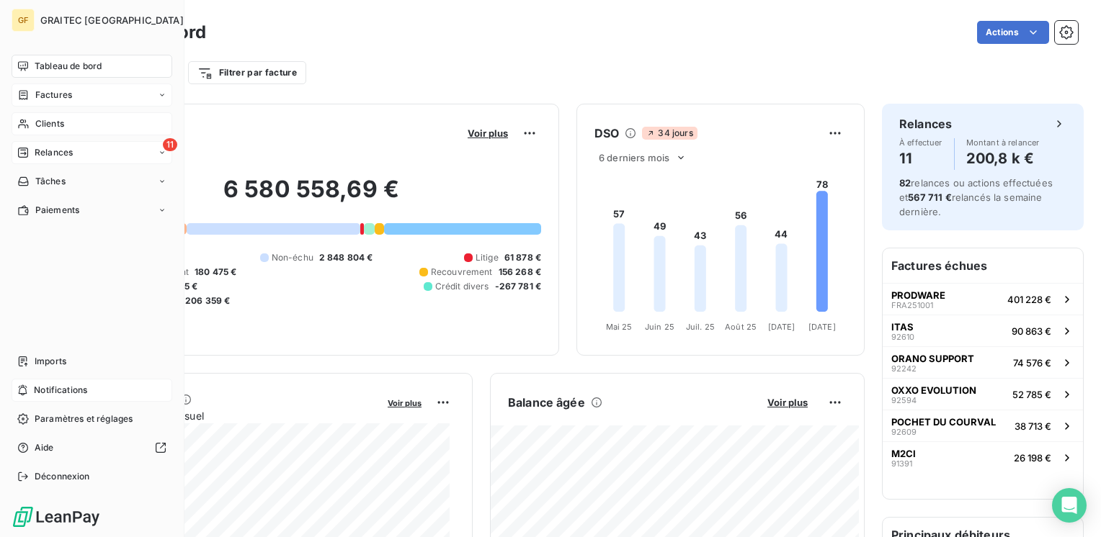
click at [52, 385] on span "Notifications" at bounding box center [60, 390] width 53 height 13
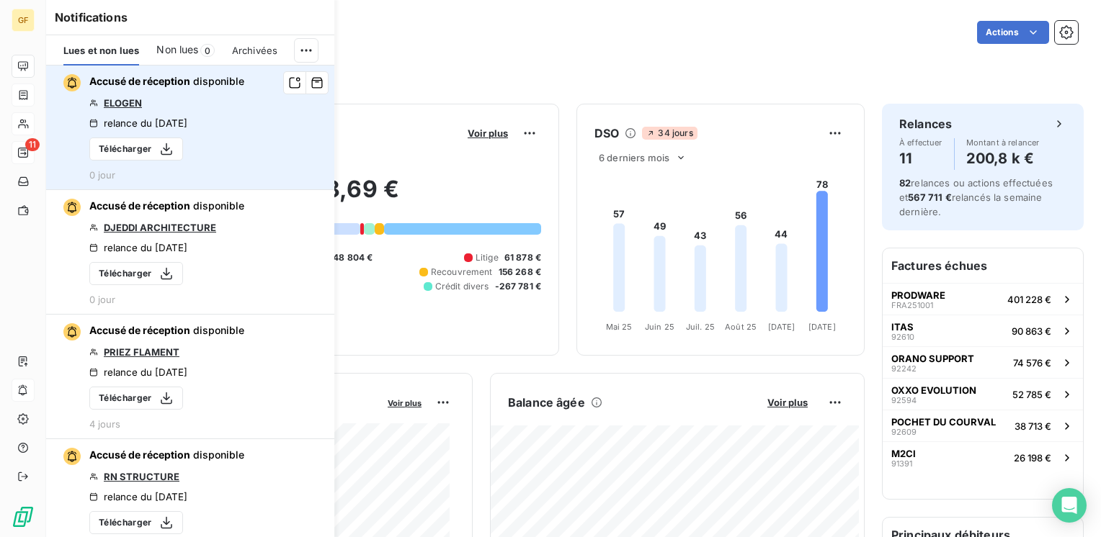
click at [130, 102] on link "ELOGEN" at bounding box center [123, 103] width 38 height 12
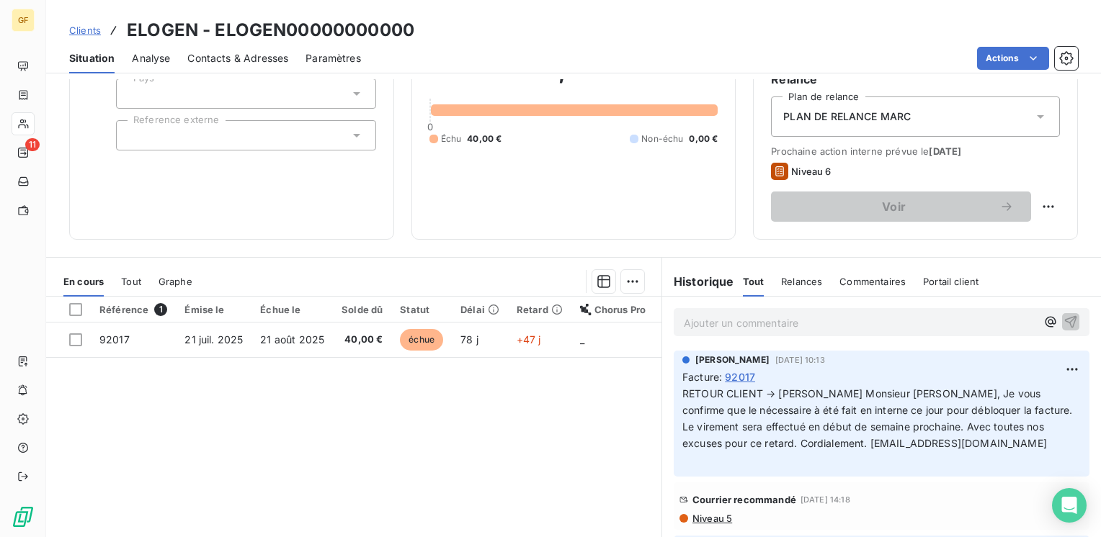
scroll to position [144, 0]
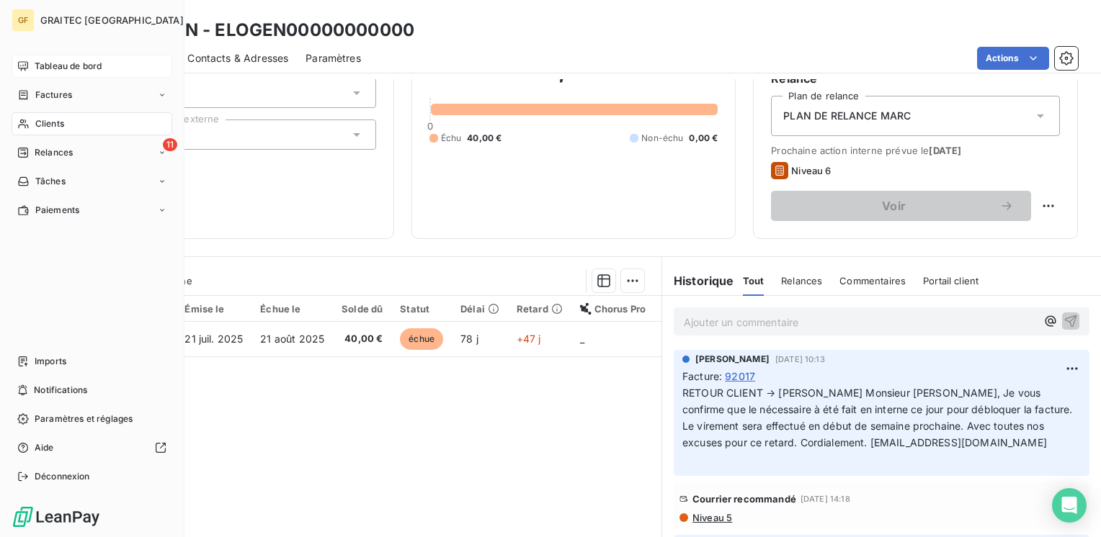
click at [58, 60] on span "Tableau de bord" at bounding box center [68, 66] width 67 height 13
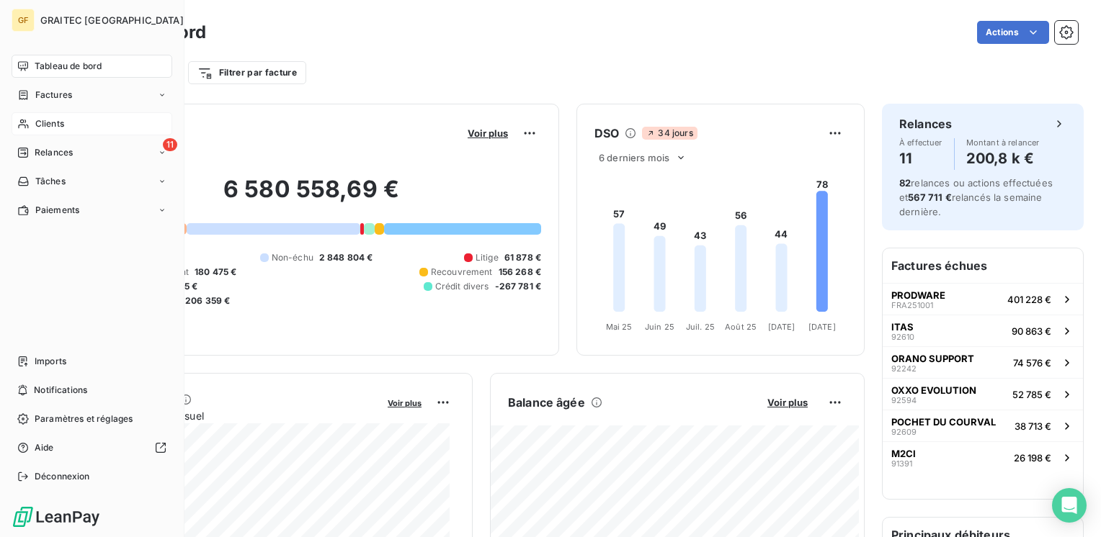
click at [58, 122] on span "Clients" at bounding box center [49, 123] width 29 height 13
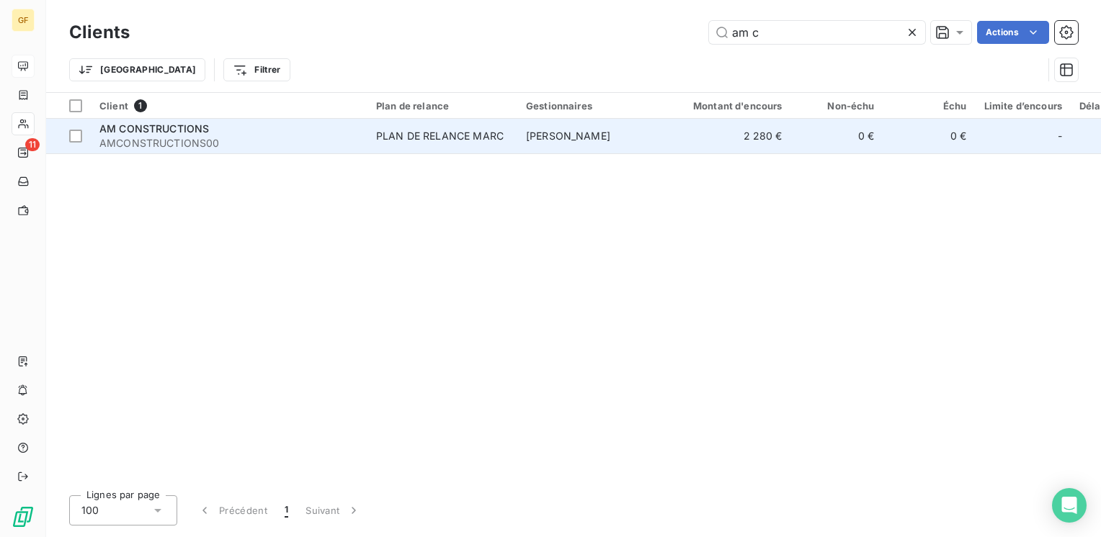
type input "am c"
click at [227, 138] on span "AMCONSTRUCTIONS00" at bounding box center [228, 143] width 259 height 14
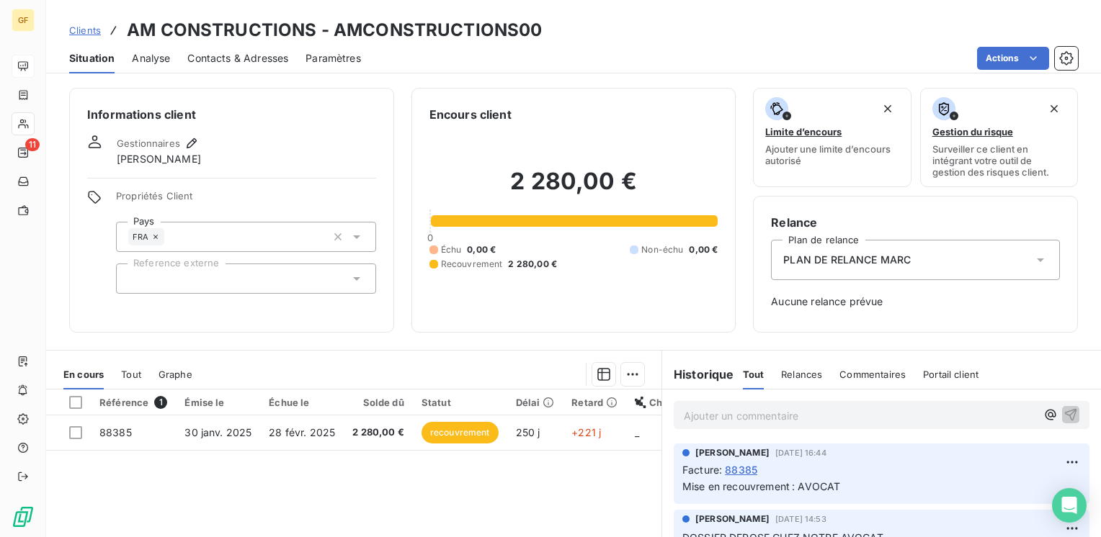
click at [280, 61] on span "Contacts & Adresses" at bounding box center [237, 58] width 101 height 14
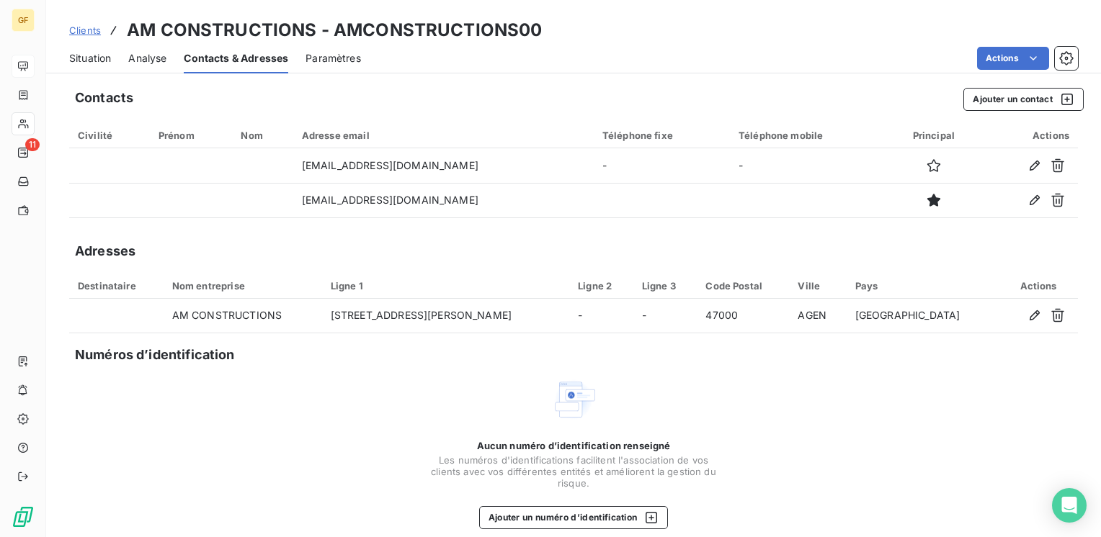
click at [78, 53] on span "Situation" at bounding box center [90, 58] width 42 height 14
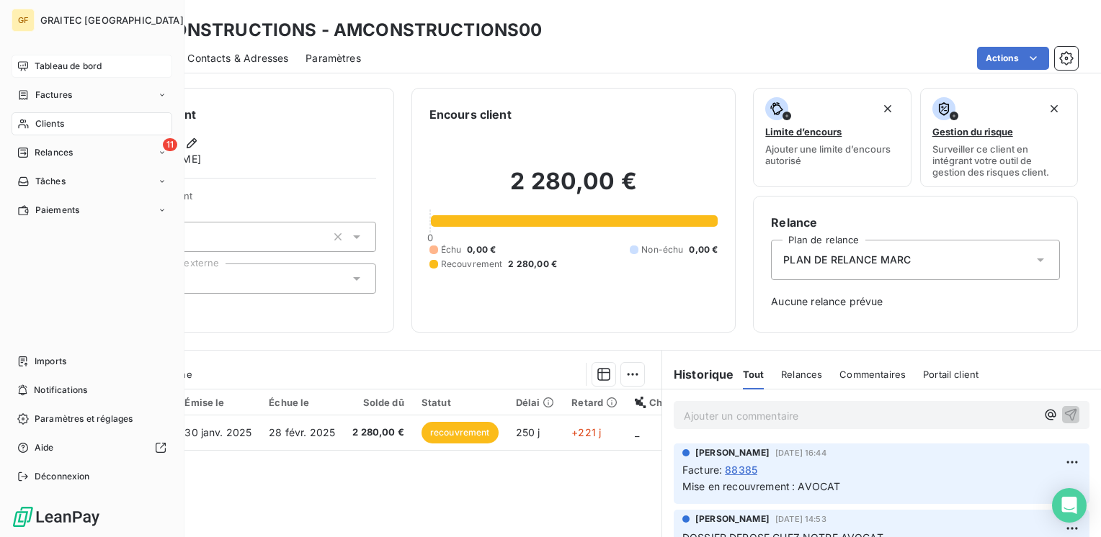
click at [46, 122] on span "Clients" at bounding box center [49, 123] width 29 height 13
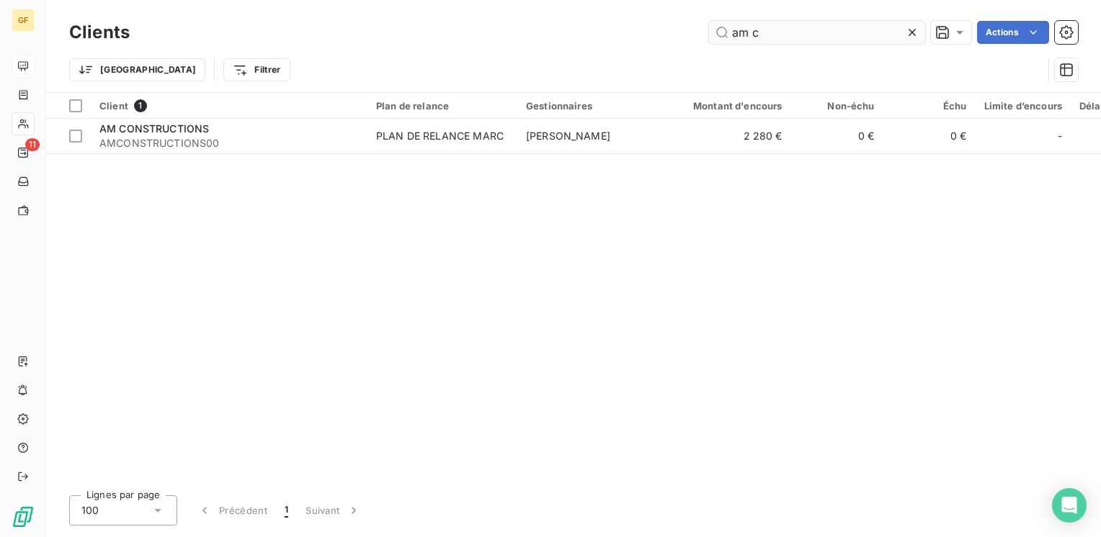
drag, startPoint x: 758, startPoint y: 30, endPoint x: 790, endPoint y: 30, distance: 31.7
click at [790, 30] on input "am c" at bounding box center [817, 32] width 216 height 23
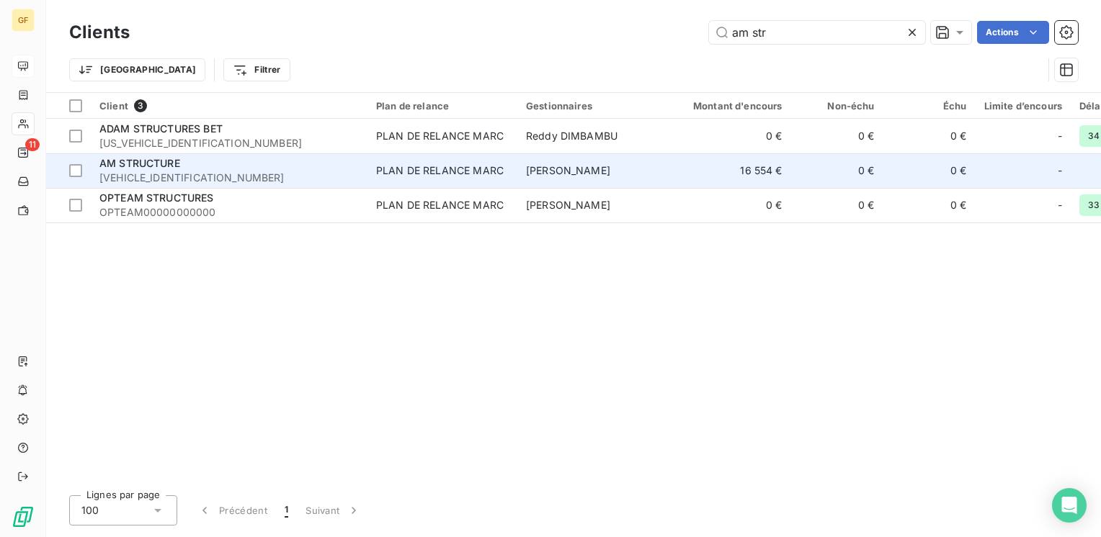
type input "am str"
click at [424, 165] on div "PLAN DE RELANCE MARC" at bounding box center [440, 171] width 128 height 14
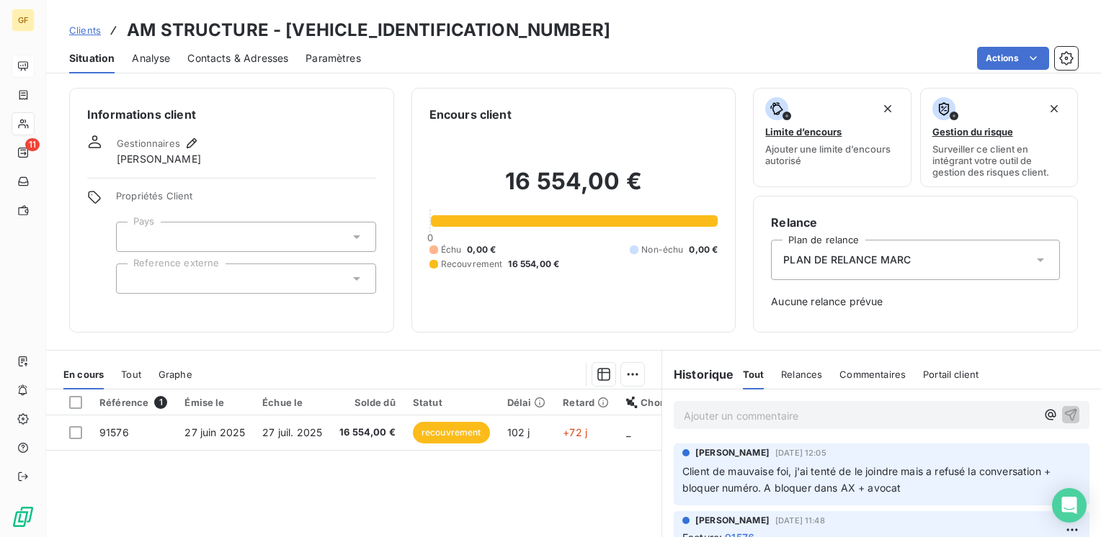
click at [280, 58] on span "Contacts & Adresses" at bounding box center [237, 58] width 101 height 14
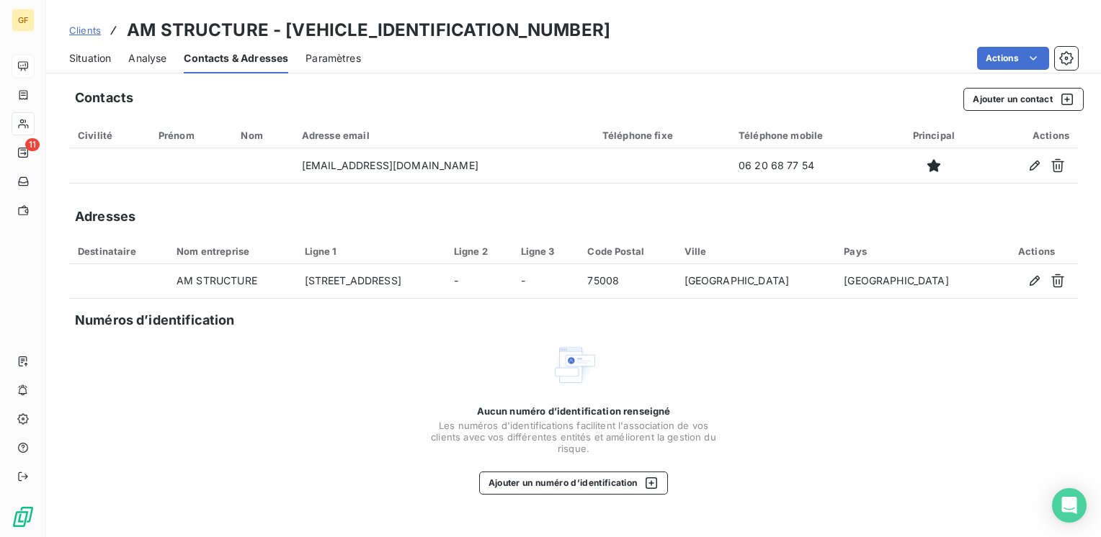
click at [88, 56] on span "Situation" at bounding box center [90, 58] width 42 height 14
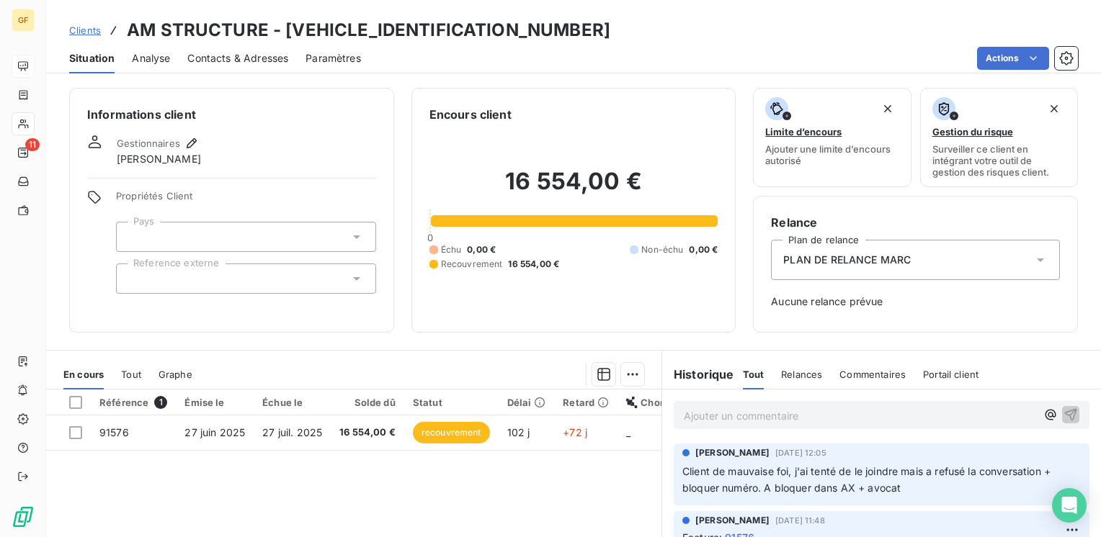
scroll to position [72, 0]
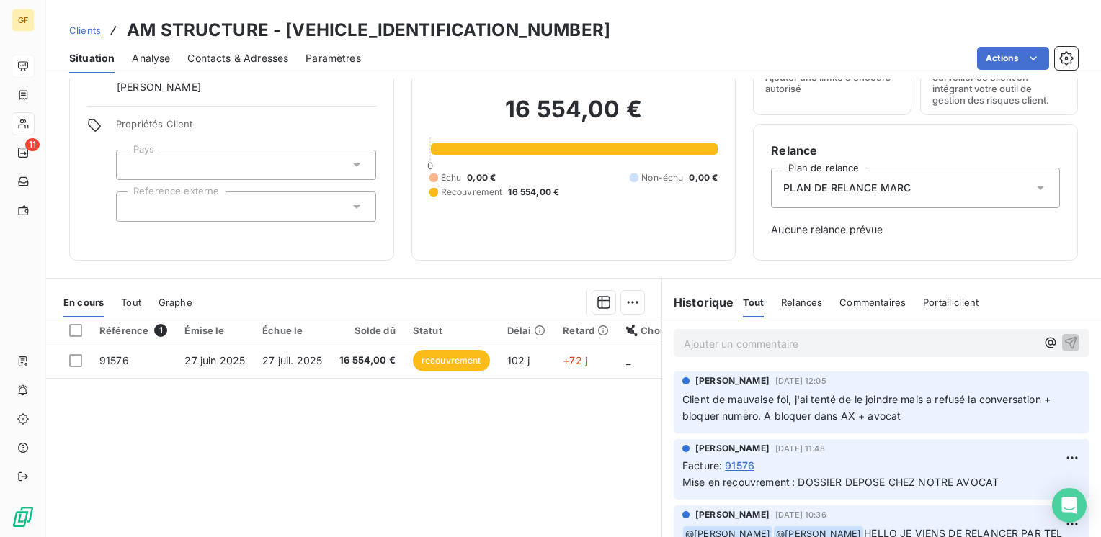
click at [764, 348] on p "Ajouter un commentaire ﻿" at bounding box center [860, 344] width 352 height 18
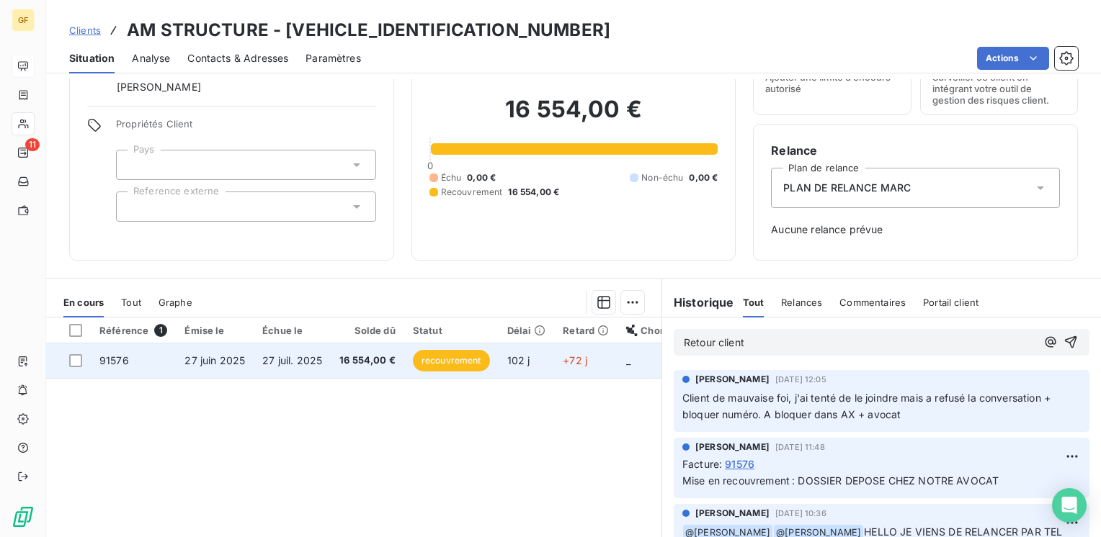
drag, startPoint x: 799, startPoint y: 343, endPoint x: 632, endPoint y: 367, distance: 168.8
click at [632, 367] on div "En cours Tout Graphe Référence 1 Émise le Échue le Solde dû Statut Délai Retard…" at bounding box center [573, 458] width 1055 height 360
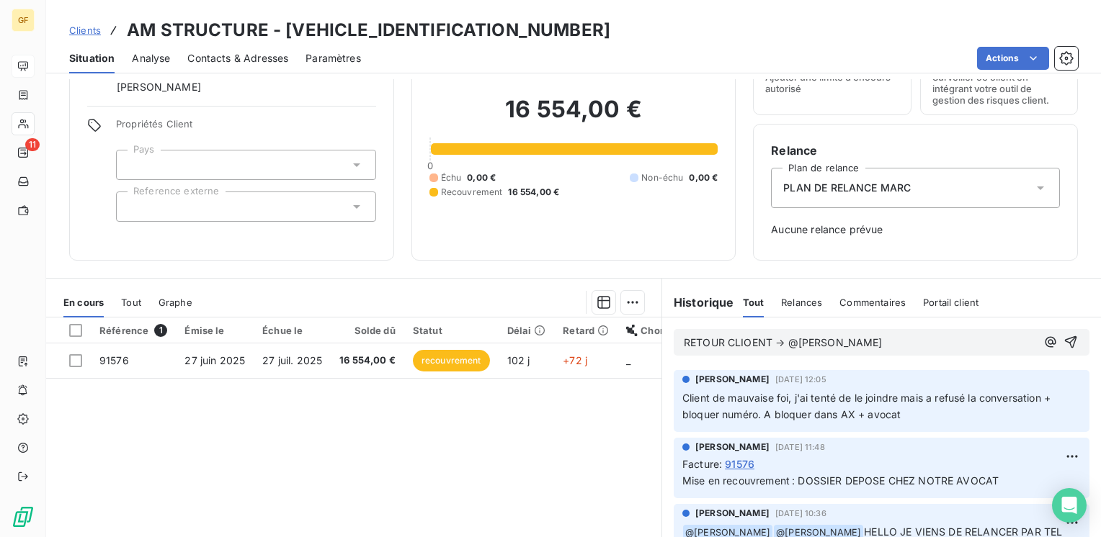
click at [738, 336] on span "RETOUR CLIOENT → @NICOLAS" at bounding box center [783, 342] width 199 height 12
click at [836, 342] on p "RETOUR CLIENT → @NICOLAS" at bounding box center [860, 343] width 352 height 17
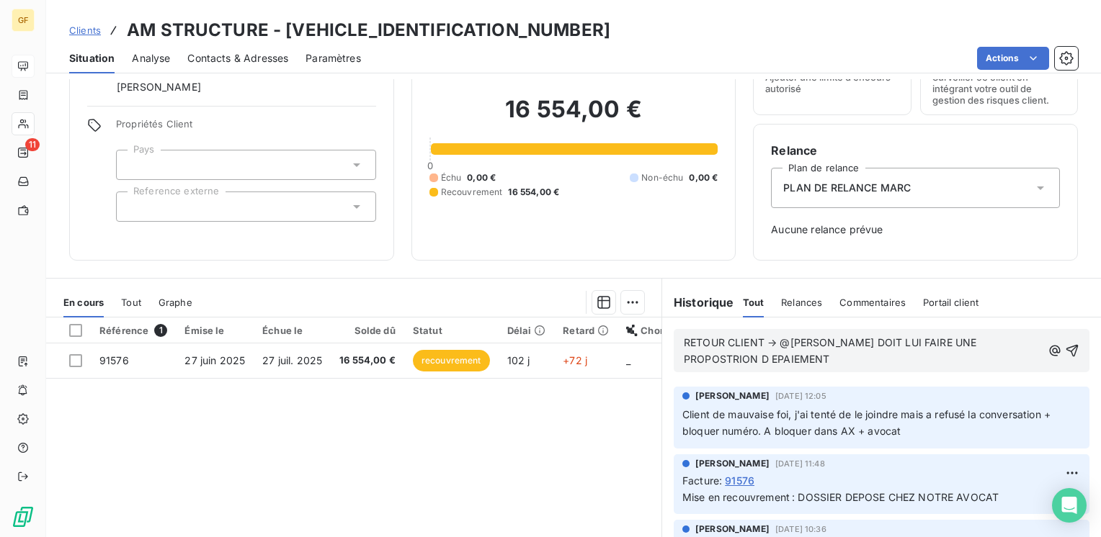
click at [971, 339] on span "RETOUR CLIENT → @NICOLAS DOIT LUI FAIRE UNE PROPOSTRION D EPAIEMENT" at bounding box center [832, 350] width 296 height 29
click at [1065, 349] on icon "button" at bounding box center [1072, 351] width 14 height 14
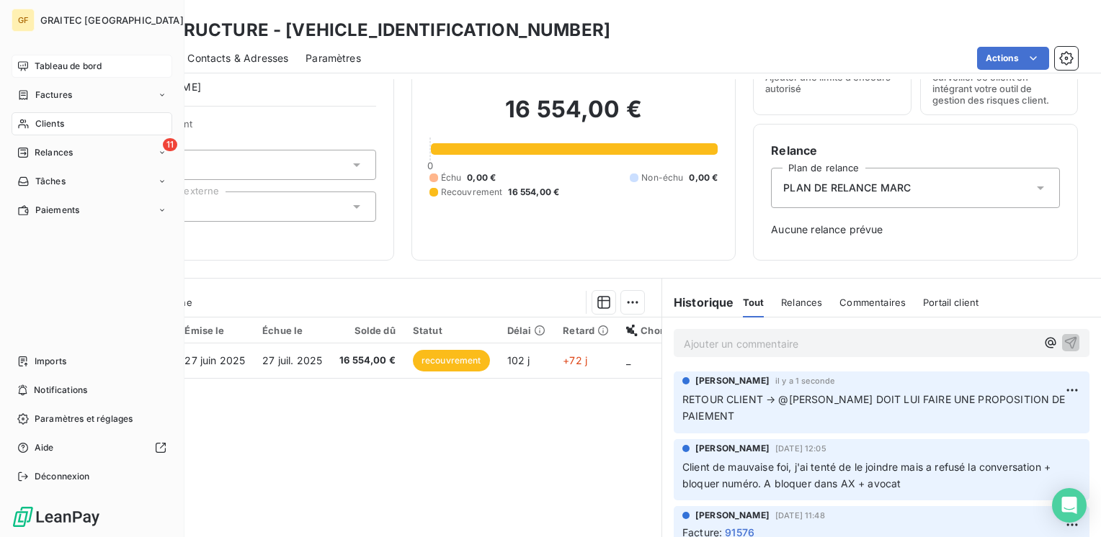
click at [62, 65] on span "Tableau de bord" at bounding box center [68, 66] width 67 height 13
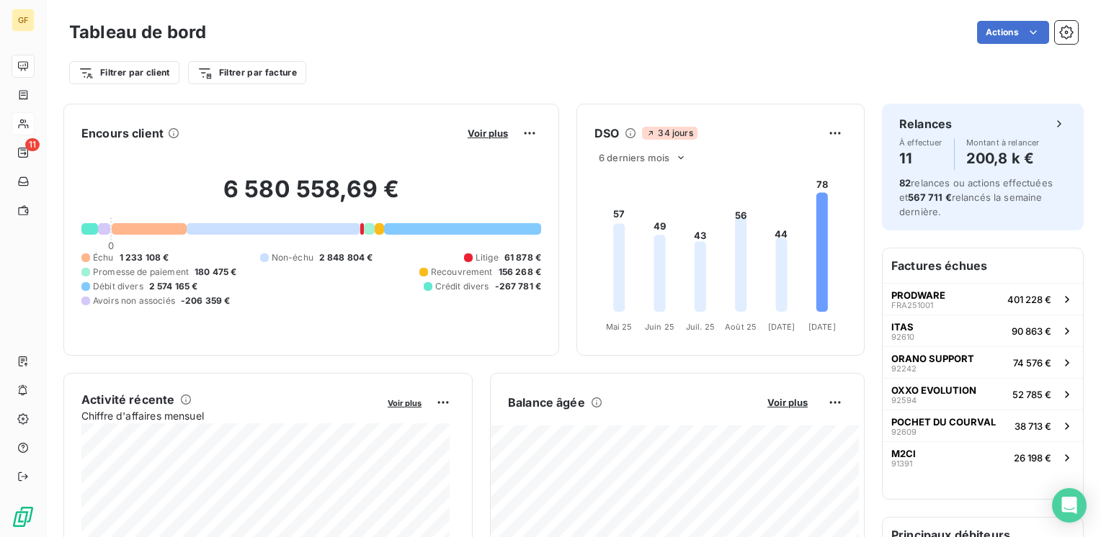
click at [277, 308] on div "6 580 558,69 € 0 Échu 1 233 108 € Non-échu 2 848 804 € Litige 61 878 € Promesse…" at bounding box center [311, 241] width 460 height 193
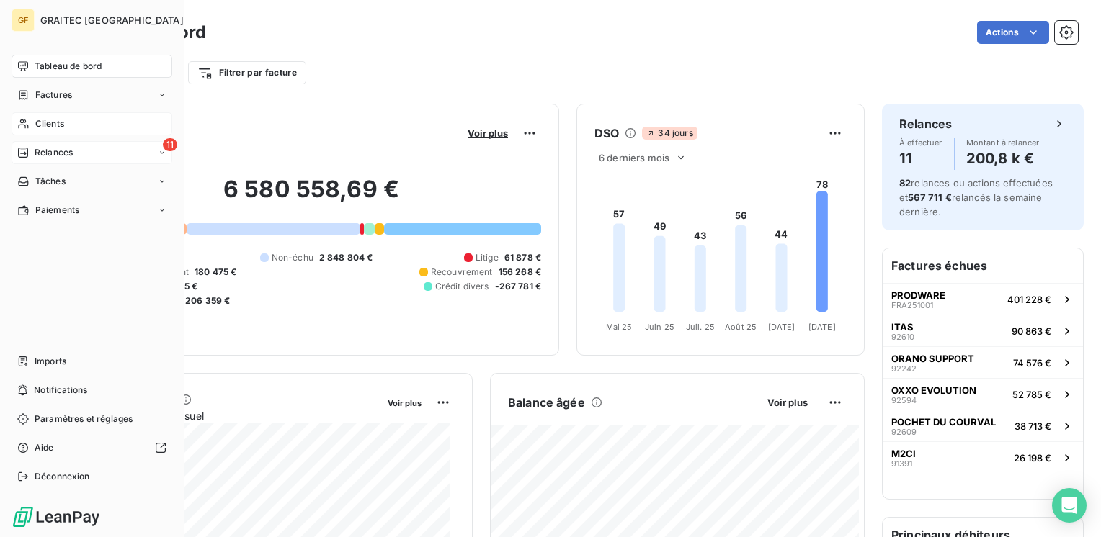
click at [80, 151] on div "11 Relances" at bounding box center [92, 152] width 161 height 23
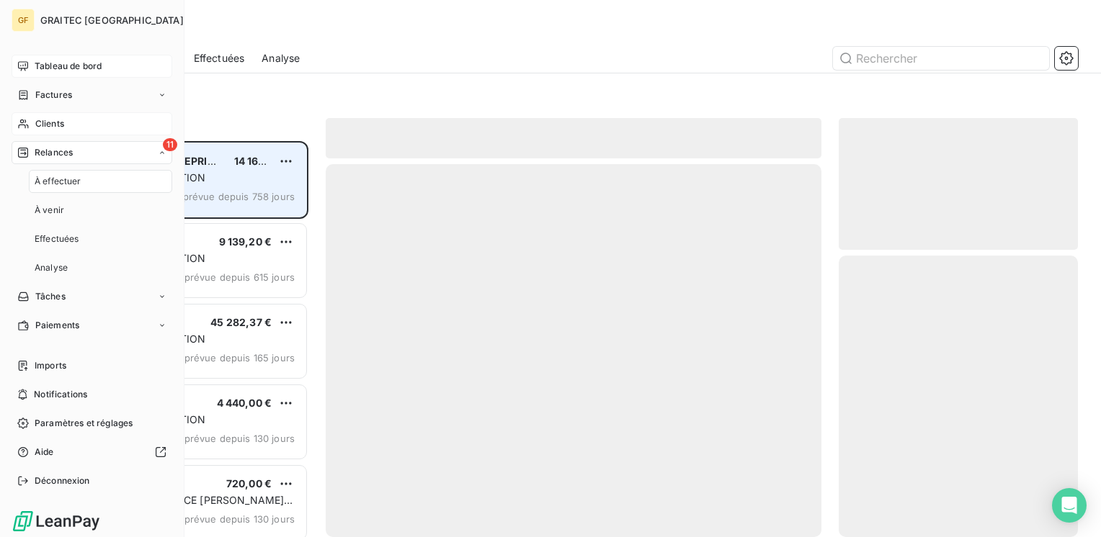
scroll to position [385, 228]
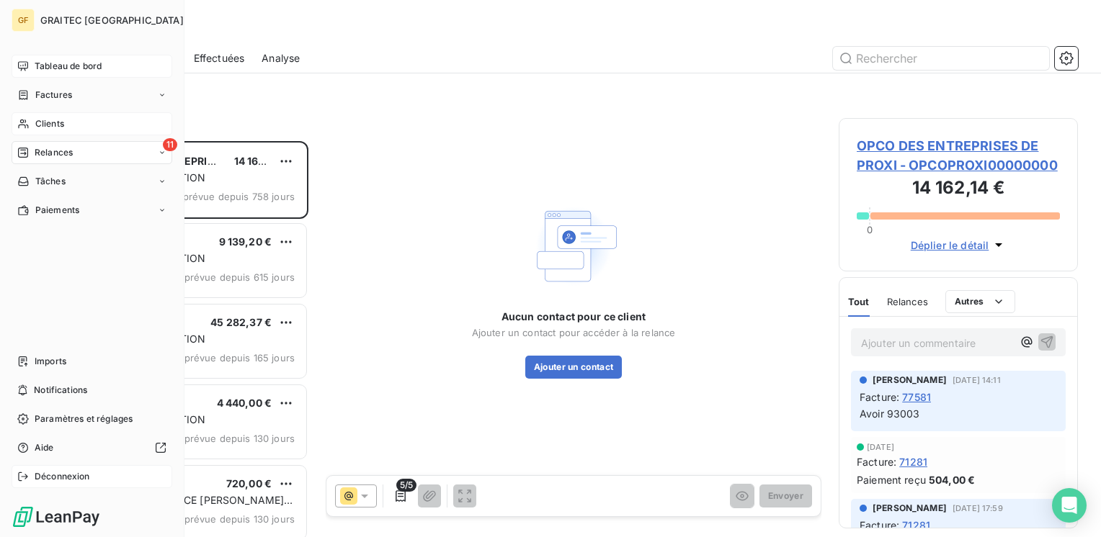
click at [61, 477] on span "Déconnexion" at bounding box center [62, 476] width 55 height 13
